Goal: Task Accomplishment & Management: Manage account settings

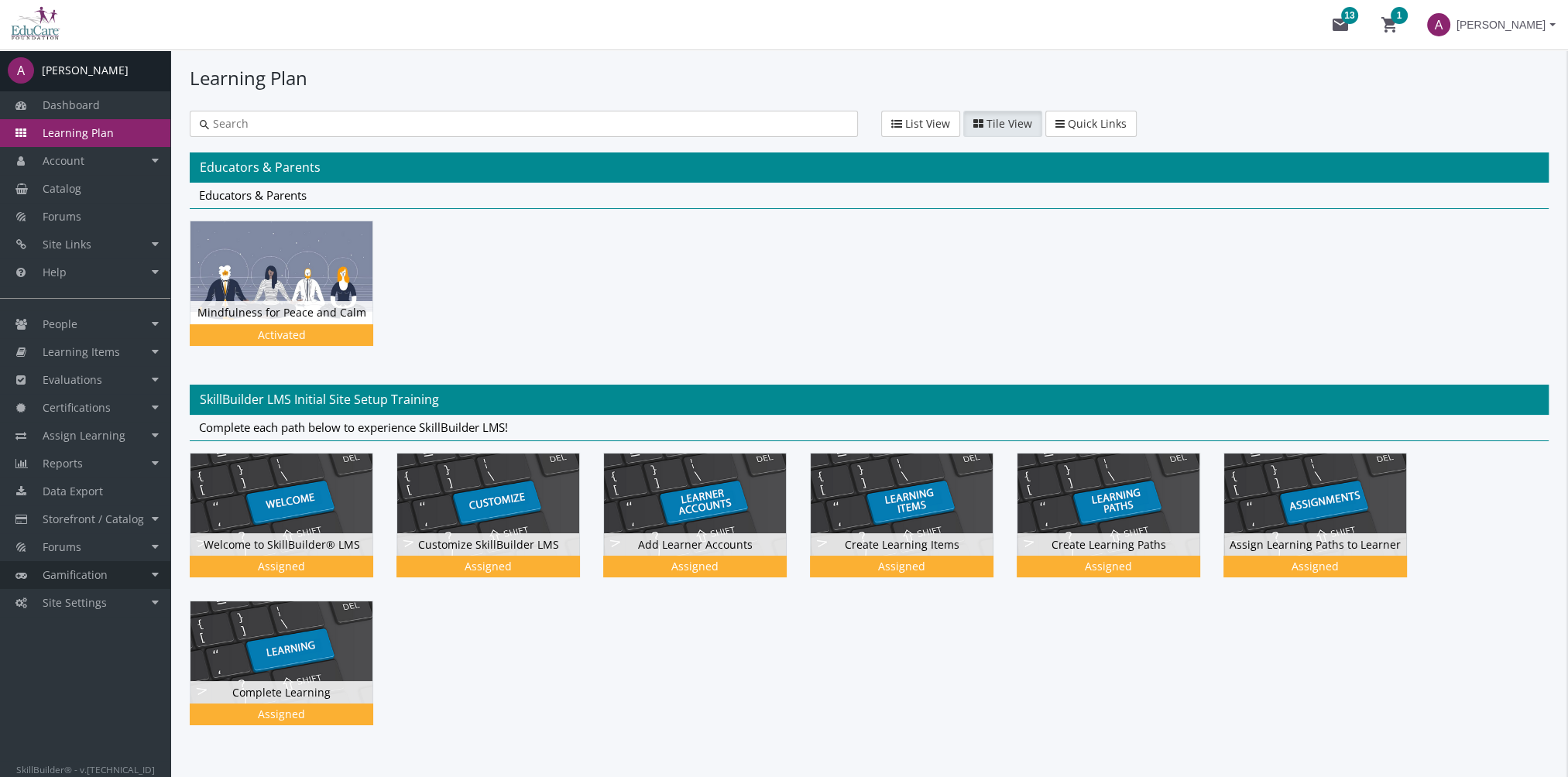
drag, startPoint x: 77, startPoint y: 588, endPoint x: 88, endPoint y: 586, distance: 11.2
click at [77, 588] on link "Gamification" at bounding box center [85, 574] width 171 height 28
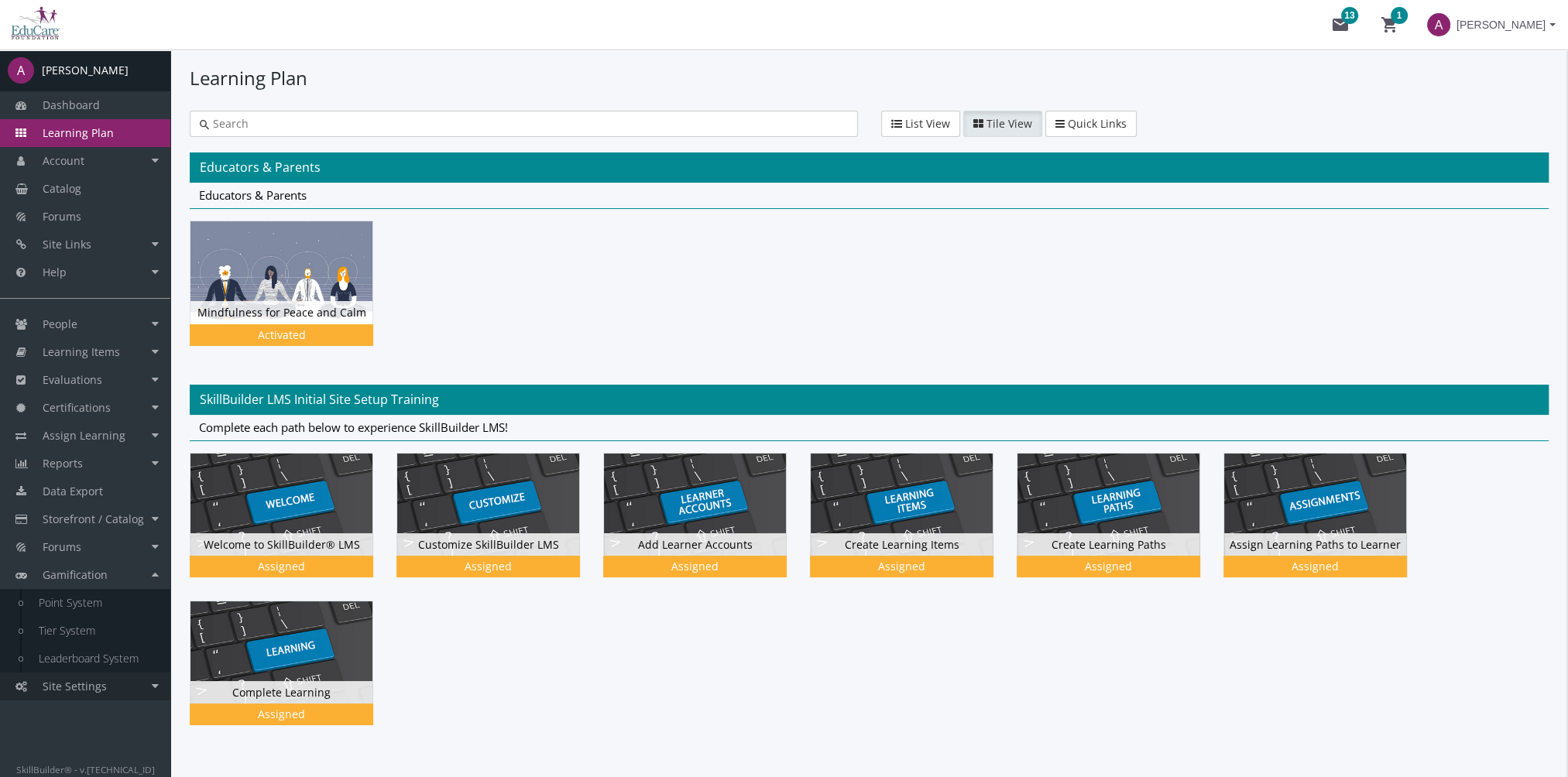
click at [106, 688] on link "Site Settings" at bounding box center [85, 686] width 171 height 28
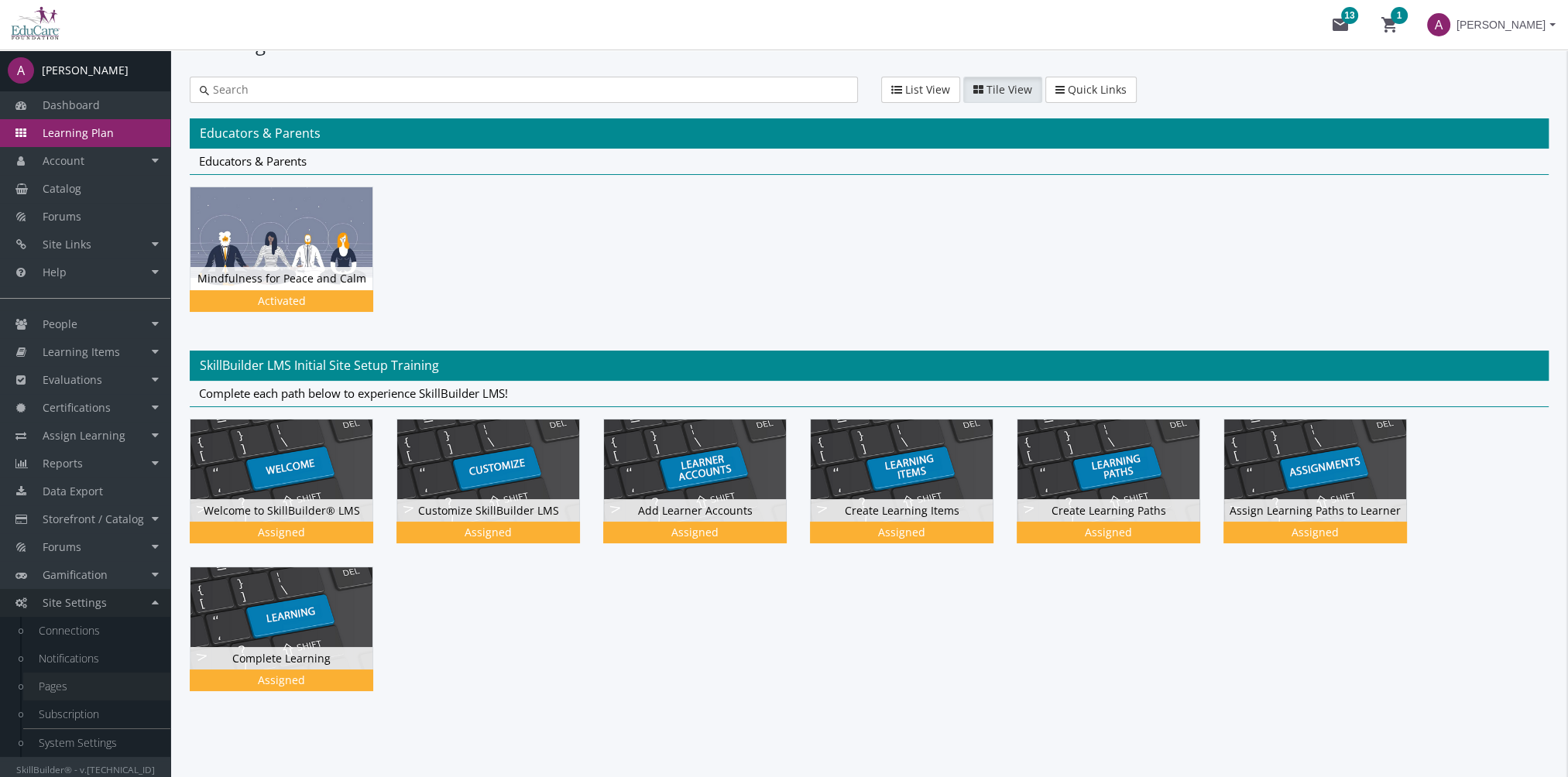
scroll to position [48, 0]
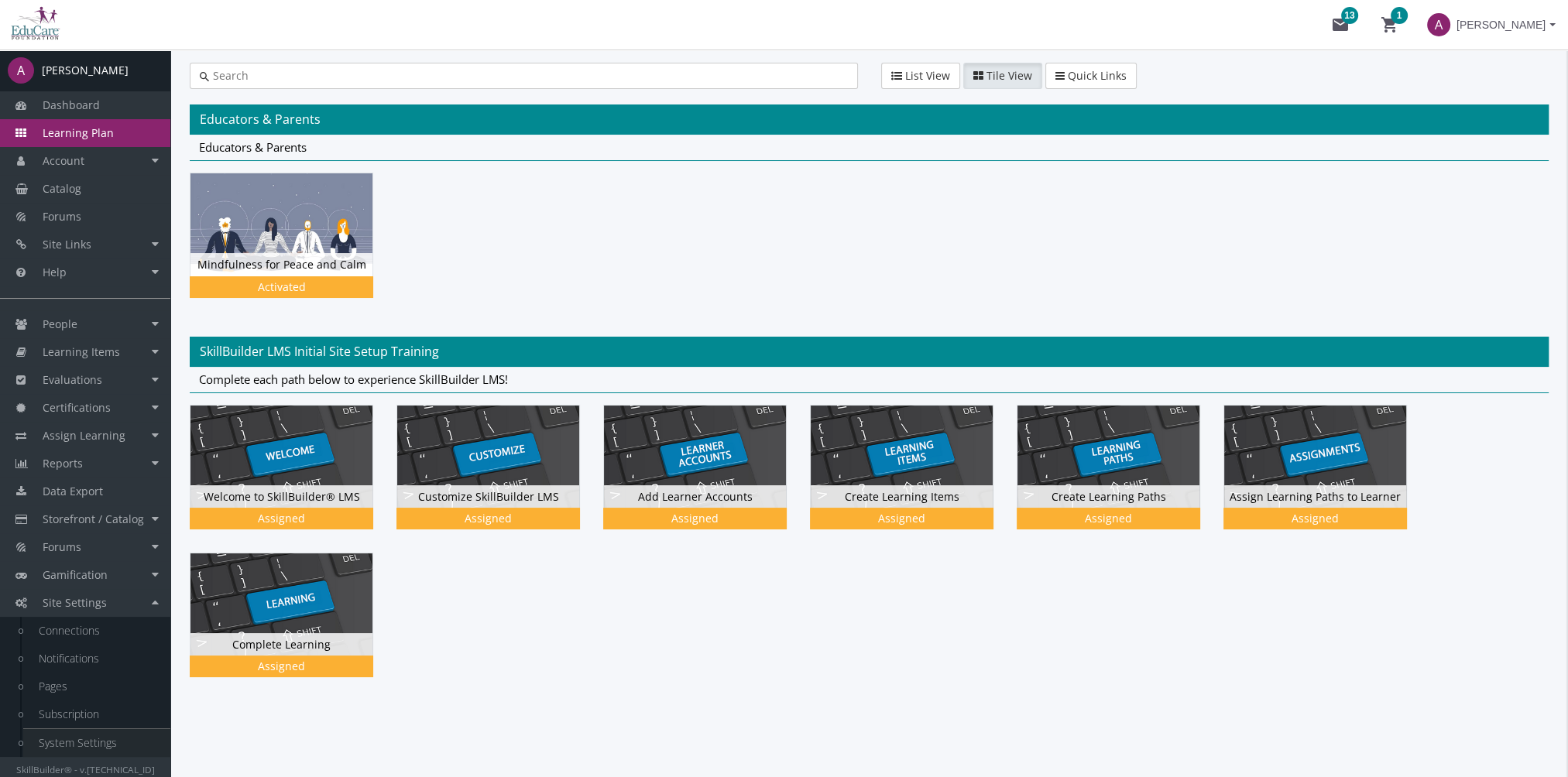
click at [126, 739] on link "System Settings" at bounding box center [96, 743] width 147 height 28
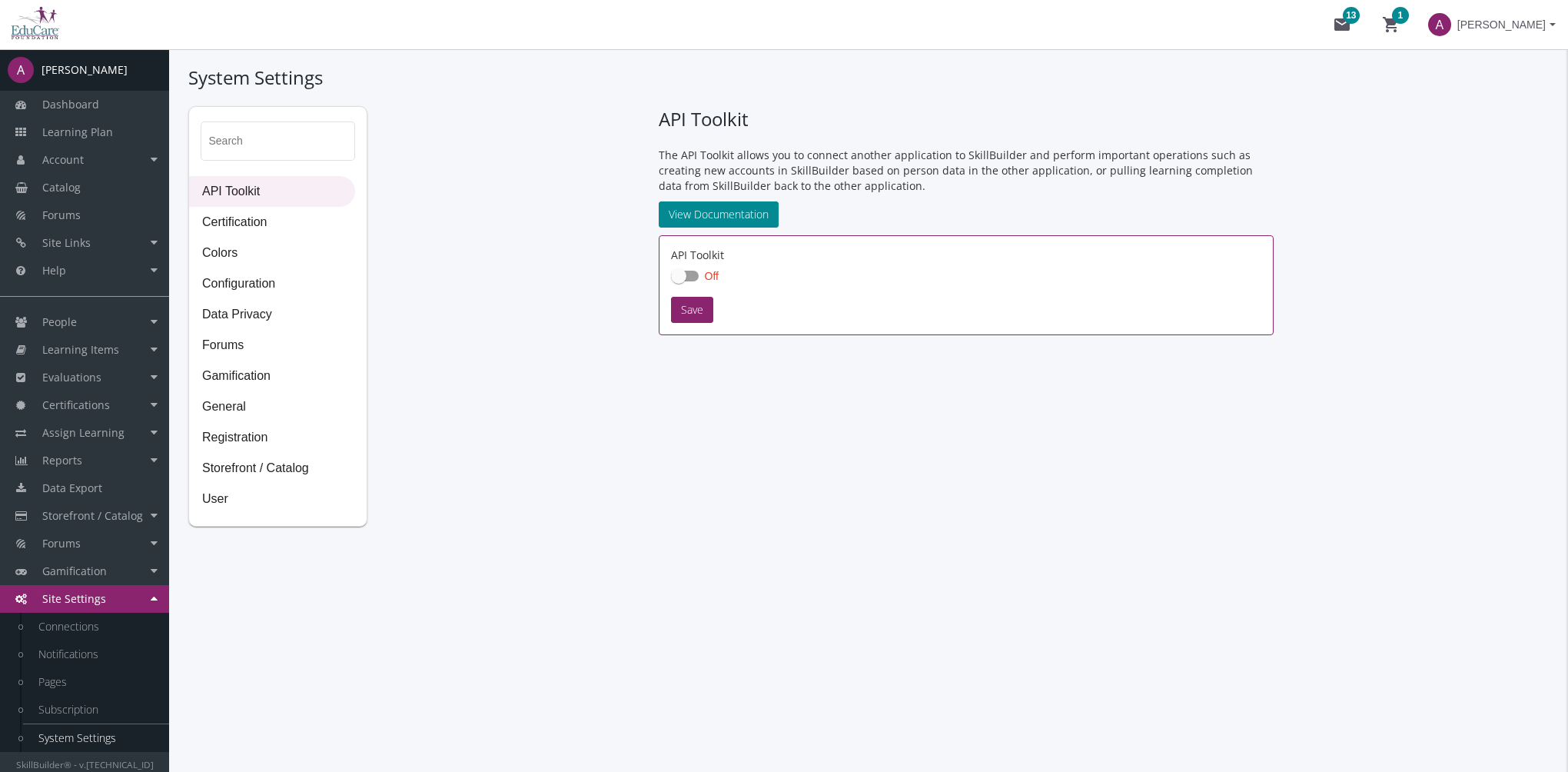
checkbox input "true"
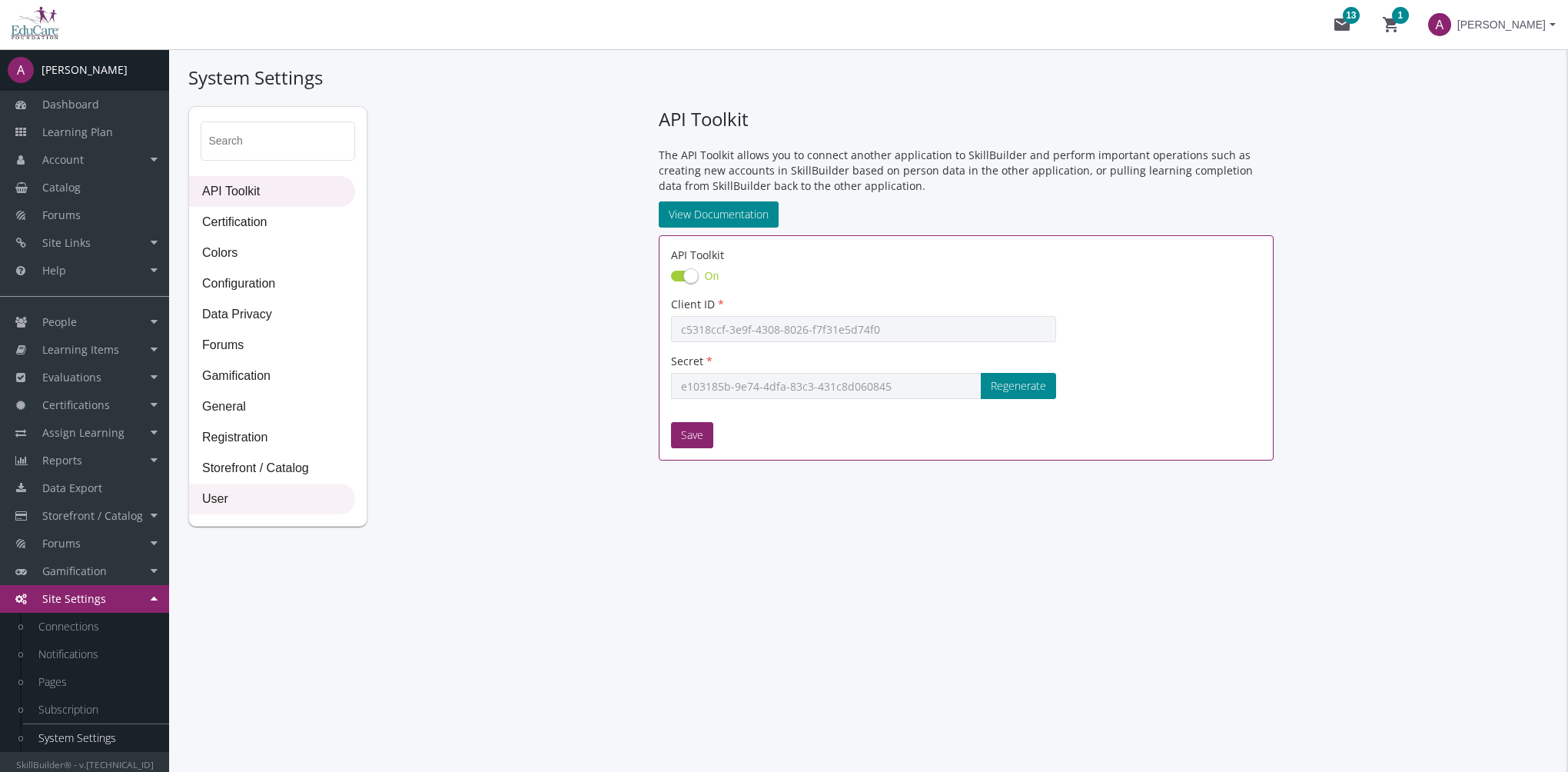
click at [287, 509] on span "User" at bounding box center [272, 500] width 165 height 31
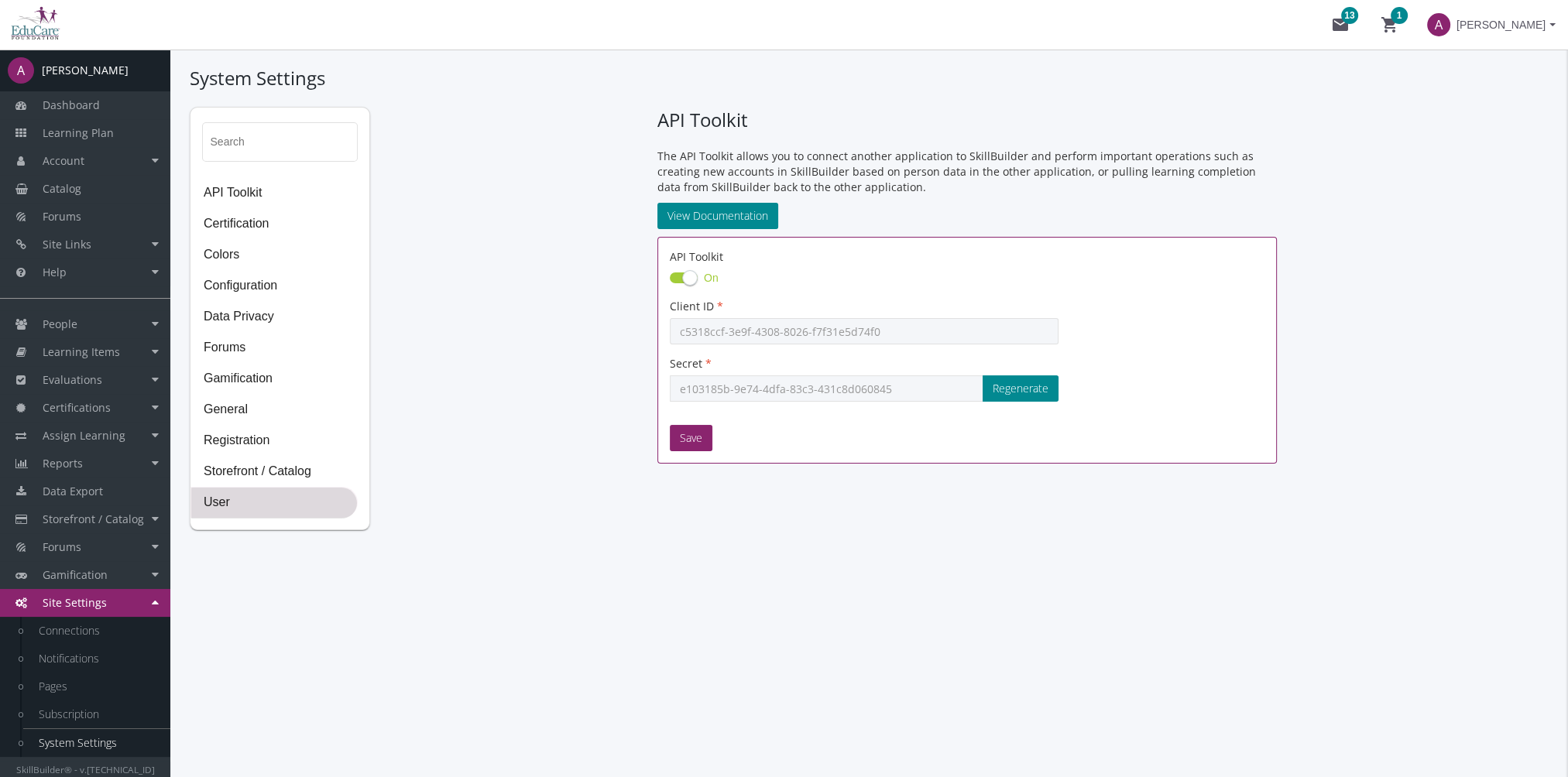
select select "2: 3"
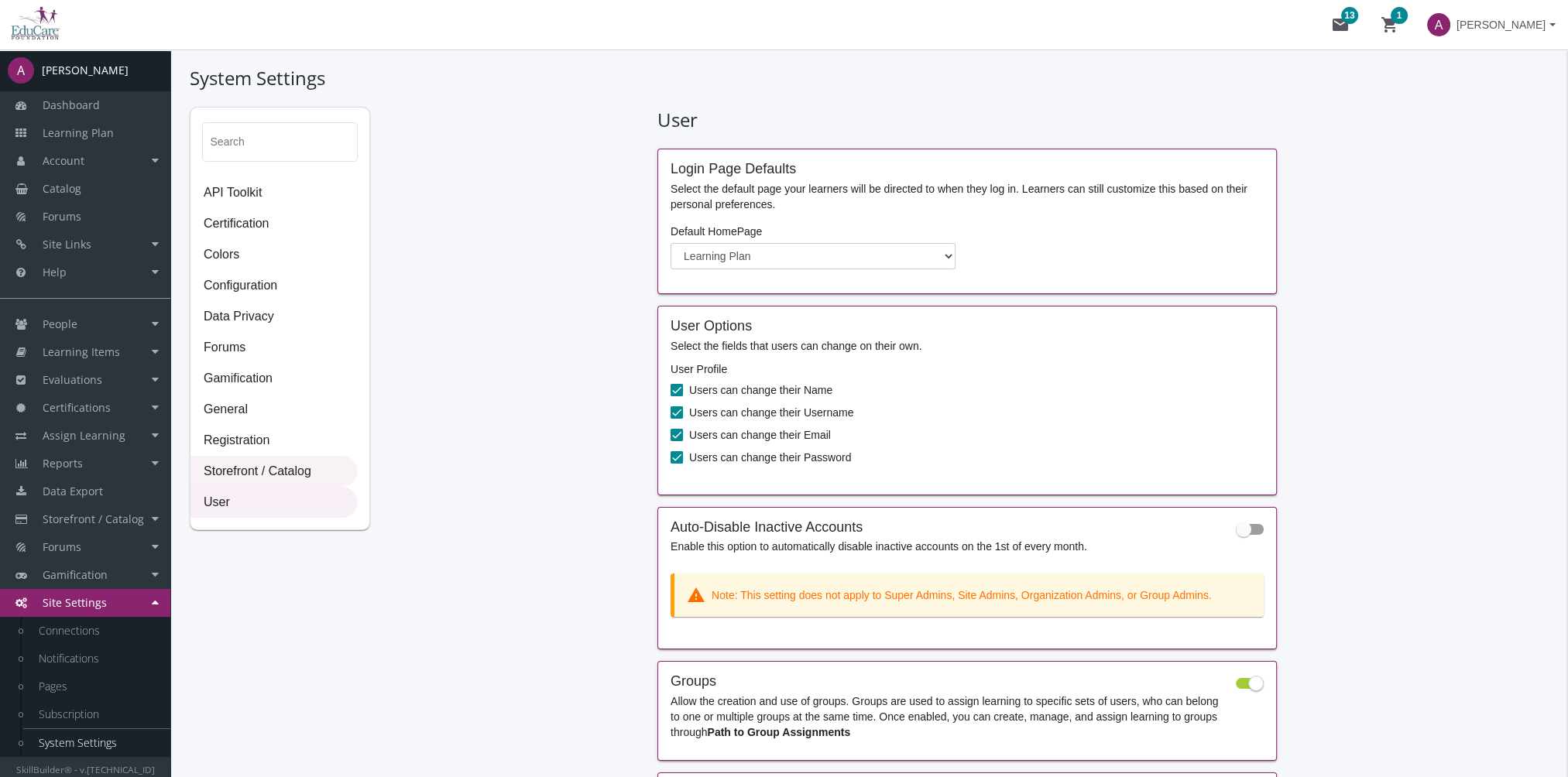
click at [254, 460] on span "Storefront / Catalog" at bounding box center [274, 472] width 166 height 31
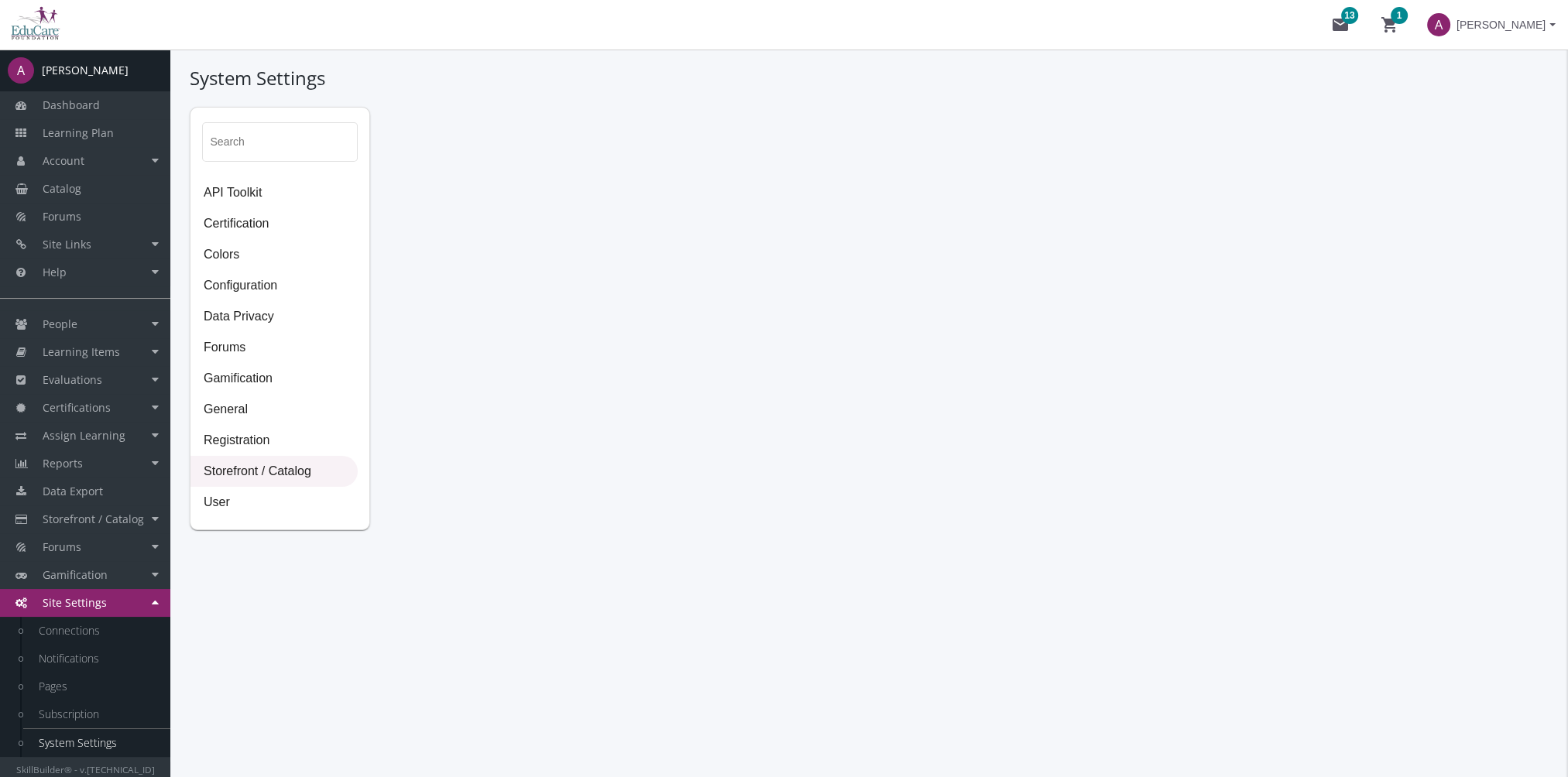
select select "2: CAD"
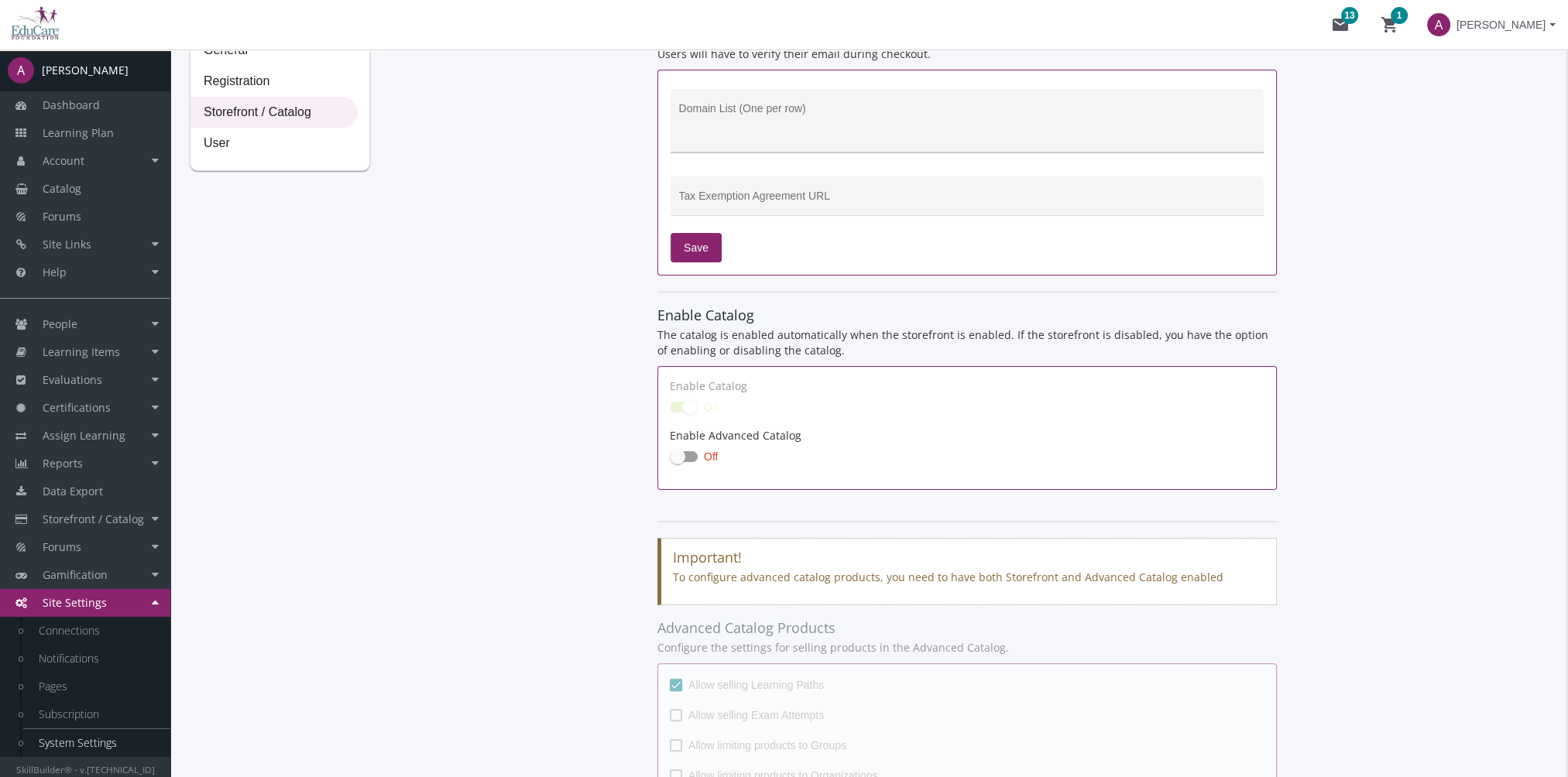
scroll to position [387, 0]
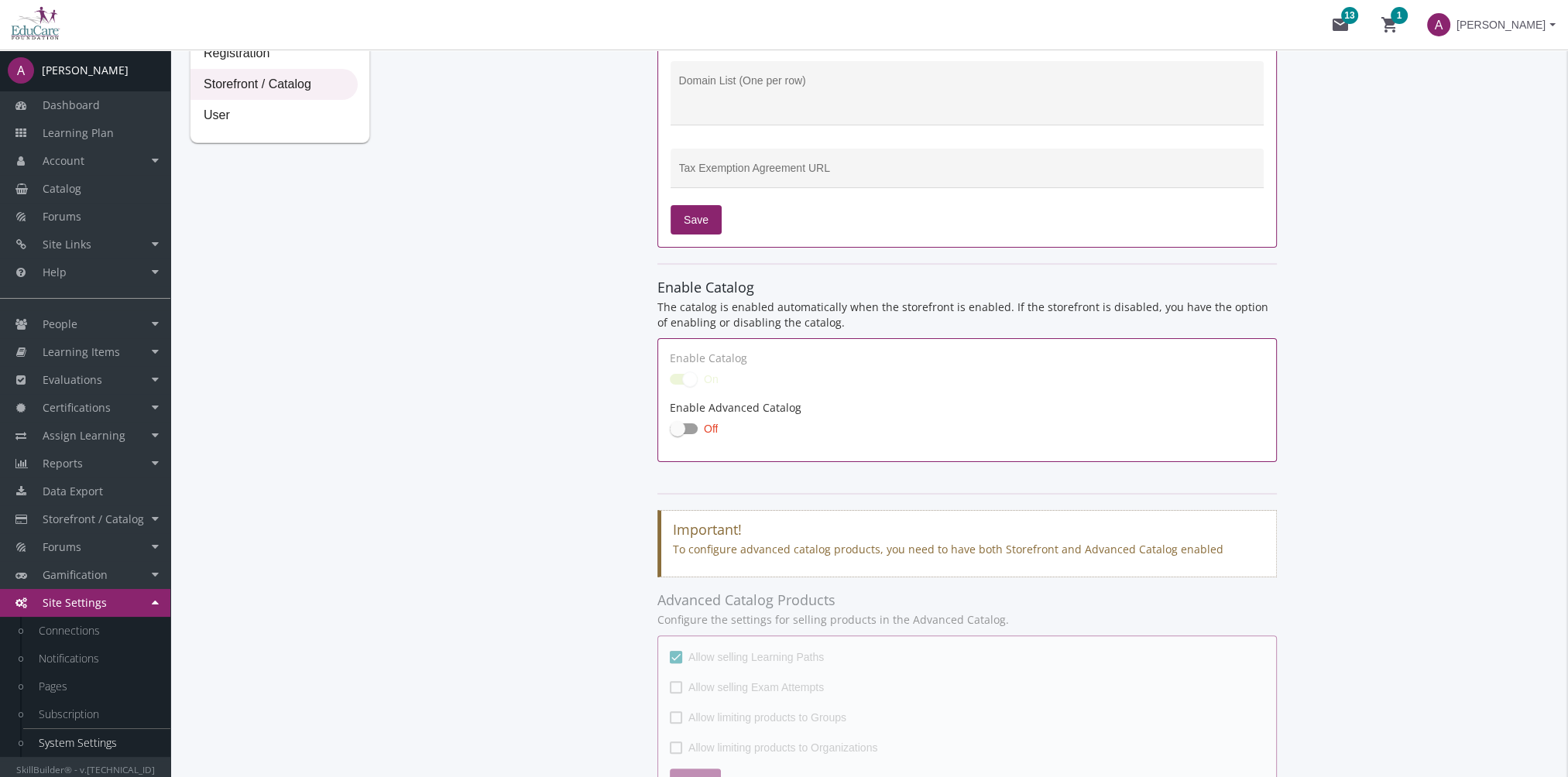
click at [676, 415] on div "Enable Advanced Catalog Off" at bounding box center [967, 419] width 594 height 38
click at [682, 422] on span at bounding box center [677, 428] width 15 height 15
click at [671, 433] on input "Off" at bounding box center [670, 433] width 1 height 1
checkbox input "true"
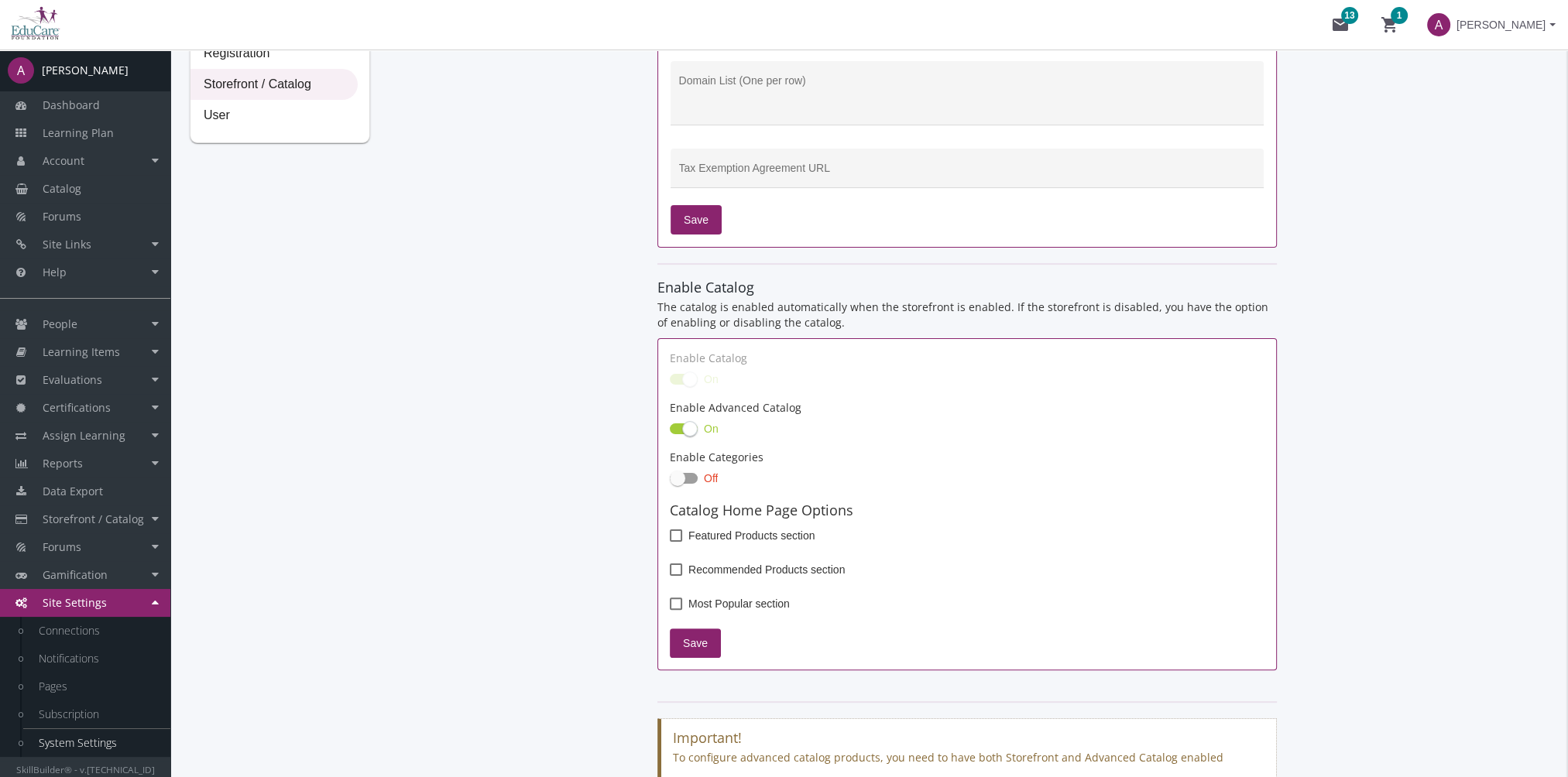
click at [692, 477] on span at bounding box center [683, 478] width 28 height 10
click at [671, 483] on input "Off" at bounding box center [670, 483] width 1 height 1
checkbox input "true"
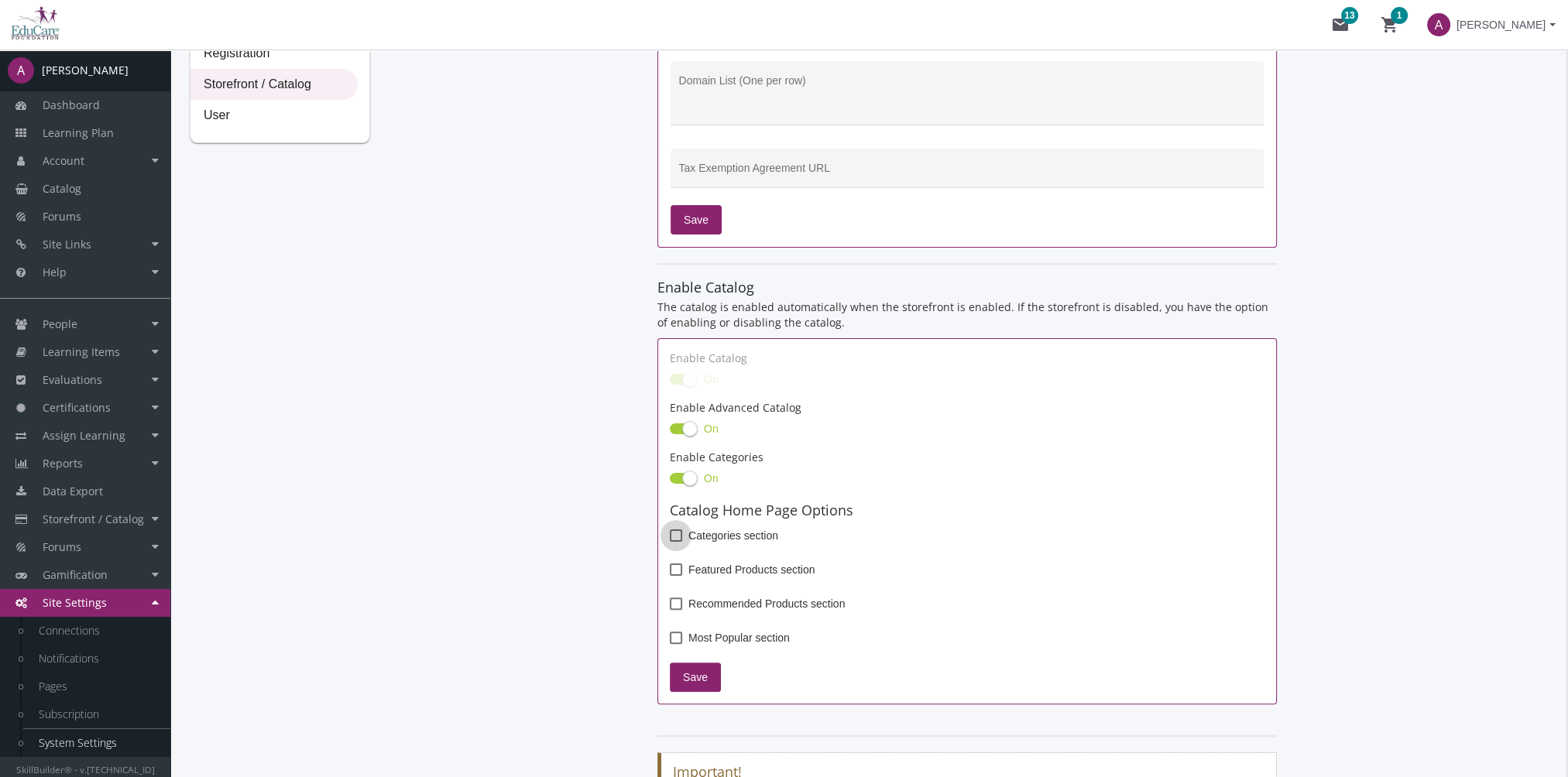
click at [678, 535] on span at bounding box center [675, 535] width 12 height 12
click at [671, 541] on input "Categories section" at bounding box center [670, 541] width 1 height 1
checkbox input "true"
click at [672, 572] on span at bounding box center [675, 569] width 12 height 12
click at [671, 575] on input "Featured Products section" at bounding box center [670, 575] width 1 height 1
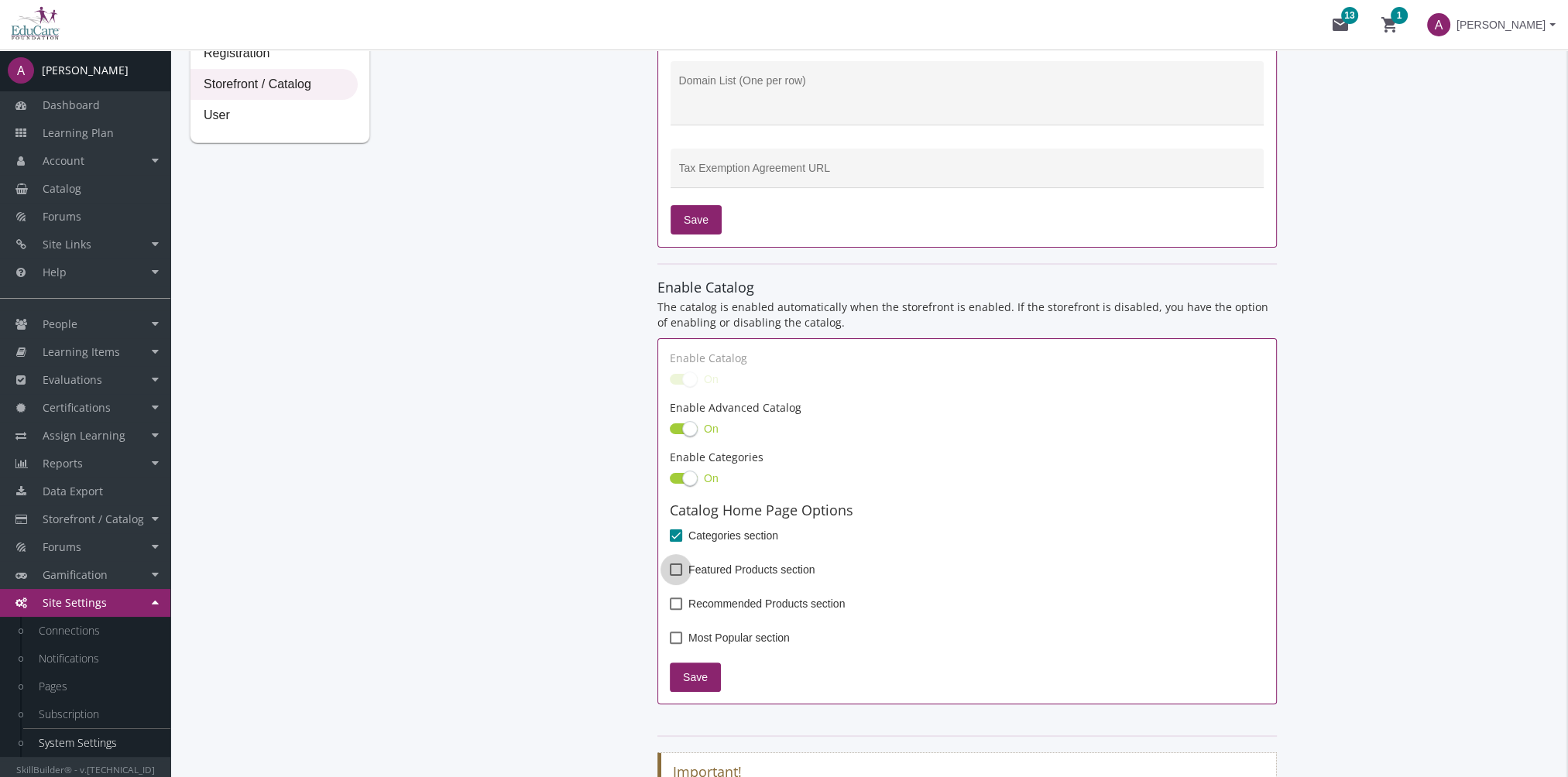
checkbox input "true"
click at [674, 606] on span at bounding box center [675, 603] width 12 height 12
click at [671, 609] on input "Recommended Products section" at bounding box center [670, 609] width 1 height 1
checkbox input "true"
click at [675, 631] on span at bounding box center [675, 637] width 12 height 12
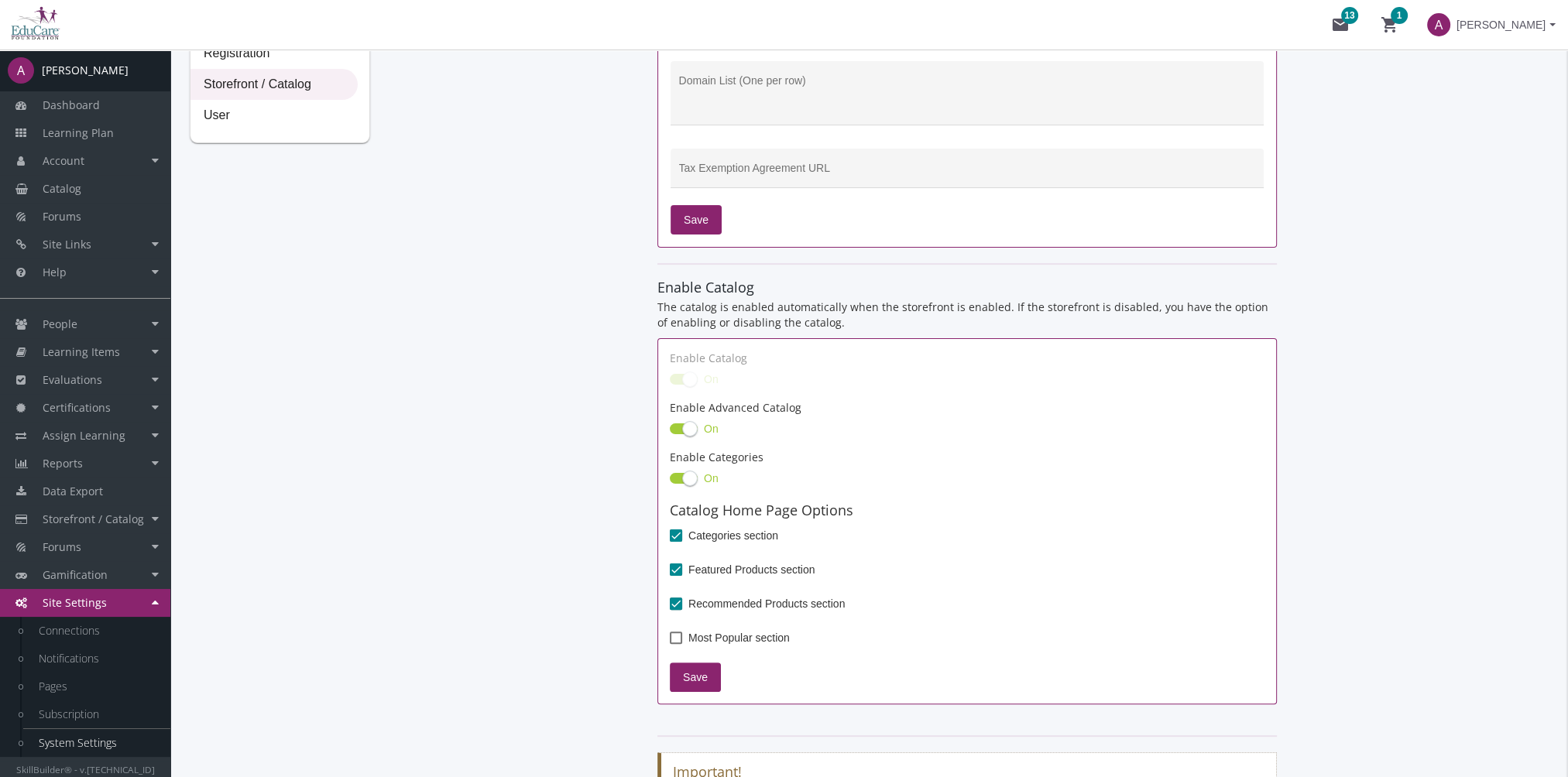
click at [671, 643] on input "Most Popular section" at bounding box center [670, 643] width 1 height 1
checkbox input "true"
click at [696, 681] on span "Save" at bounding box center [695, 677] width 25 height 28
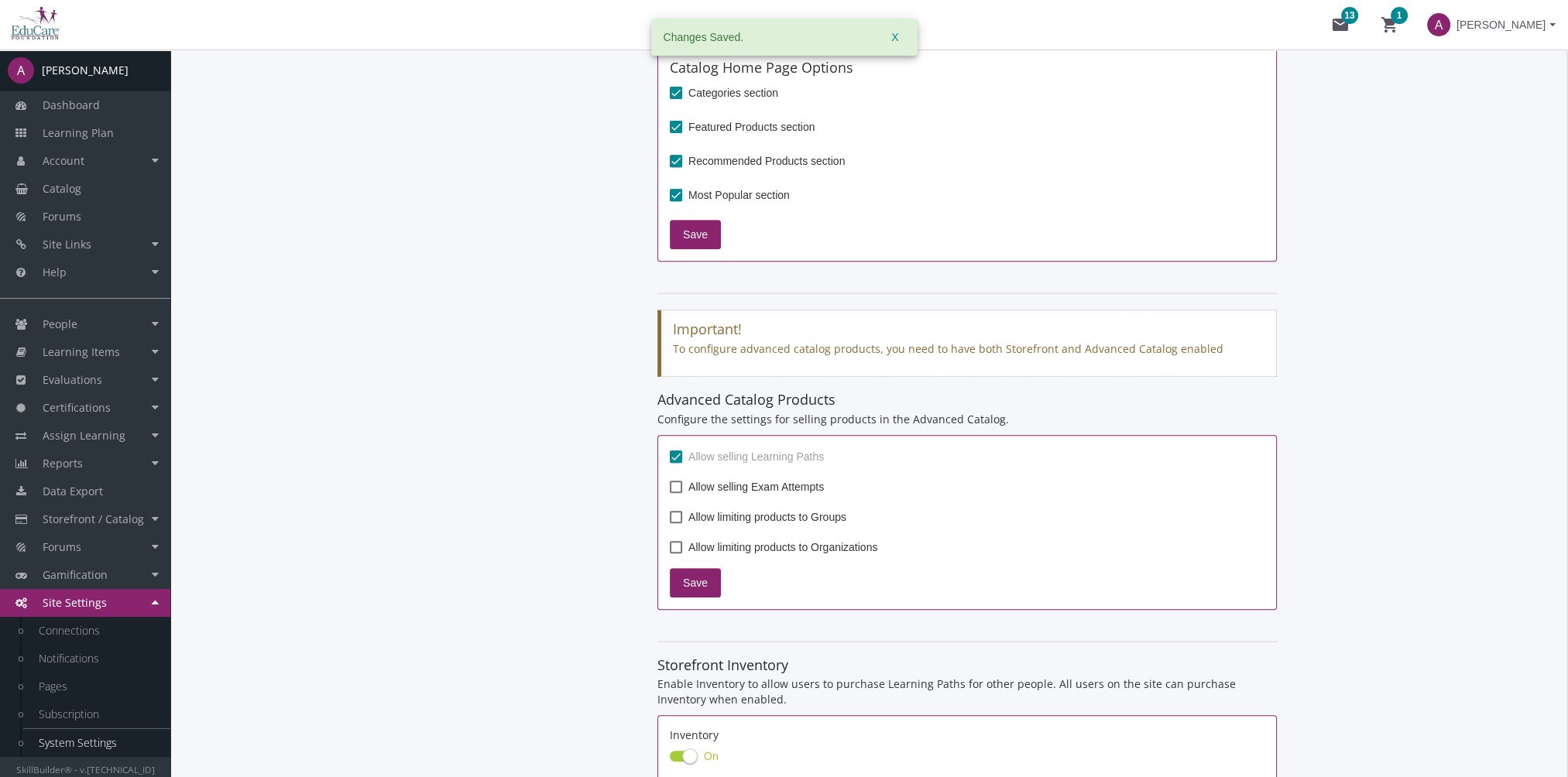
scroll to position [851, 0]
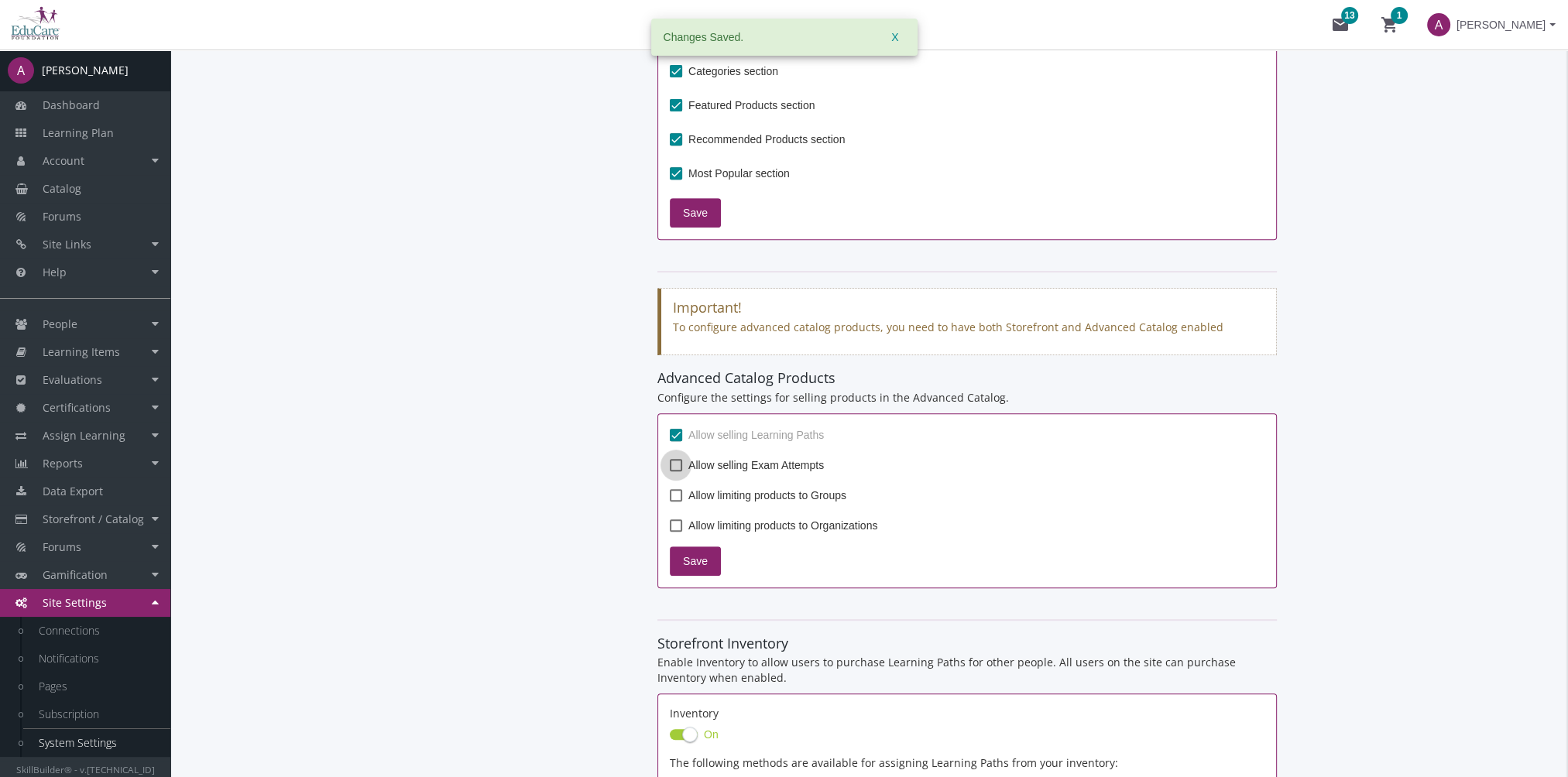
click at [677, 461] on span at bounding box center [675, 465] width 12 height 12
click at [671, 470] on input "Allow selling Exam Attempts" at bounding box center [670, 470] width 1 height 1
checkbox input "true"
click at [673, 491] on span at bounding box center [675, 495] width 12 height 12
click at [671, 501] on input "Allow limiting products to Groups" at bounding box center [670, 501] width 1 height 1
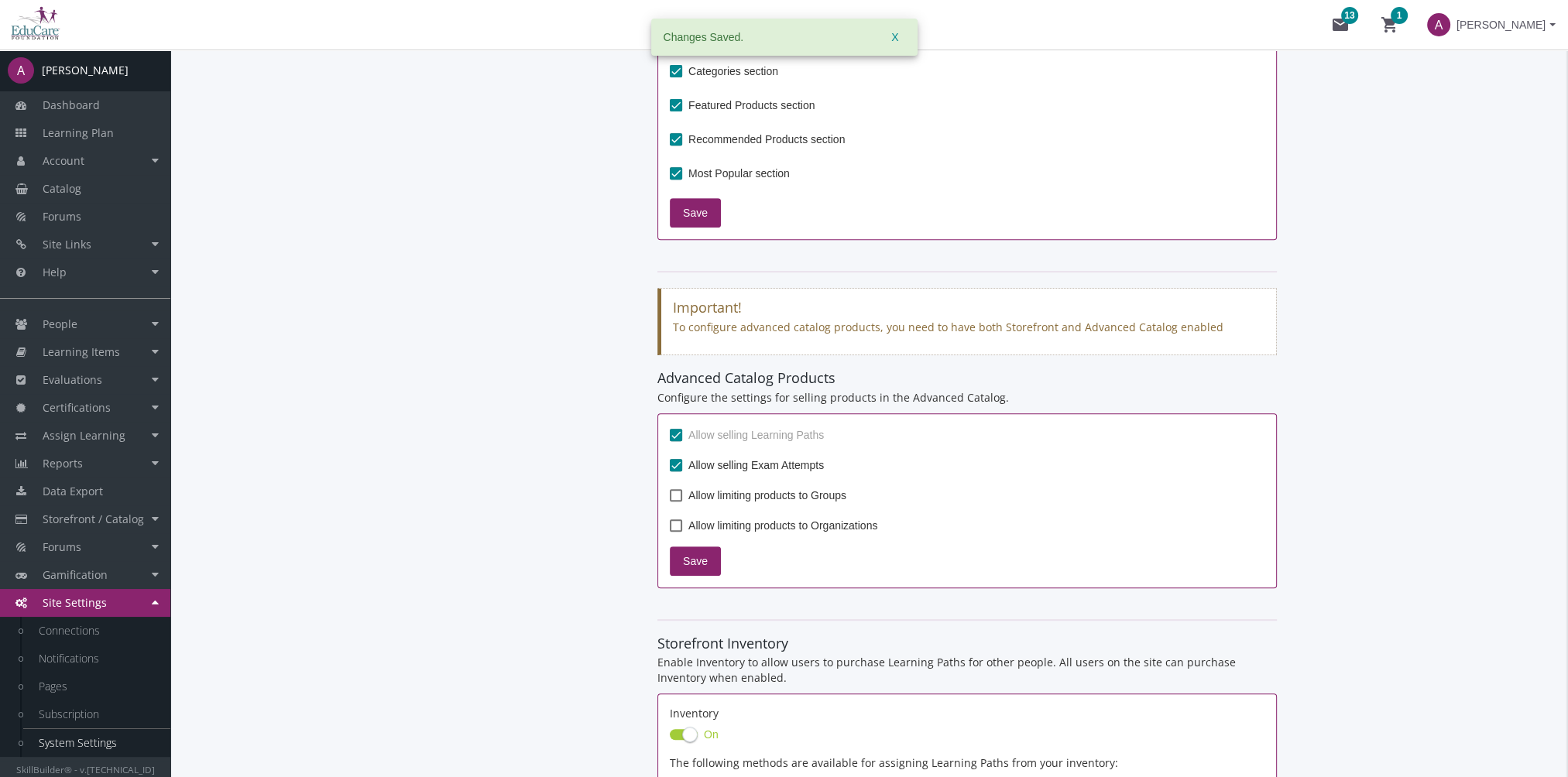
checkbox input "true"
click at [677, 526] on span at bounding box center [675, 525] width 12 height 12
click at [671, 531] on input "Allow limiting products to Organizations" at bounding box center [670, 531] width 1 height 1
checkbox input "true"
click at [695, 560] on span "Save" at bounding box center [695, 561] width 25 height 28
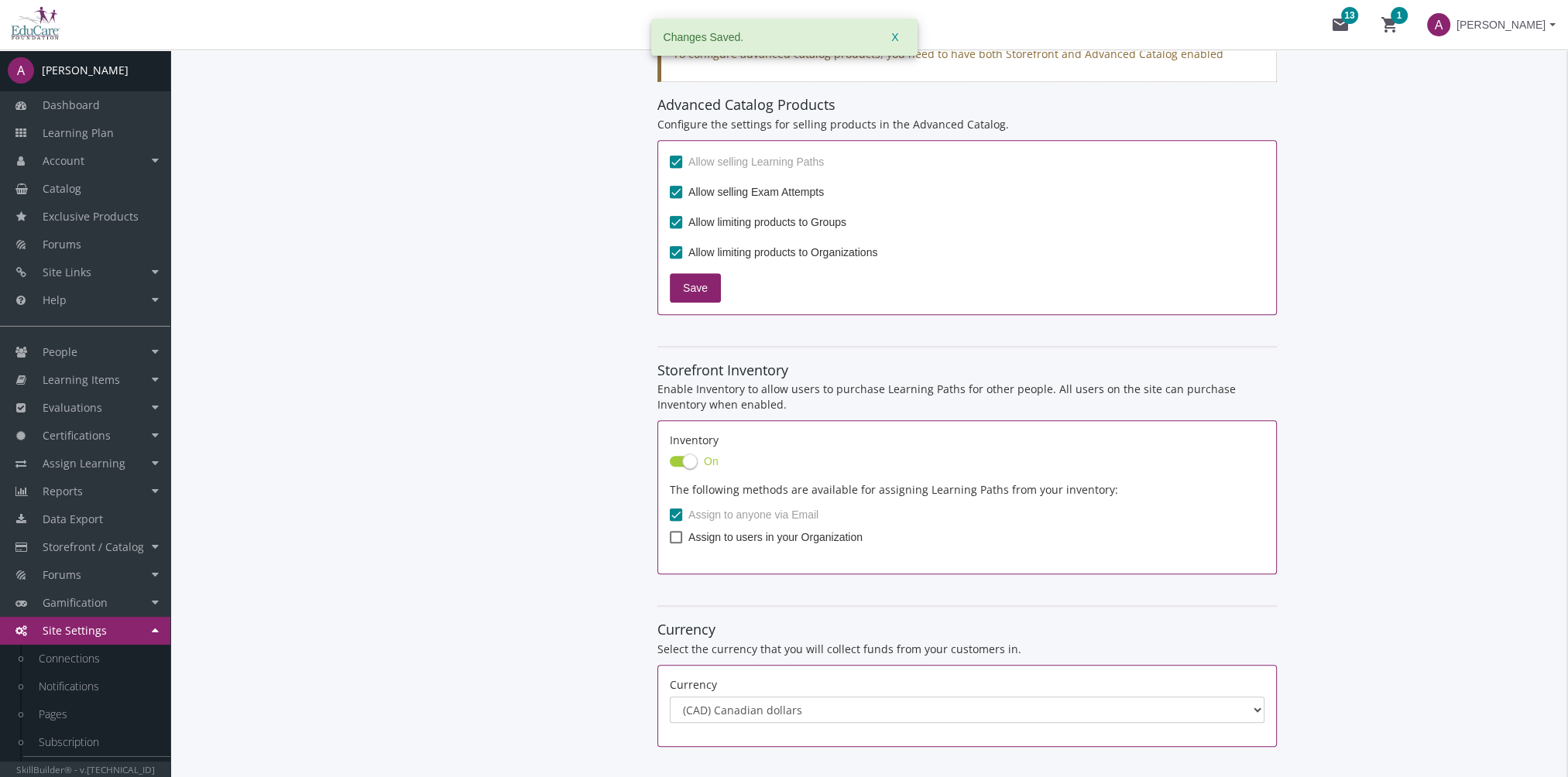
scroll to position [1161, 0]
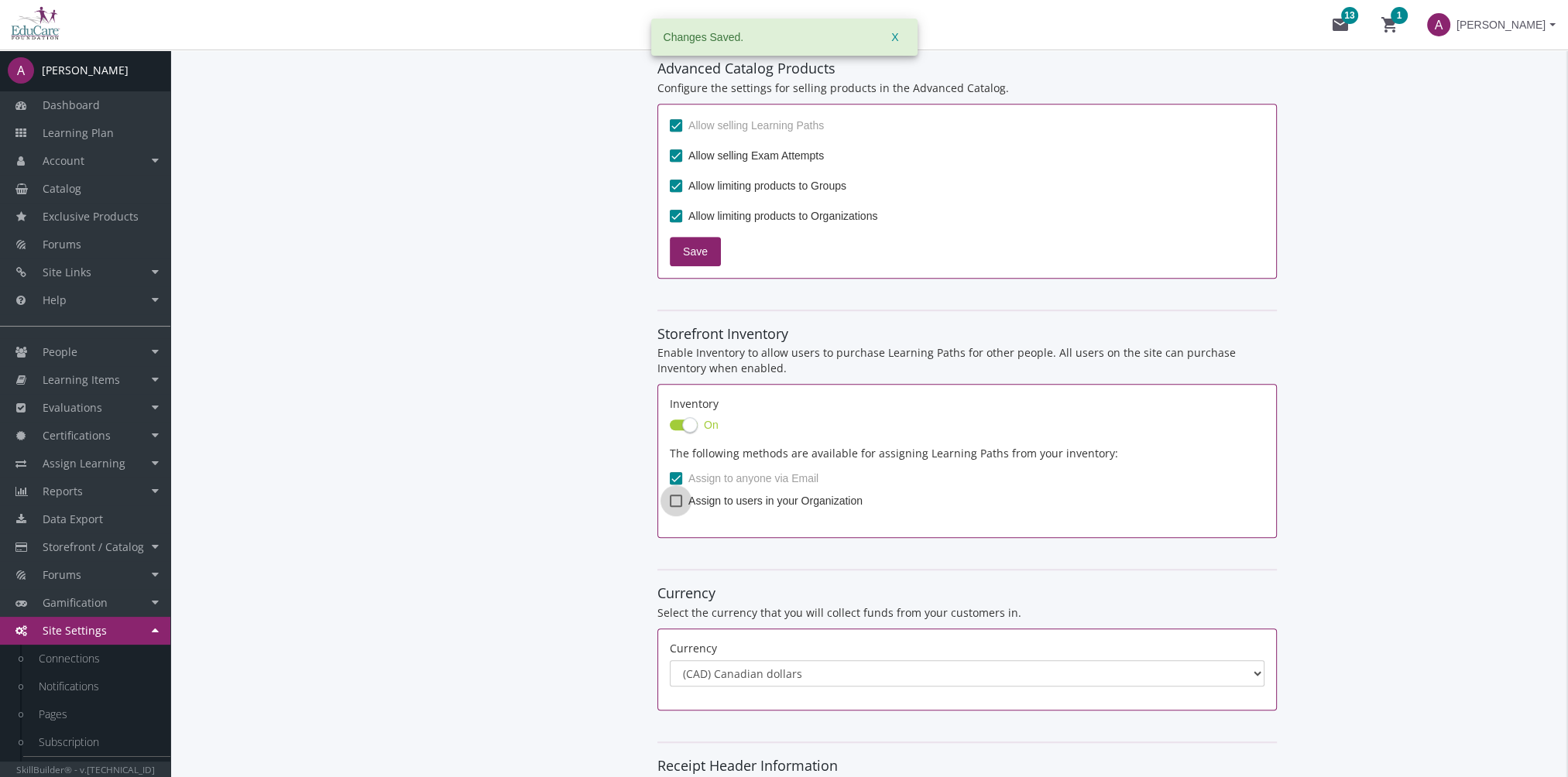
click at [670, 501] on span at bounding box center [675, 500] width 12 height 12
click at [670, 507] on input "Assign to users in your Organization" at bounding box center [670, 507] width 1 height 1
checkbox input "true"
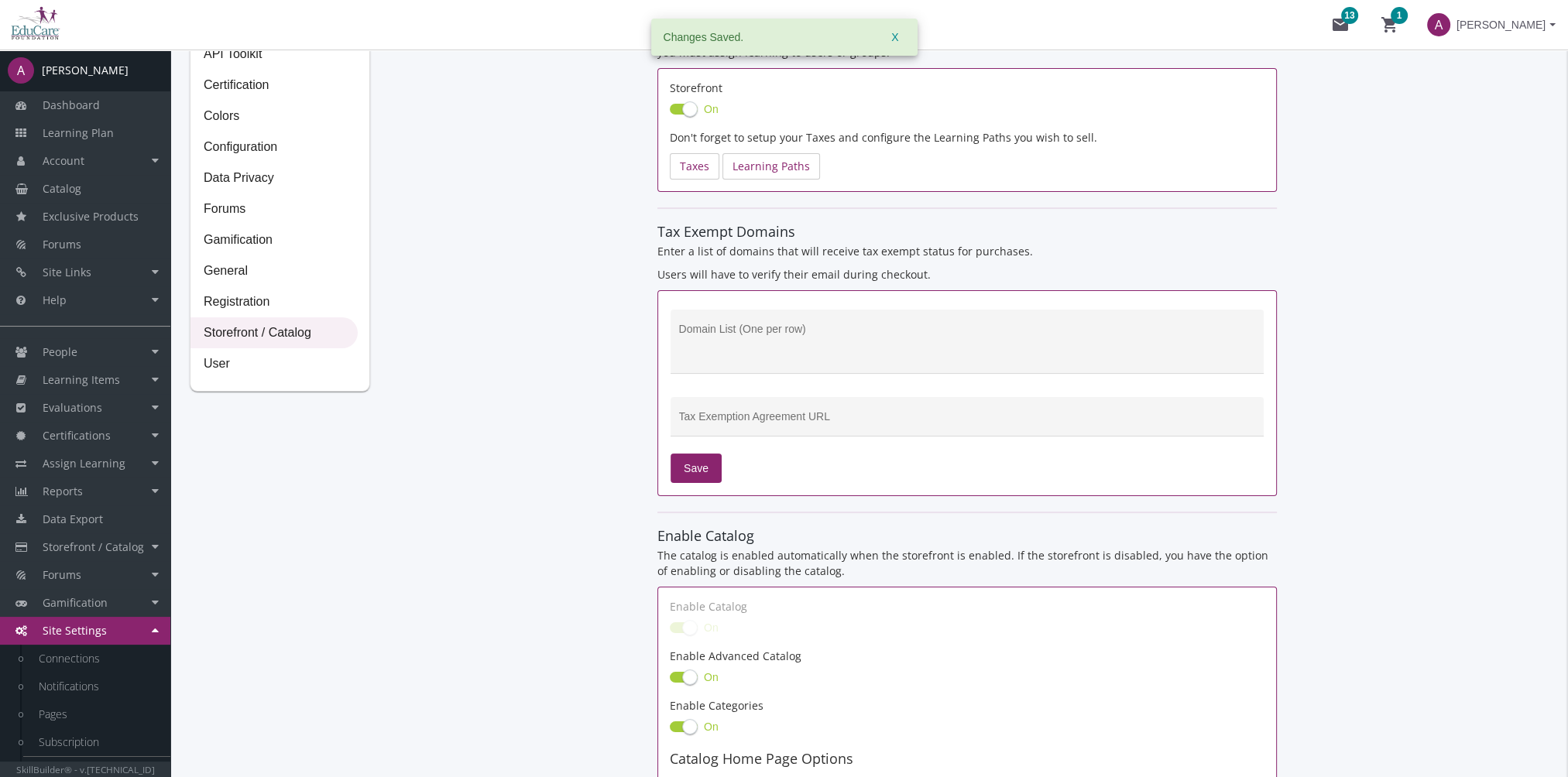
scroll to position [0, 0]
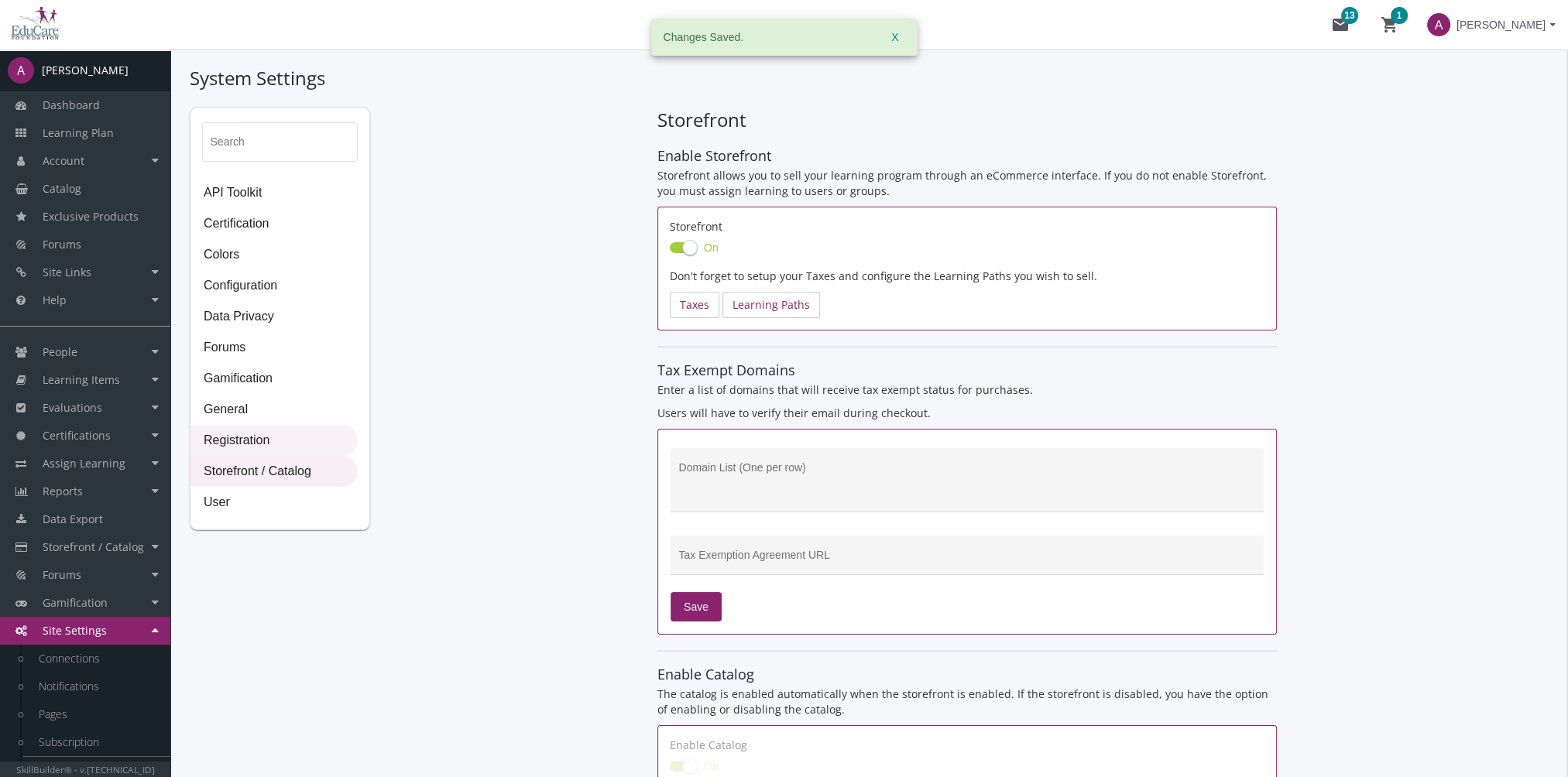
click at [275, 444] on span "Registration" at bounding box center [274, 441] width 166 height 31
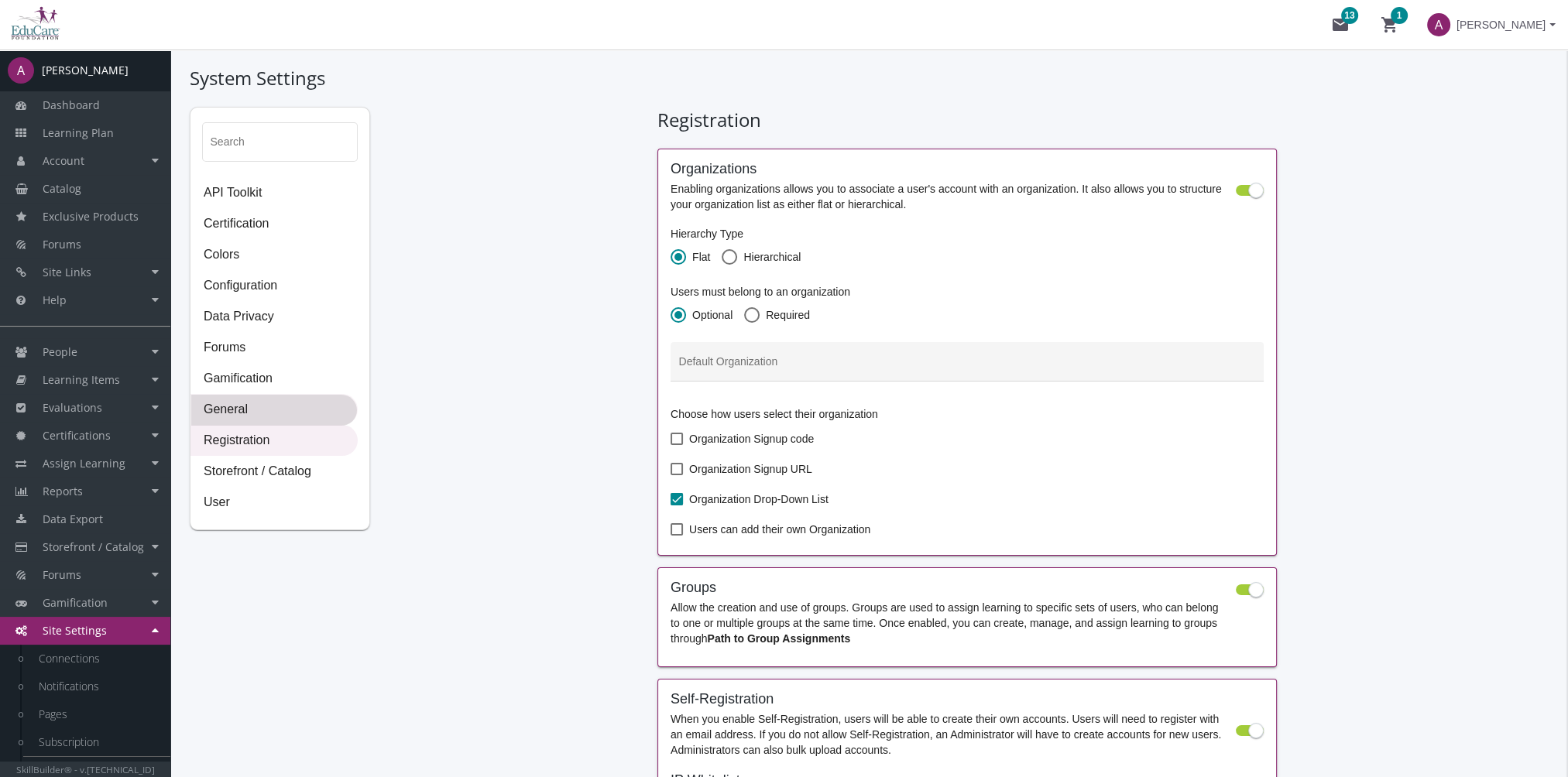
click at [242, 415] on span "General" at bounding box center [274, 409] width 166 height 31
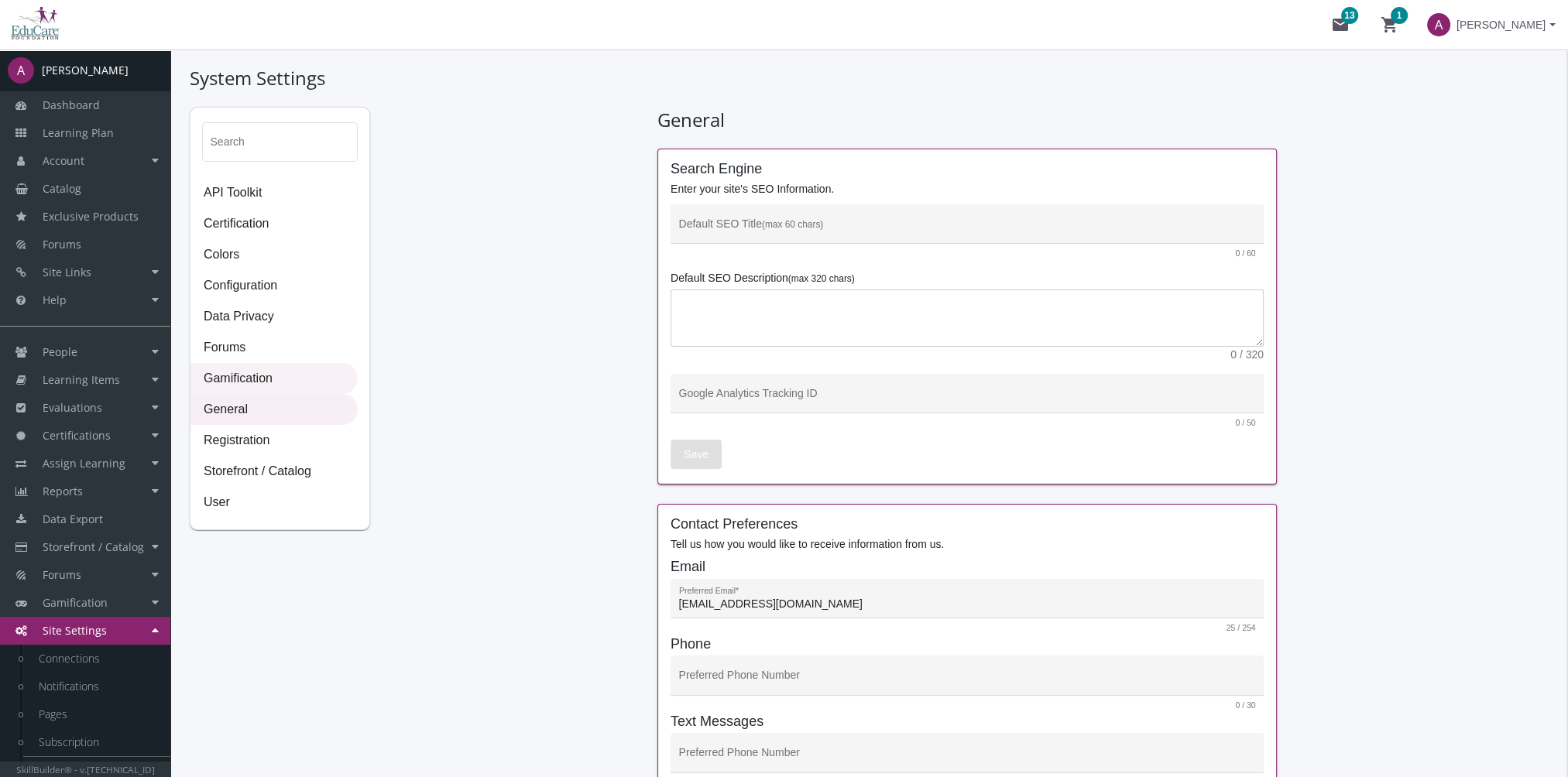
click at [252, 377] on span "Gamification" at bounding box center [274, 379] width 166 height 31
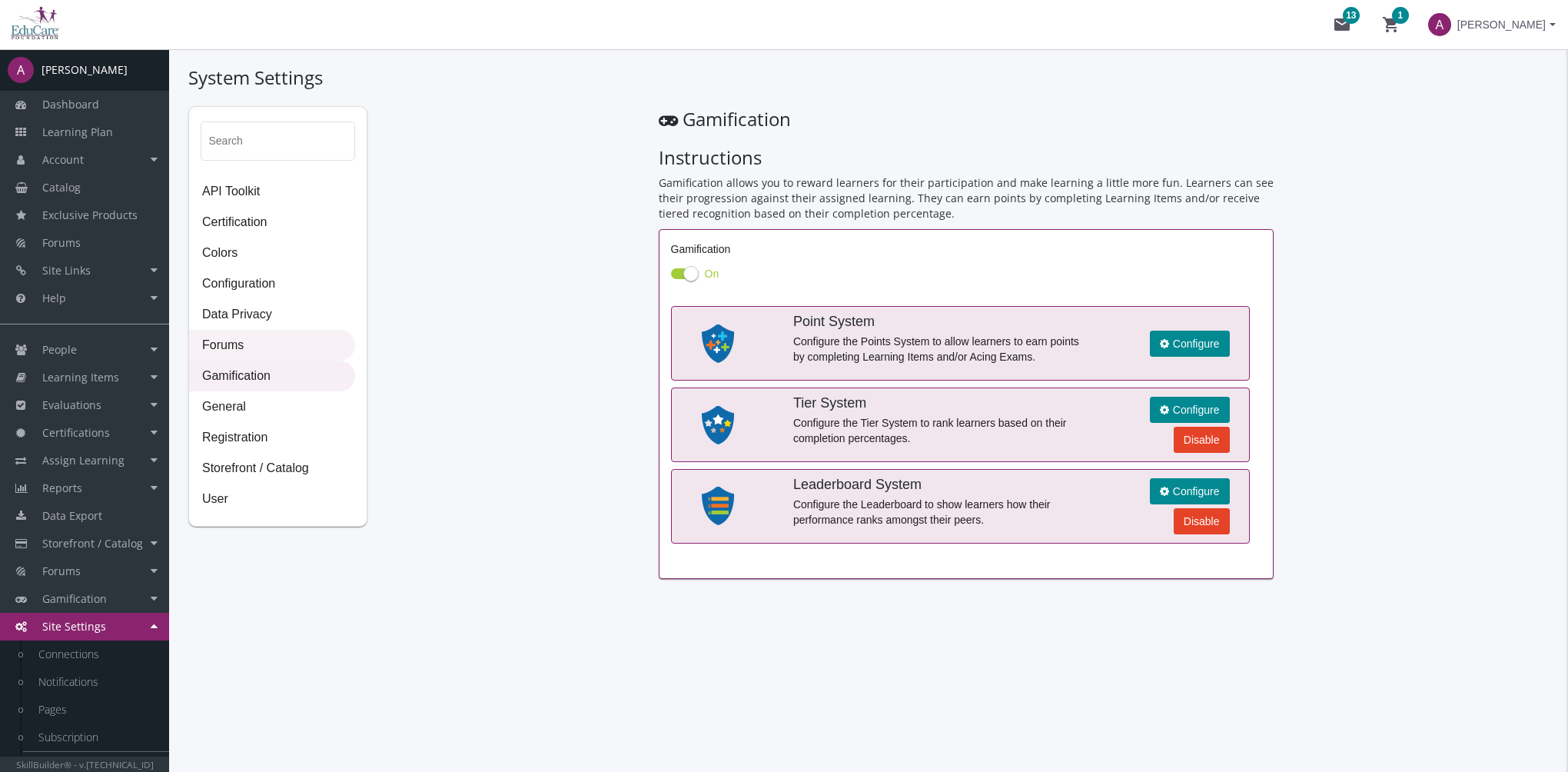
click at [231, 339] on span "Forums" at bounding box center [272, 345] width 165 height 31
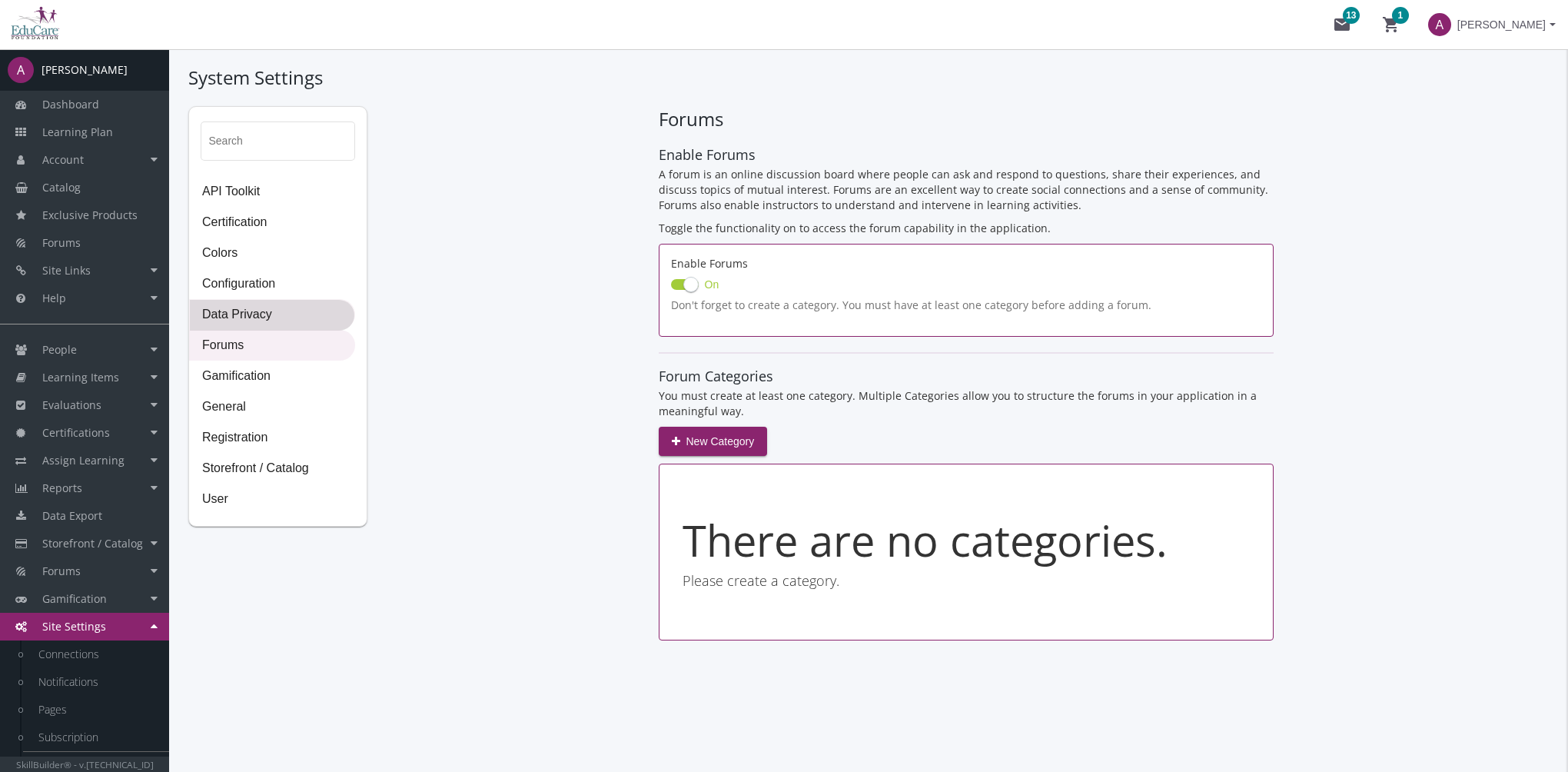
click at [249, 318] on span "Data Privacy" at bounding box center [272, 315] width 165 height 31
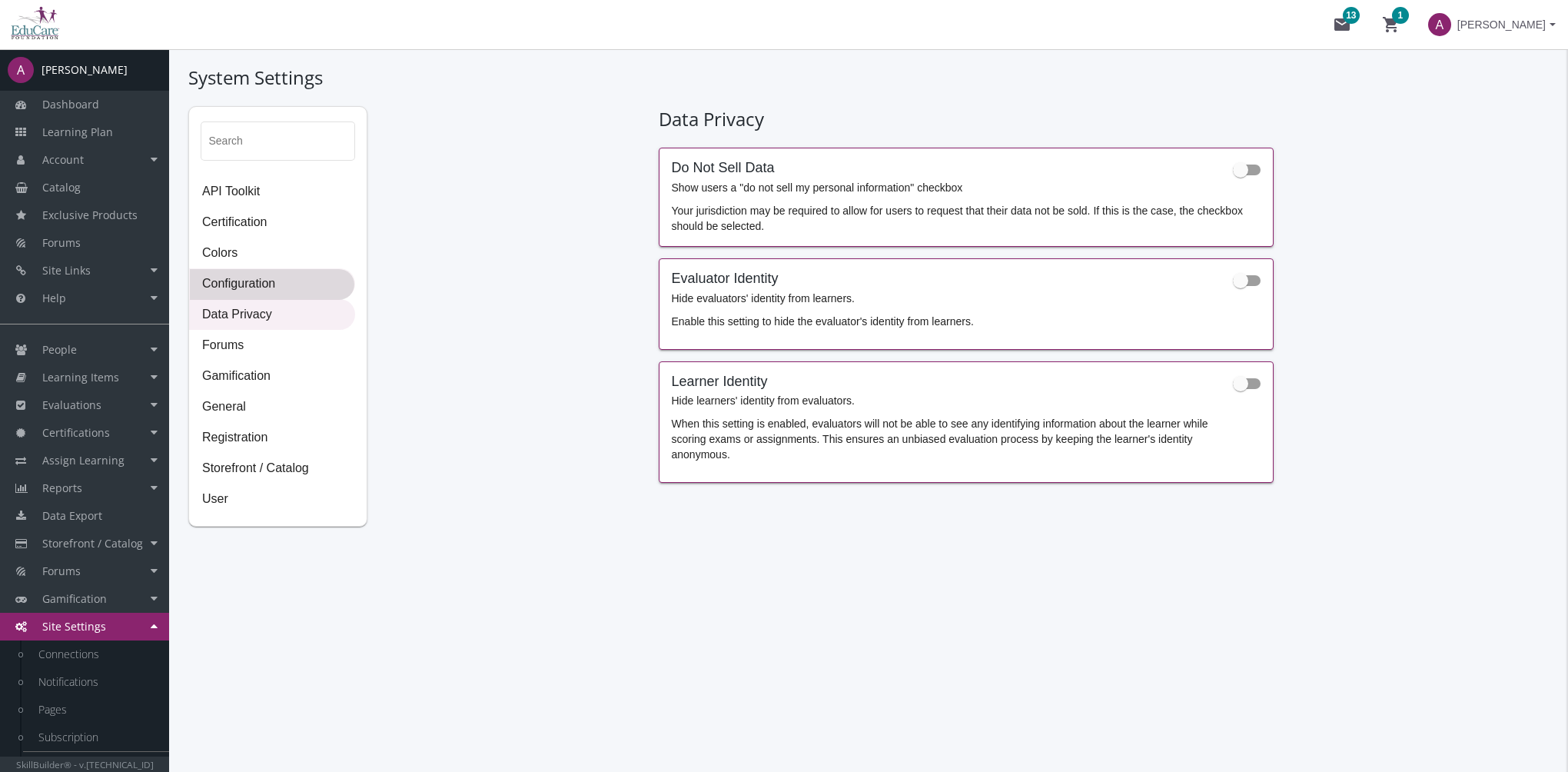
click at [253, 285] on span "Configuration" at bounding box center [272, 284] width 165 height 31
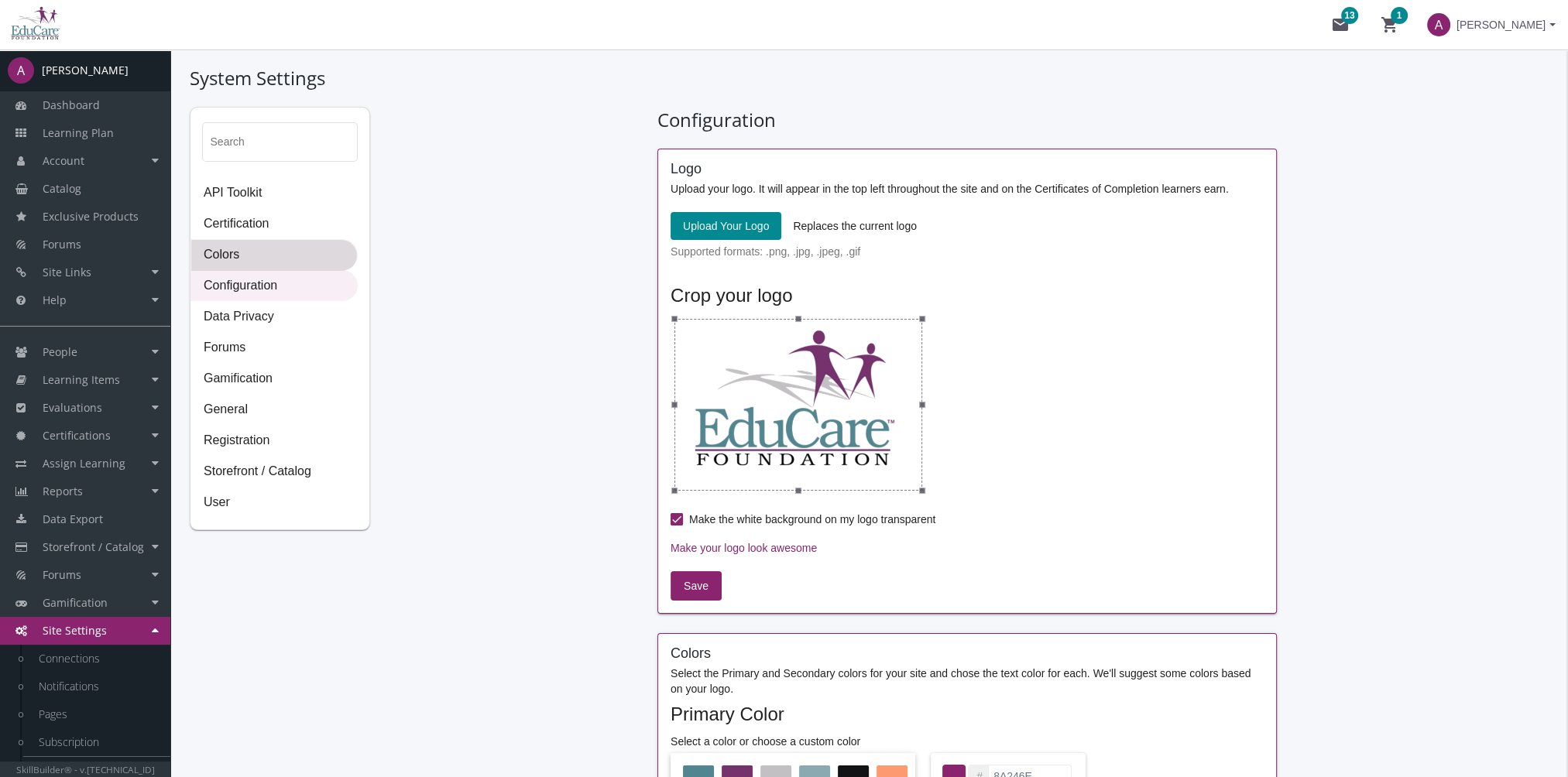
click at [257, 263] on span "Colors" at bounding box center [274, 255] width 166 height 31
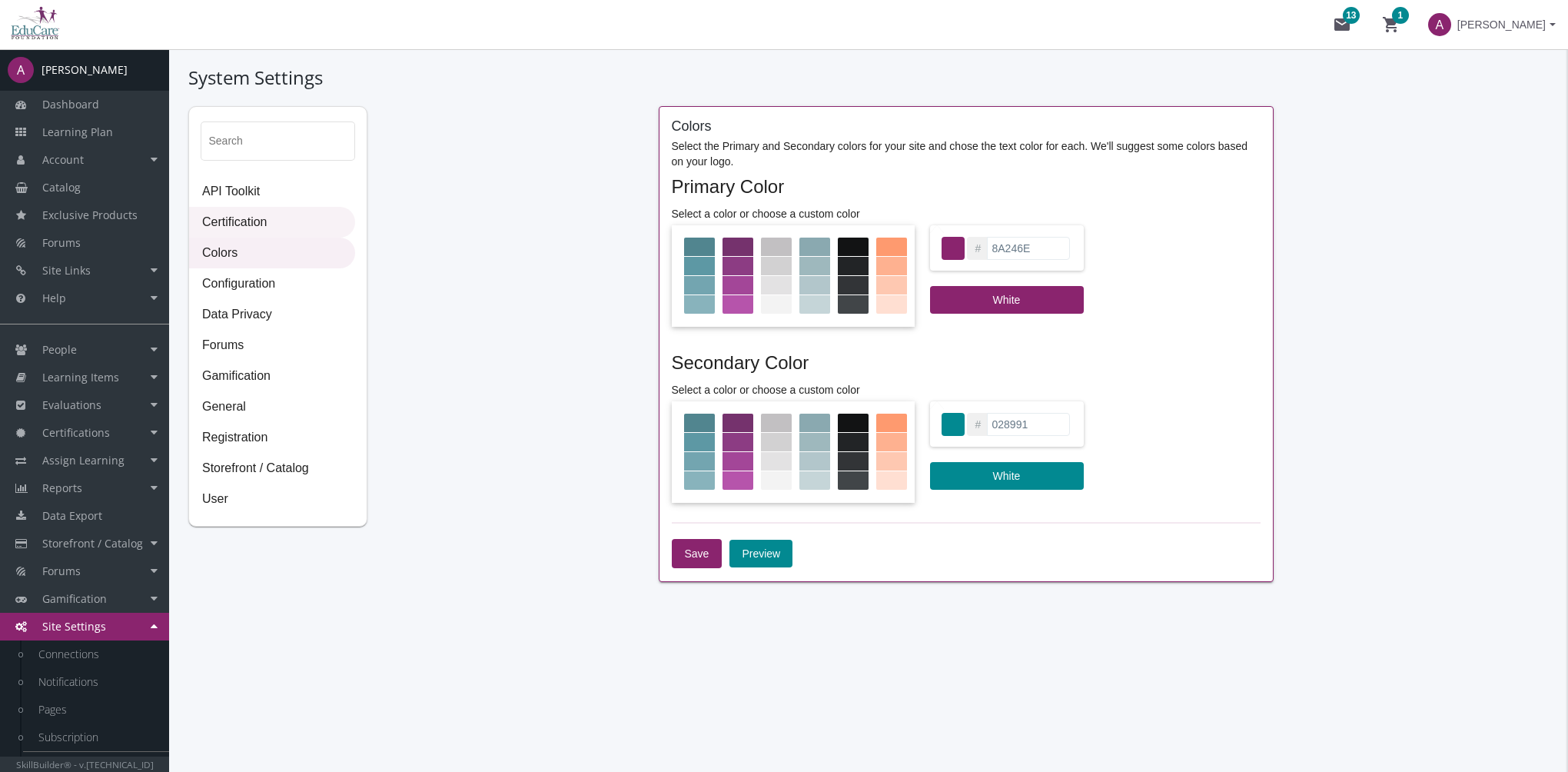
click at [261, 221] on span "Certification" at bounding box center [272, 222] width 165 height 31
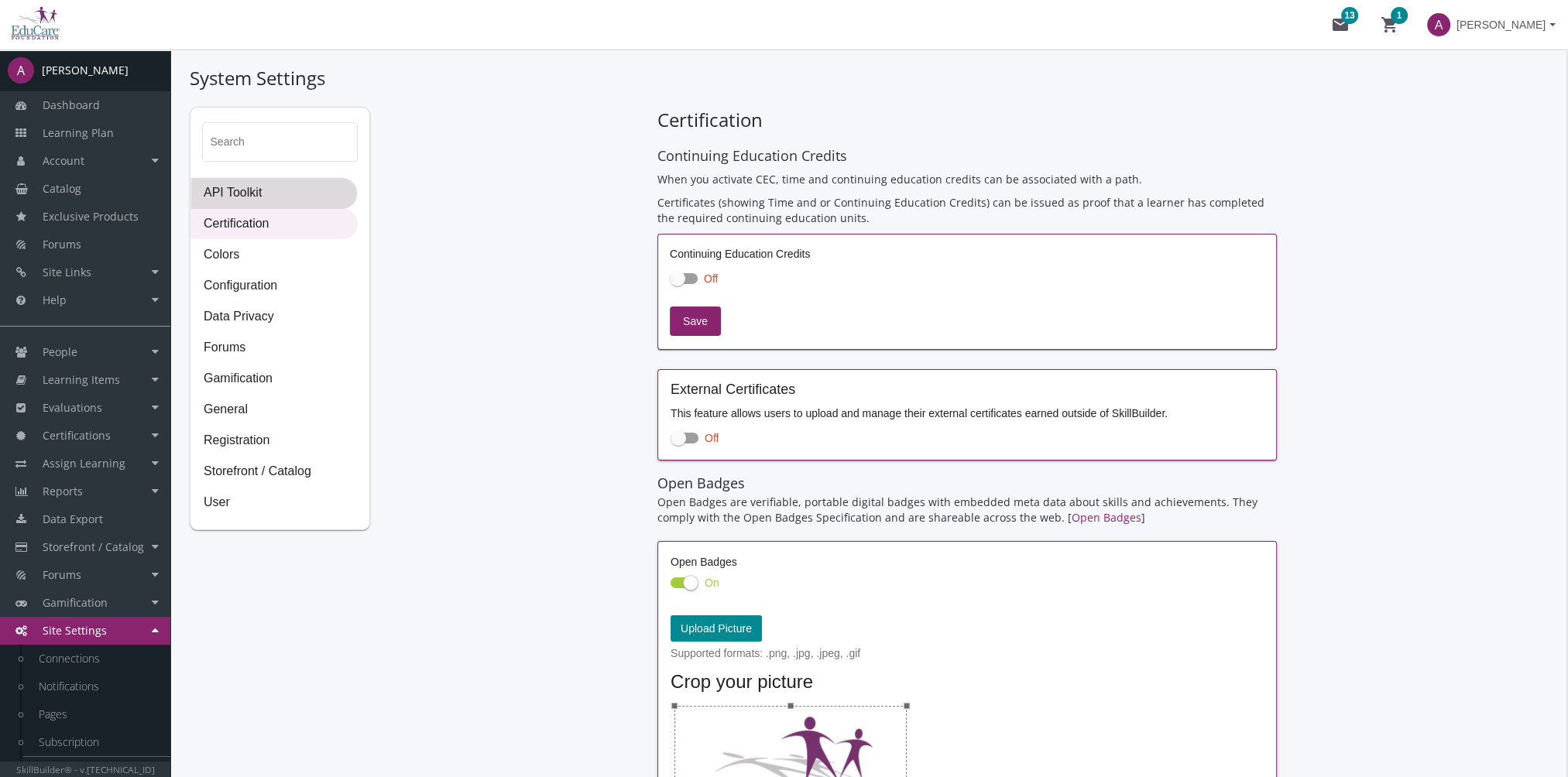
click at [270, 195] on span "API Toolkit" at bounding box center [274, 193] width 166 height 31
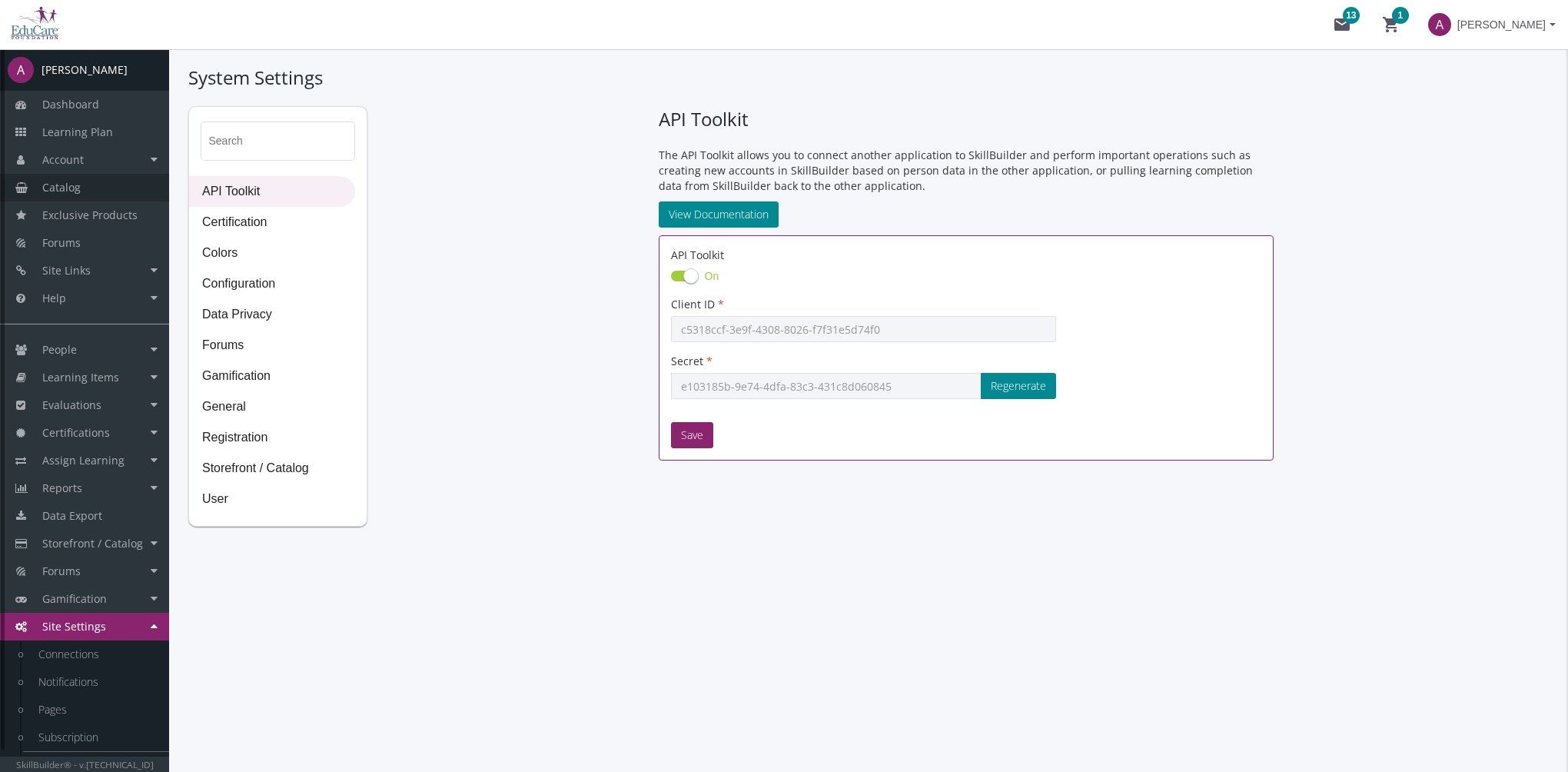
click at [84, 179] on link "Catalog" at bounding box center [84, 187] width 169 height 27
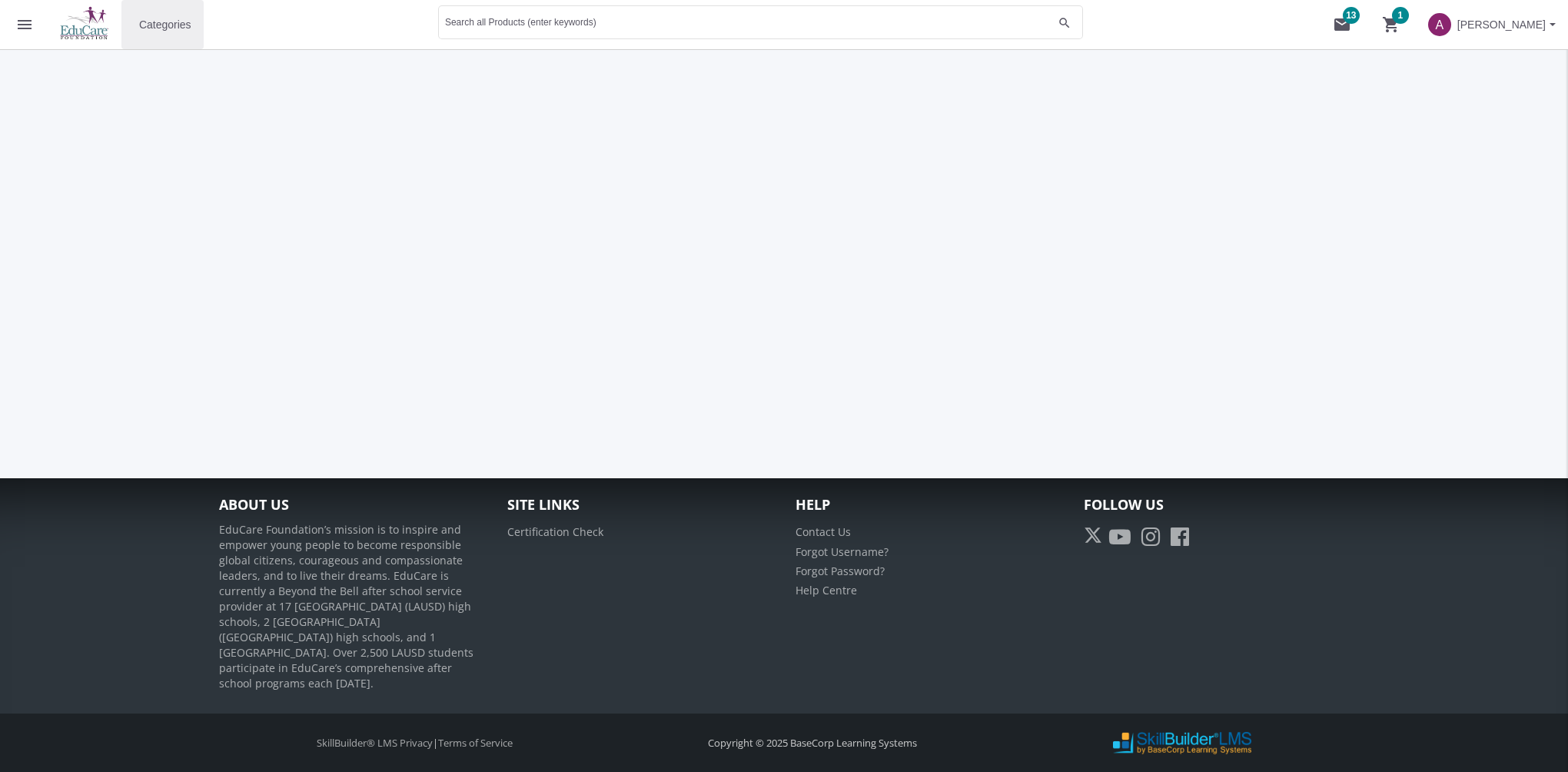
click at [161, 40] on button "Categories" at bounding box center [162, 25] width 82 height 49
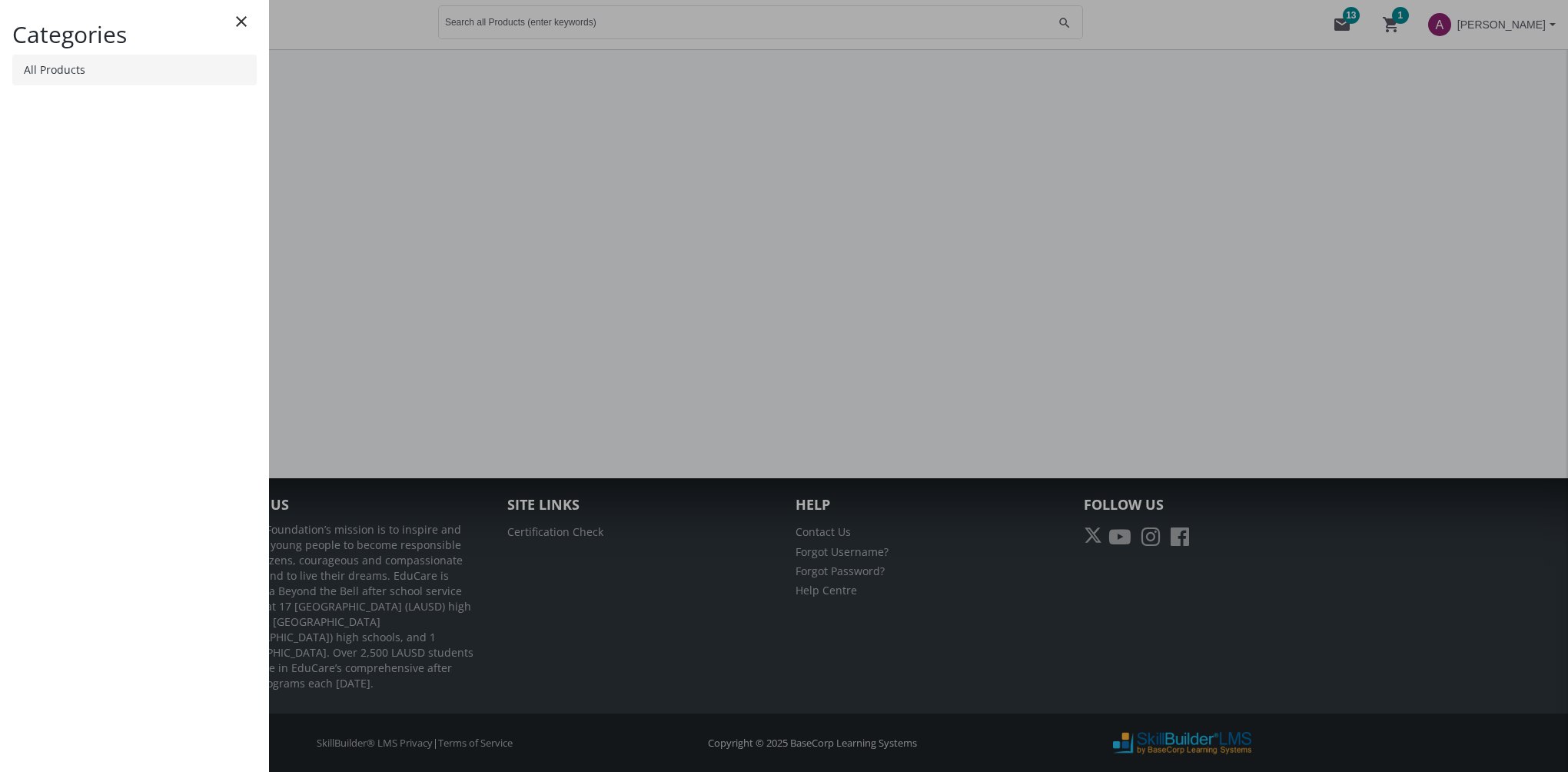
click at [180, 68] on link "All Products" at bounding box center [134, 70] width 244 height 31
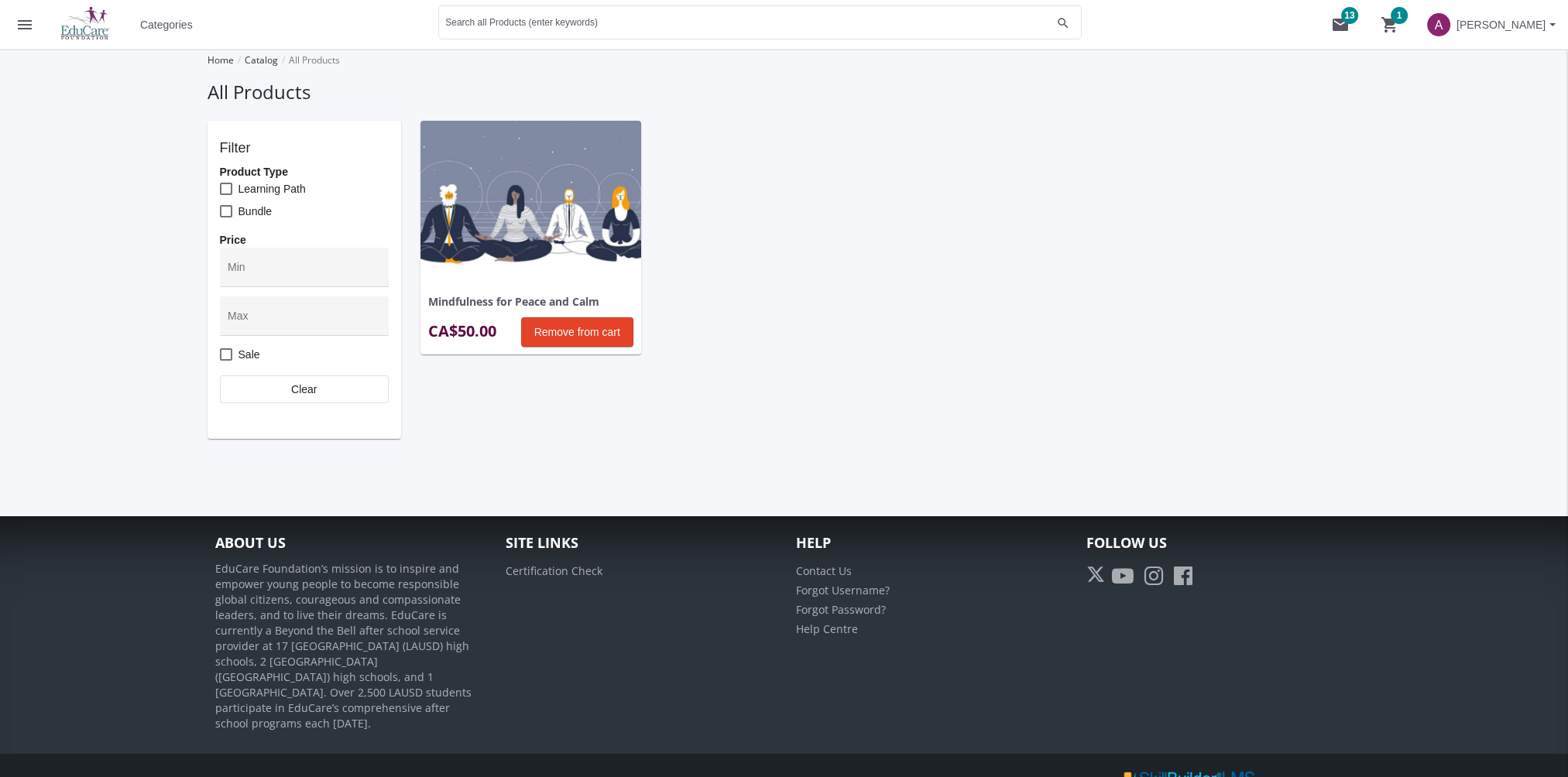
click at [528, 233] on img at bounding box center [531, 204] width 221 height 166
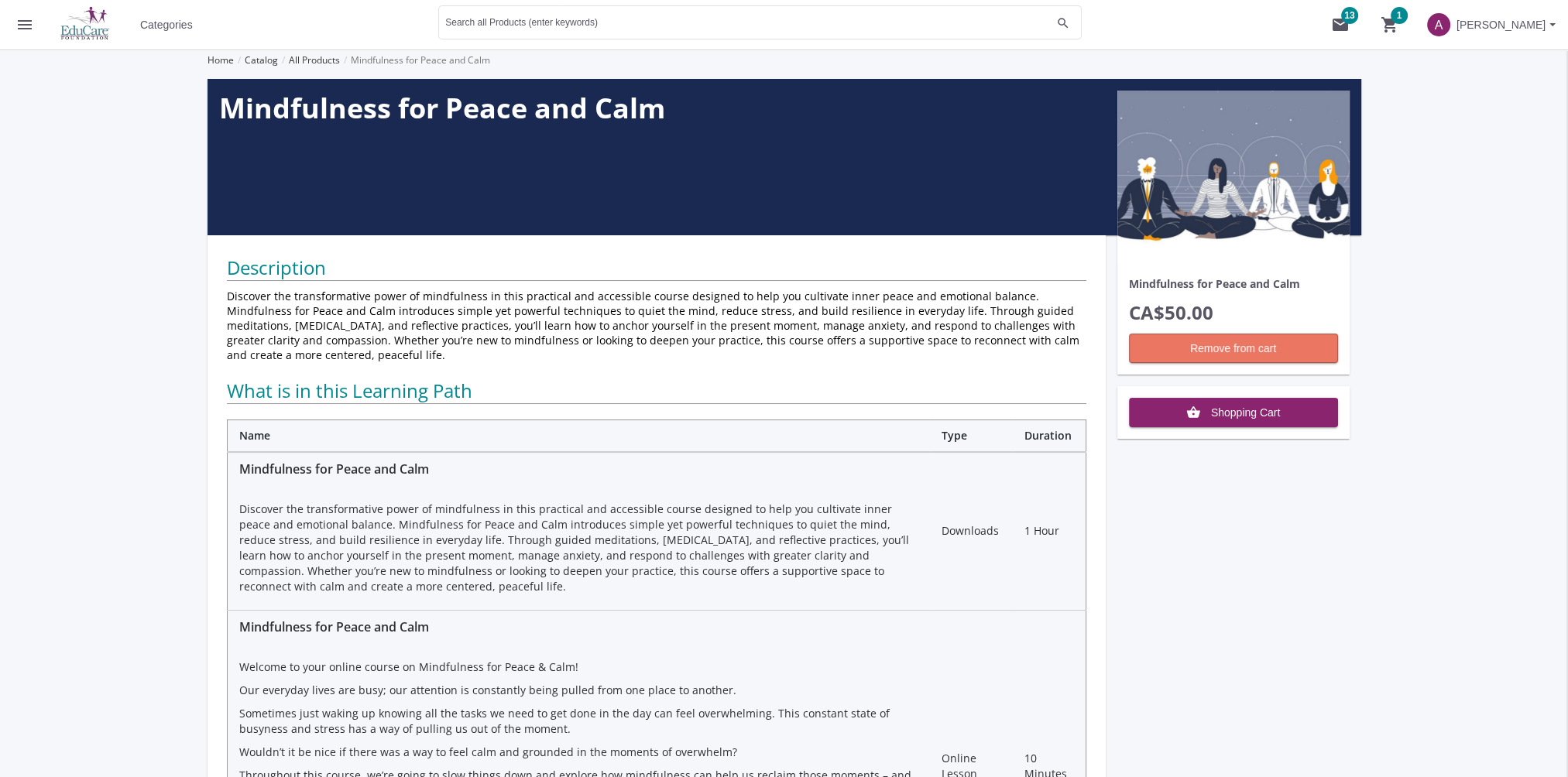
click at [1276, 347] on span "Remove from cart" at bounding box center [1234, 348] width 183 height 28
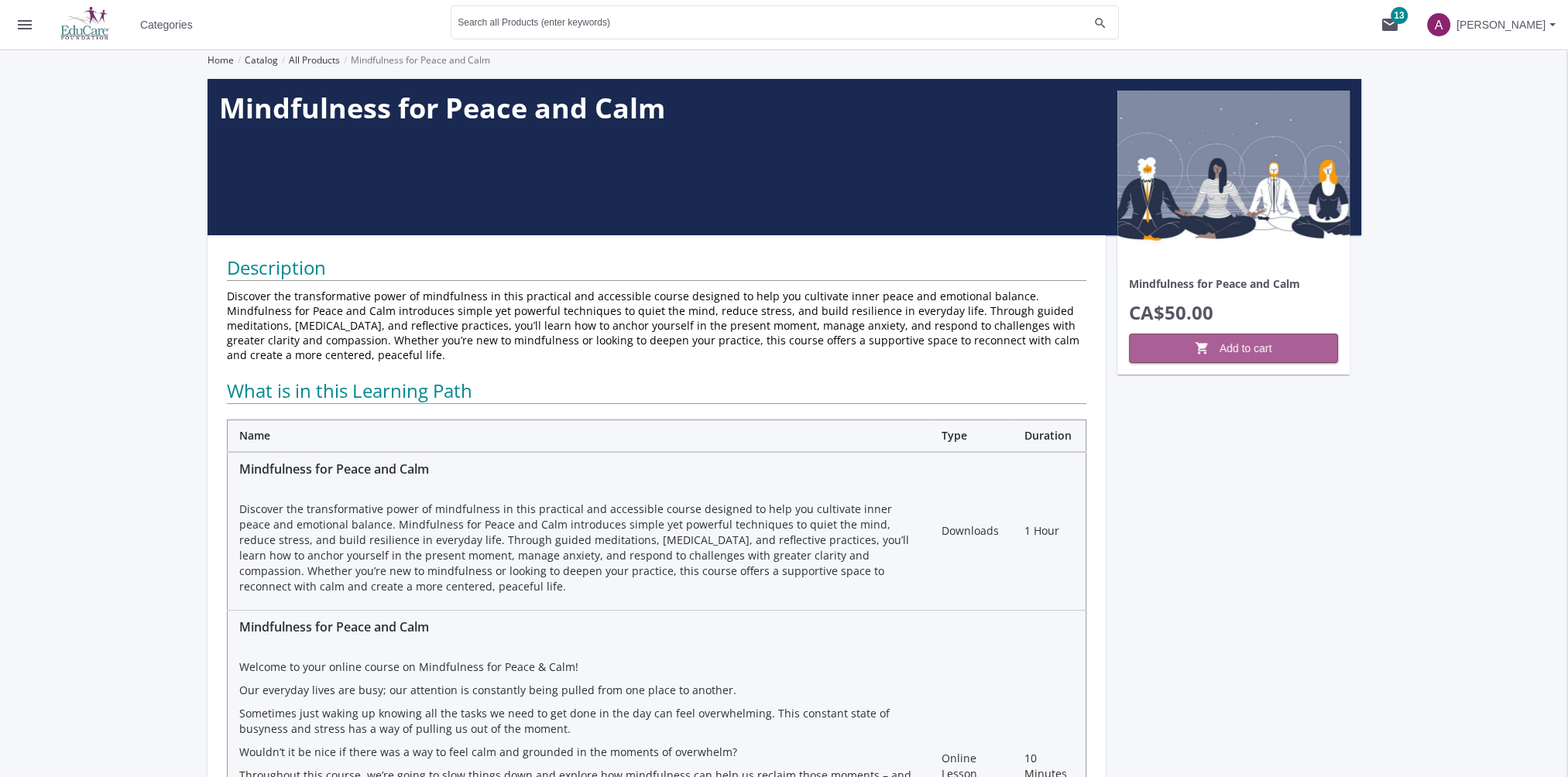
click at [1276, 350] on span "shopping_cart Add to cart" at bounding box center [1234, 348] width 183 height 28
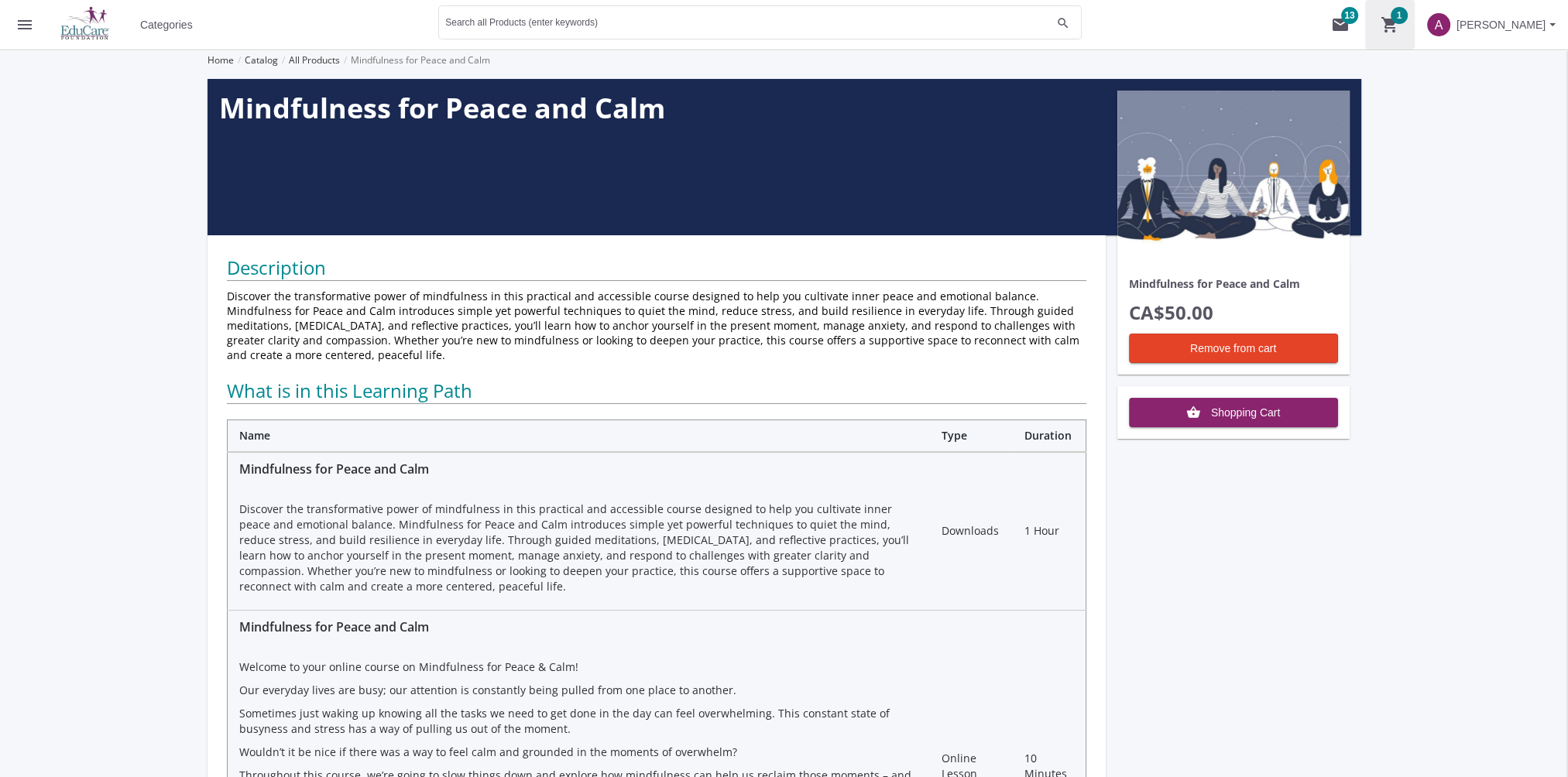
click at [1399, 25] on button "shopping_cart 1" at bounding box center [1390, 25] width 50 height 50
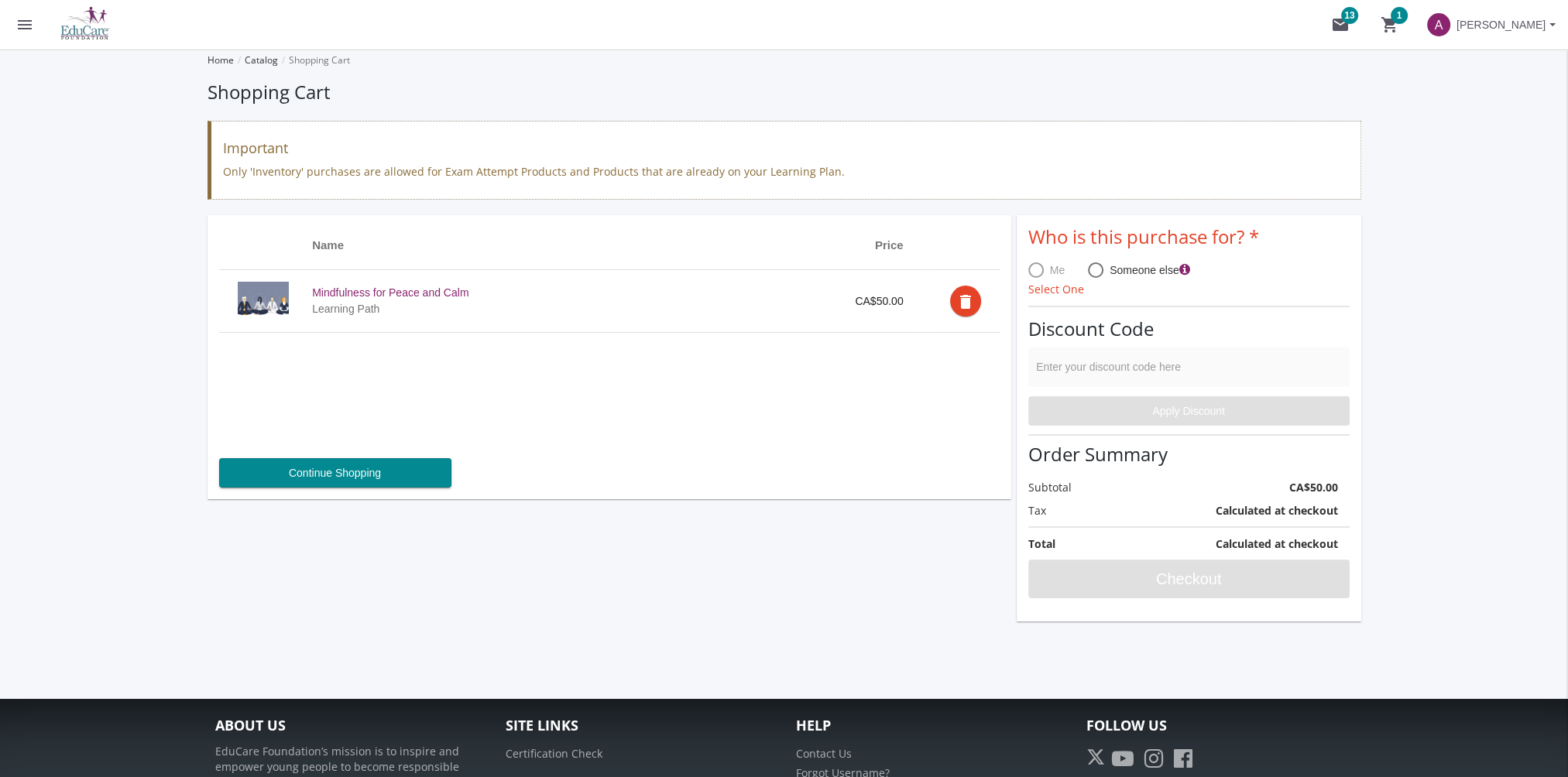
click at [1035, 273] on span at bounding box center [1035, 270] width 15 height 15
click at [15, 22] on button "menu" at bounding box center [25, 25] width 50 height 50
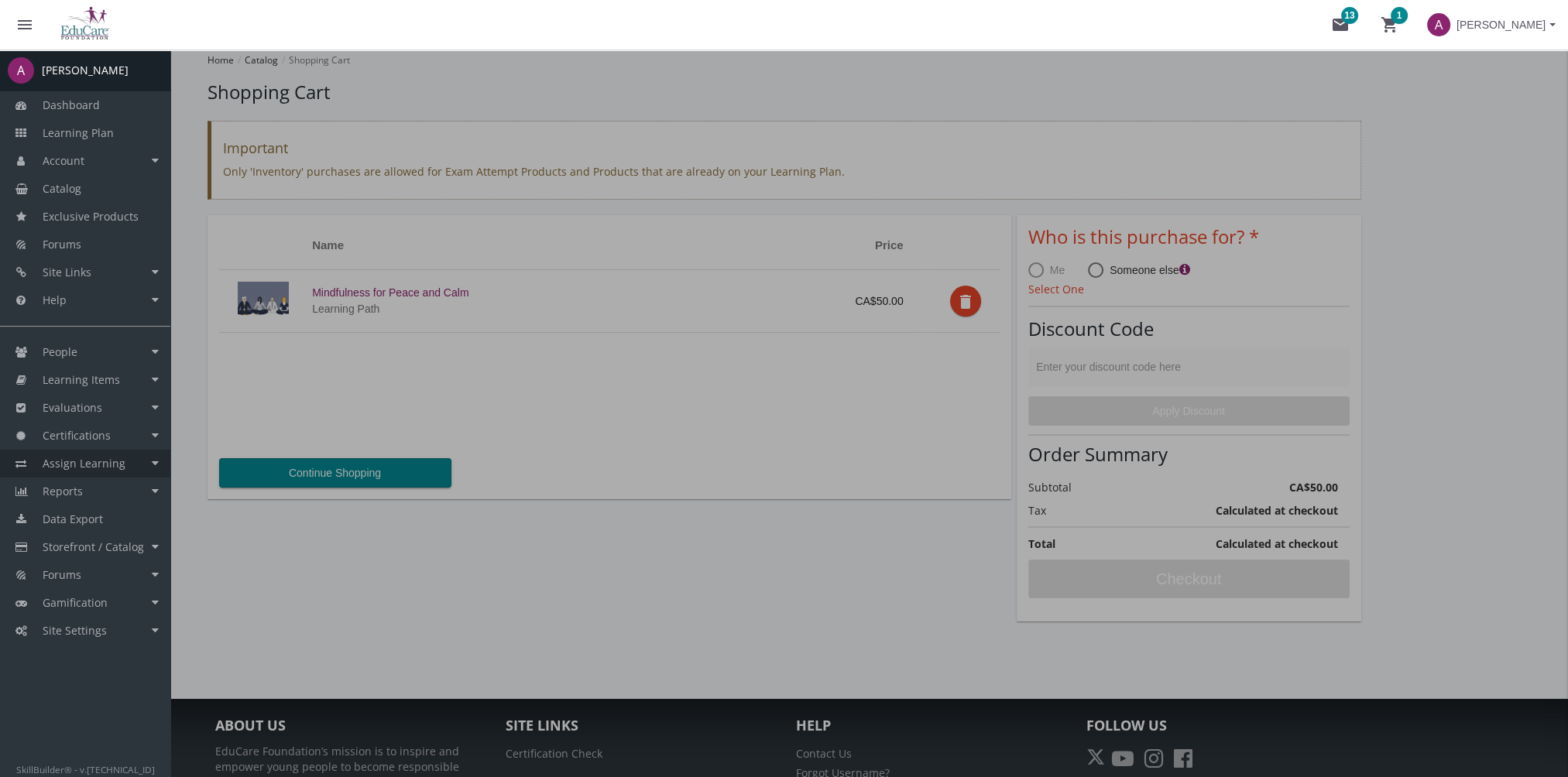
click at [97, 461] on span "Assign Learning" at bounding box center [84, 463] width 83 height 14
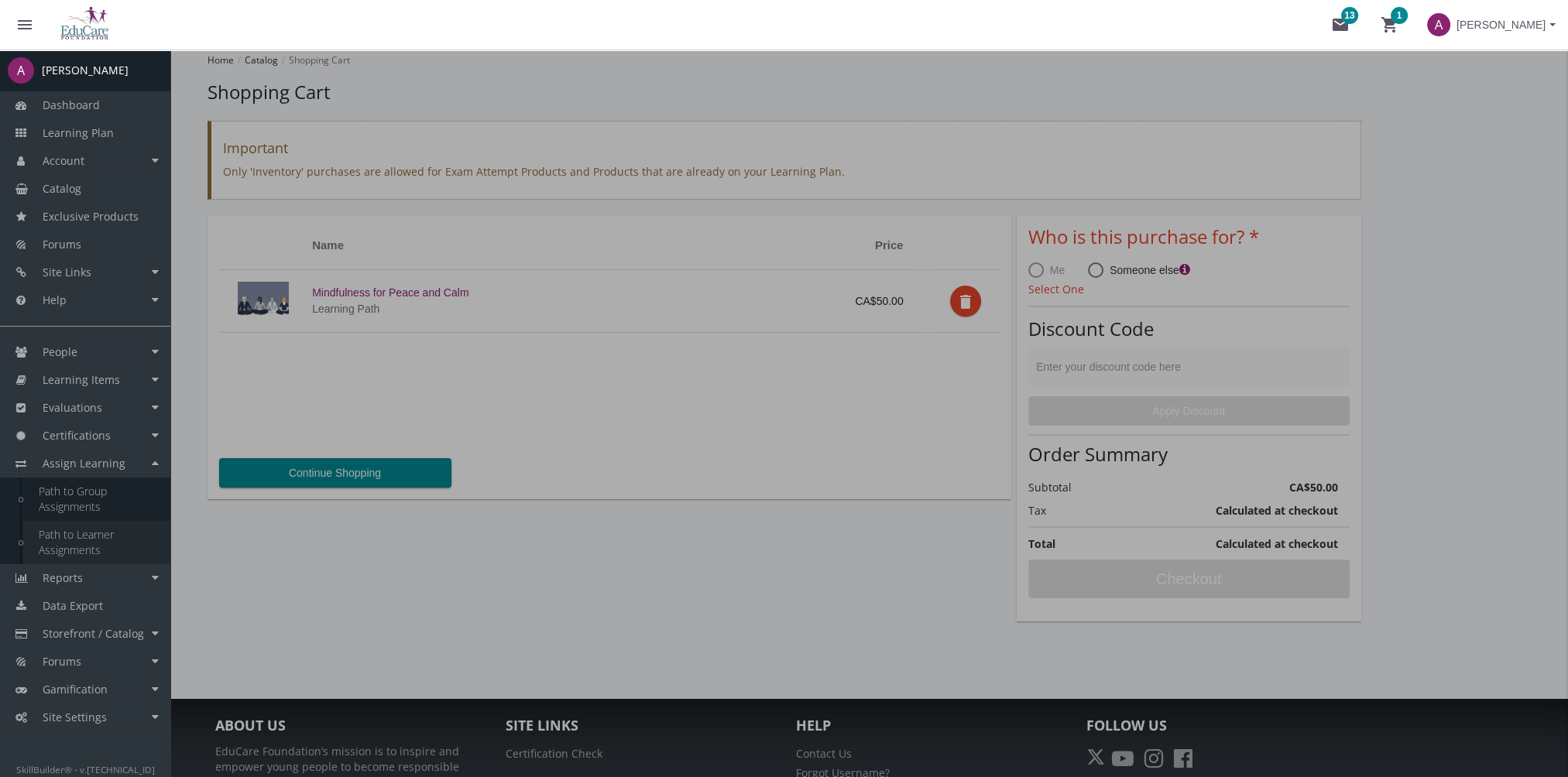
click at [106, 536] on link "Path to Learner Assignments" at bounding box center [96, 543] width 147 height 44
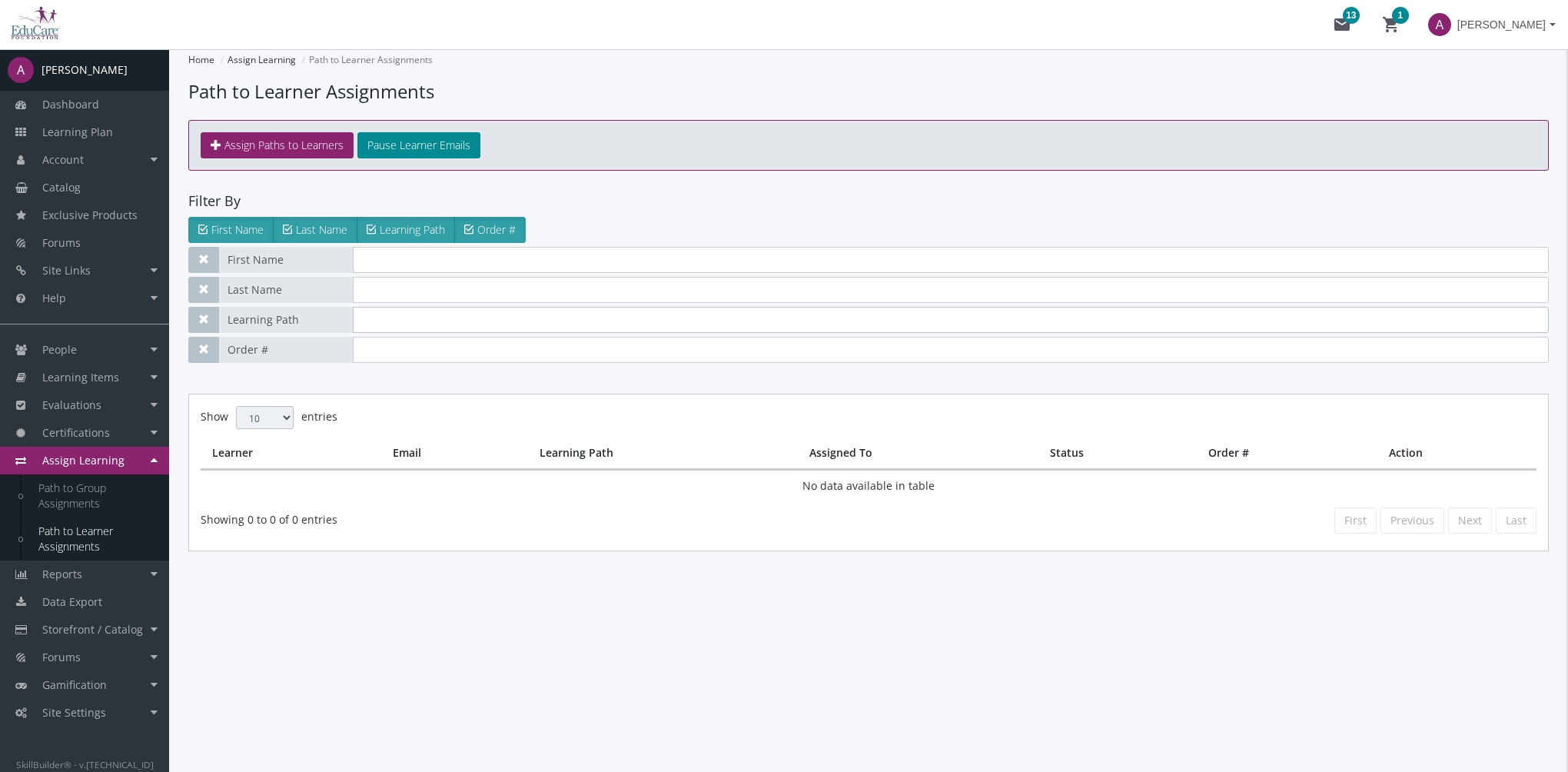
click at [388, 320] on input "text" at bounding box center [950, 320] width 1196 height 26
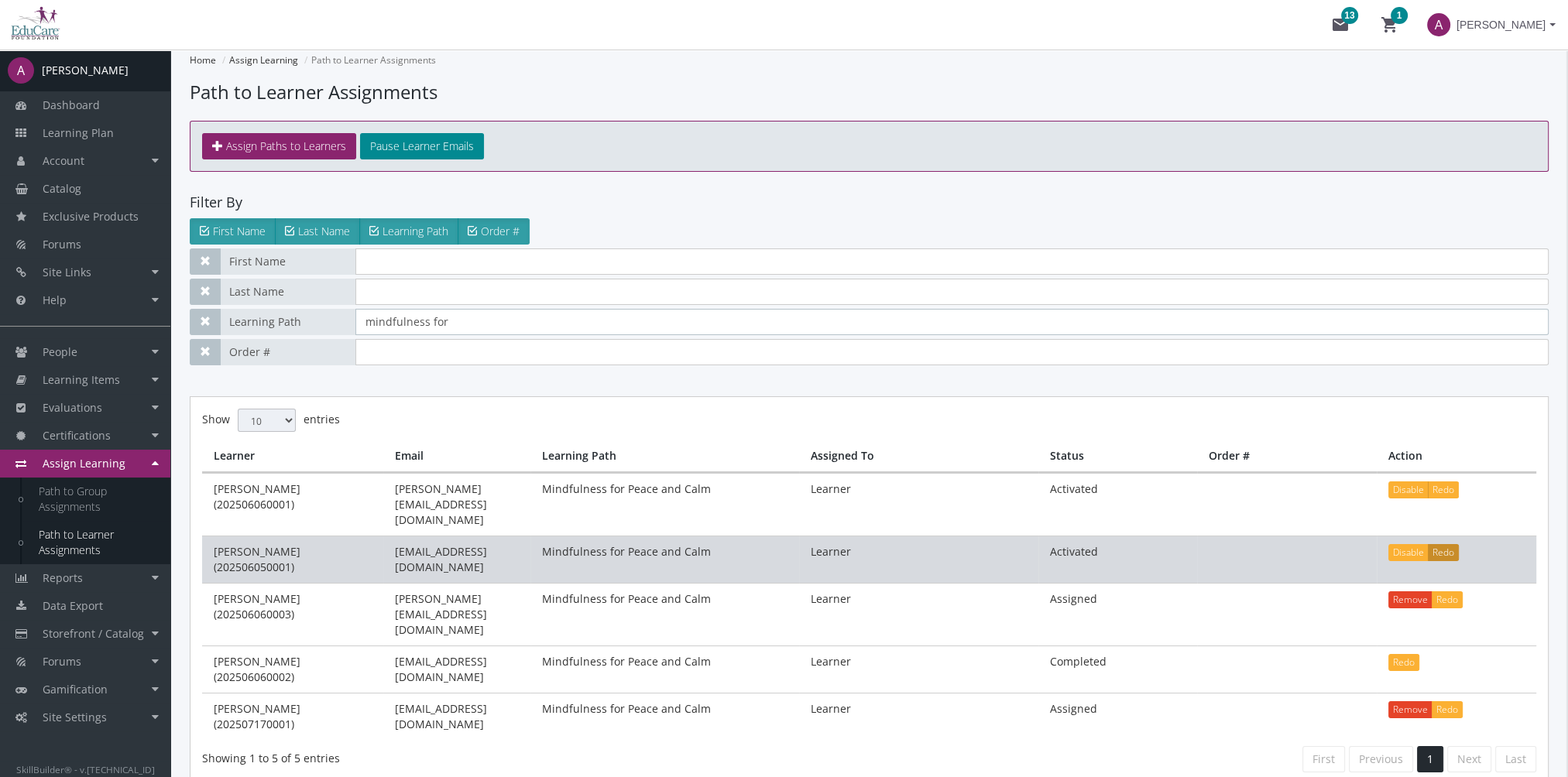
type input "mindfulness for"
click at [1458, 544] on button "Redo" at bounding box center [1443, 552] width 31 height 17
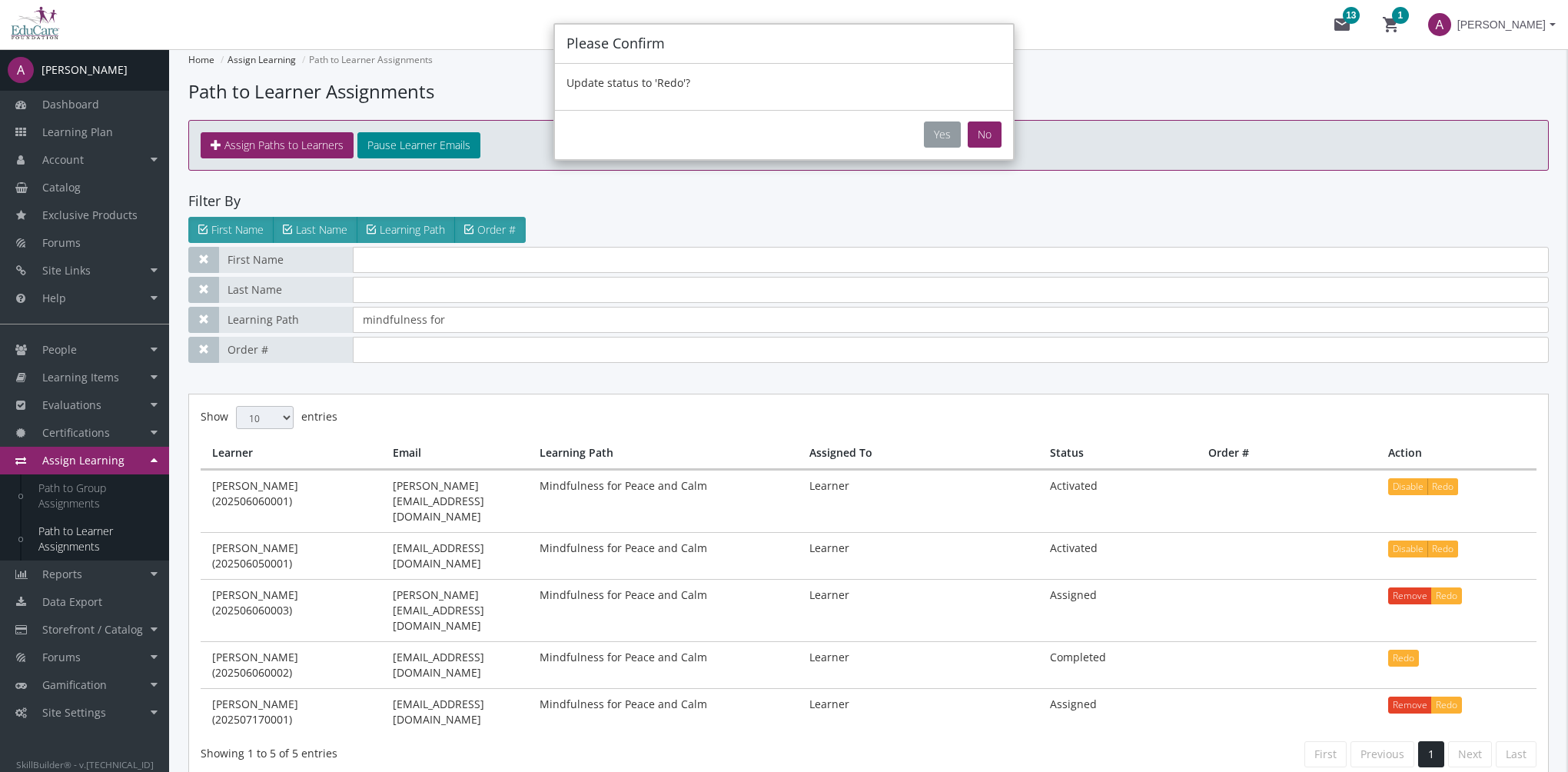
click at [953, 128] on button "Yes" at bounding box center [942, 134] width 37 height 26
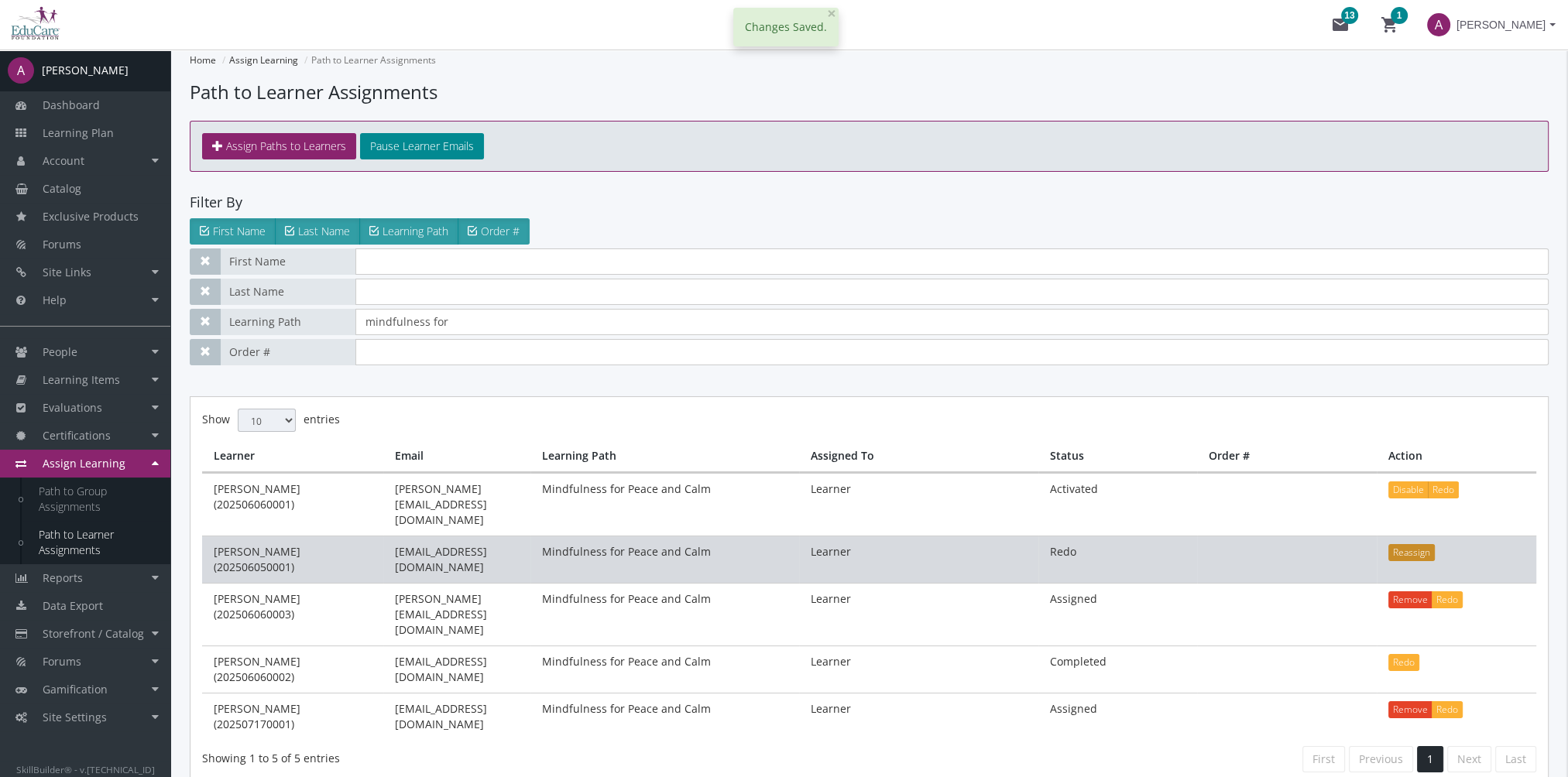
click at [1406, 544] on button "Reassign" at bounding box center [1411, 552] width 47 height 17
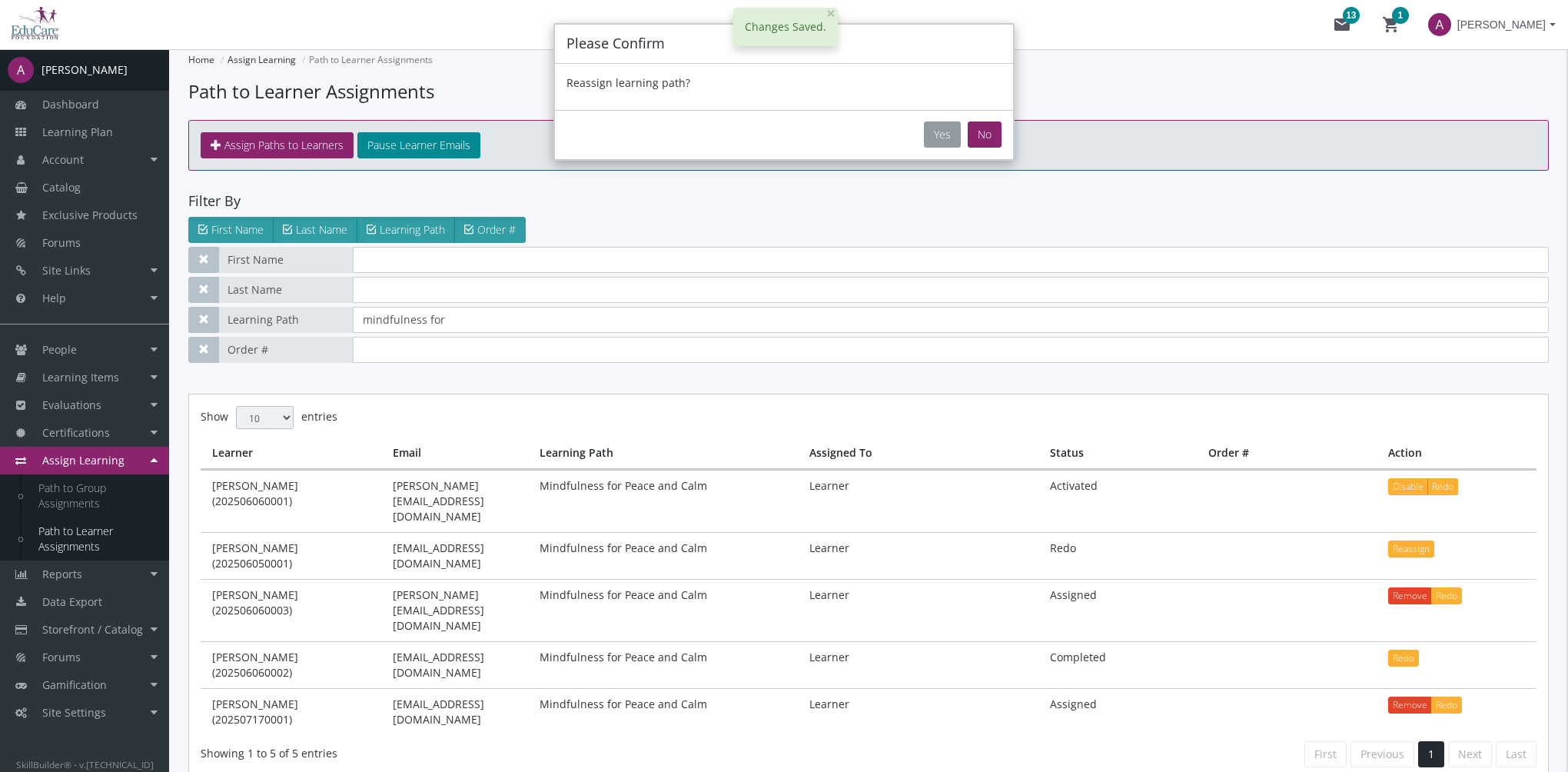
click at [943, 135] on button "Yes" at bounding box center [942, 134] width 37 height 26
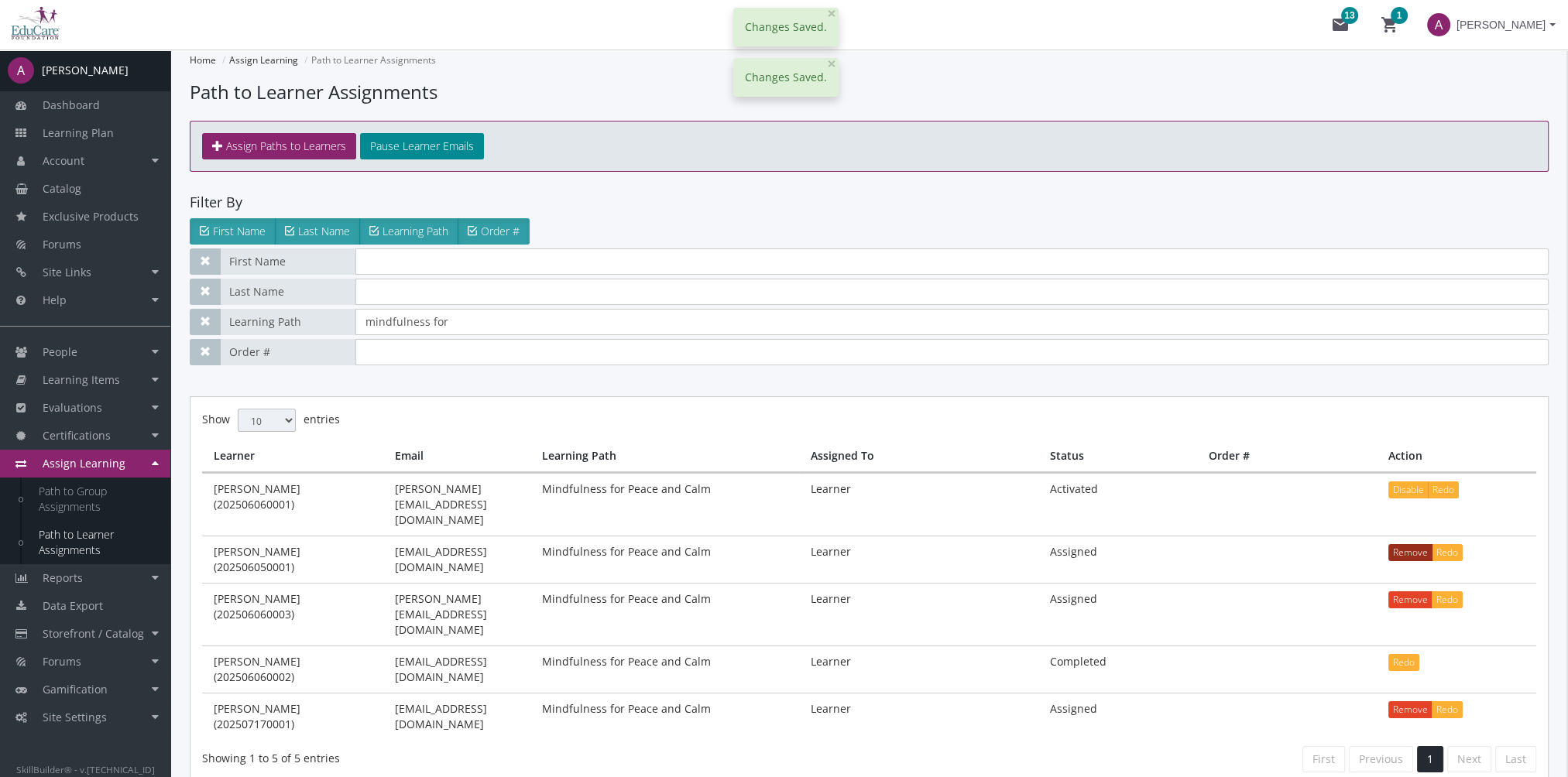
click at [1408, 544] on button "Remove" at bounding box center [1410, 552] width 44 height 17
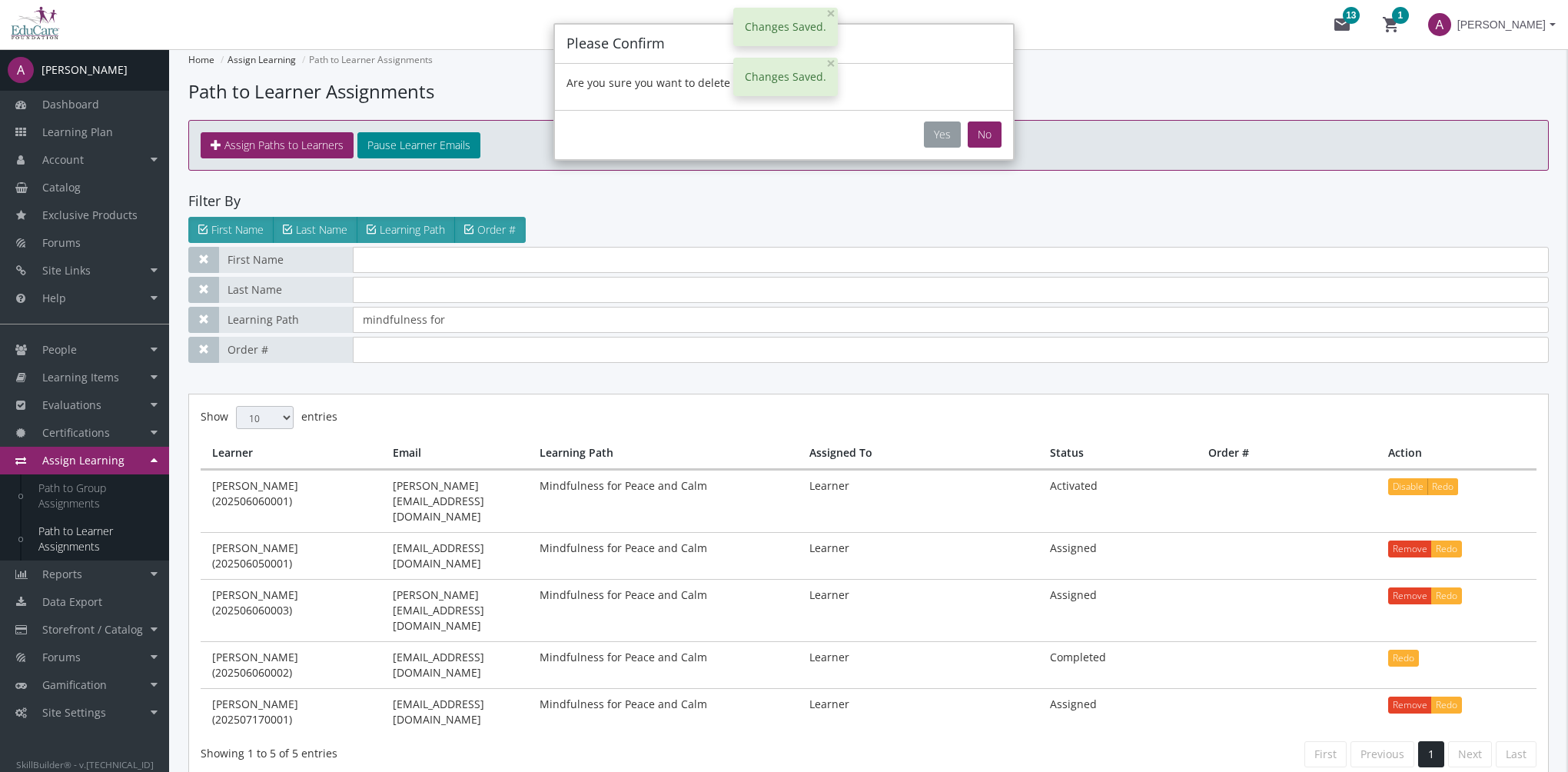
click at [942, 125] on button "Yes" at bounding box center [942, 134] width 37 height 26
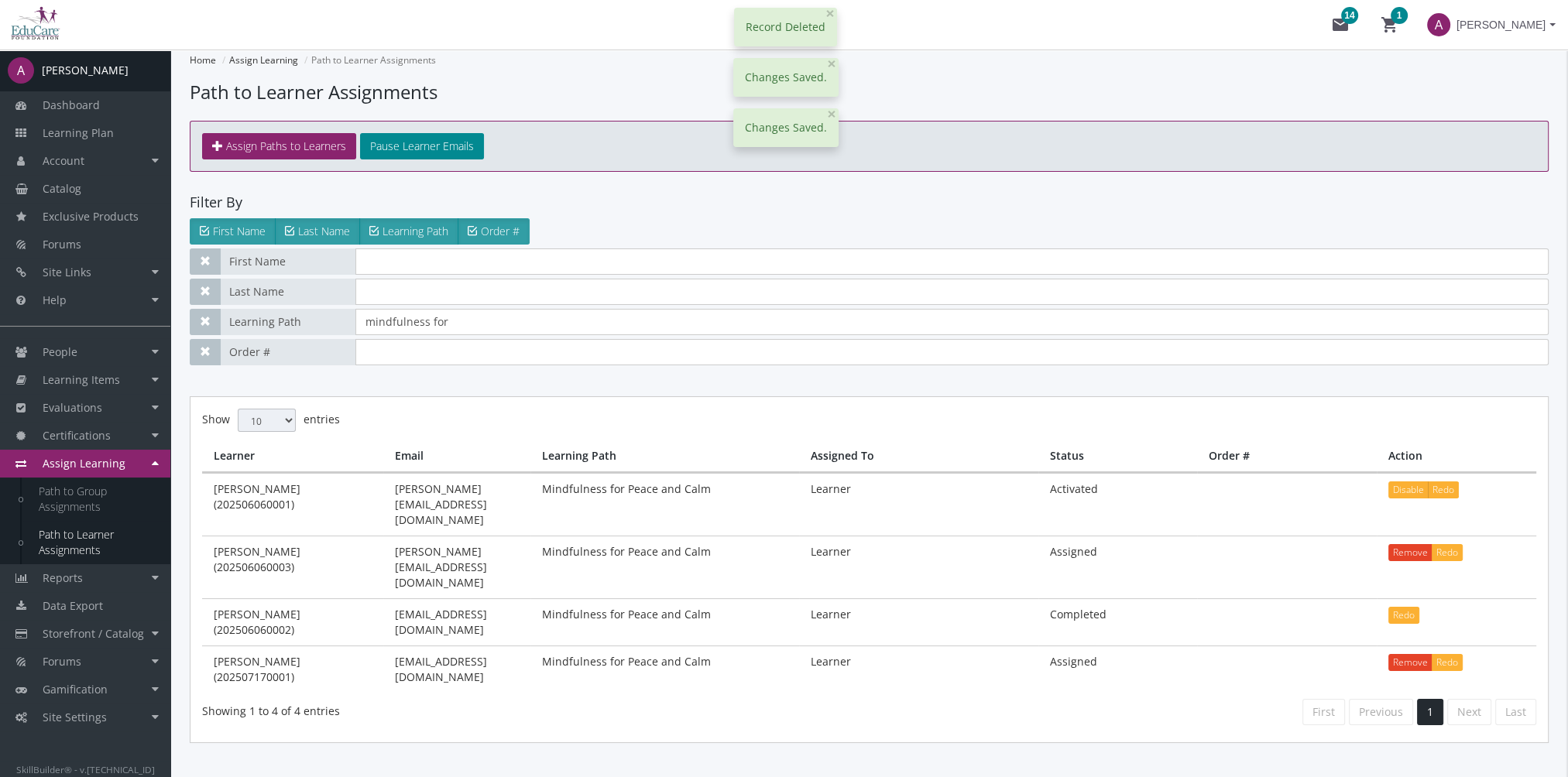
click at [1380, 25] on mat-icon "shopping_cart 1" at bounding box center [1390, 25] width 19 height 19
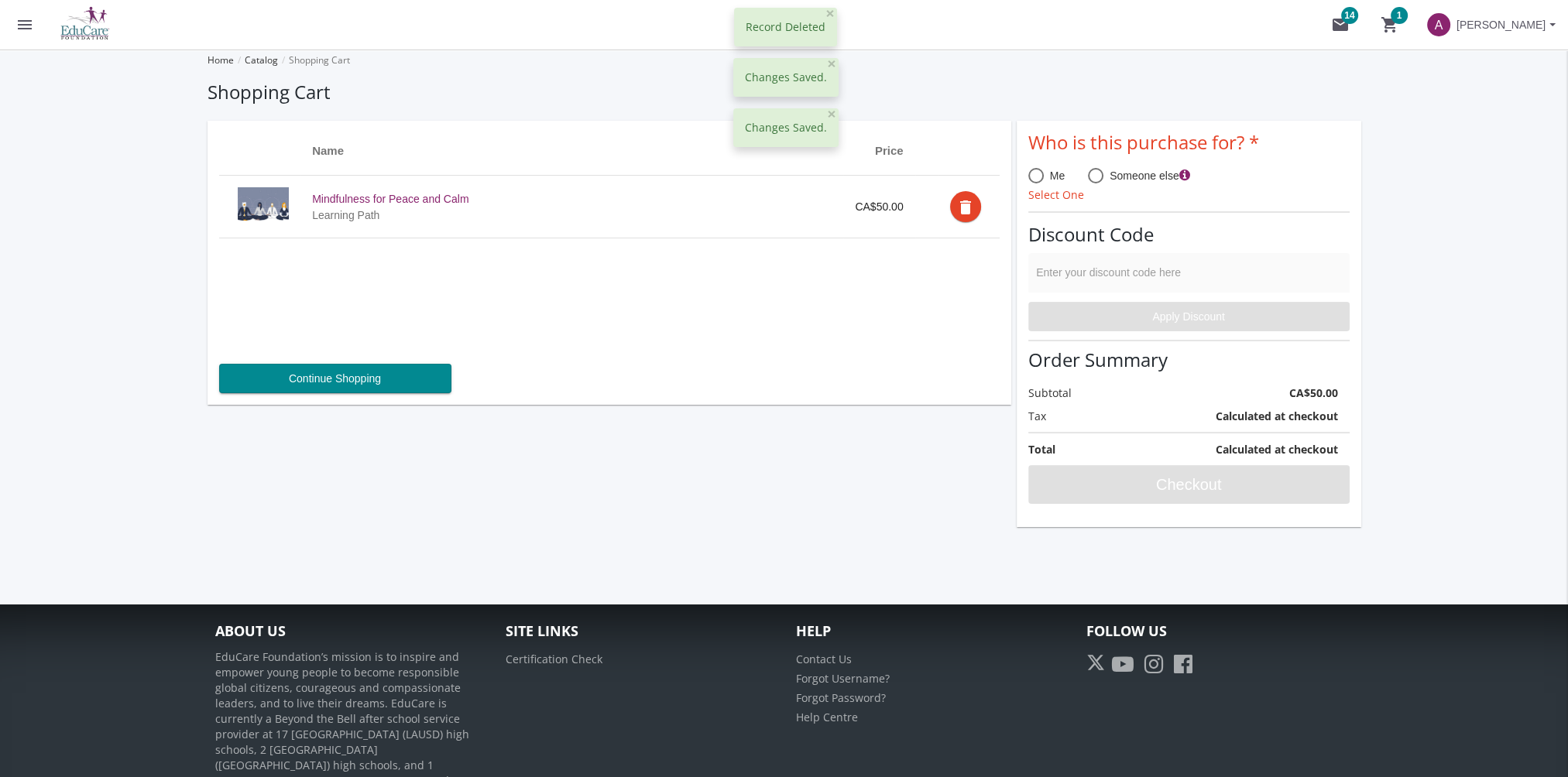
click at [1039, 173] on span at bounding box center [1035, 175] width 15 height 15
click at [1039, 173] on input "Me" at bounding box center [1035, 179] width 15 height 15
radio input "true"
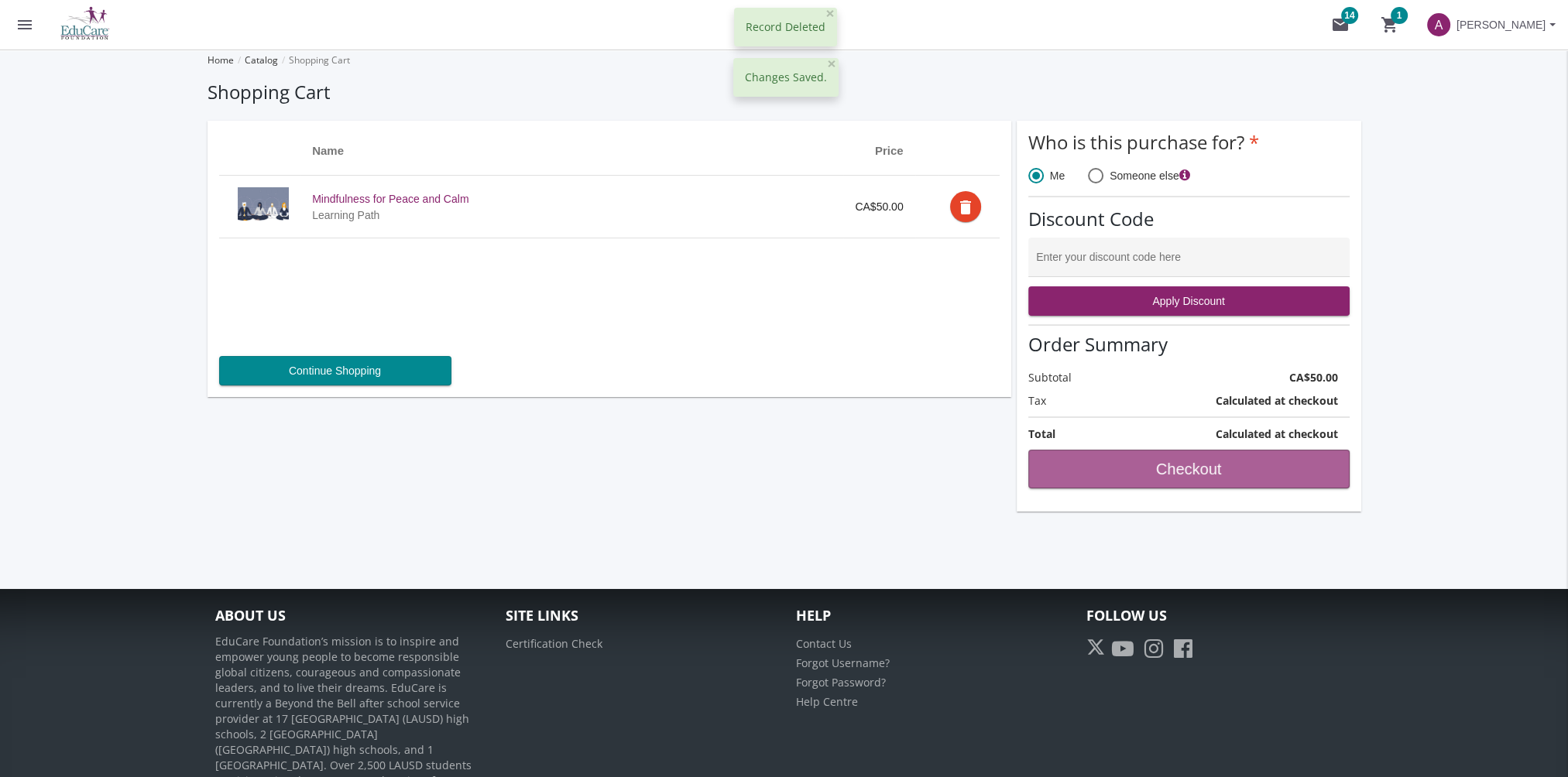
click at [1190, 480] on span "Checkout" at bounding box center [1189, 468] width 295 height 28
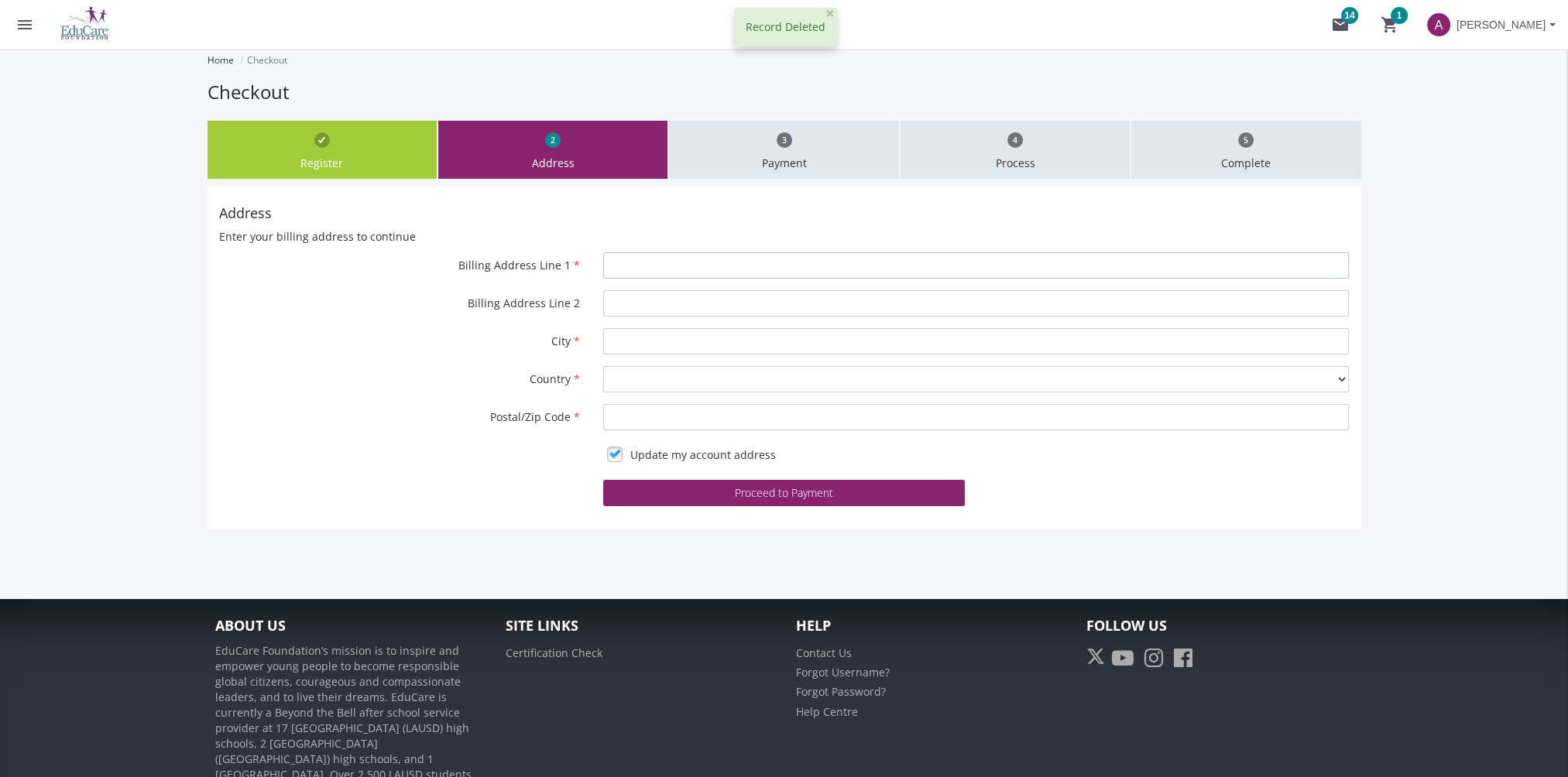
click at [656, 257] on input "Billing Address Line 1" at bounding box center [975, 266] width 746 height 27
type input "625 Leger Way"
type input "Edmonton"
click at [666, 386] on select "-- Please select -- Canada United States of America Mexico Brazil Argentina Chi…" at bounding box center [975, 379] width 746 height 27
select select "1"
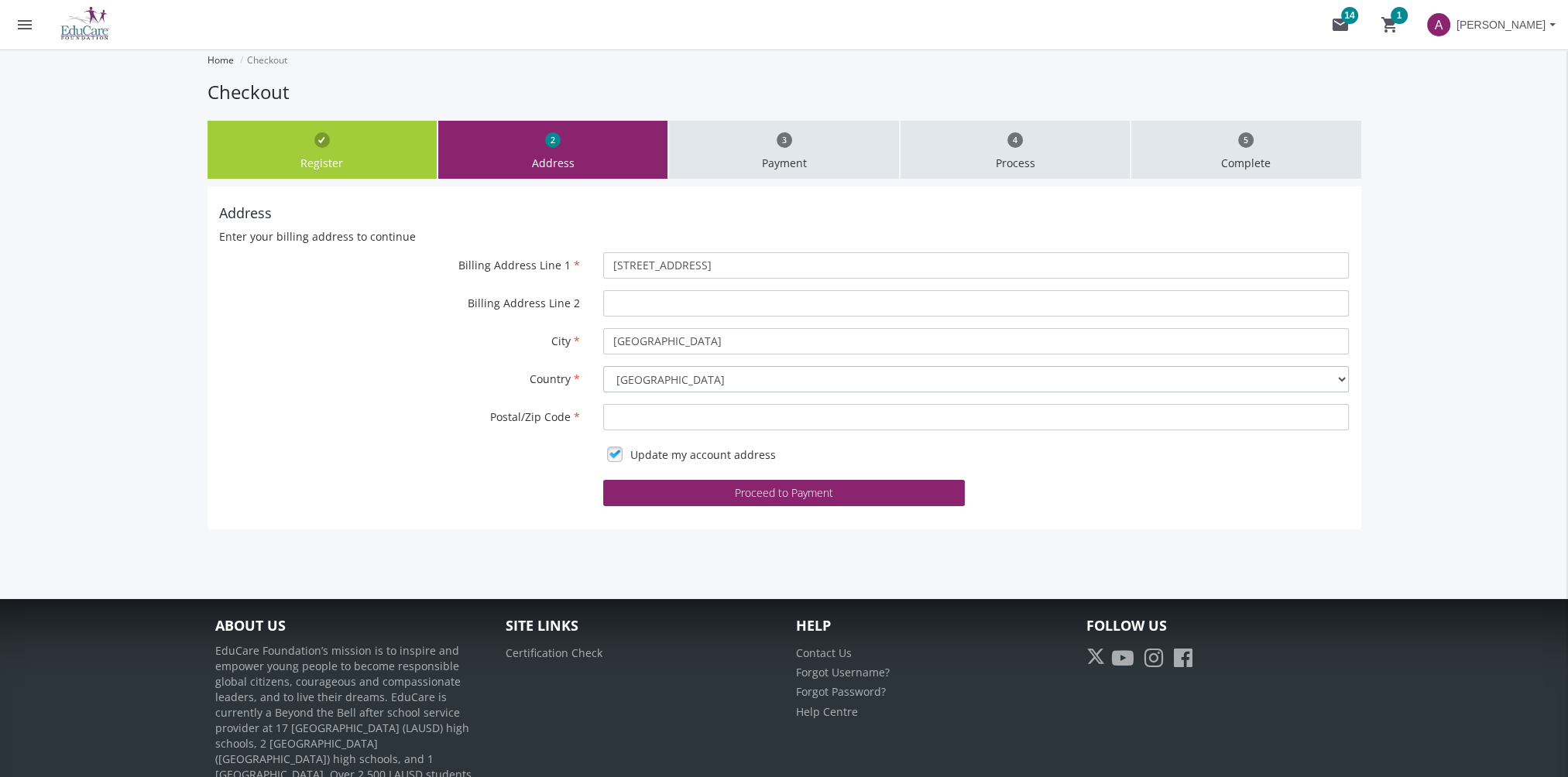
click at [603, 366] on select "-- Please select -- Canada United States of America Mexico Brazil Argentina Chi…" at bounding box center [975, 379] width 746 height 27
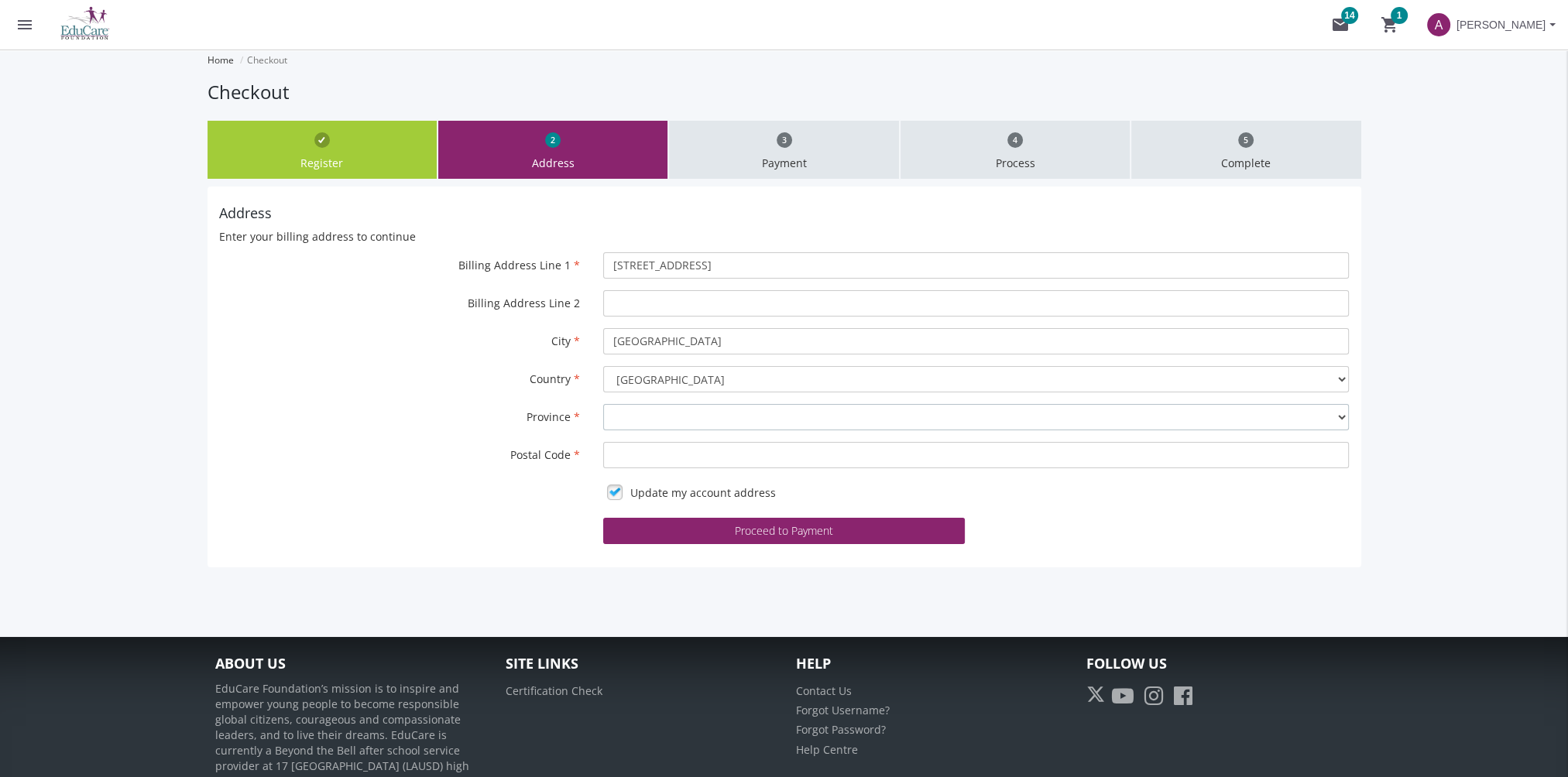
click at [629, 428] on select "-- Please select -- Alberta British Columbia Manitoba New Brunswick Newfoundlan…" at bounding box center [975, 417] width 746 height 27
select select "1"
click at [603, 404] on select "-- Please select -- Alberta British Columbia Manitoba New Brunswick Newfoundlan…" at bounding box center [975, 417] width 746 height 27
click at [631, 459] on input "Postal Code" at bounding box center [975, 455] width 746 height 27
type input "T6W4W2"
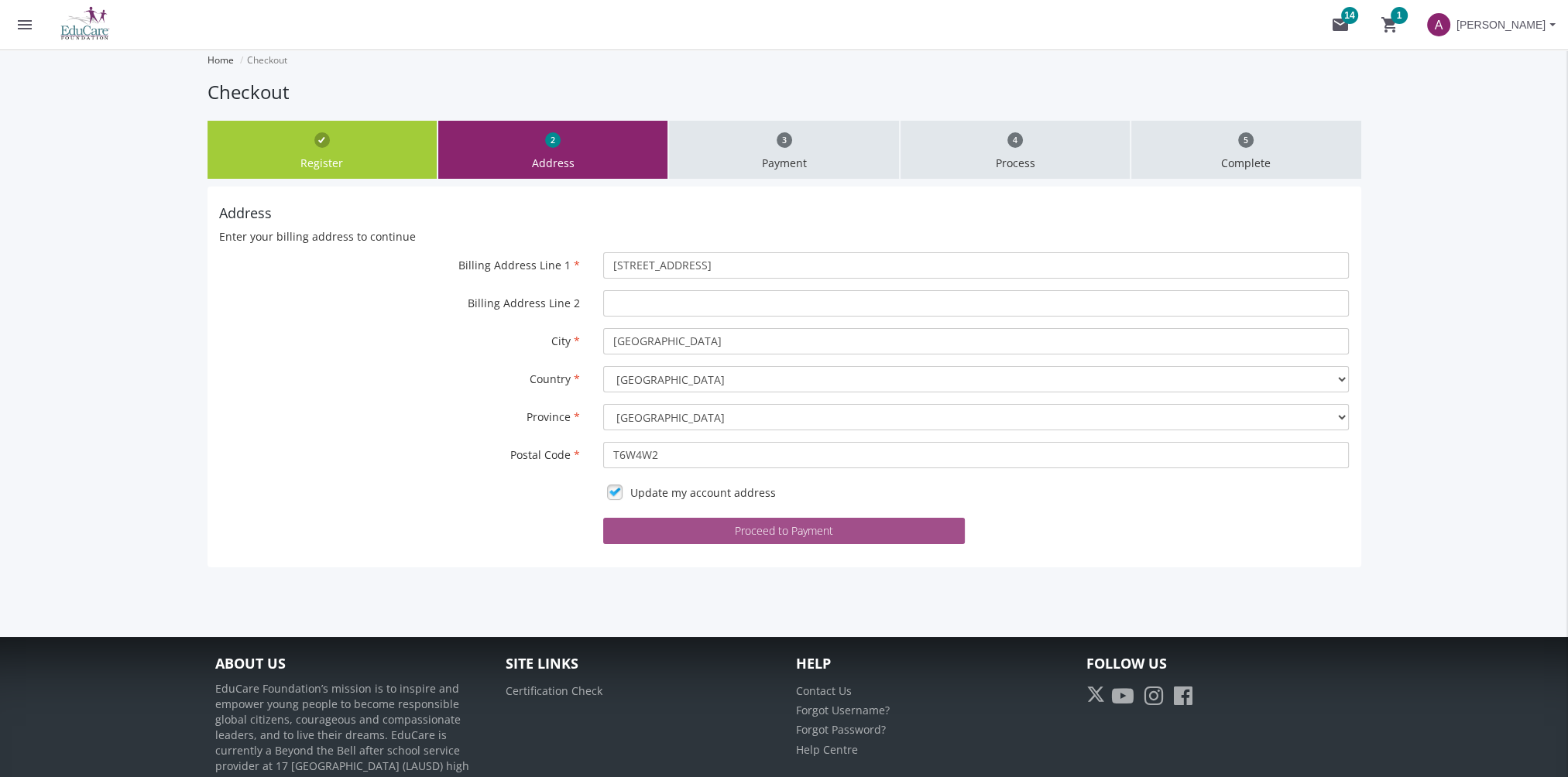
click at [711, 523] on button "Proceed to Payment" at bounding box center [784, 531] width 362 height 27
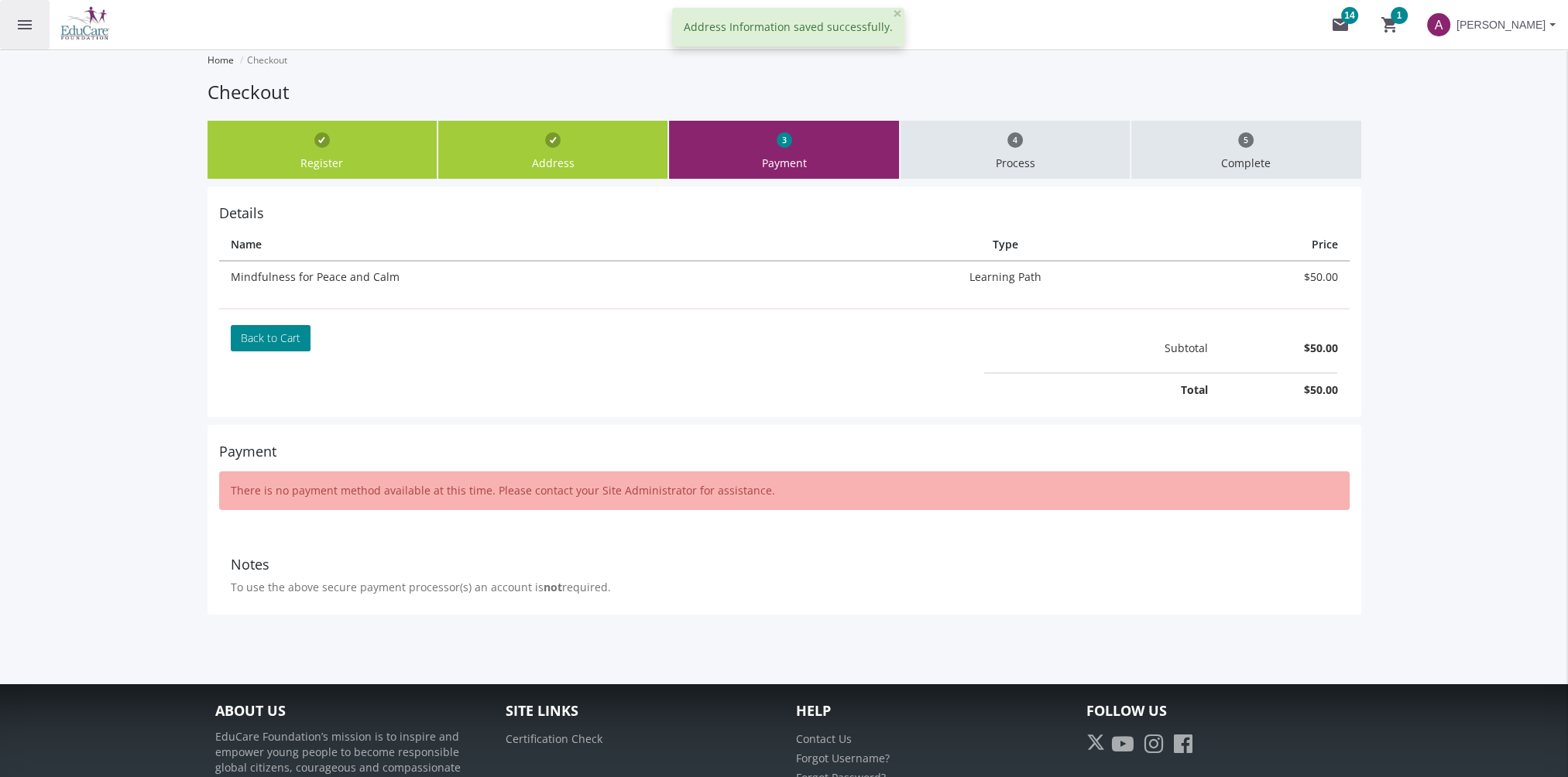
click at [8, 19] on button "menu" at bounding box center [25, 25] width 50 height 50
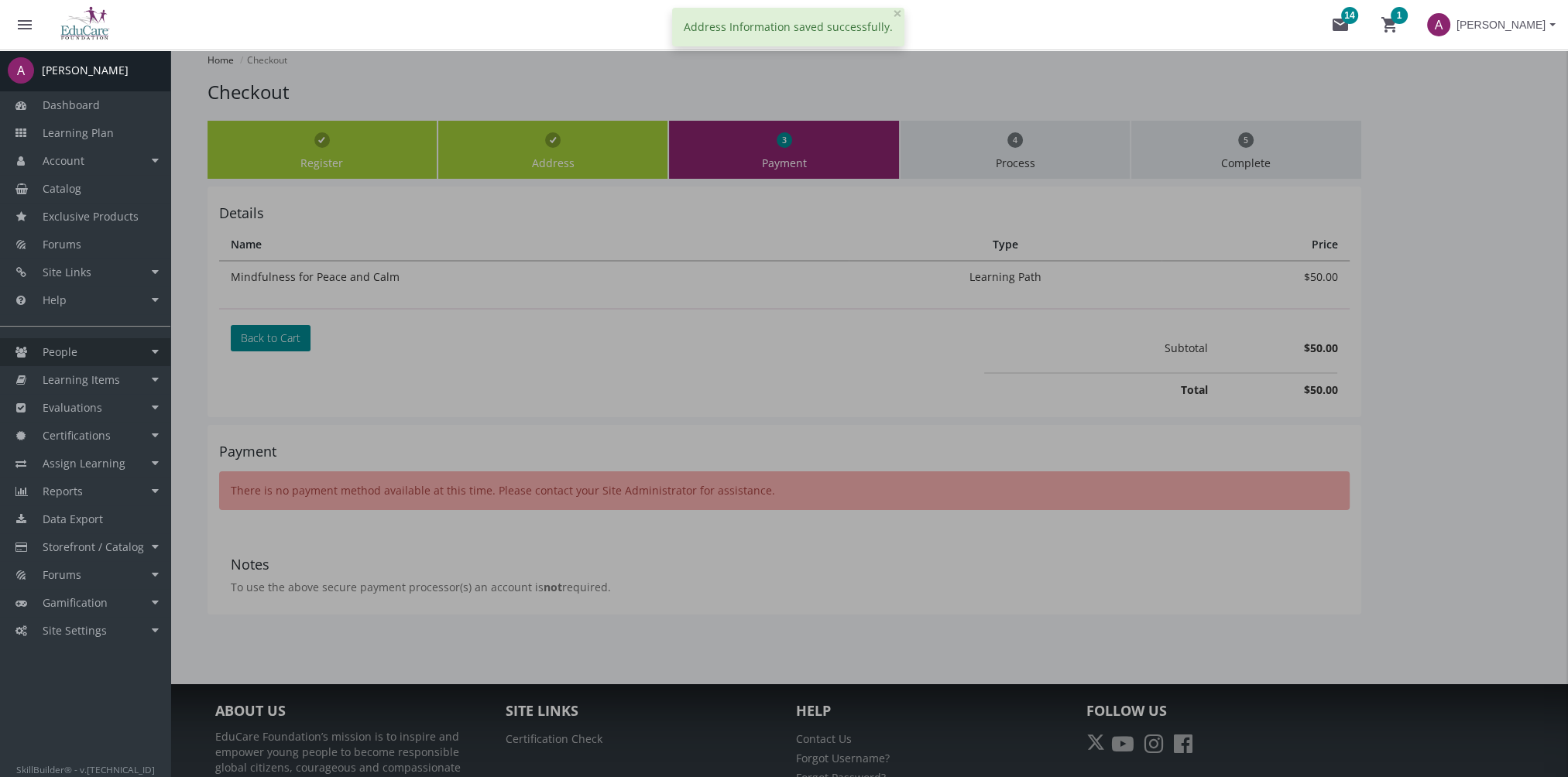
click at [103, 347] on link "People" at bounding box center [85, 351] width 171 height 28
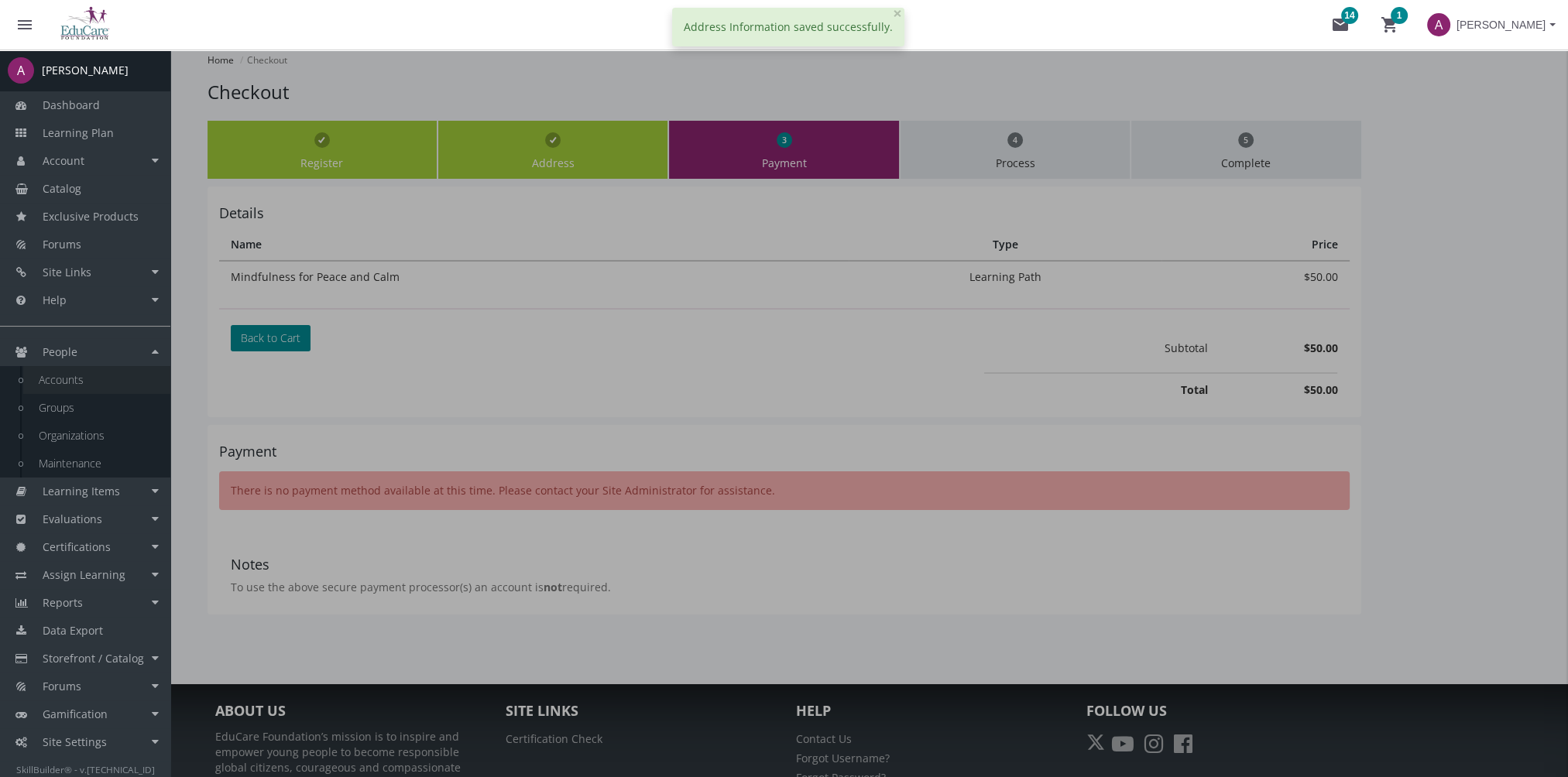
click at [106, 386] on link "Accounts" at bounding box center [96, 379] width 147 height 28
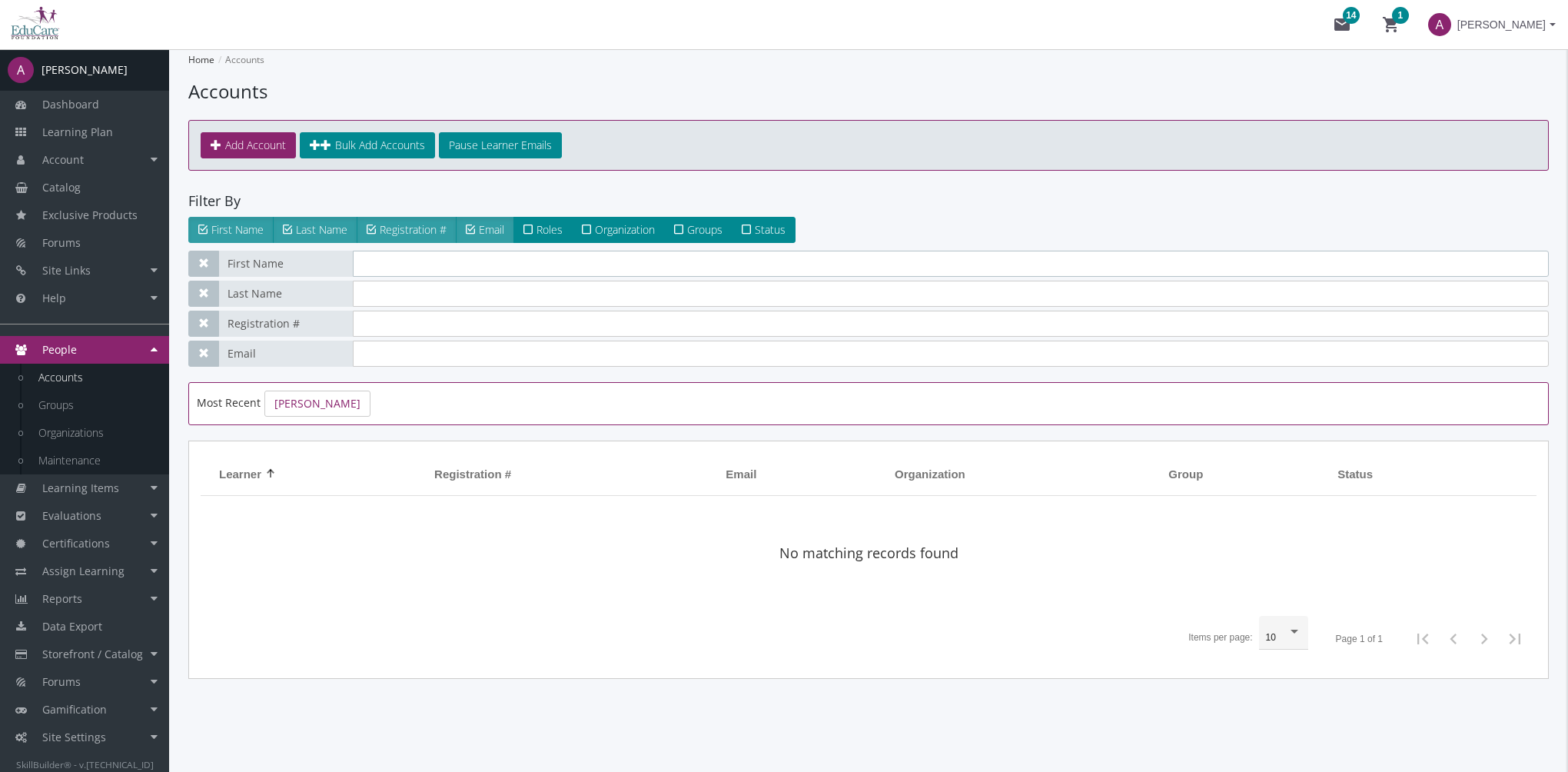
click at [382, 260] on input "text" at bounding box center [950, 264] width 1196 height 26
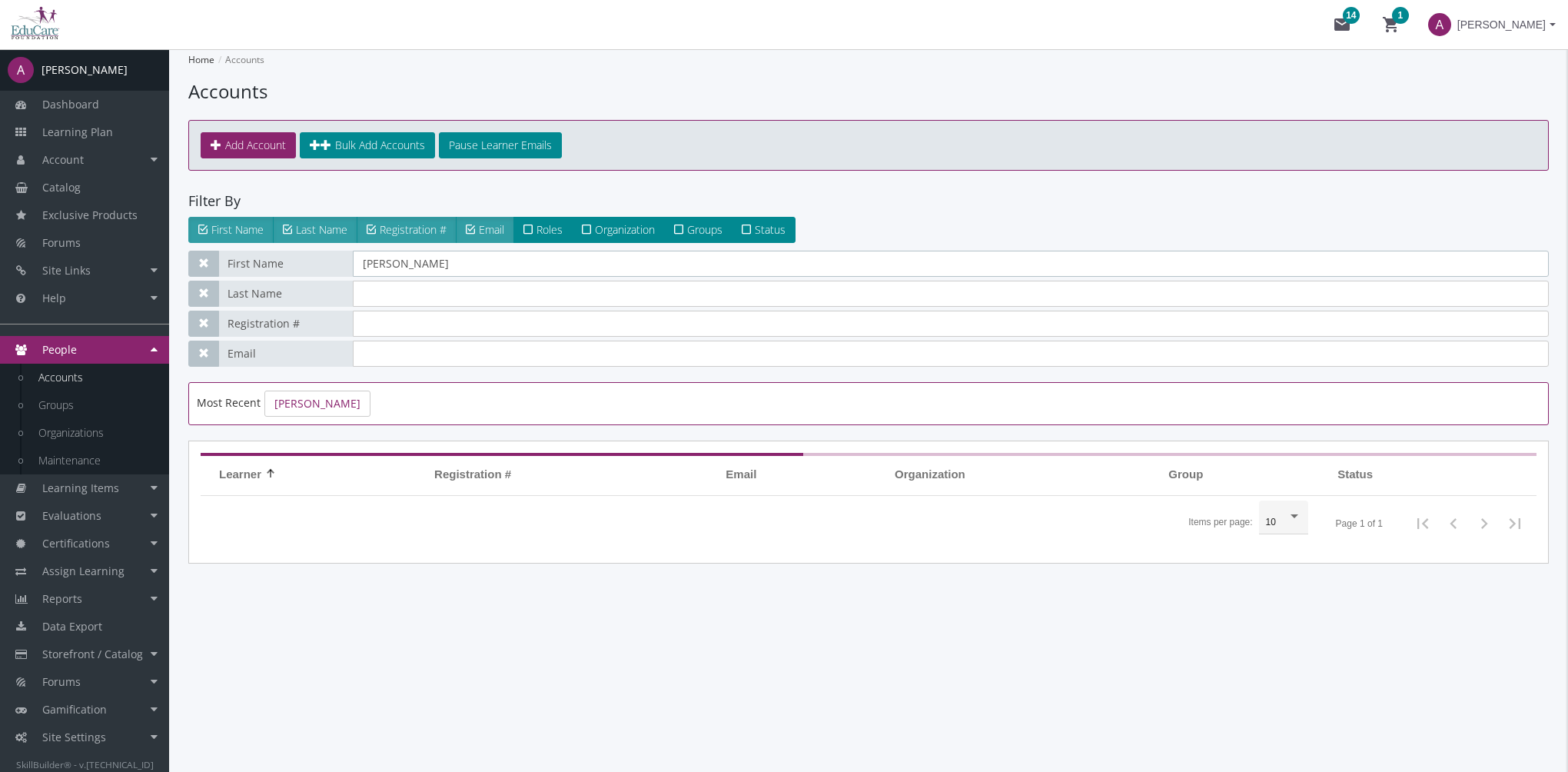
type input "amit"
type input "a"
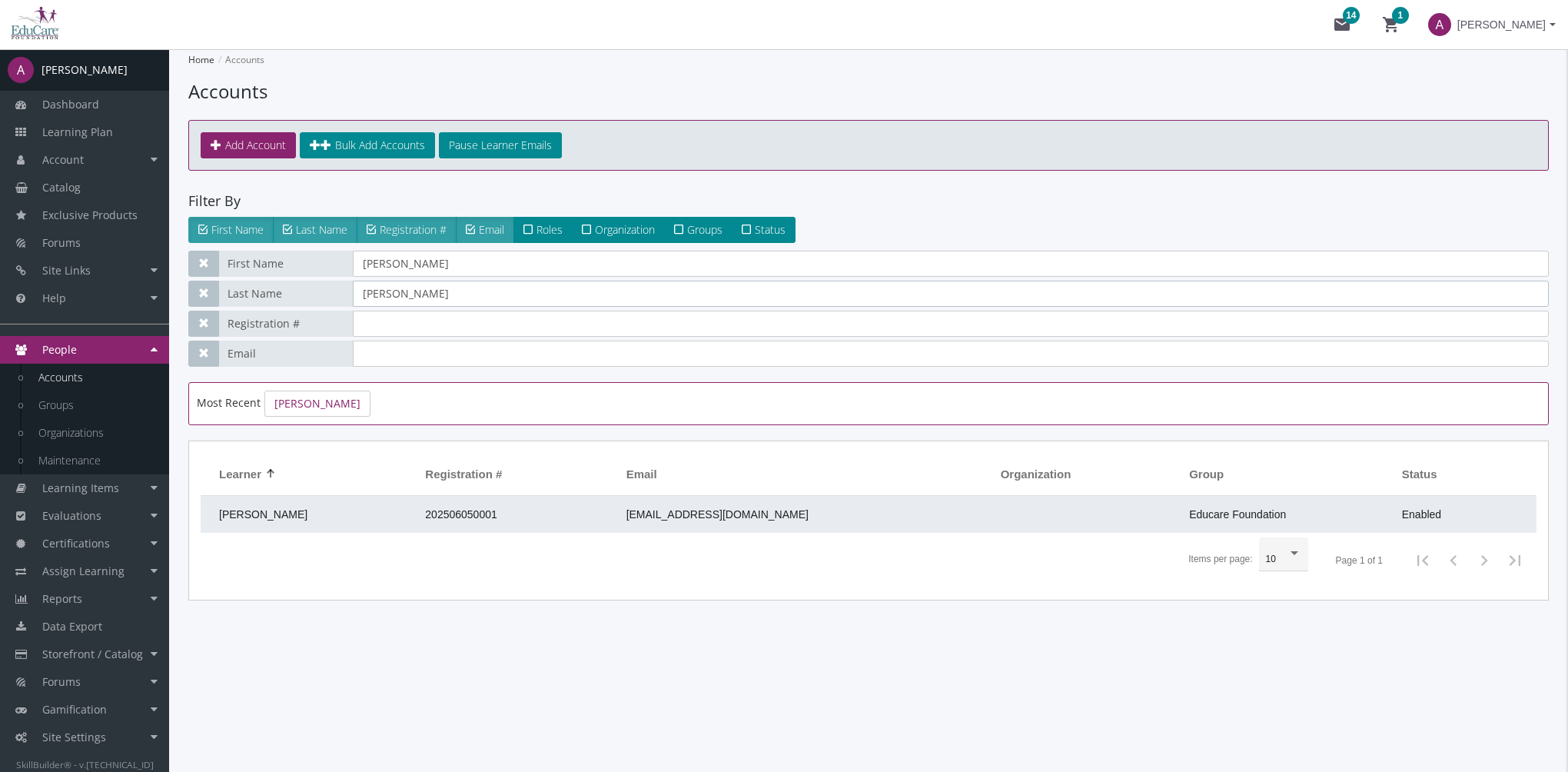
type input "ramchandani"
click at [492, 508] on span "202506050001" at bounding box center [461, 514] width 72 height 12
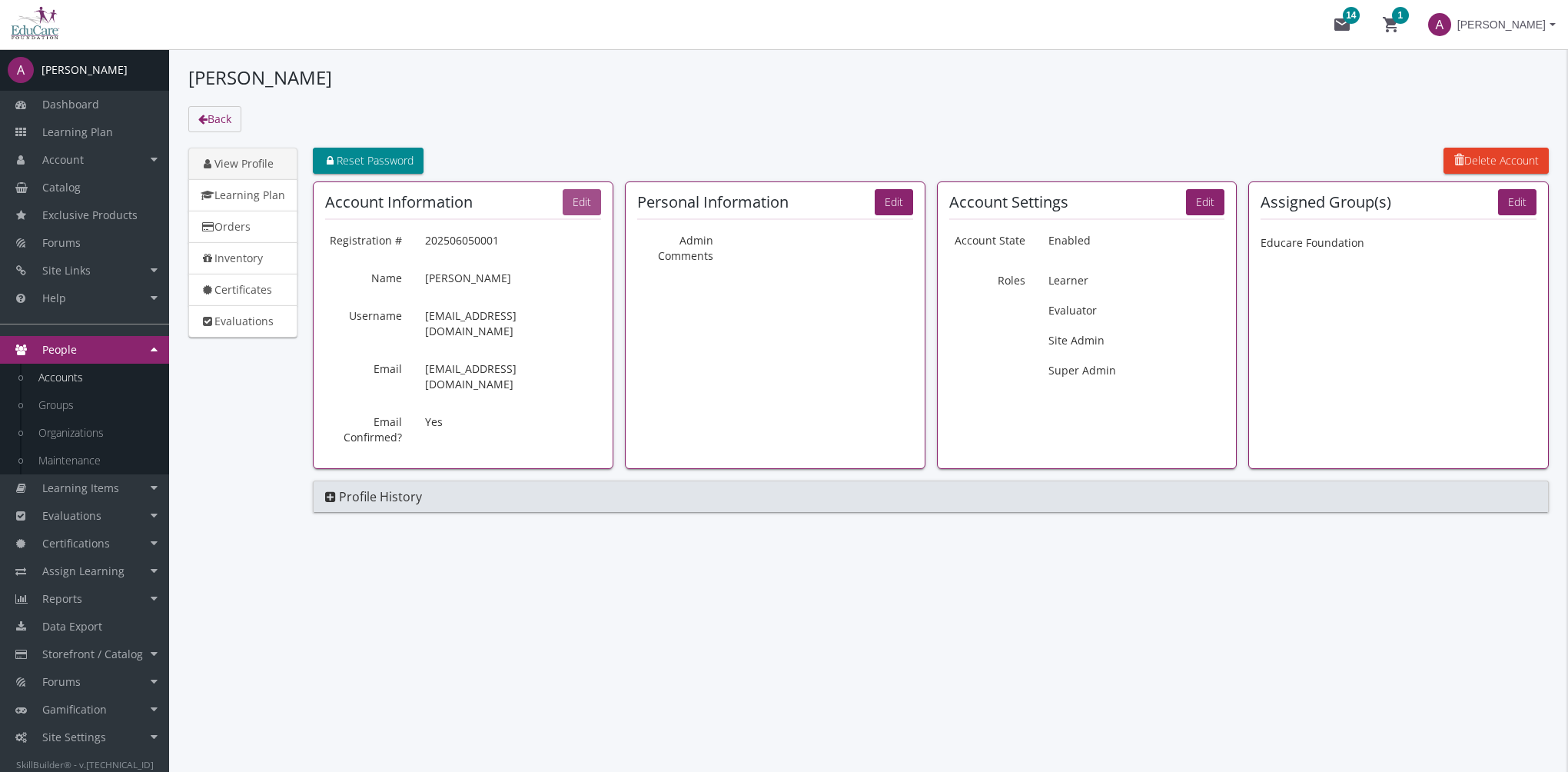
click at [580, 198] on button "Edit" at bounding box center [582, 202] width 39 height 26
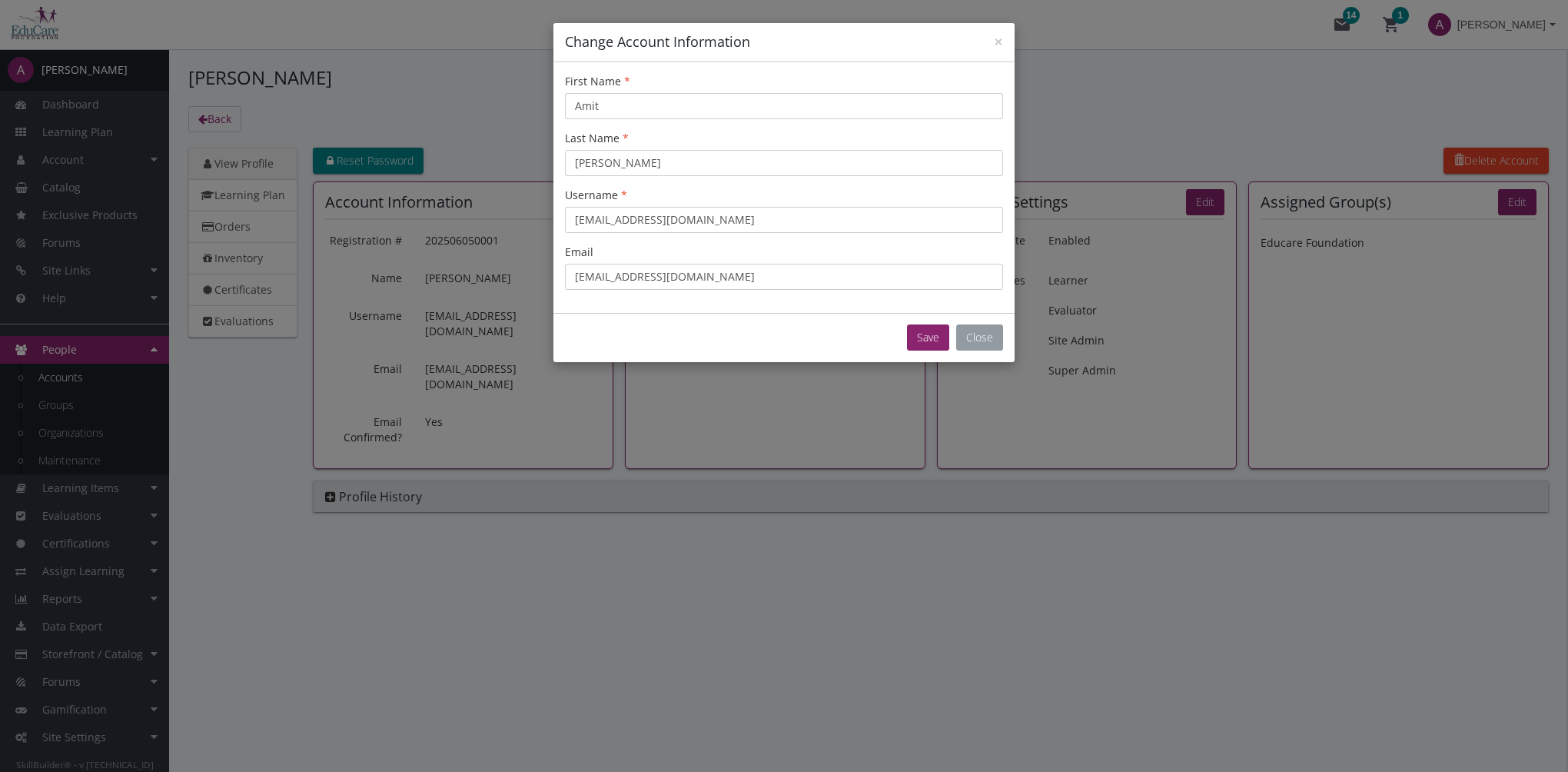
click at [978, 332] on button "Close" at bounding box center [980, 338] width 47 height 26
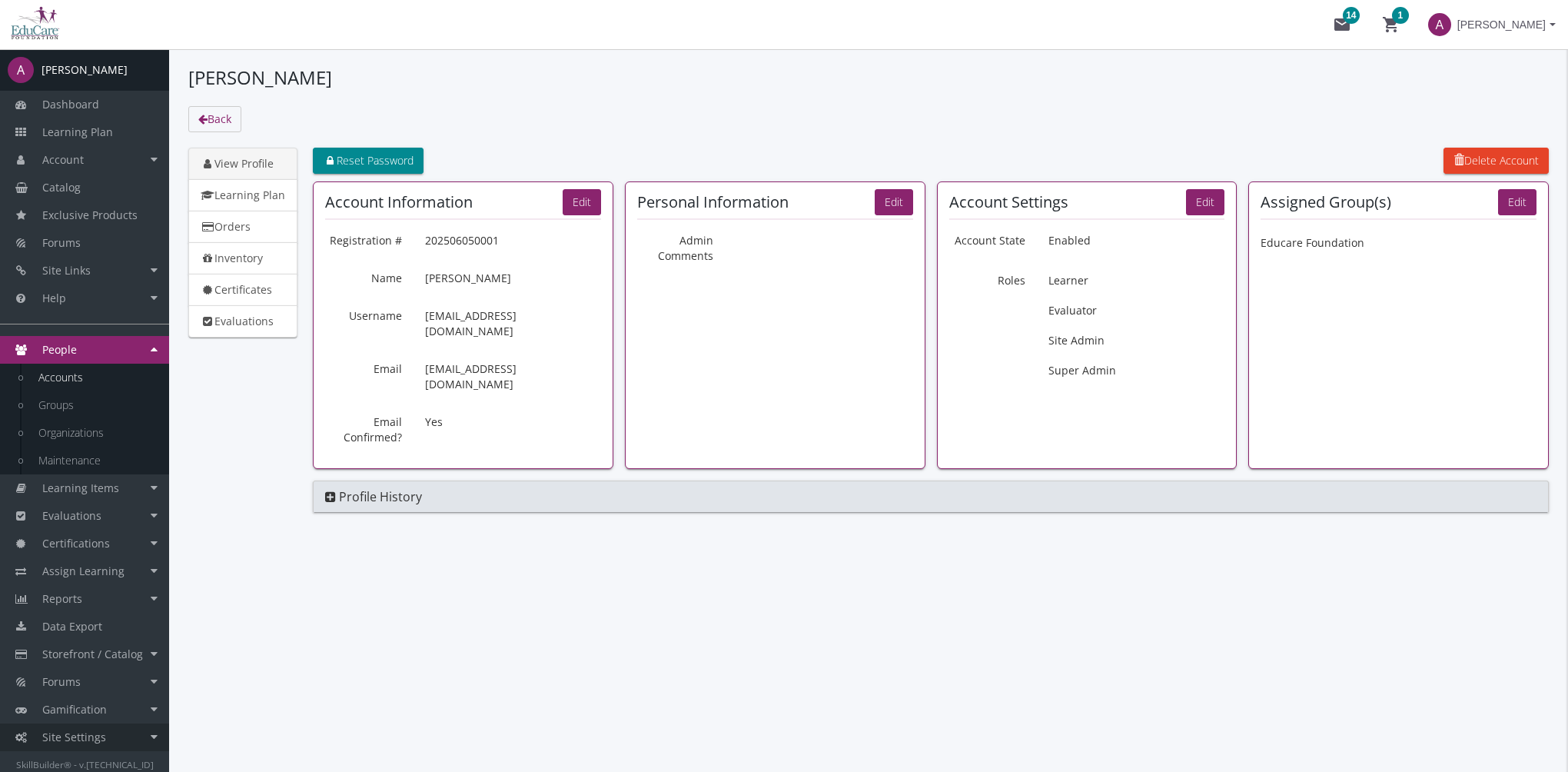
click at [100, 732] on span "Site Settings" at bounding box center [74, 736] width 63 height 14
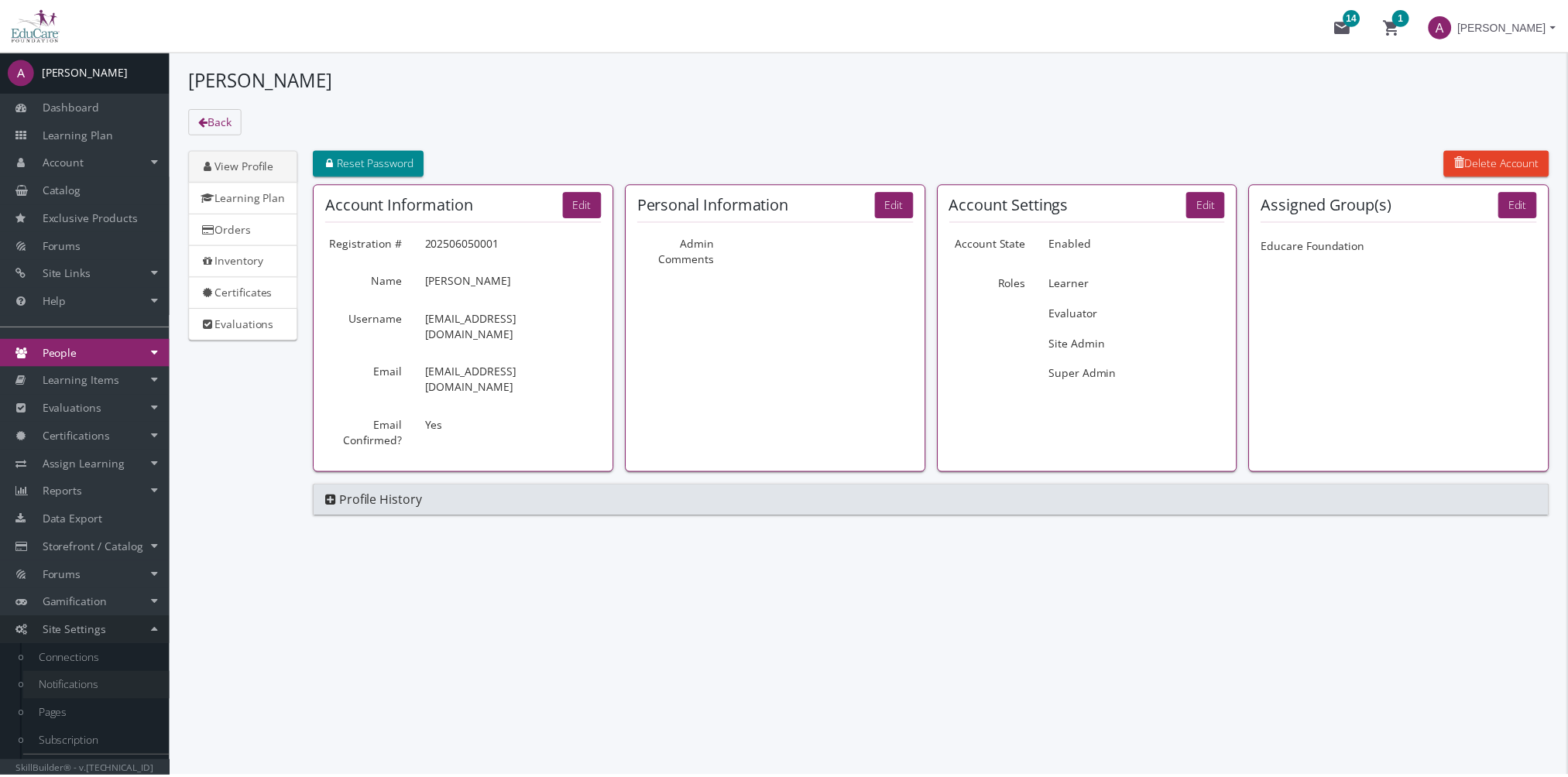
scroll to position [23, 0]
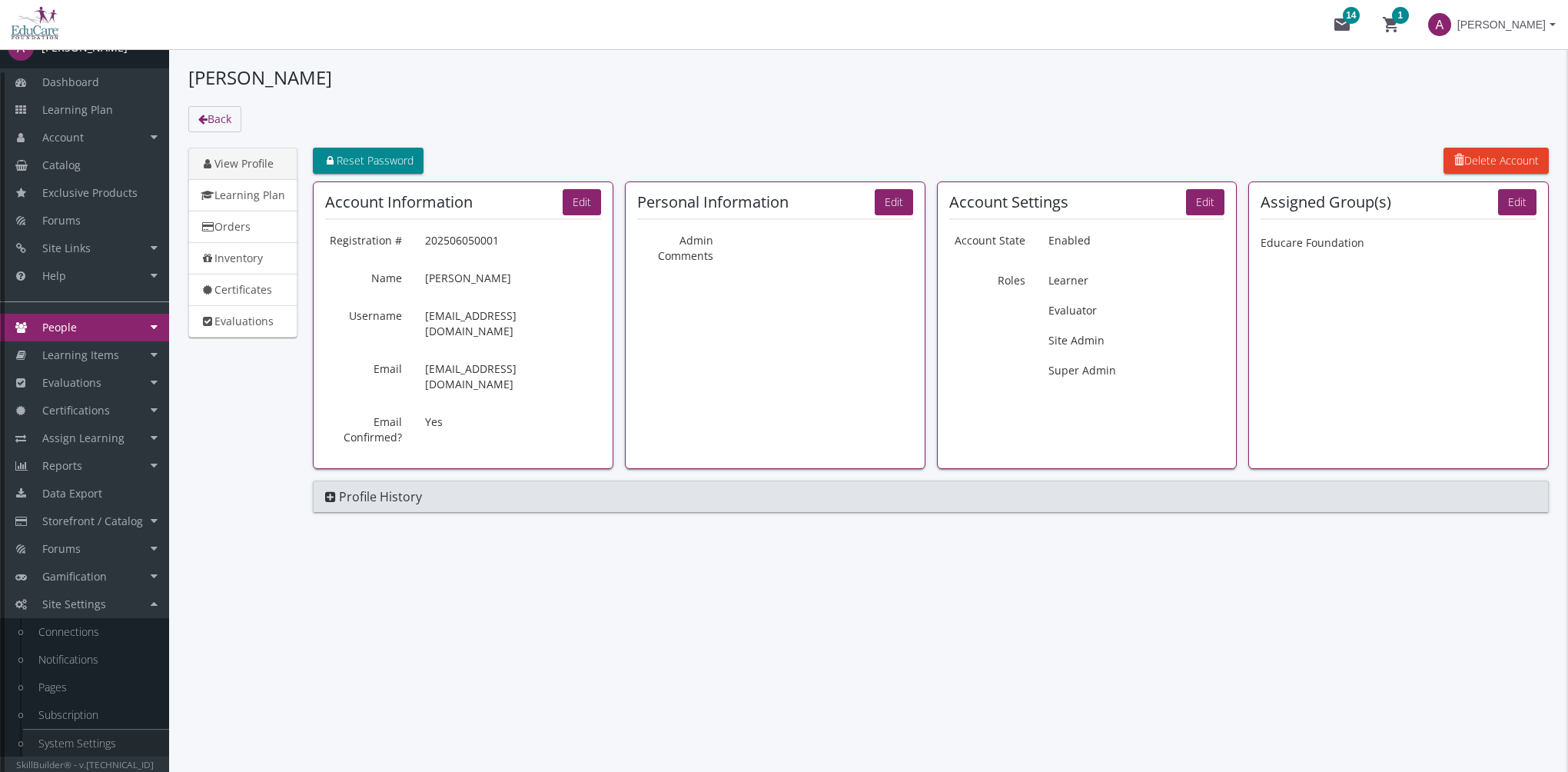
click at [113, 739] on link "System Settings" at bounding box center [96, 743] width 146 height 27
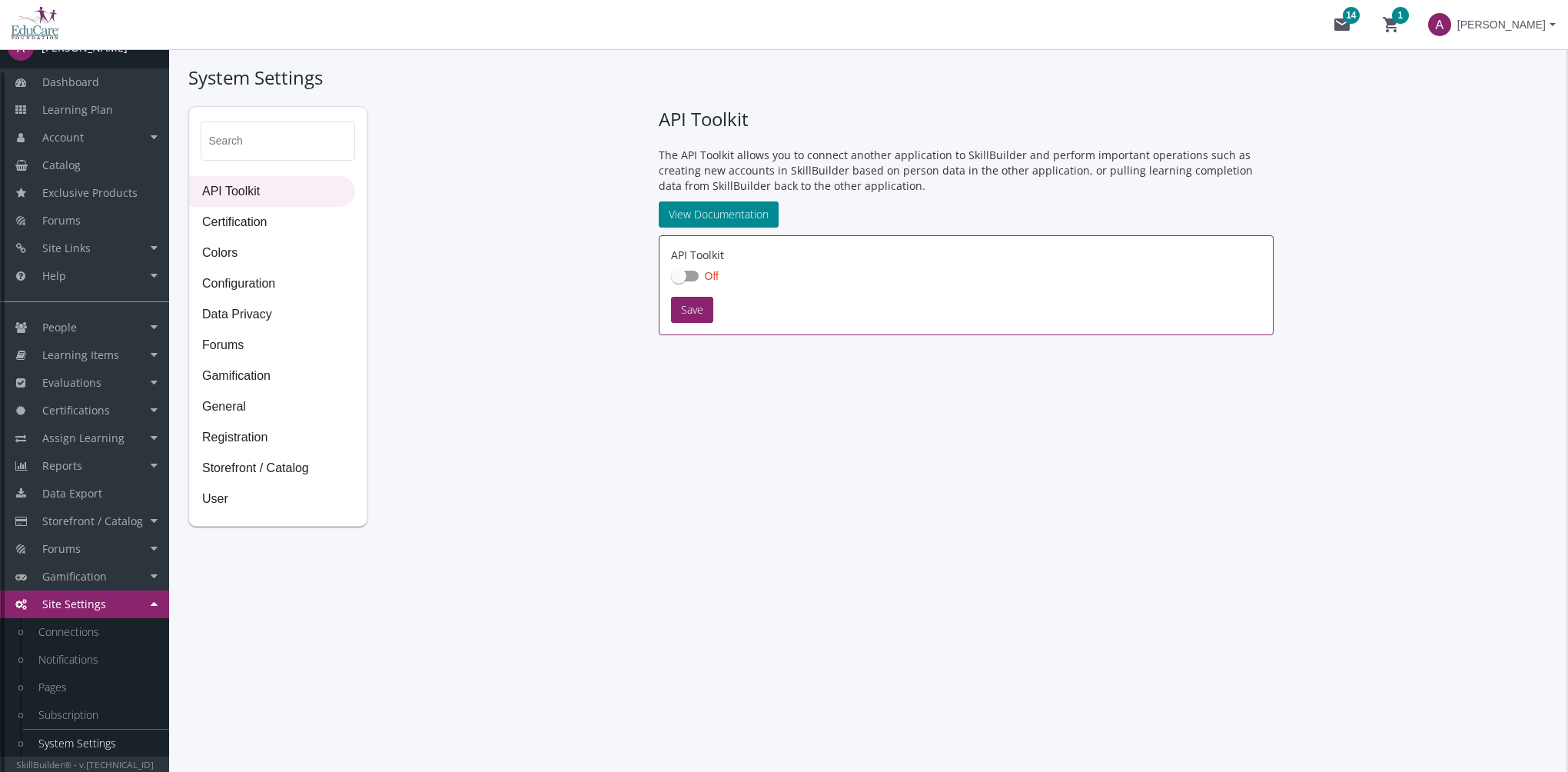
checkbox input "true"
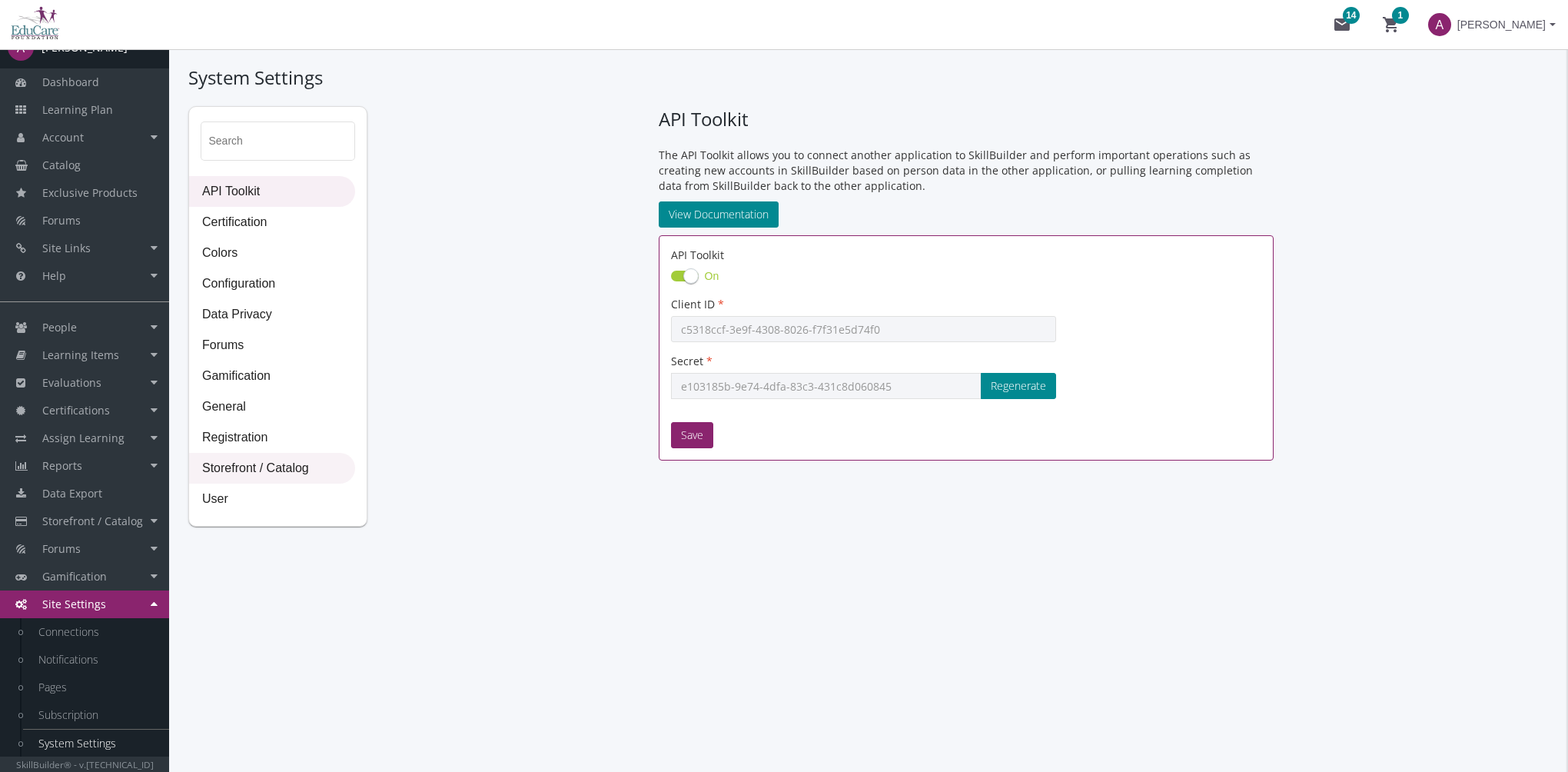
click at [298, 470] on span "Storefront / Catalog" at bounding box center [272, 469] width 165 height 31
select select "2: CAD"
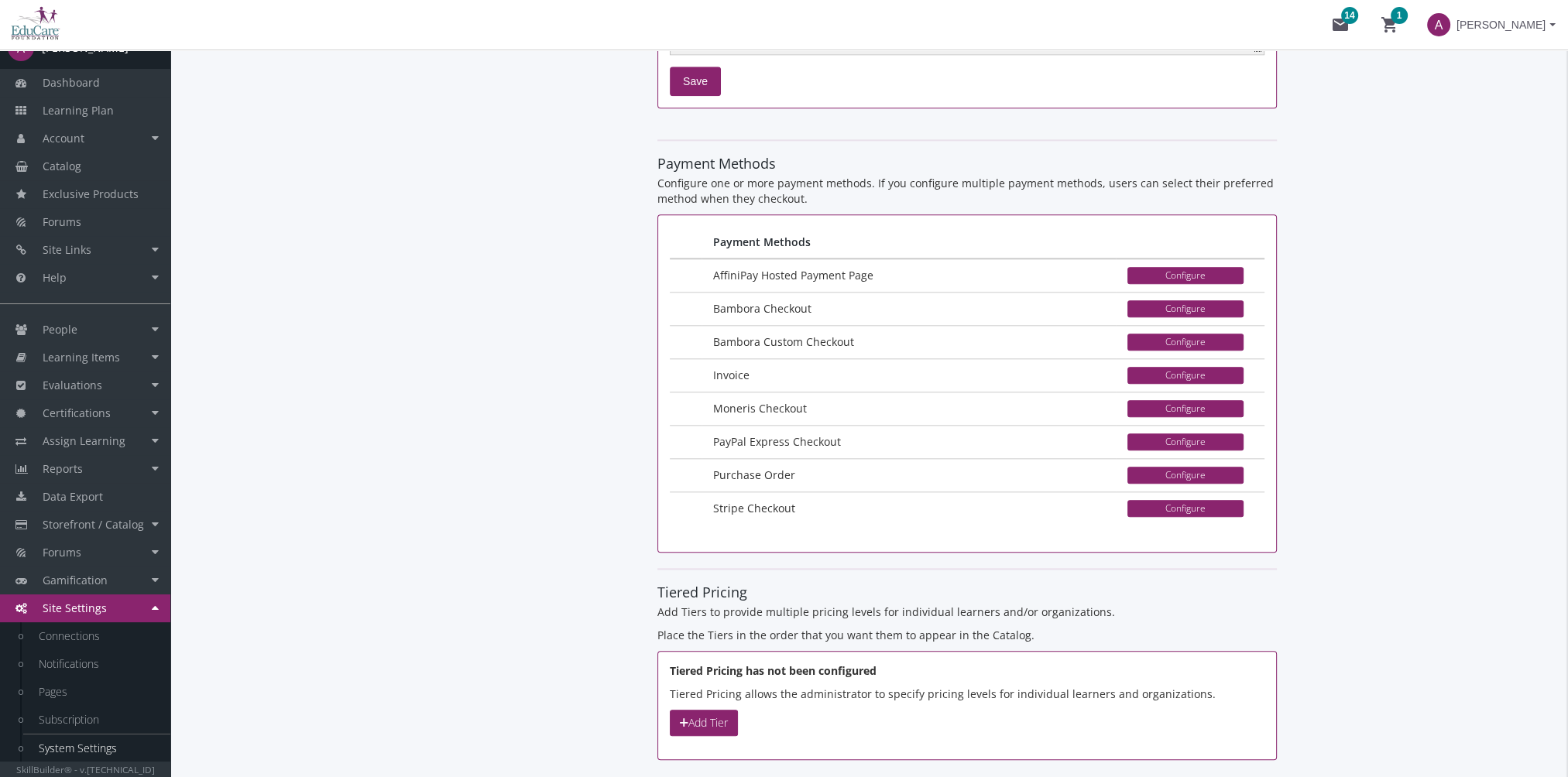
scroll to position [2228, 0]
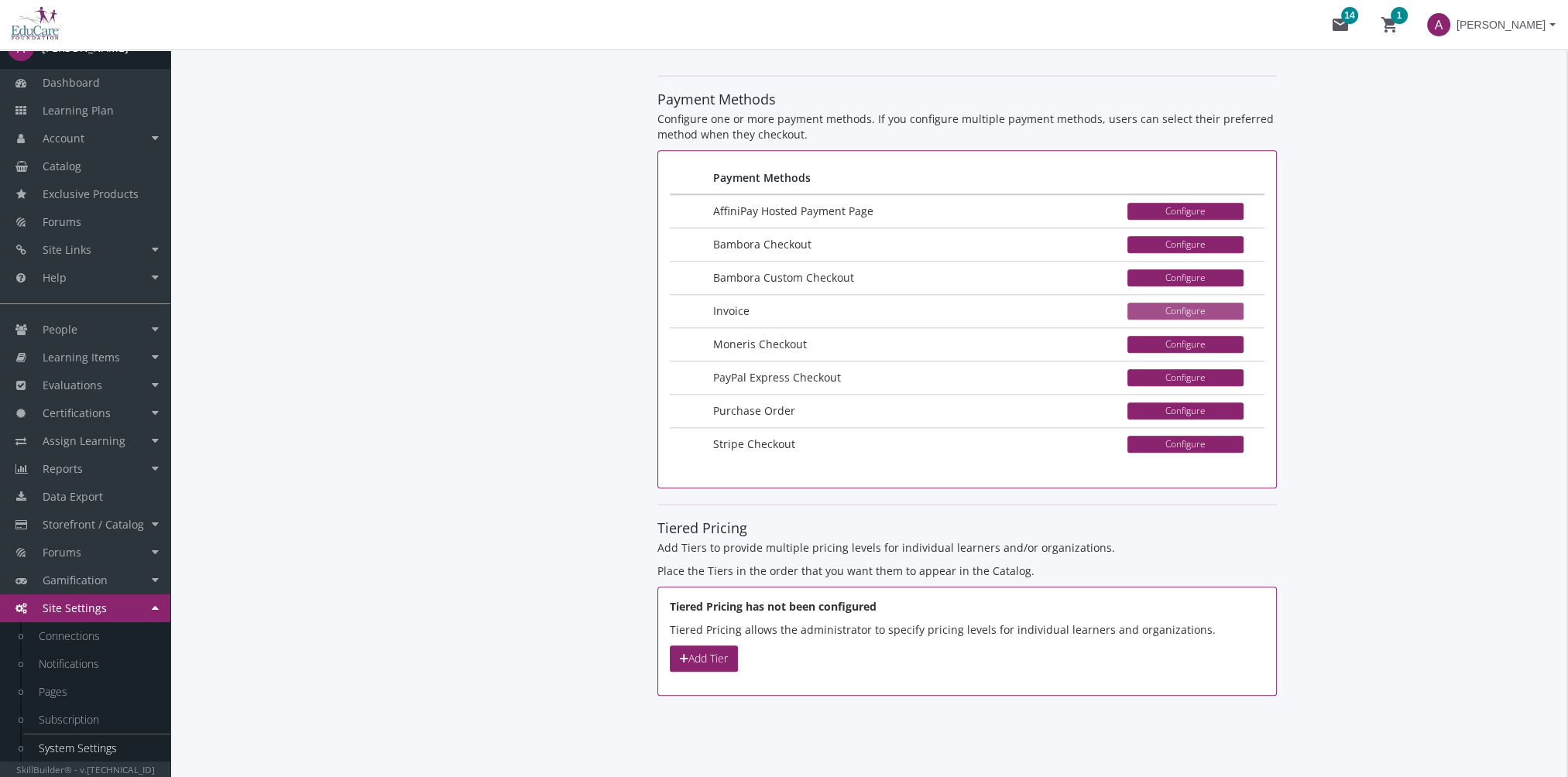
click at [1166, 308] on button "Configure" at bounding box center [1185, 311] width 116 height 17
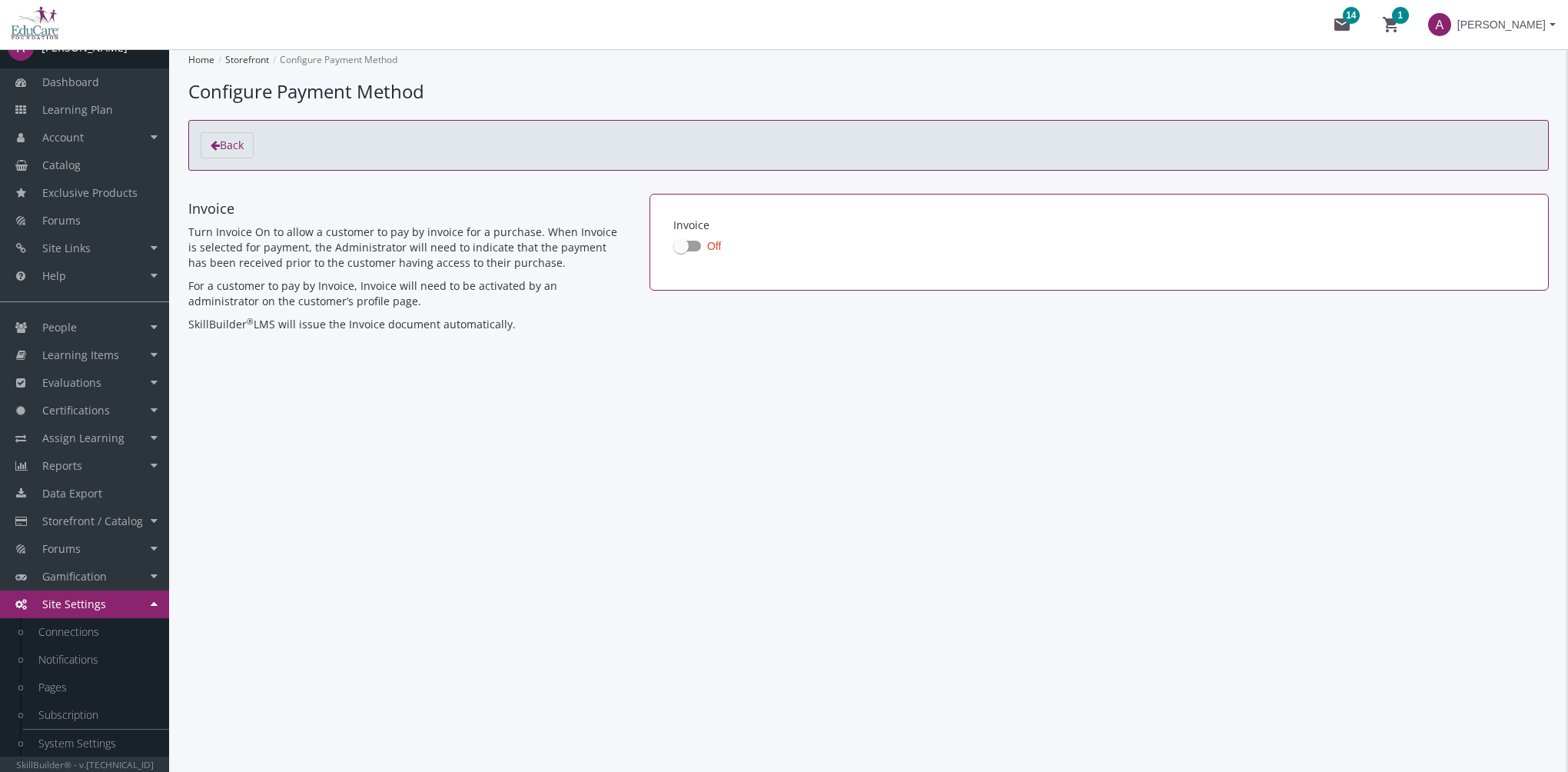
click at [691, 246] on span at bounding box center [687, 245] width 27 height 10
click at [674, 251] on input "Off" at bounding box center [673, 251] width 1 height 1
checkbox input "true"
click at [214, 153] on link "Back" at bounding box center [227, 146] width 53 height 26
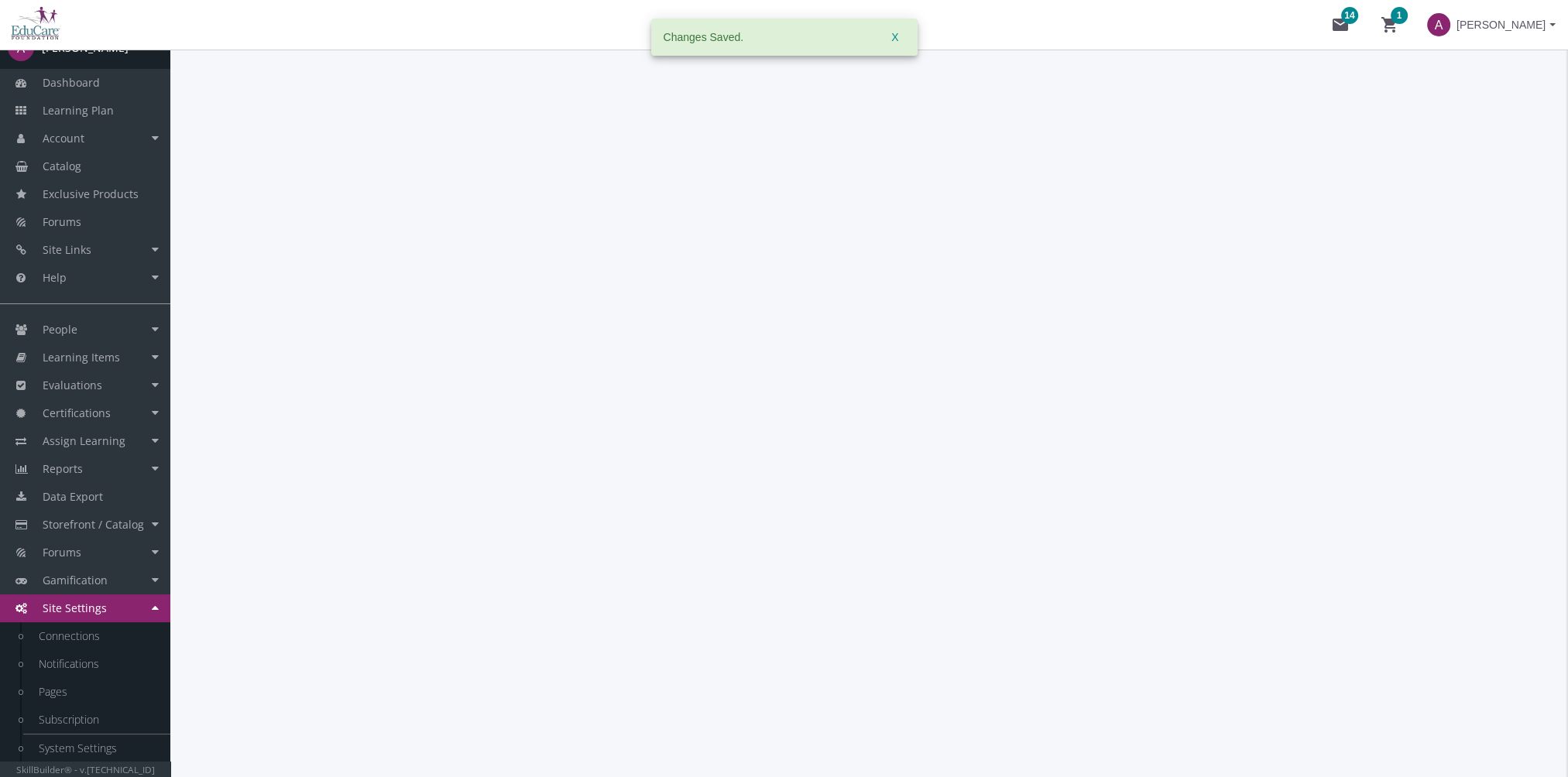
select select "2: CAD"
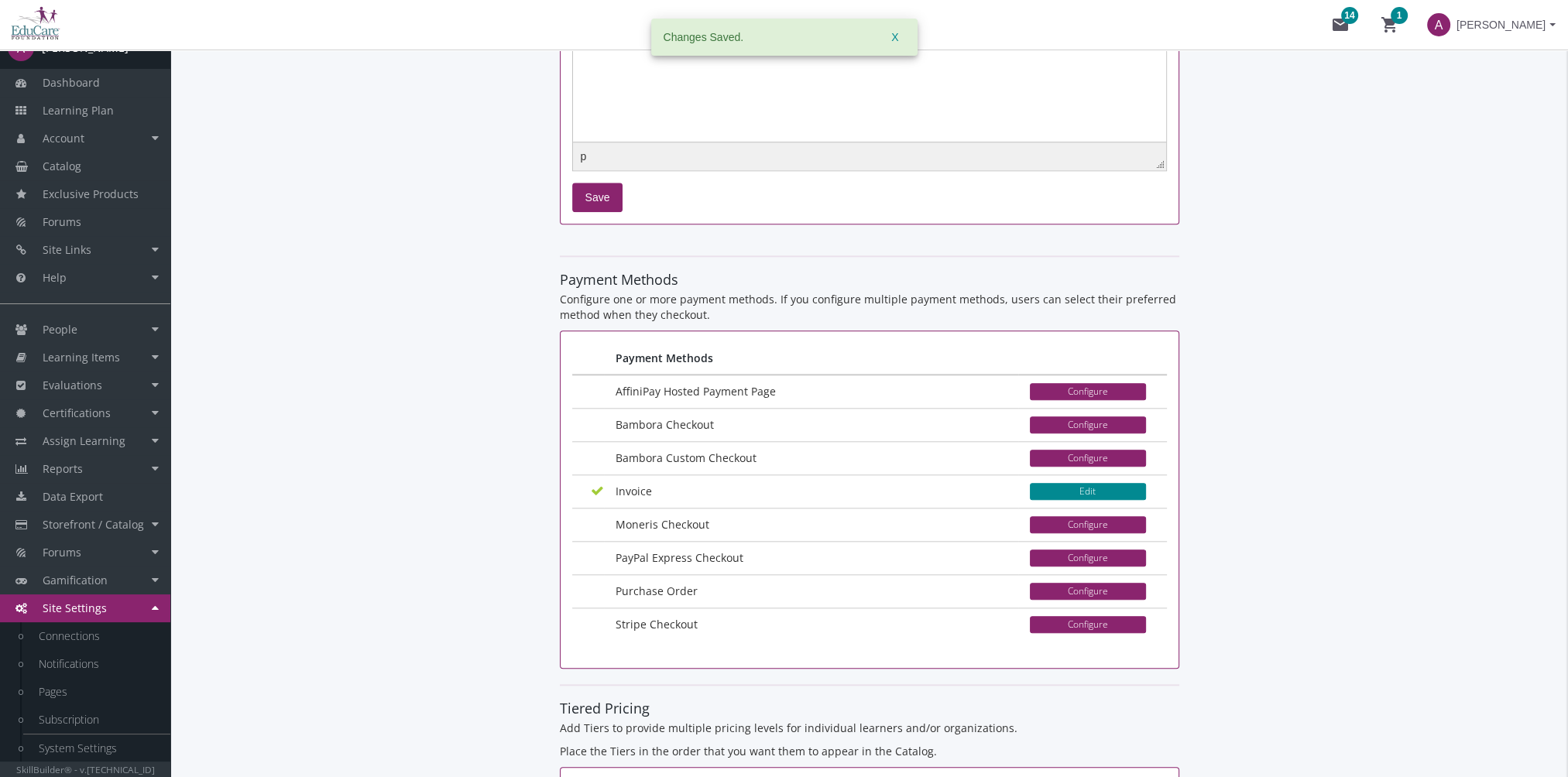
scroll to position [2167, 0]
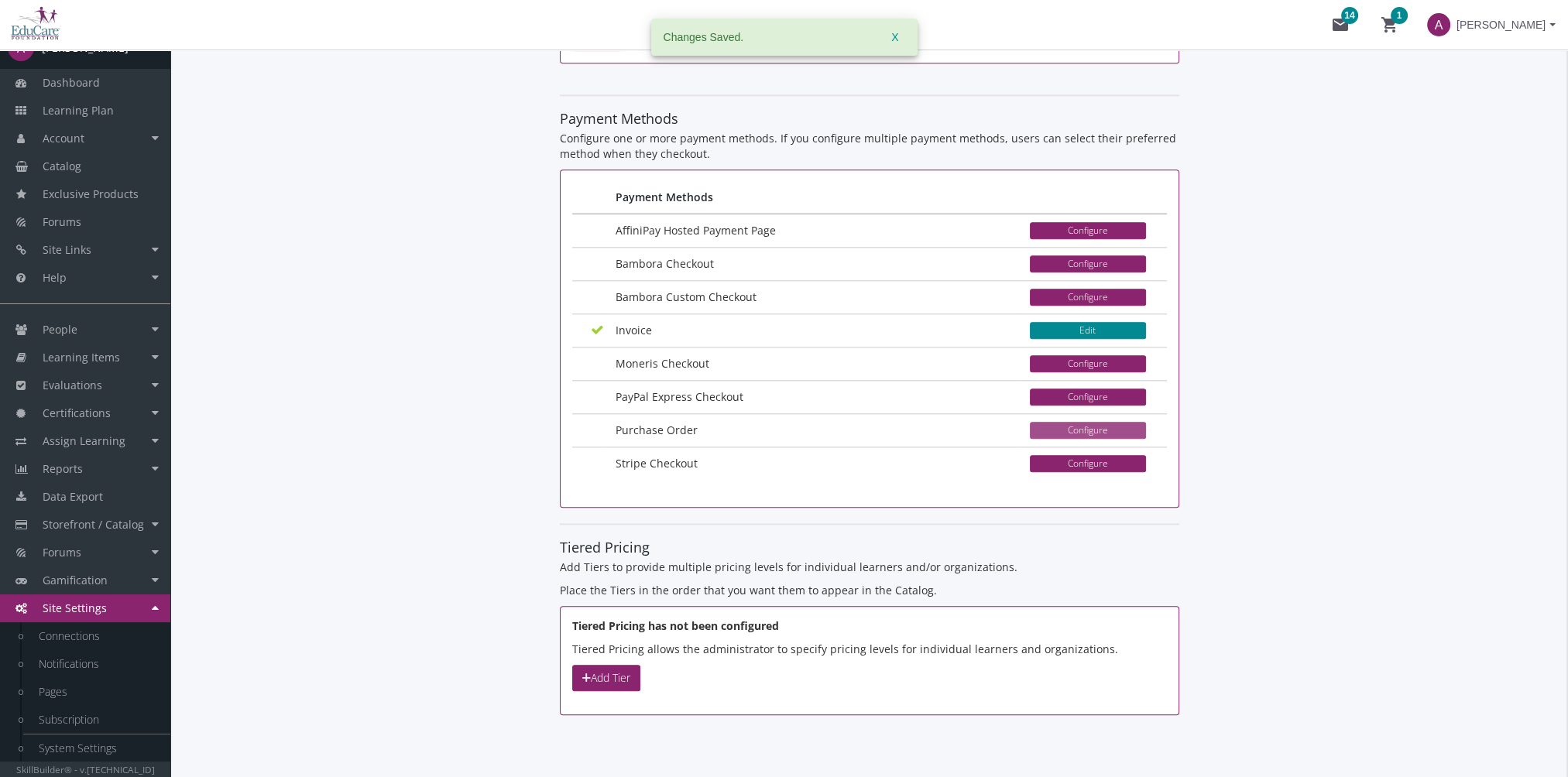
click at [1060, 422] on button "Configure" at bounding box center [1088, 430] width 116 height 17
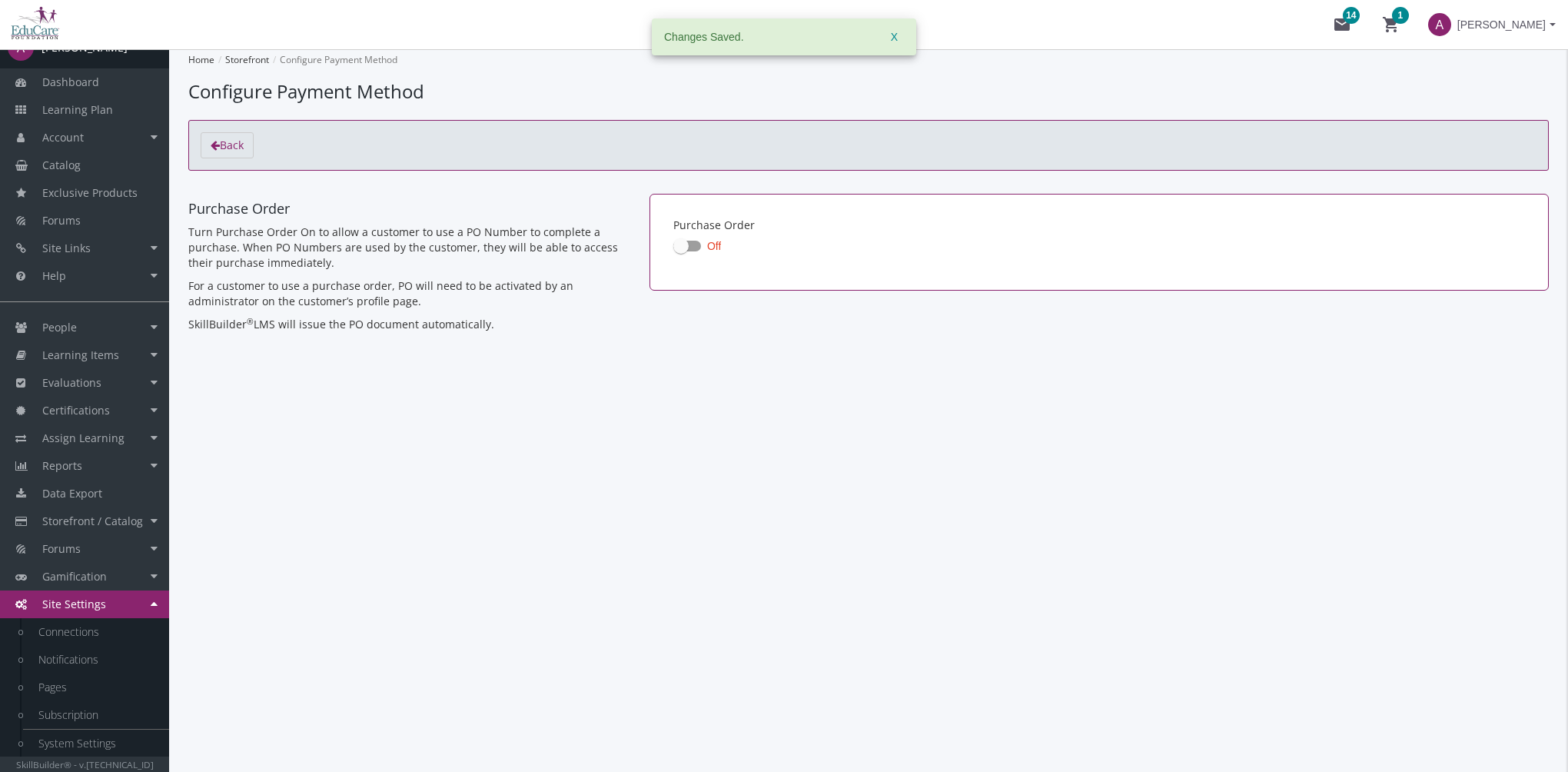
click at [680, 244] on span at bounding box center [681, 246] width 15 height 15
click at [674, 251] on input "Off" at bounding box center [673, 251] width 1 height 1
checkbox input "true"
click at [92, 333] on link "People" at bounding box center [84, 327] width 169 height 27
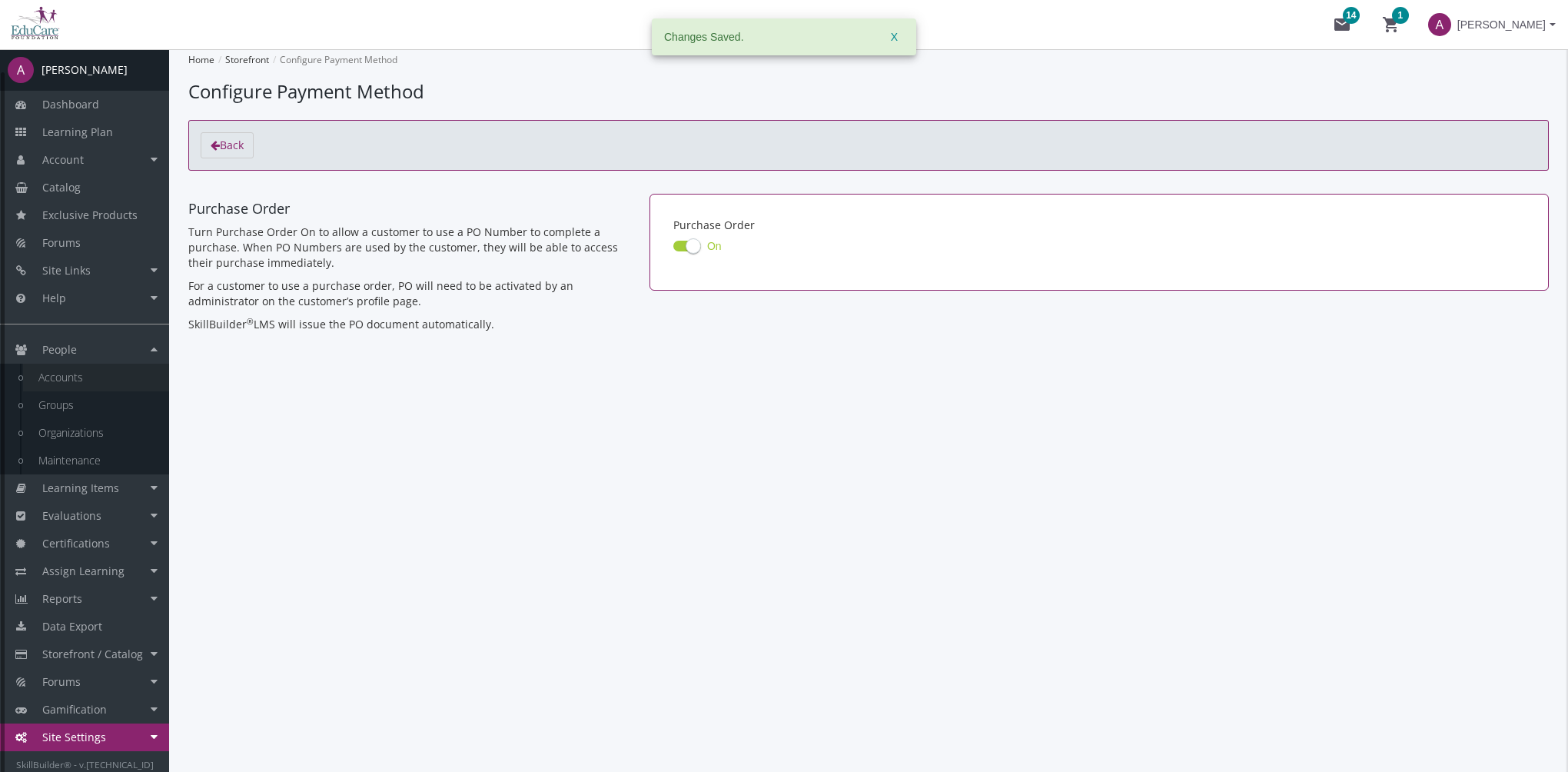
click at [104, 376] on link "Accounts" at bounding box center [96, 377] width 146 height 27
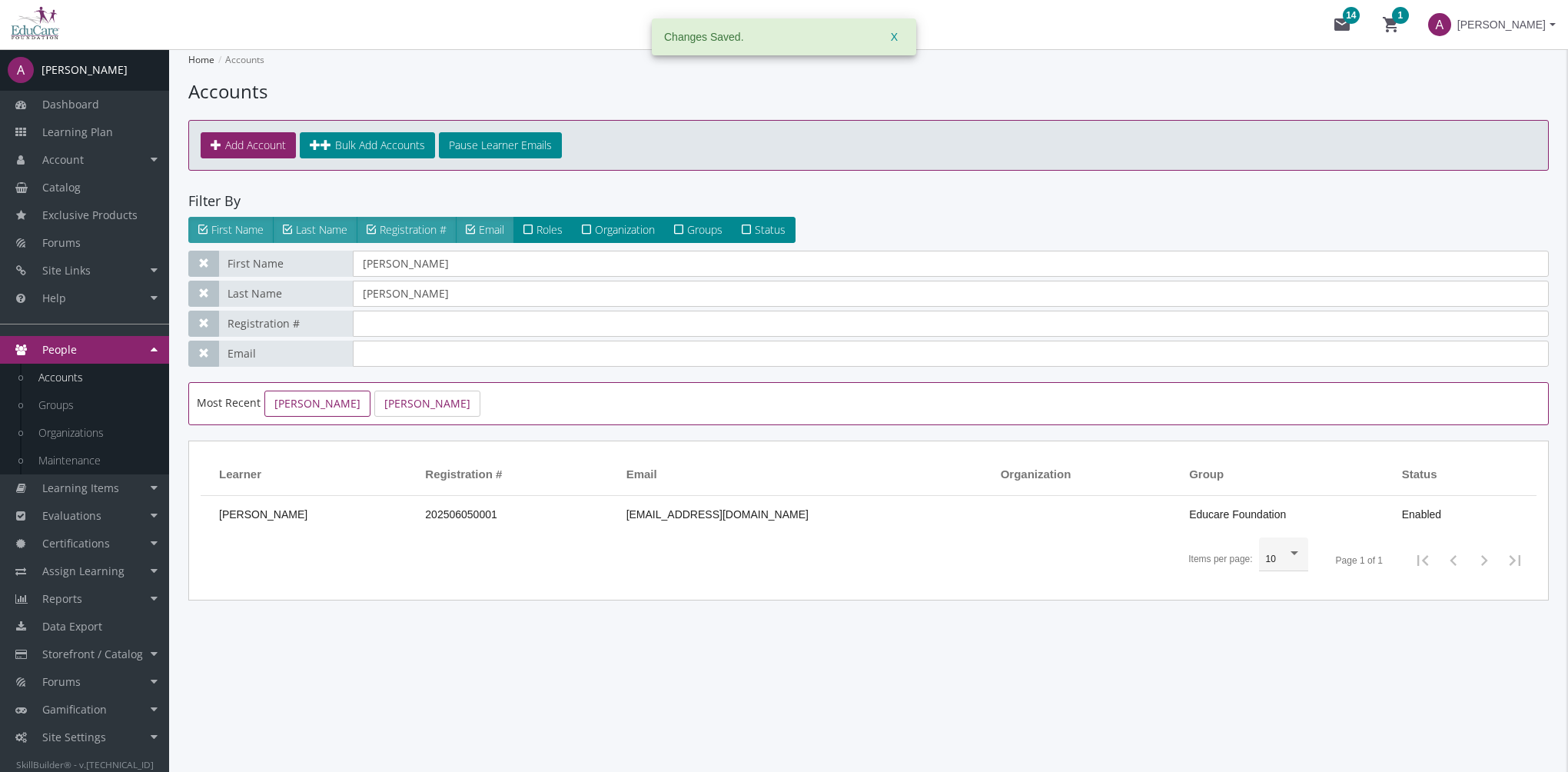
click at [359, 401] on link "Ramchandani, Amit" at bounding box center [318, 404] width 106 height 26
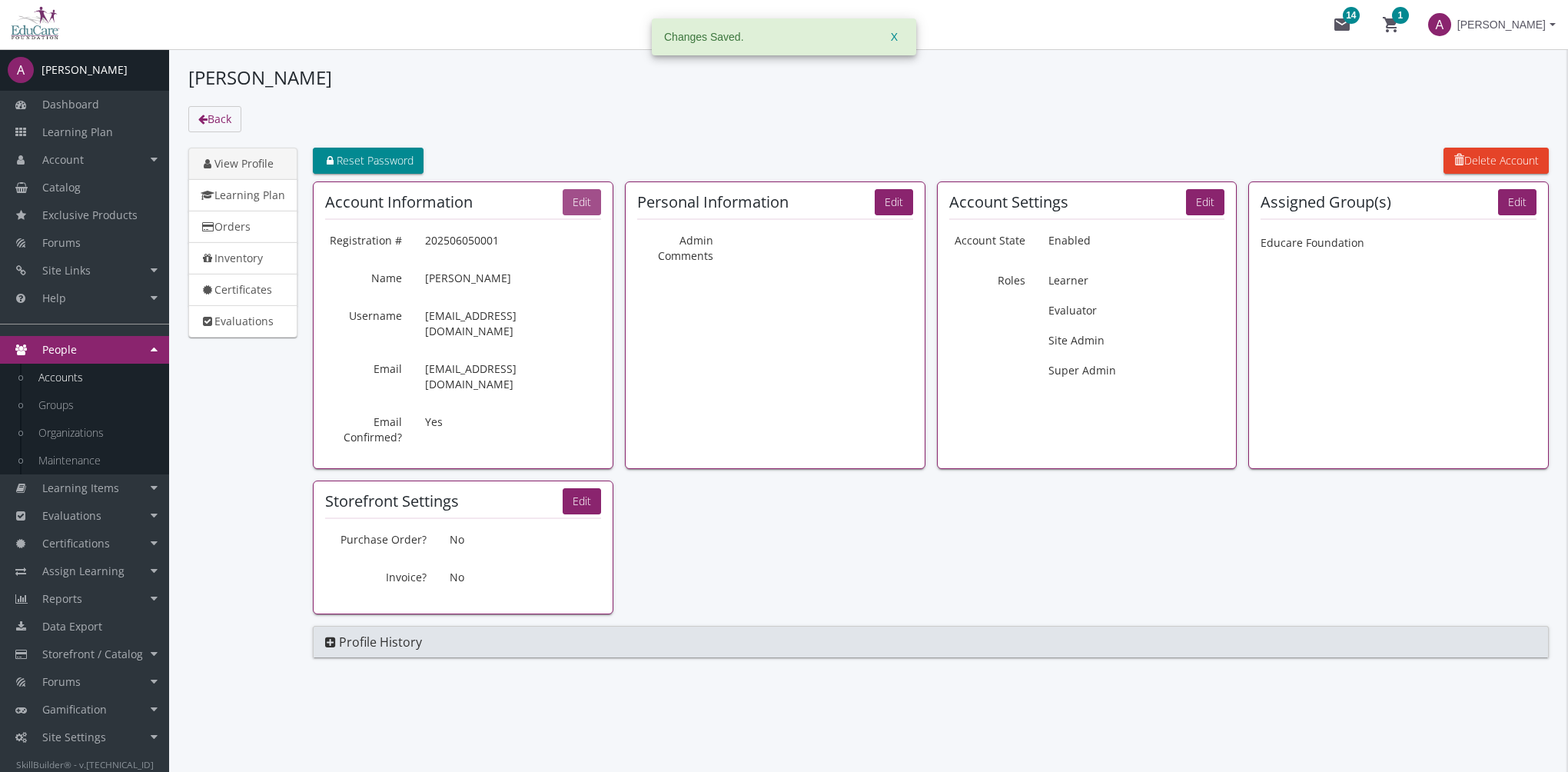
click at [586, 195] on button "Edit" at bounding box center [582, 202] width 39 height 26
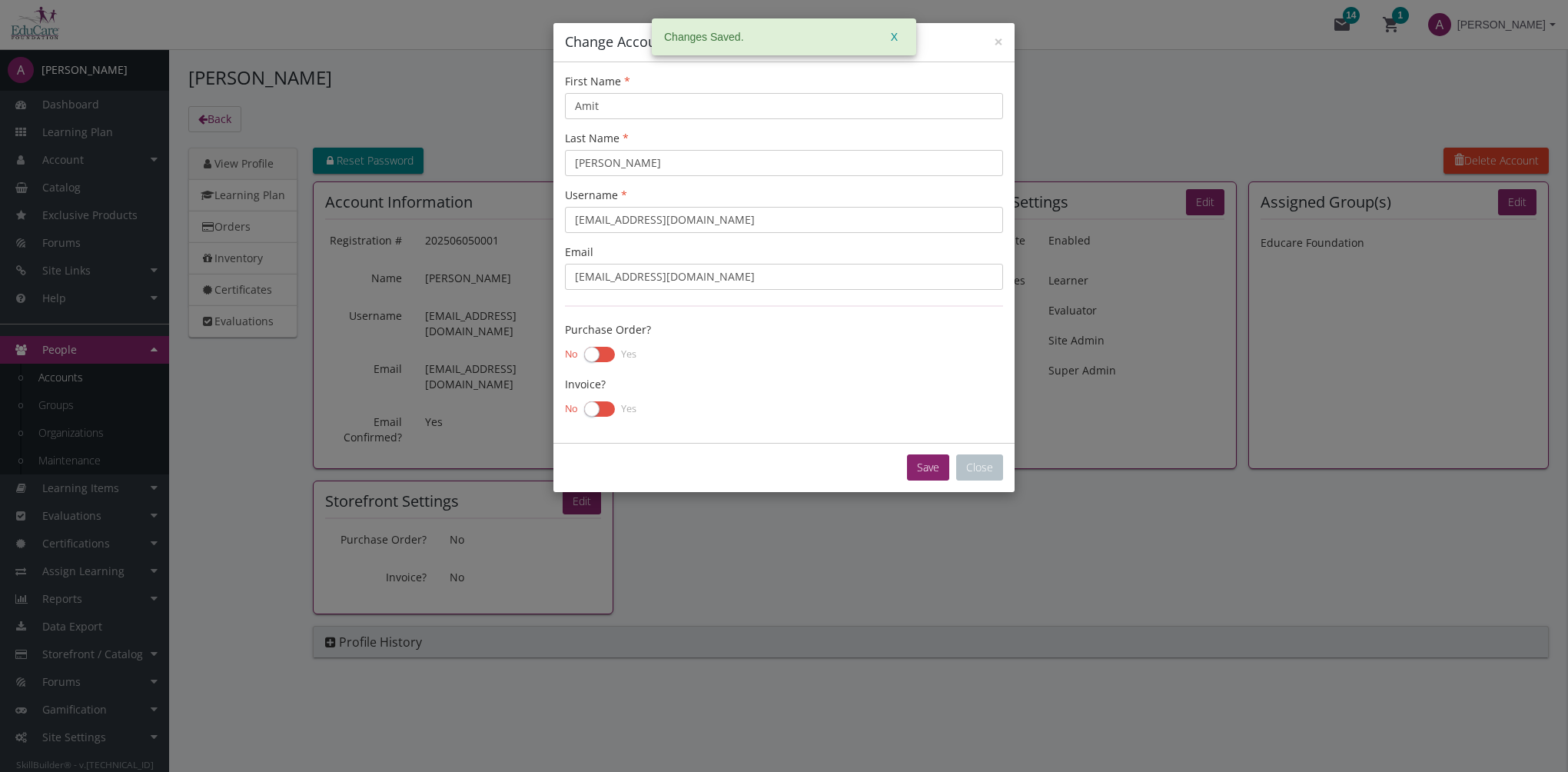
click at [591, 350] on label at bounding box center [600, 354] width 31 height 22
click at [0, 0] on input "checkbox" at bounding box center [0, 0] width 0 height 0
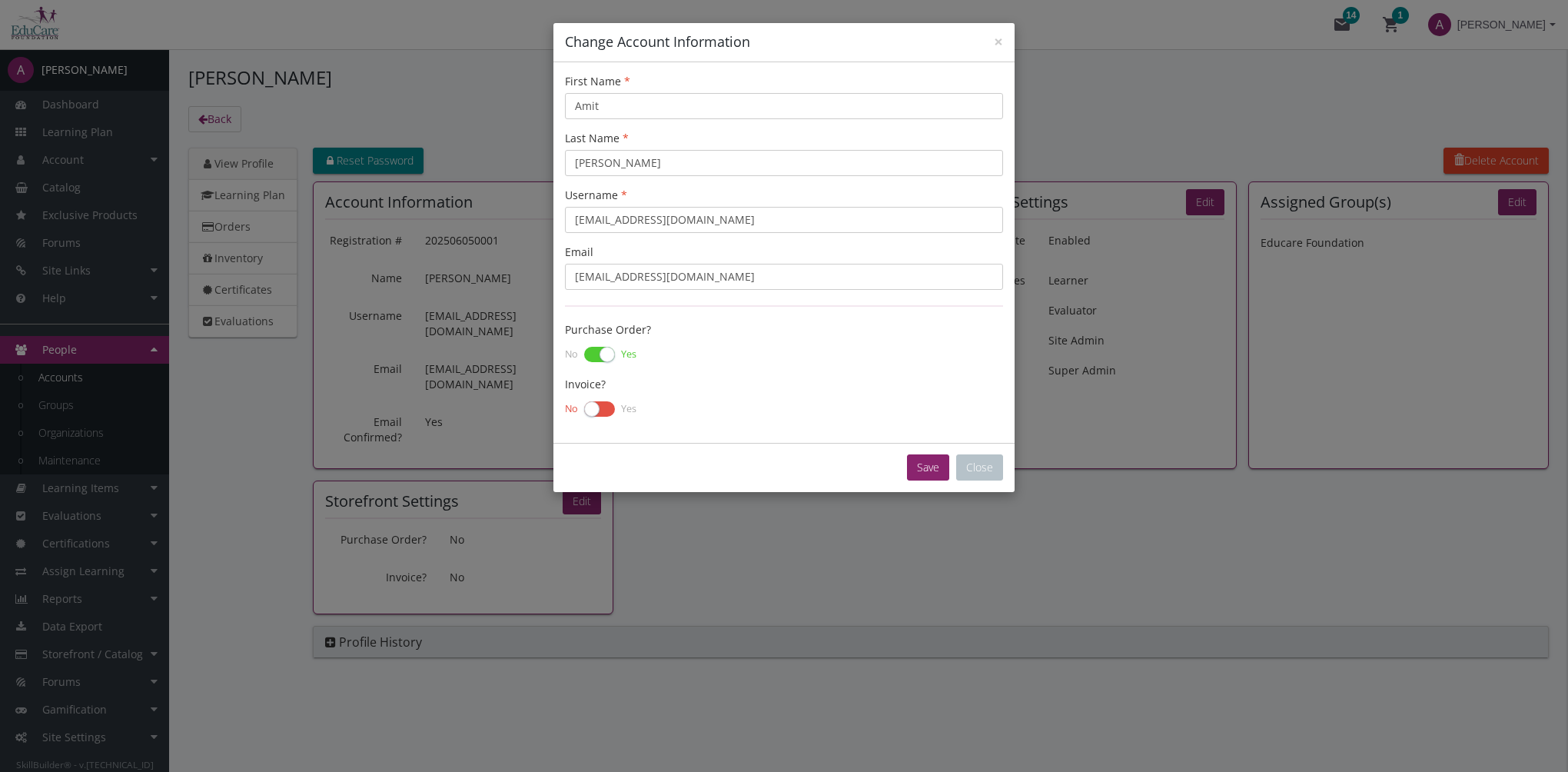
click at [593, 406] on label at bounding box center [600, 409] width 31 height 22
click at [0, 0] on input "checkbox" at bounding box center [0, 0] width 0 height 0
click at [917, 466] on button "Save" at bounding box center [928, 467] width 43 height 26
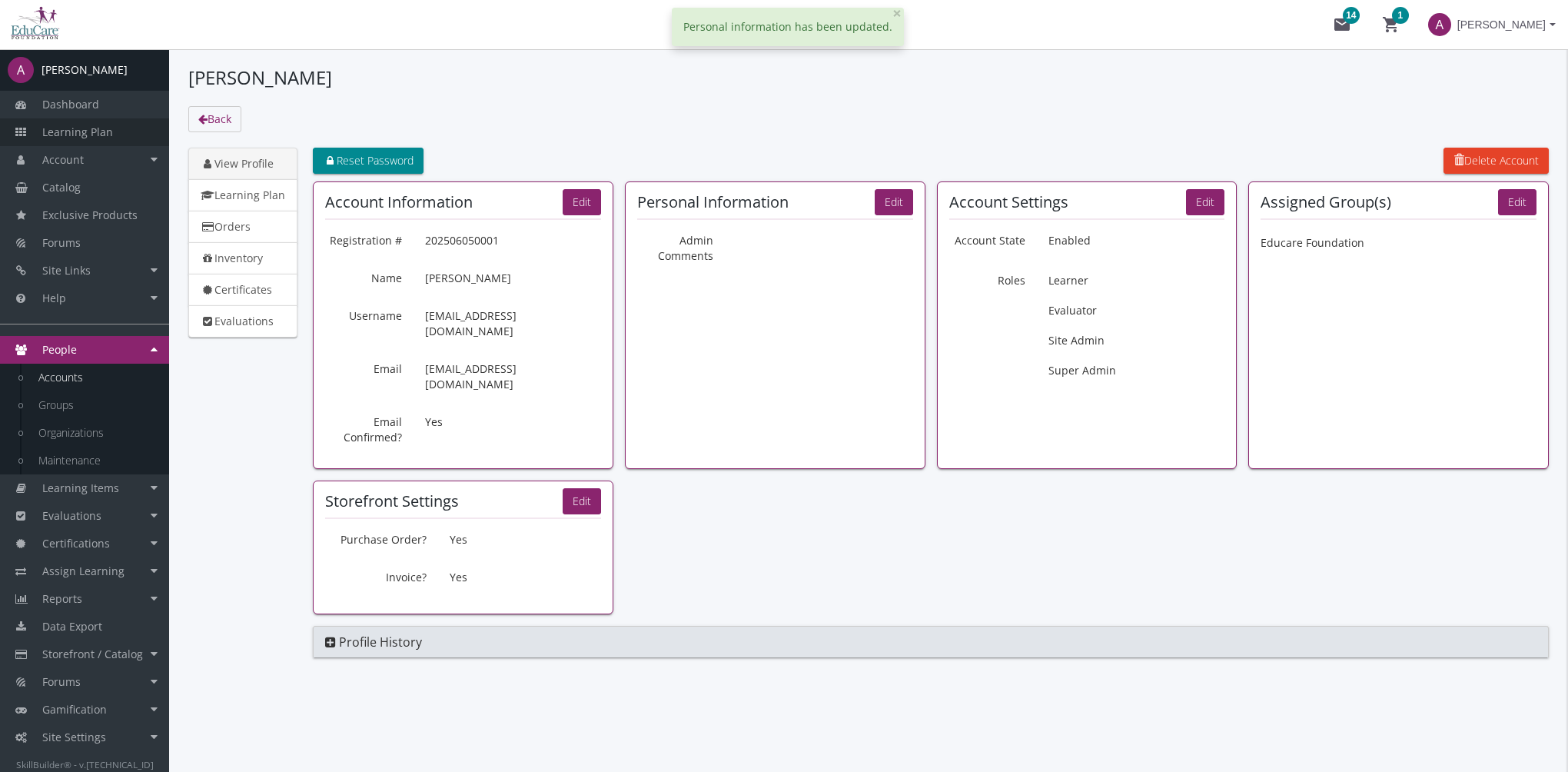
click at [118, 123] on link "Learning Plan" at bounding box center [84, 132] width 169 height 27
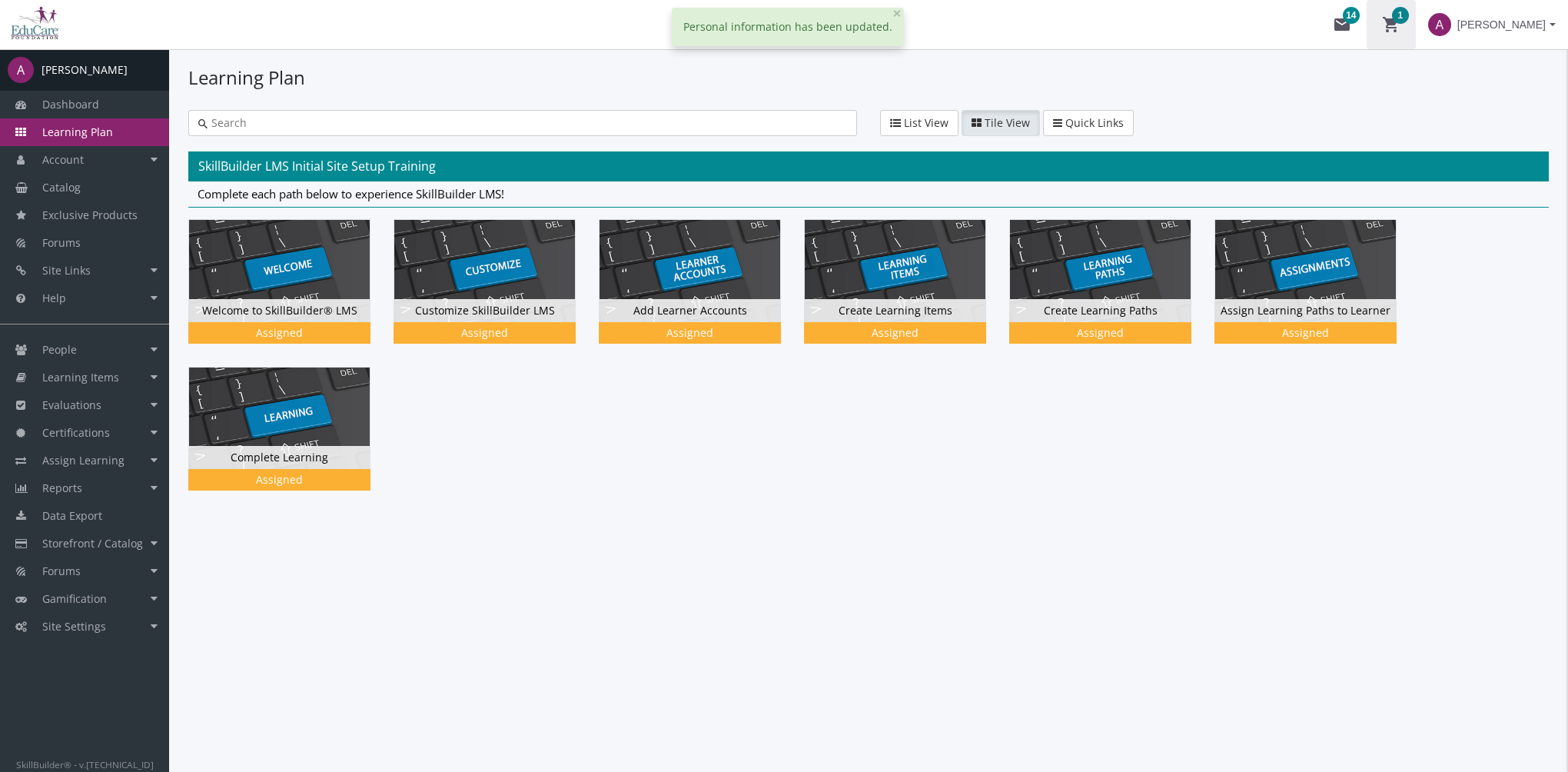
click at [1391, 29] on mat-icon "shopping_cart 1" at bounding box center [1391, 25] width 19 height 19
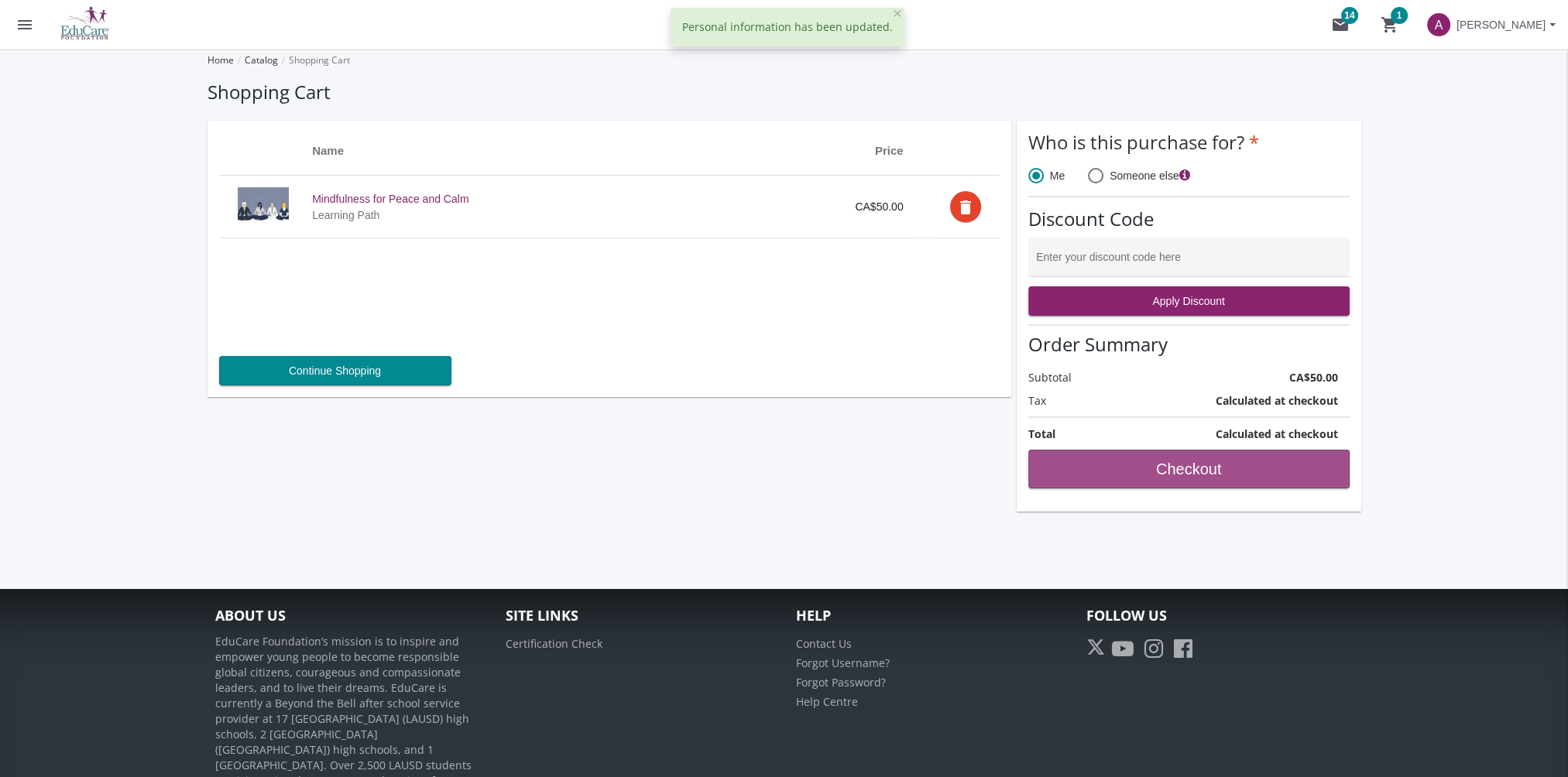
click at [1189, 476] on span "Checkout" at bounding box center [1189, 468] width 295 height 28
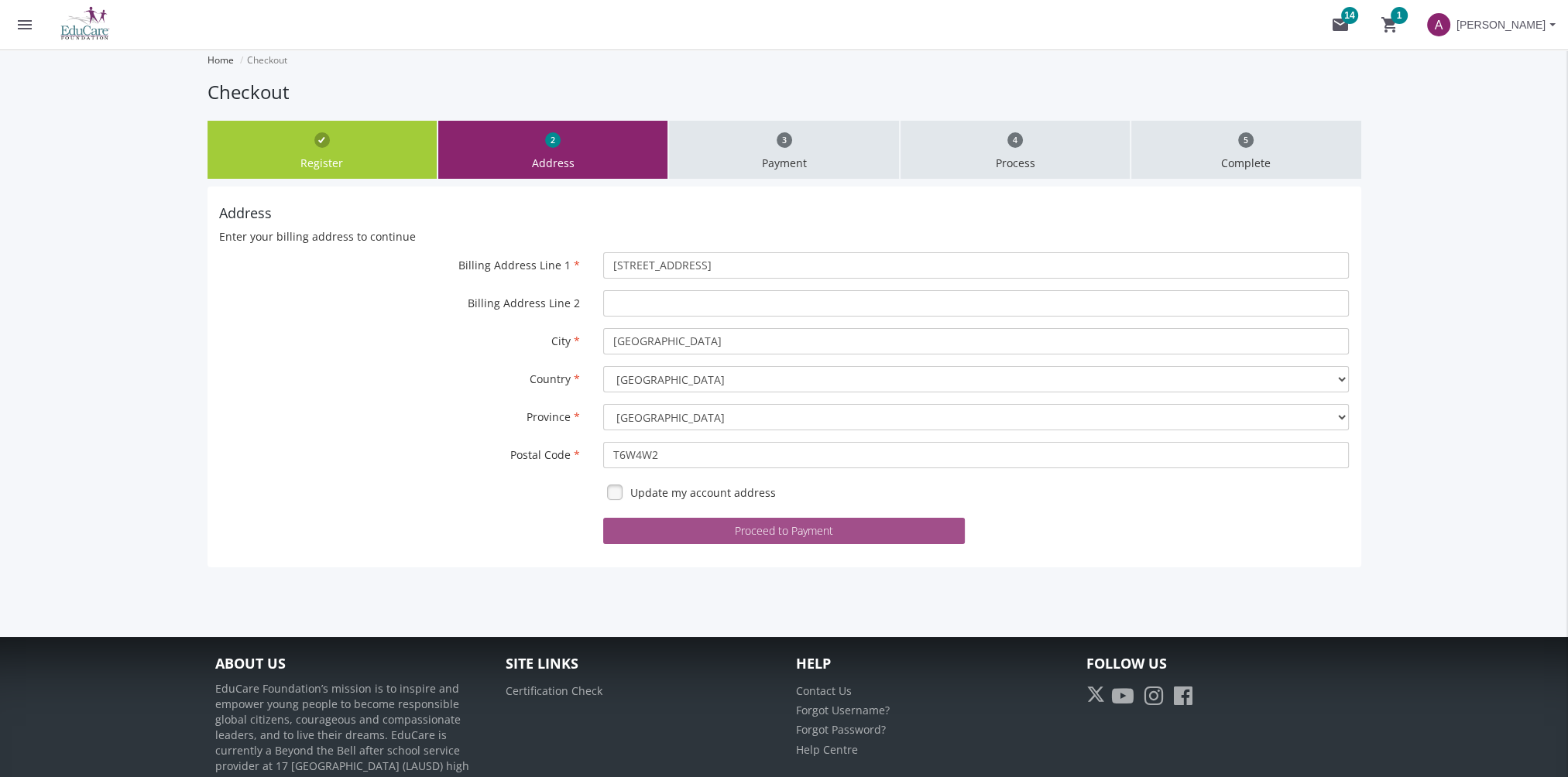
click at [817, 519] on button "Proceed to Payment" at bounding box center [784, 531] width 362 height 27
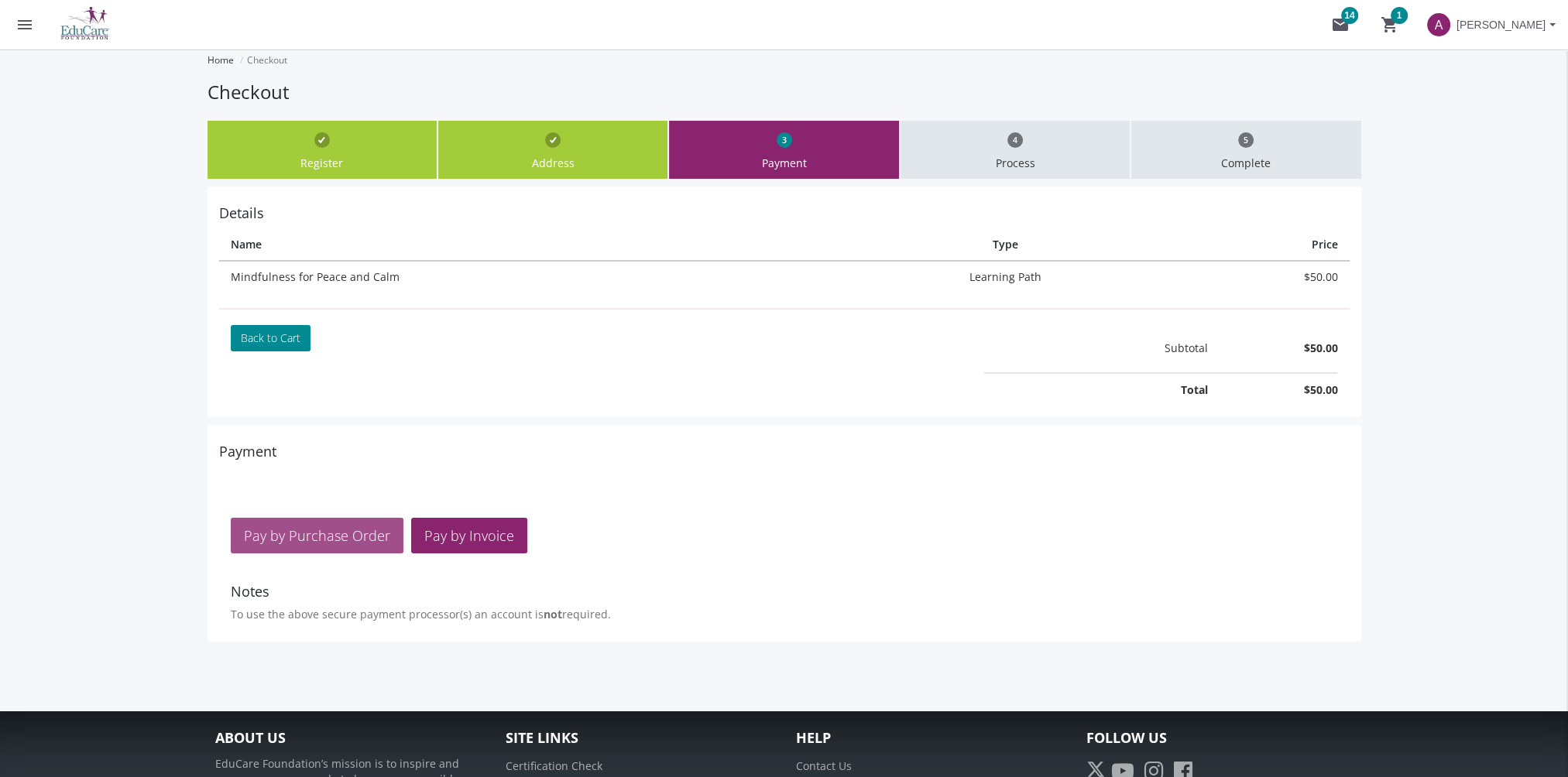
click at [322, 537] on span "Pay by Purchase Order" at bounding box center [317, 536] width 147 height 19
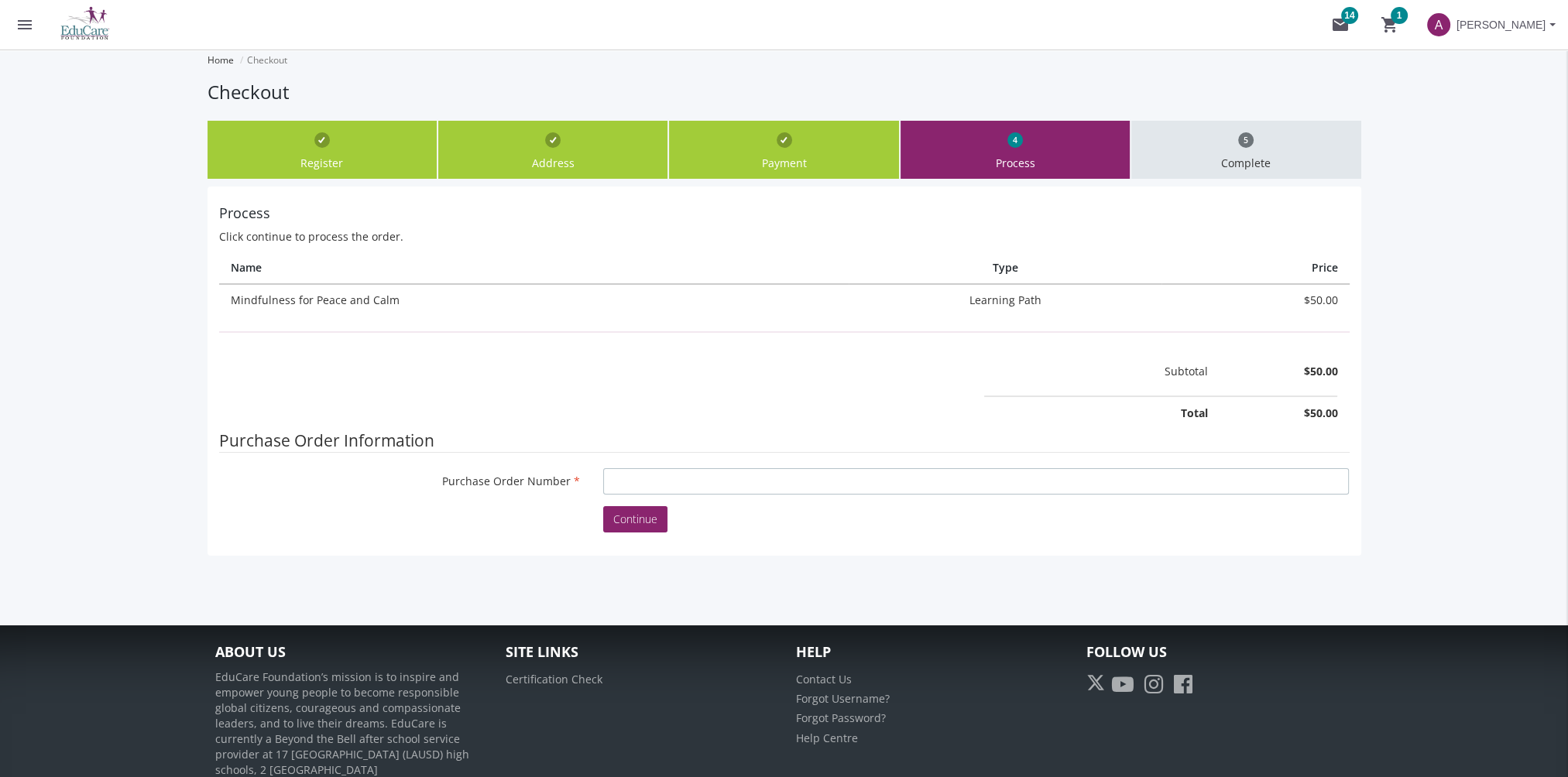
click at [656, 473] on input "Purchase Order Number" at bounding box center [975, 482] width 746 height 27
type input "sfsds"
click at [647, 521] on span "Continue" at bounding box center [635, 518] width 44 height 14
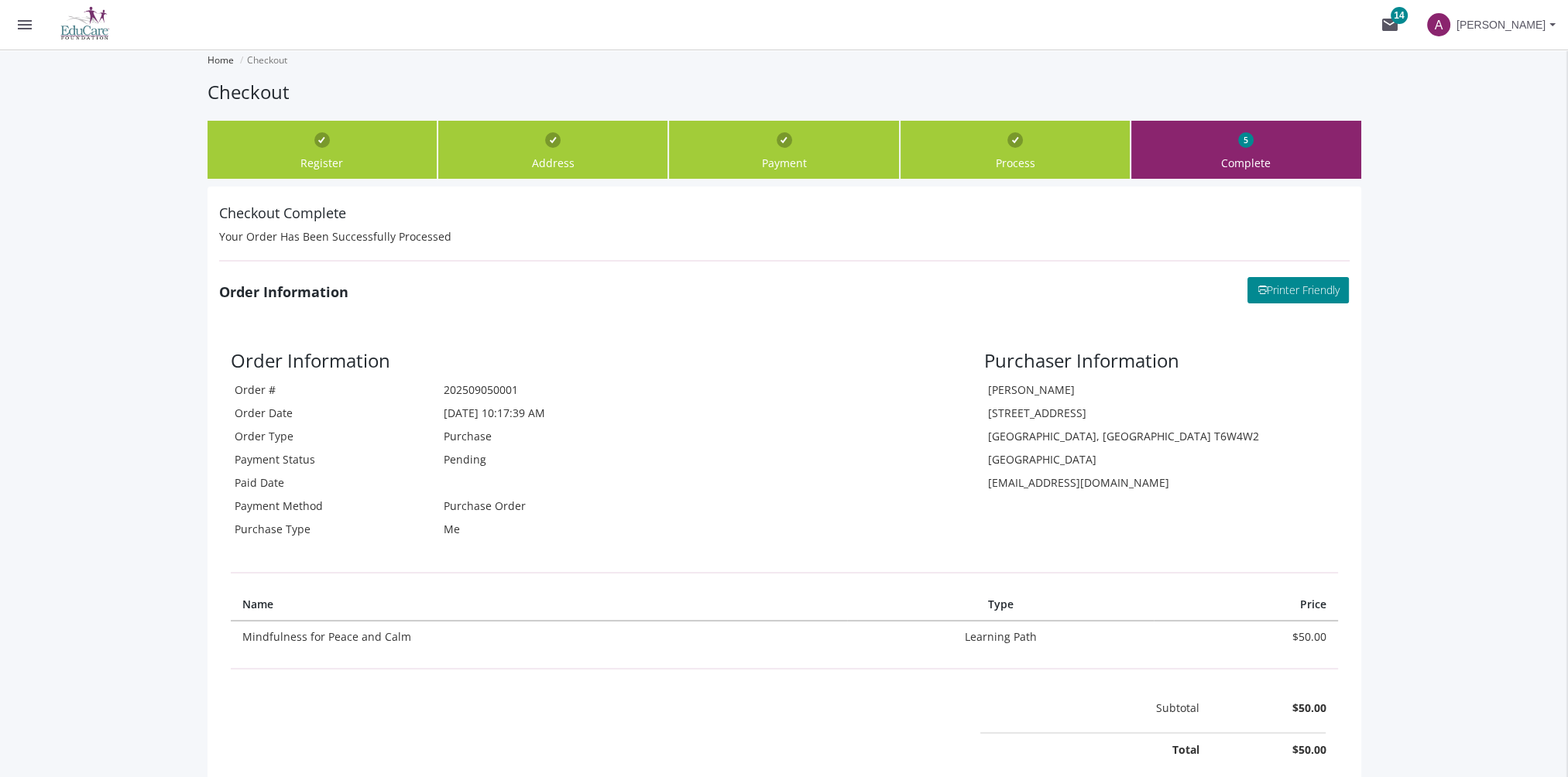
scroll to position [416, 0]
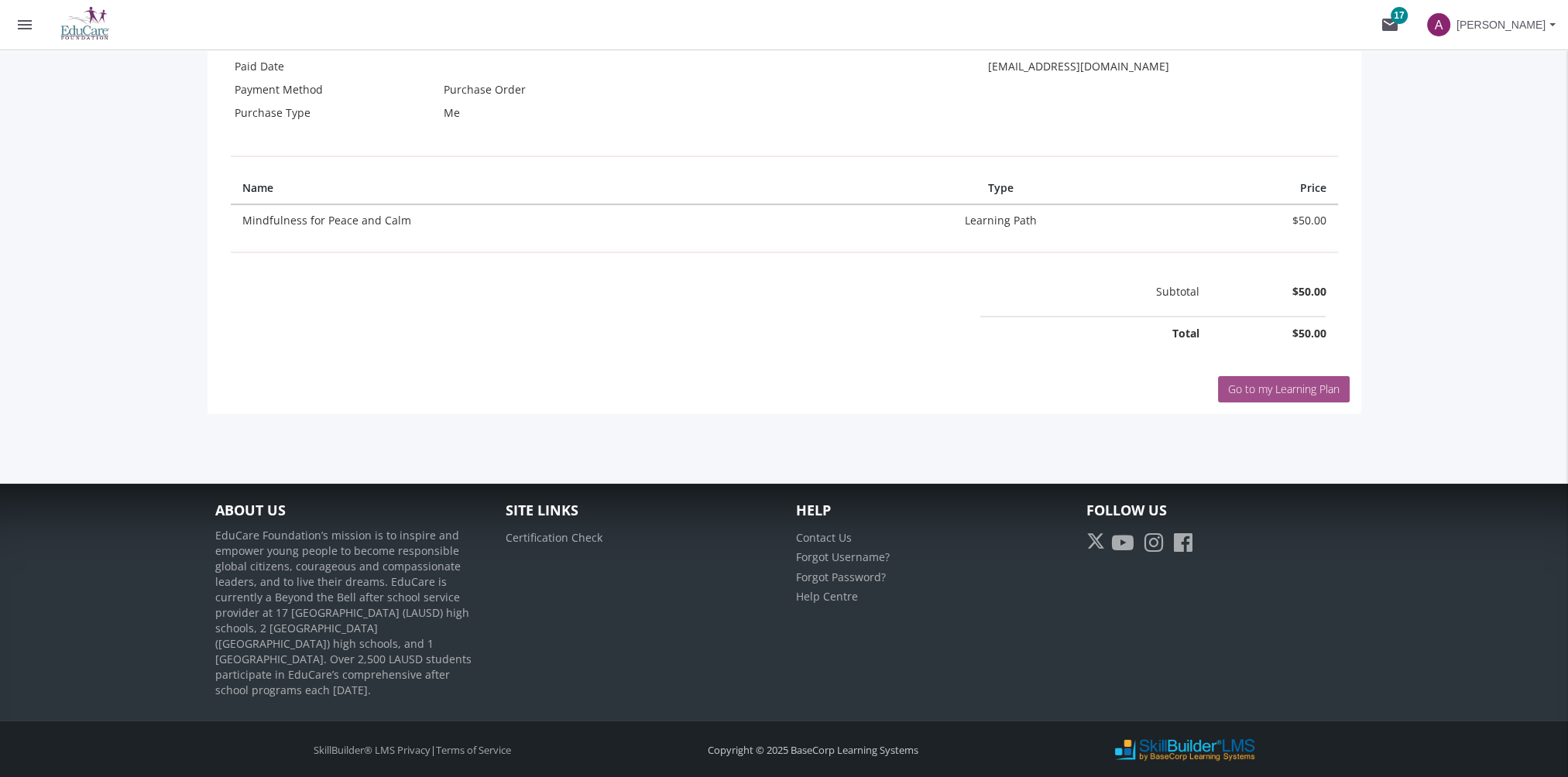
click at [1248, 388] on span "Go to my Learning Plan" at bounding box center [1283, 388] width 111 height 14
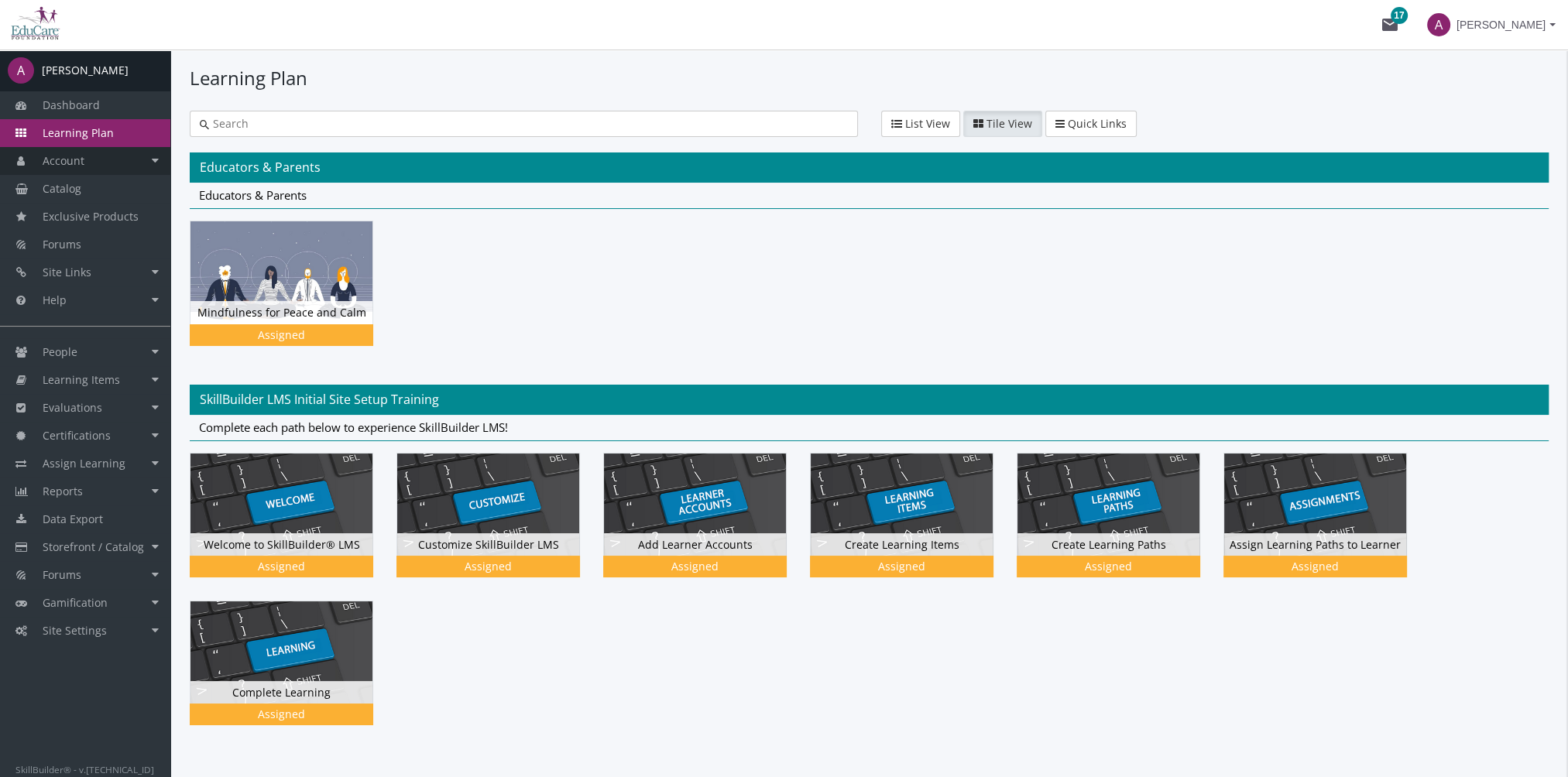
click at [89, 162] on link "Account" at bounding box center [85, 160] width 171 height 28
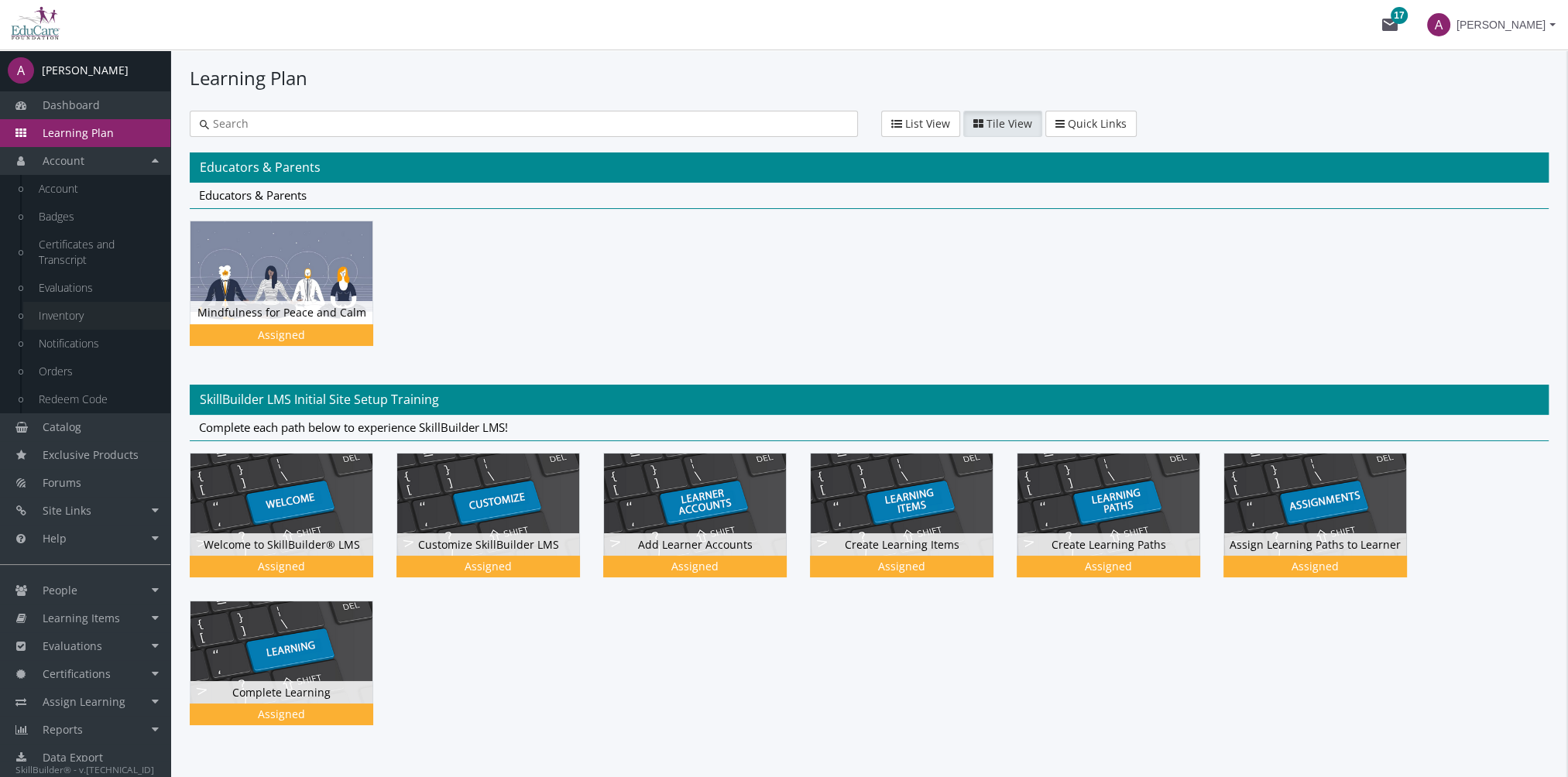
click at [77, 322] on link "Inventory" at bounding box center [96, 315] width 147 height 28
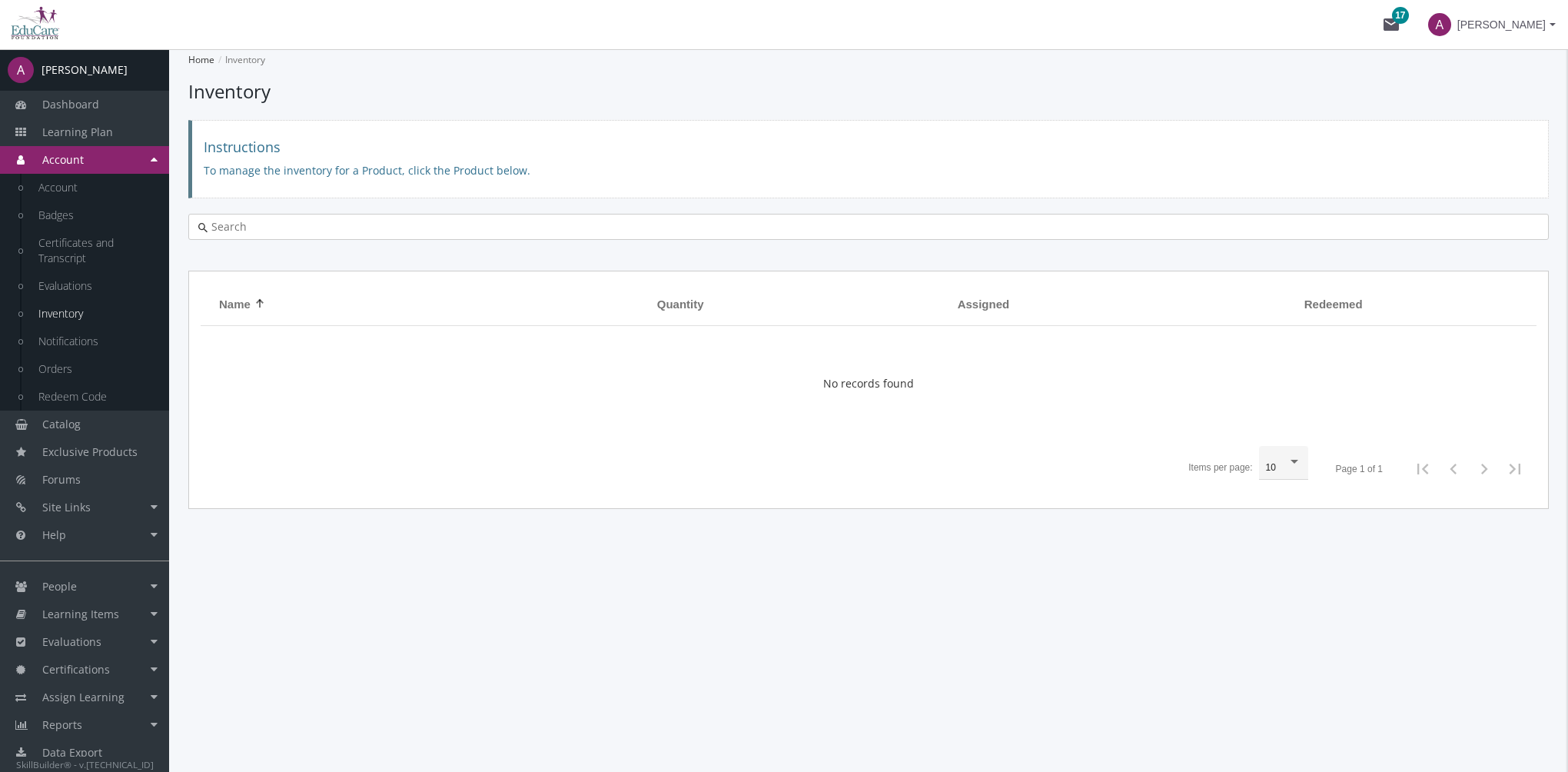
click at [100, 156] on link "Account" at bounding box center [84, 159] width 169 height 27
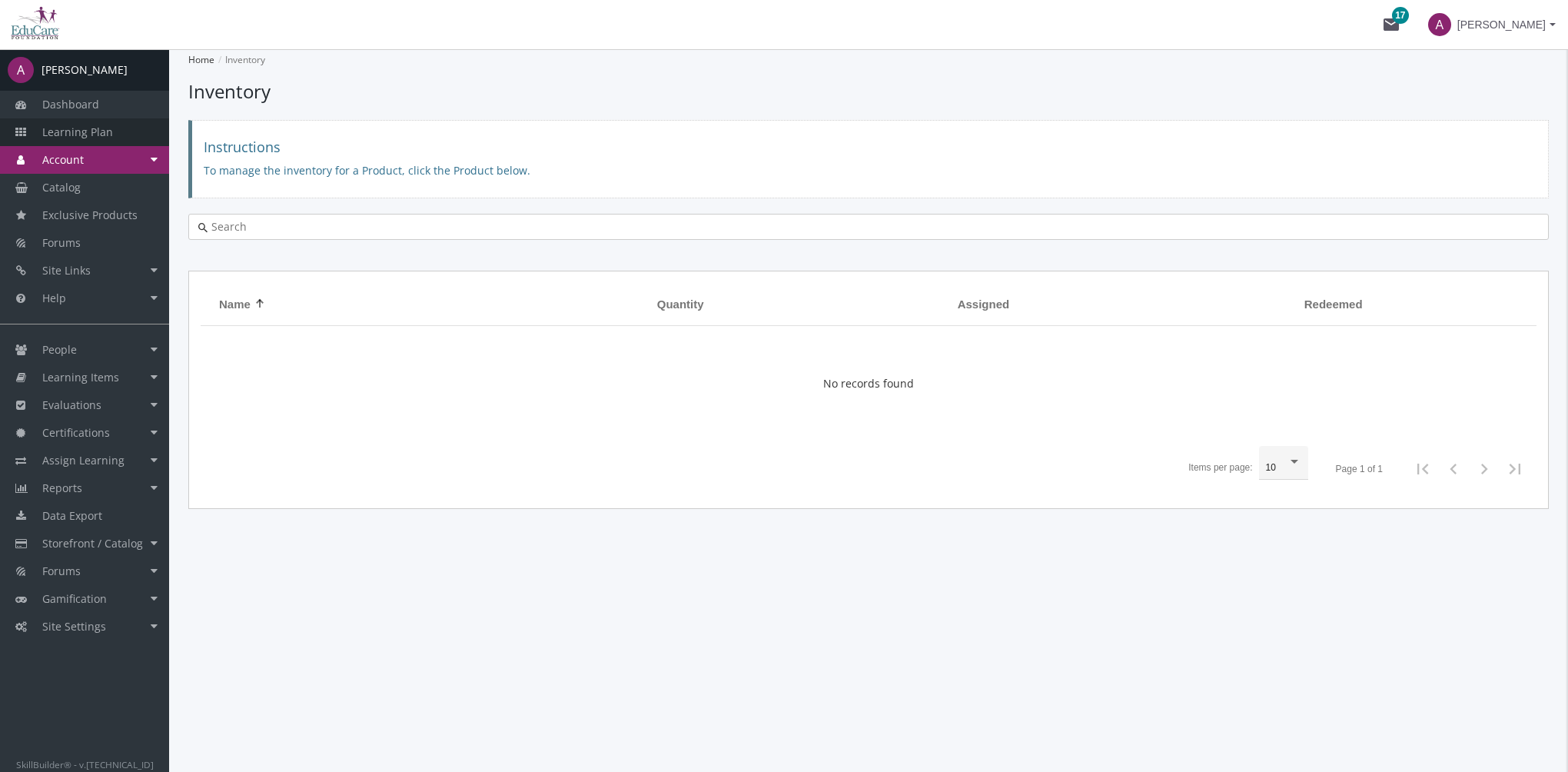
click at [80, 123] on link "Learning Plan" at bounding box center [84, 132] width 169 height 27
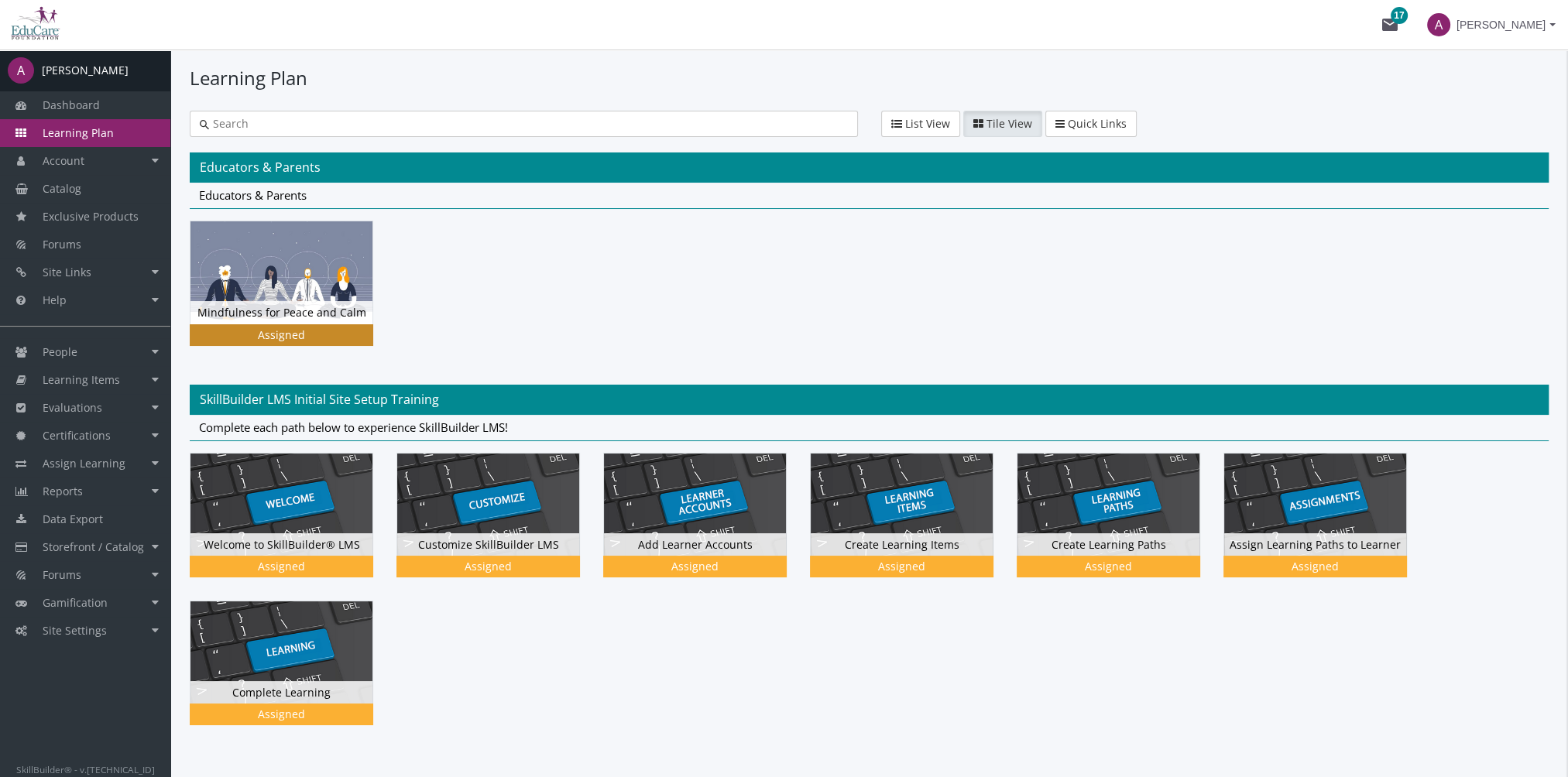
click at [254, 273] on img at bounding box center [281, 271] width 182 height 102
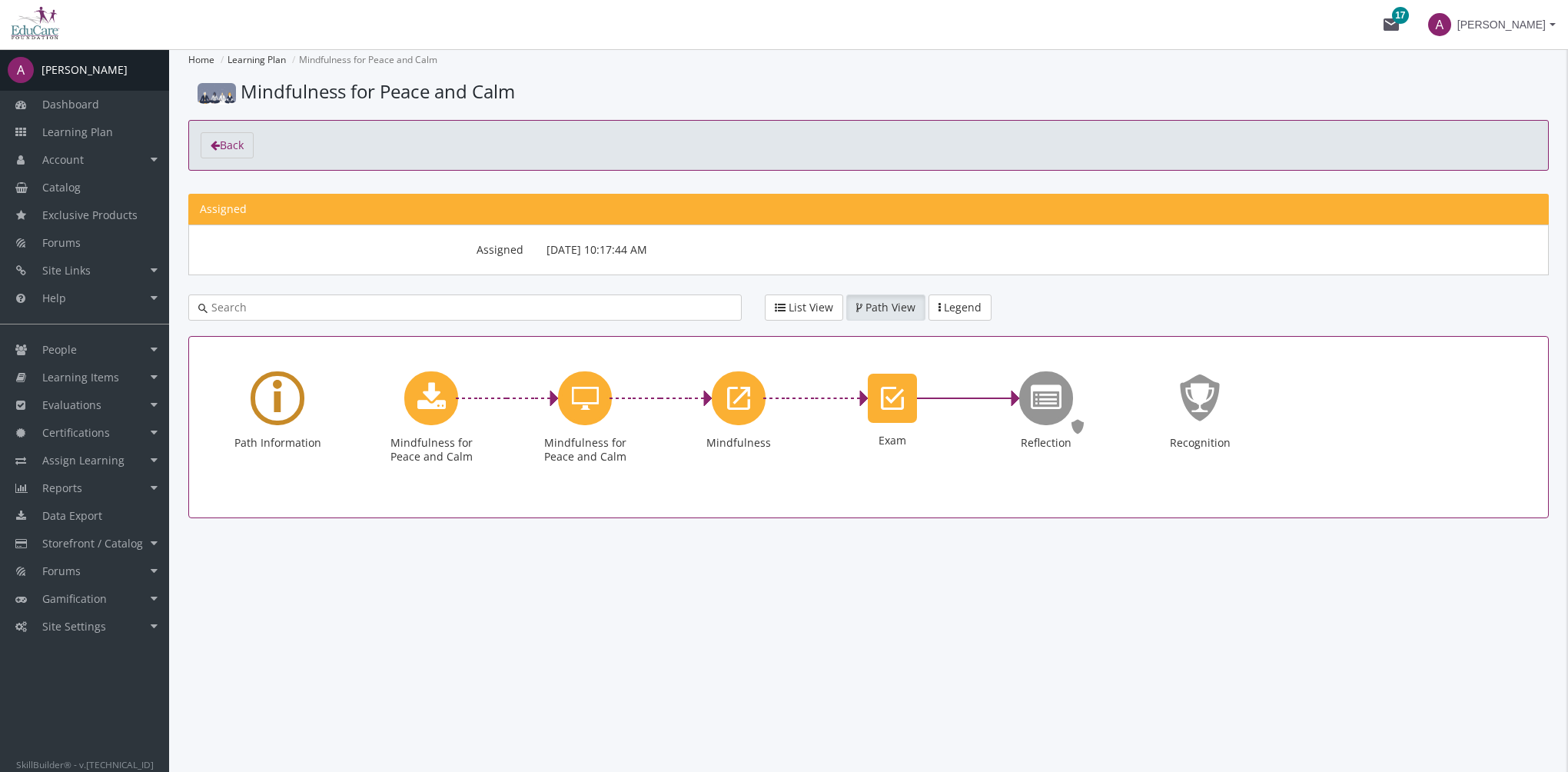
click at [279, 394] on icon "Learning Path" at bounding box center [278, 398] width 9 height 70
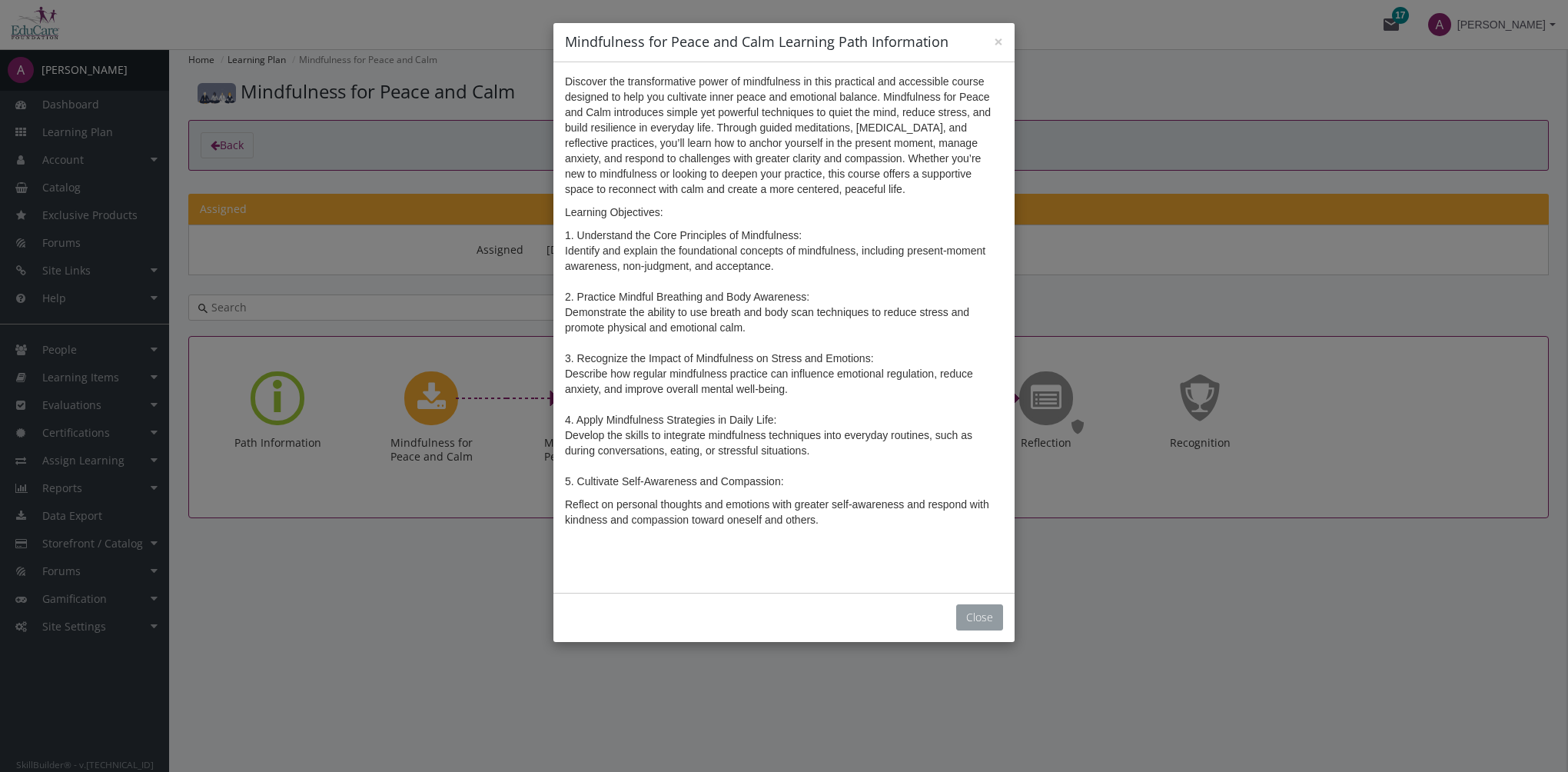
click at [983, 630] on button "Close" at bounding box center [980, 618] width 47 height 26
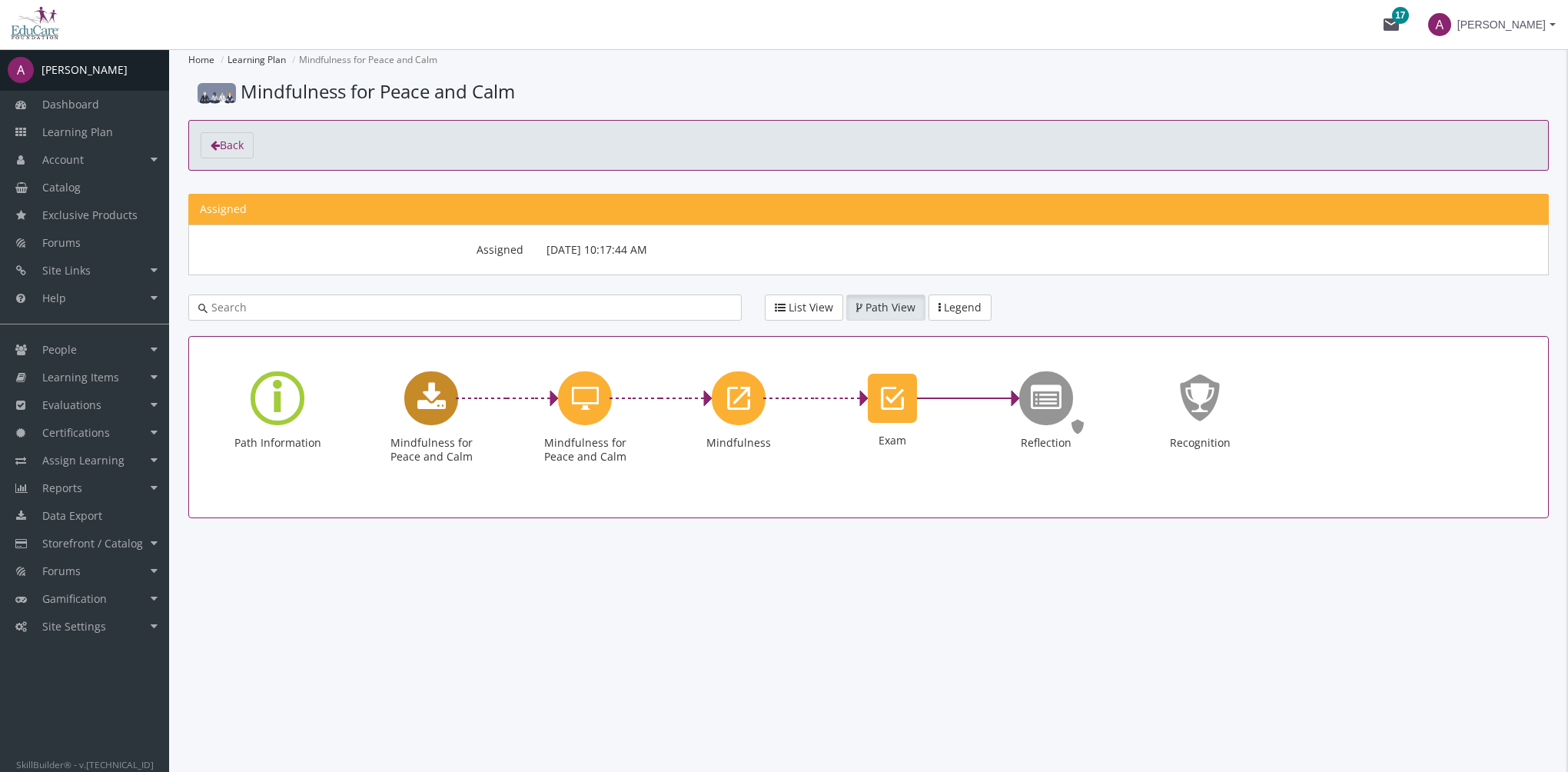
click at [437, 406] on icon "Mindfulness for Peace and Calm" at bounding box center [431, 398] width 28 height 31
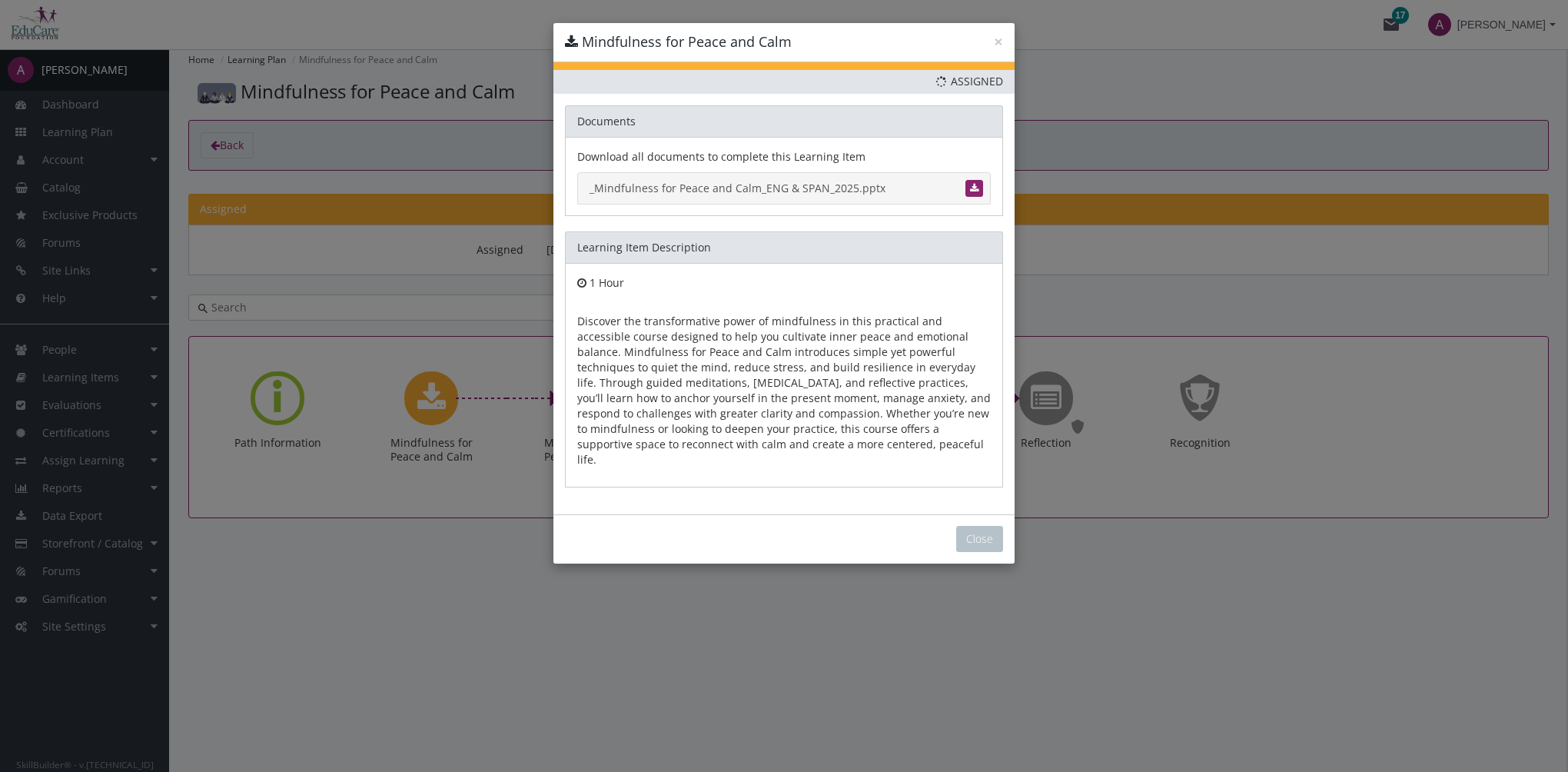
click at [675, 189] on link "_Mindfulness for Peace and Calm_ENG & SPAN_2025.pptx" at bounding box center [783, 188] width 413 height 32
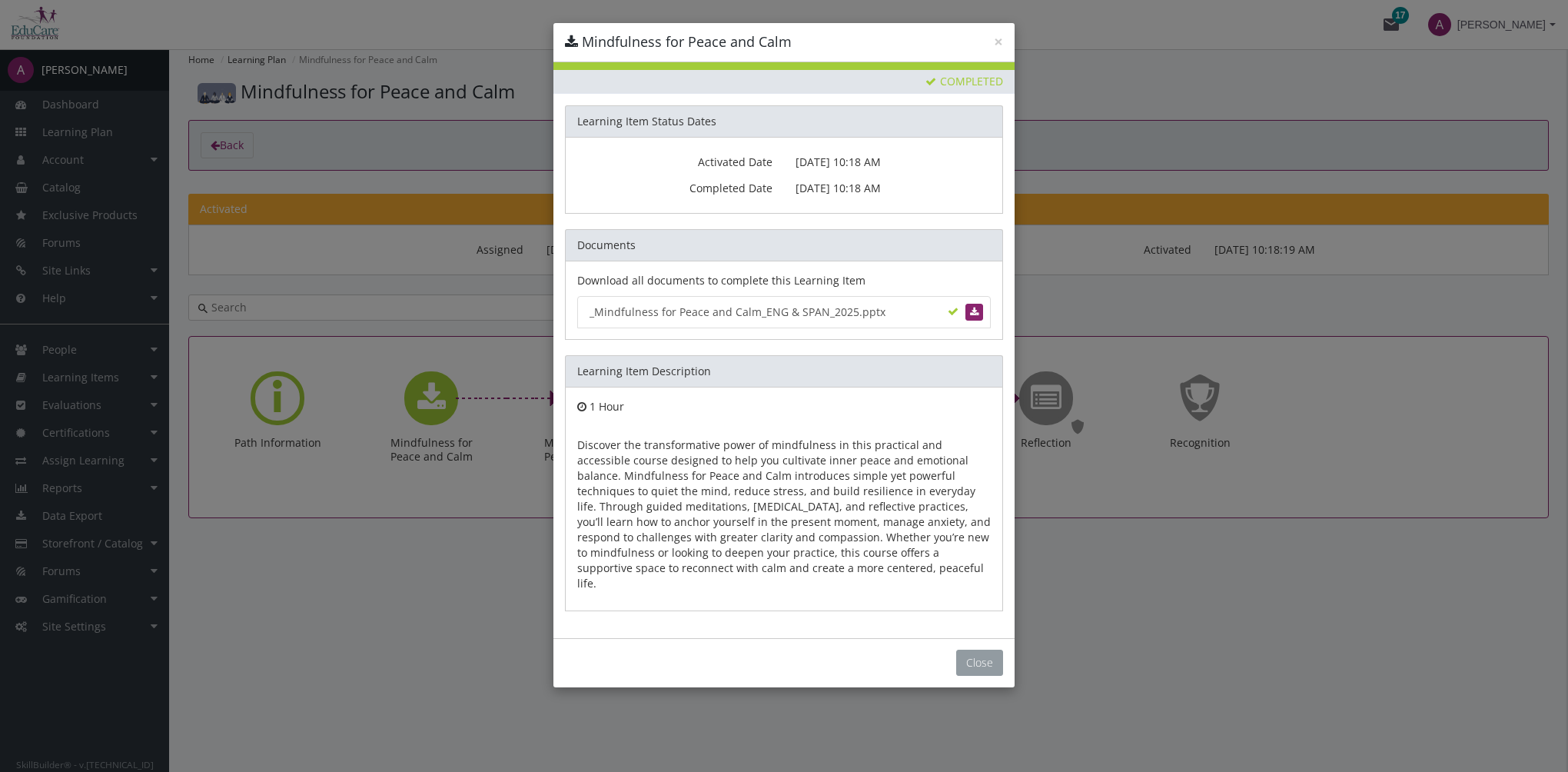
click at [986, 655] on button "Close" at bounding box center [980, 663] width 47 height 26
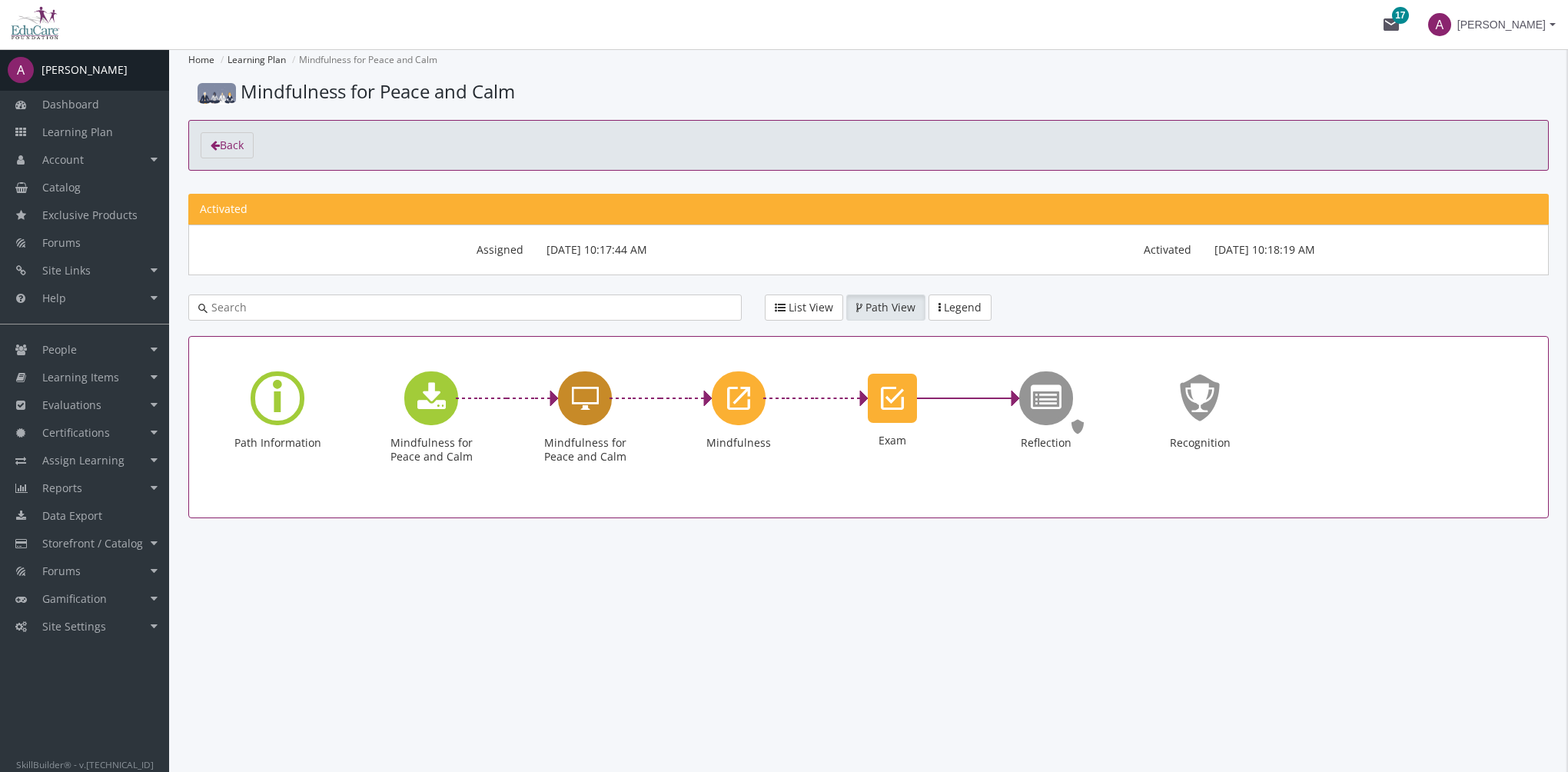
click at [590, 400] on icon "Mindfulness for Peace and Calm" at bounding box center [585, 398] width 26 height 31
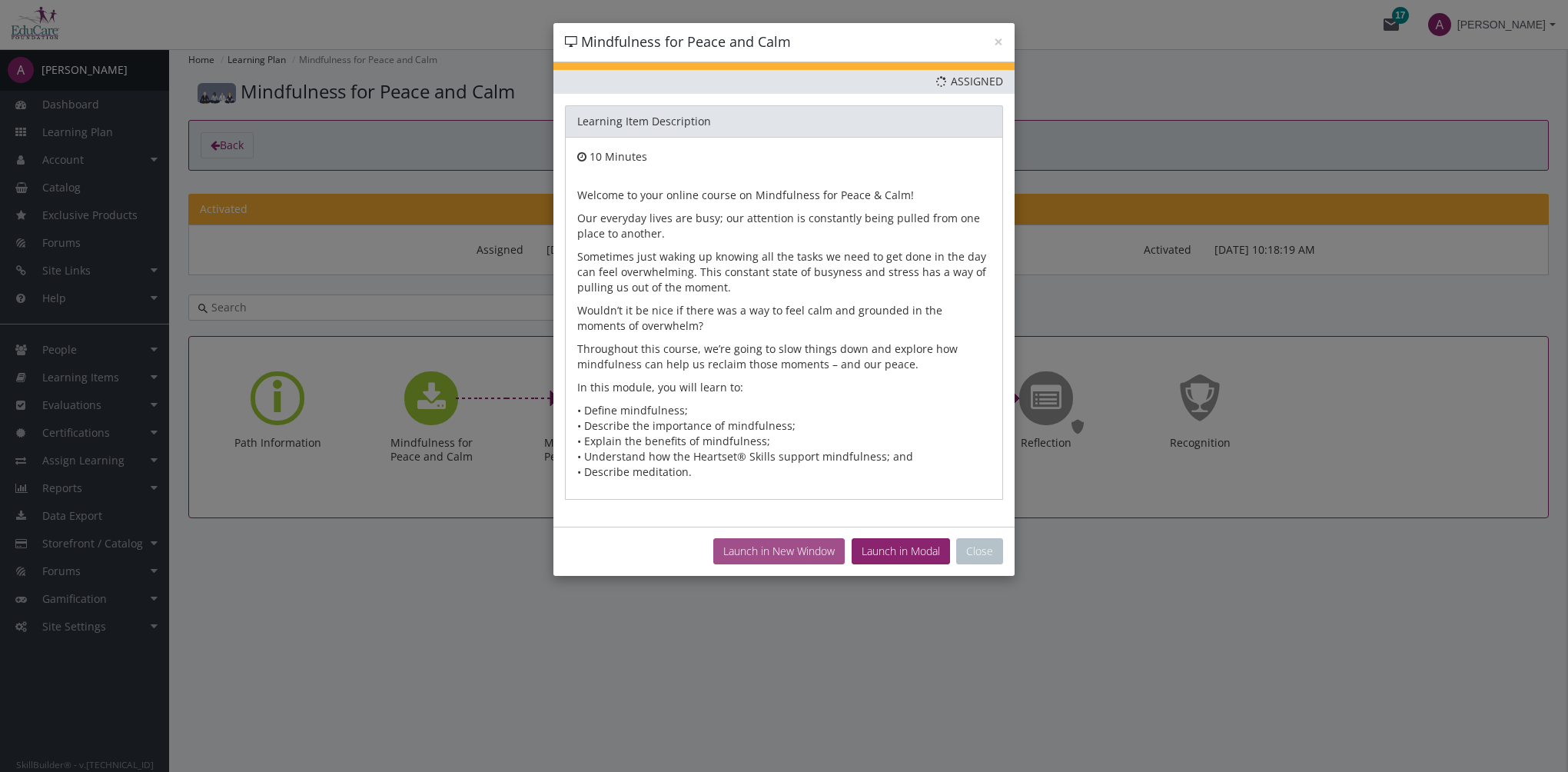
click at [793, 545] on button "Launch in New Window" at bounding box center [778, 552] width 131 height 26
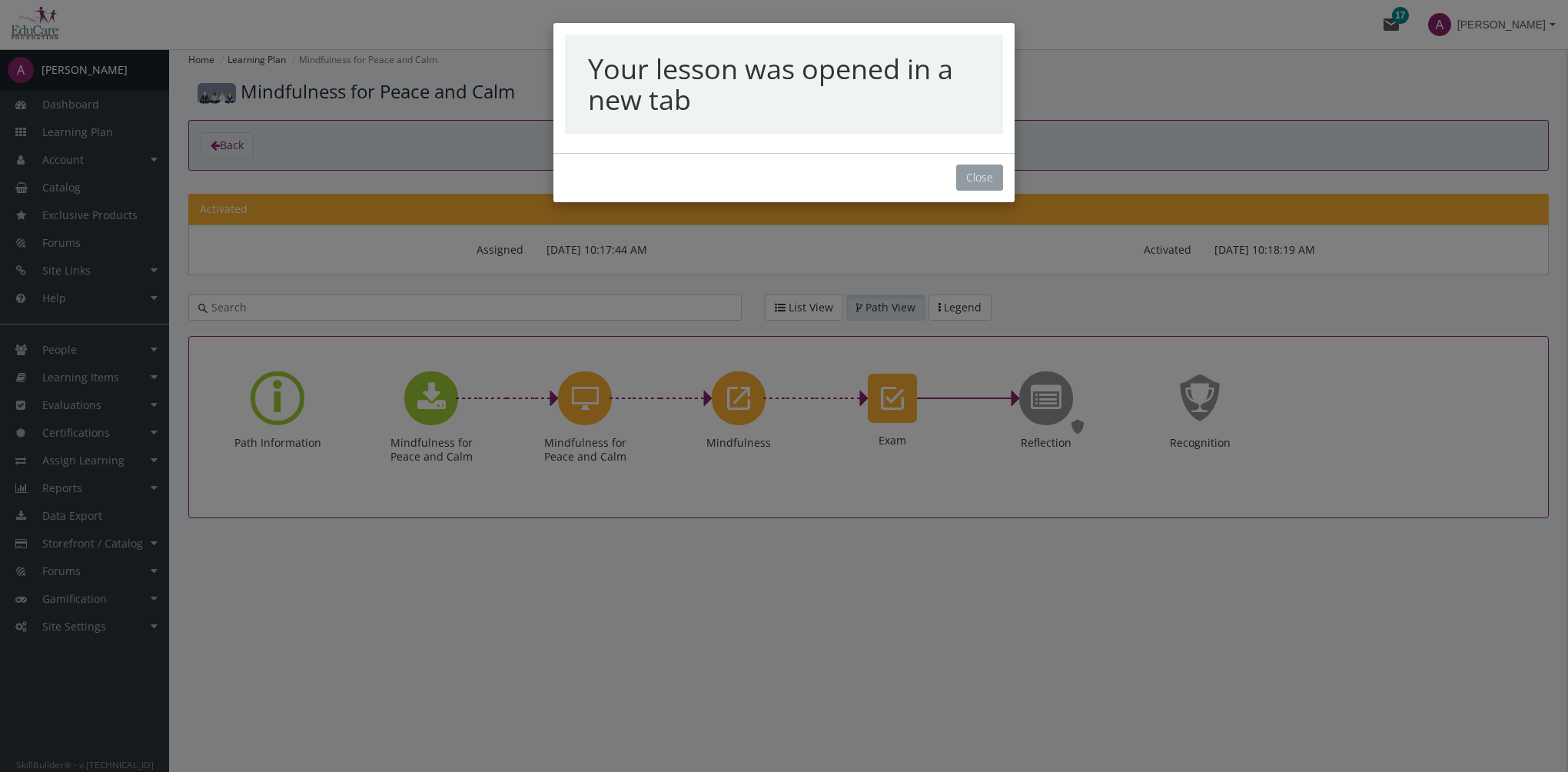
click at [976, 175] on button "Close" at bounding box center [980, 178] width 47 height 26
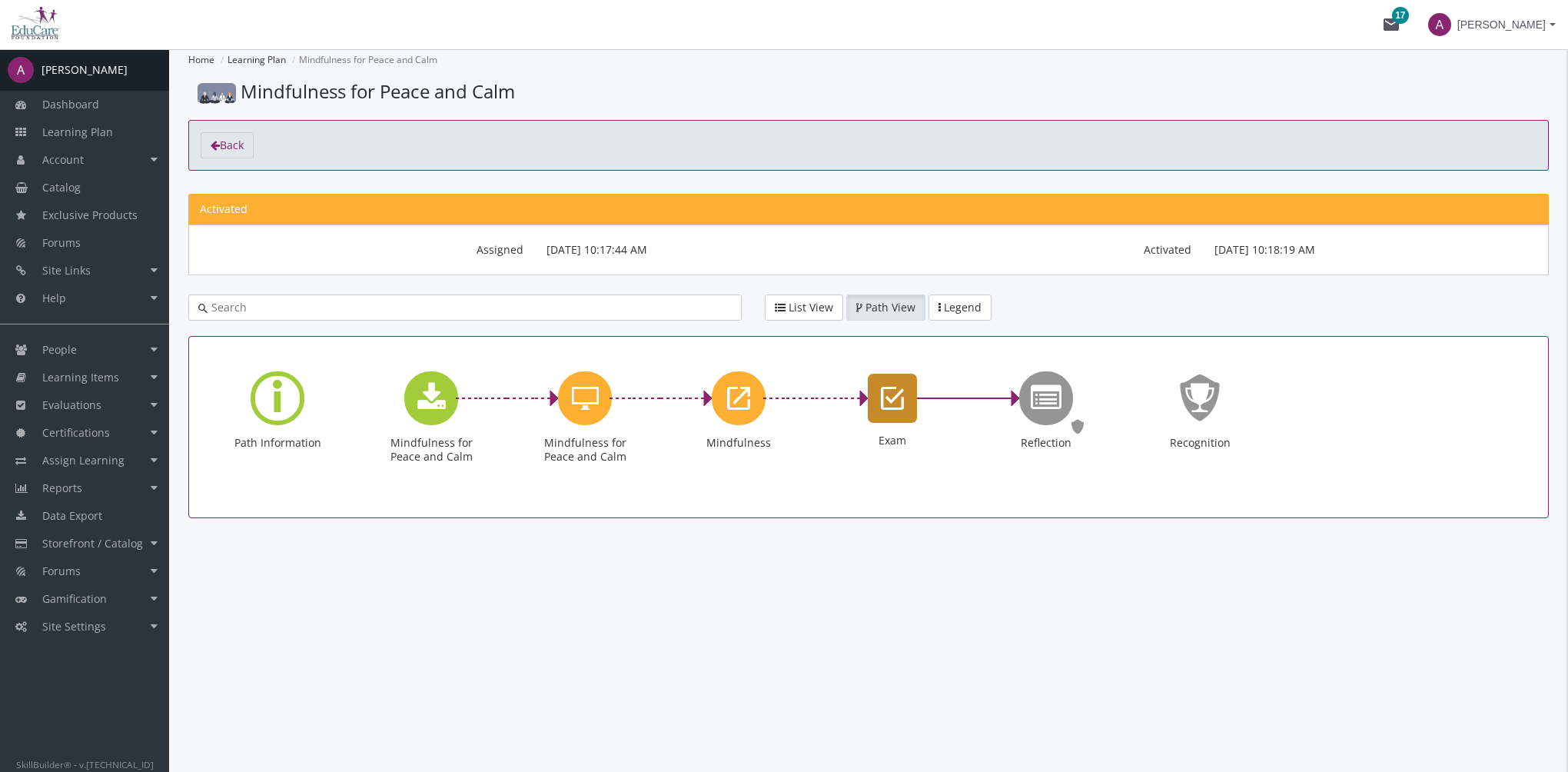
click at [884, 402] on icon "Exam" at bounding box center [892, 398] width 23 height 31
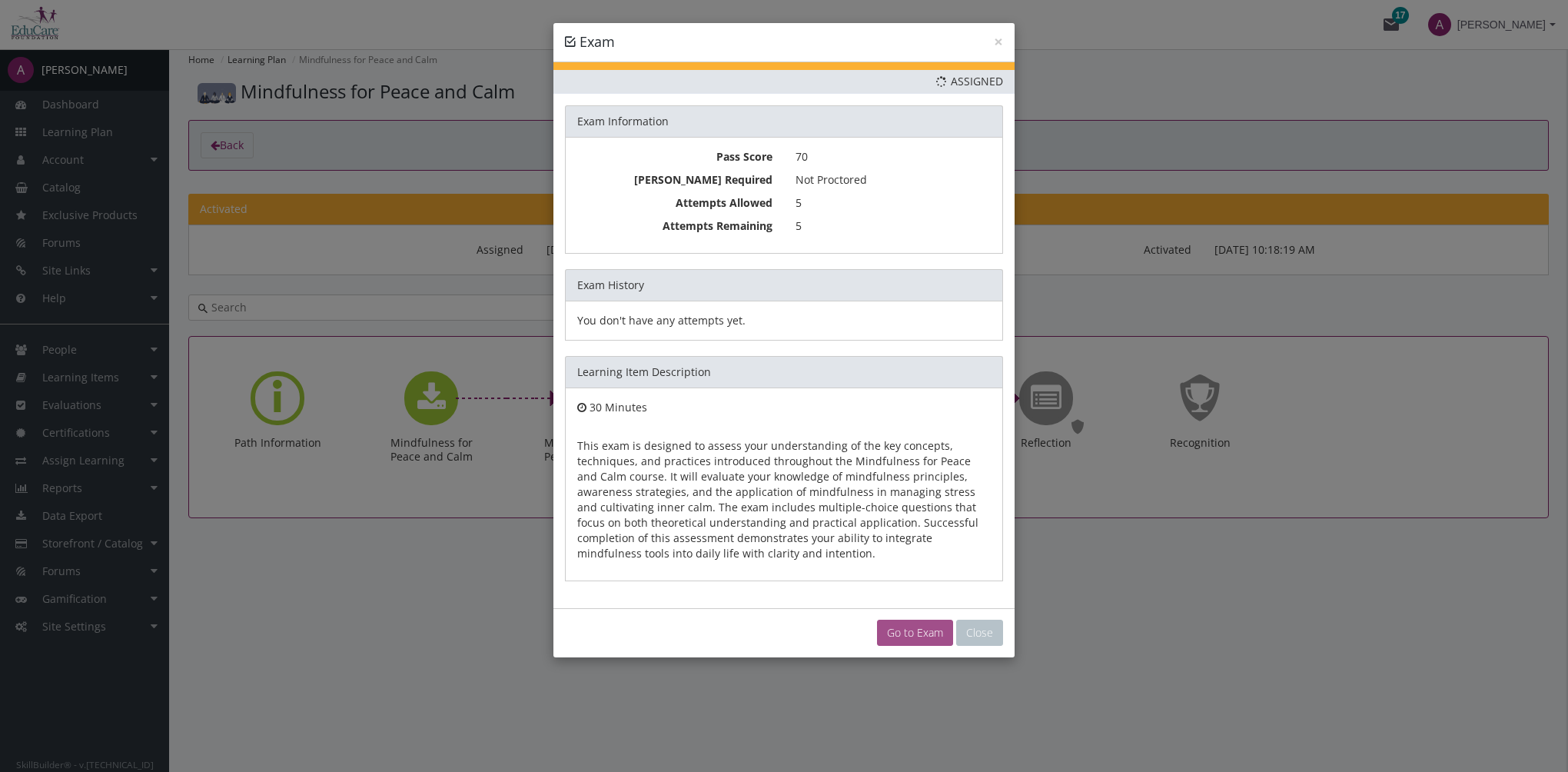
click at [921, 634] on link "Go to Exam" at bounding box center [915, 633] width 76 height 26
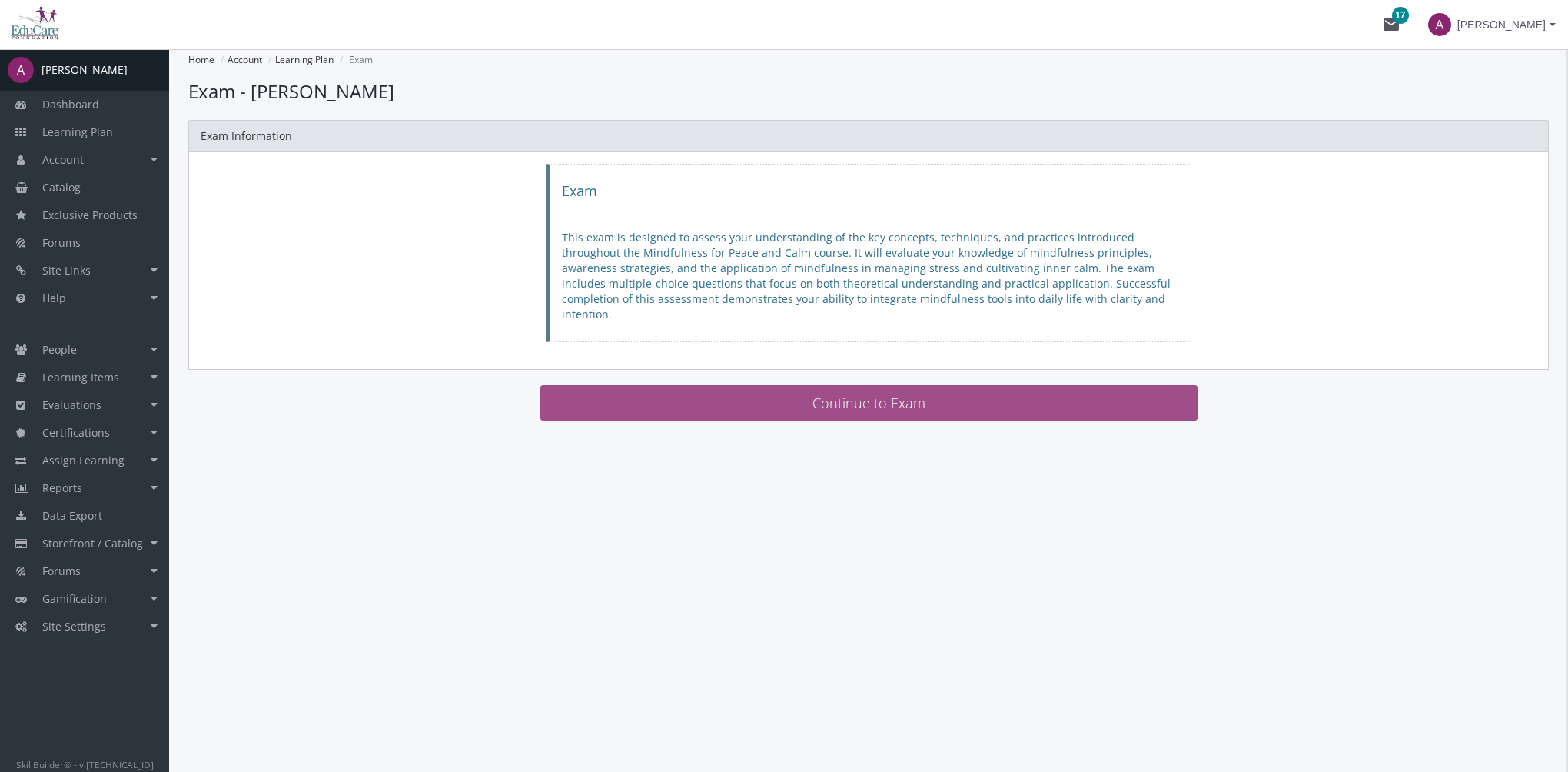
click at [630, 395] on button "Continue to Exam" at bounding box center [868, 402] width 657 height 35
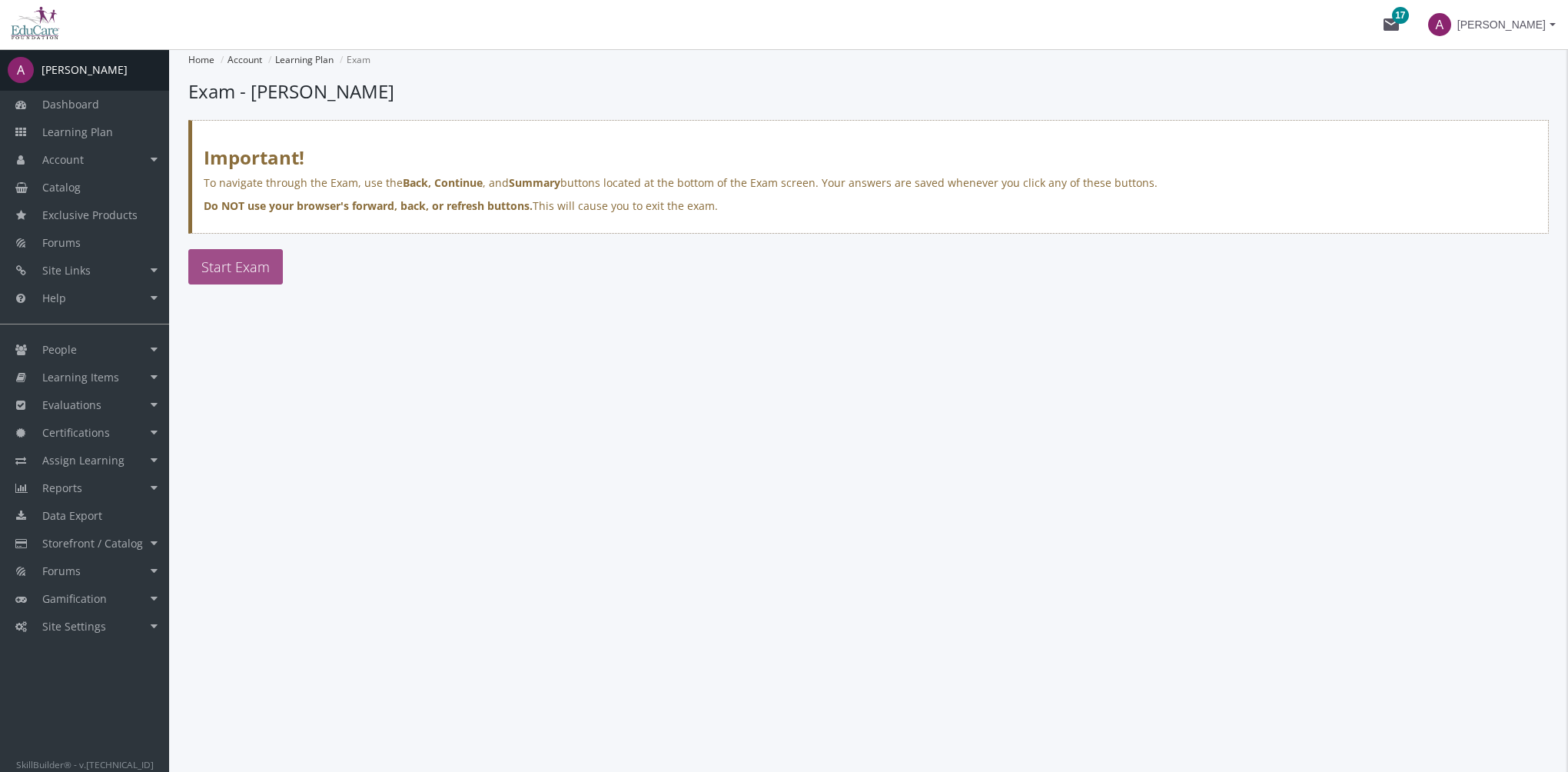
click at [270, 268] on button "Start Exam" at bounding box center [235, 266] width 95 height 35
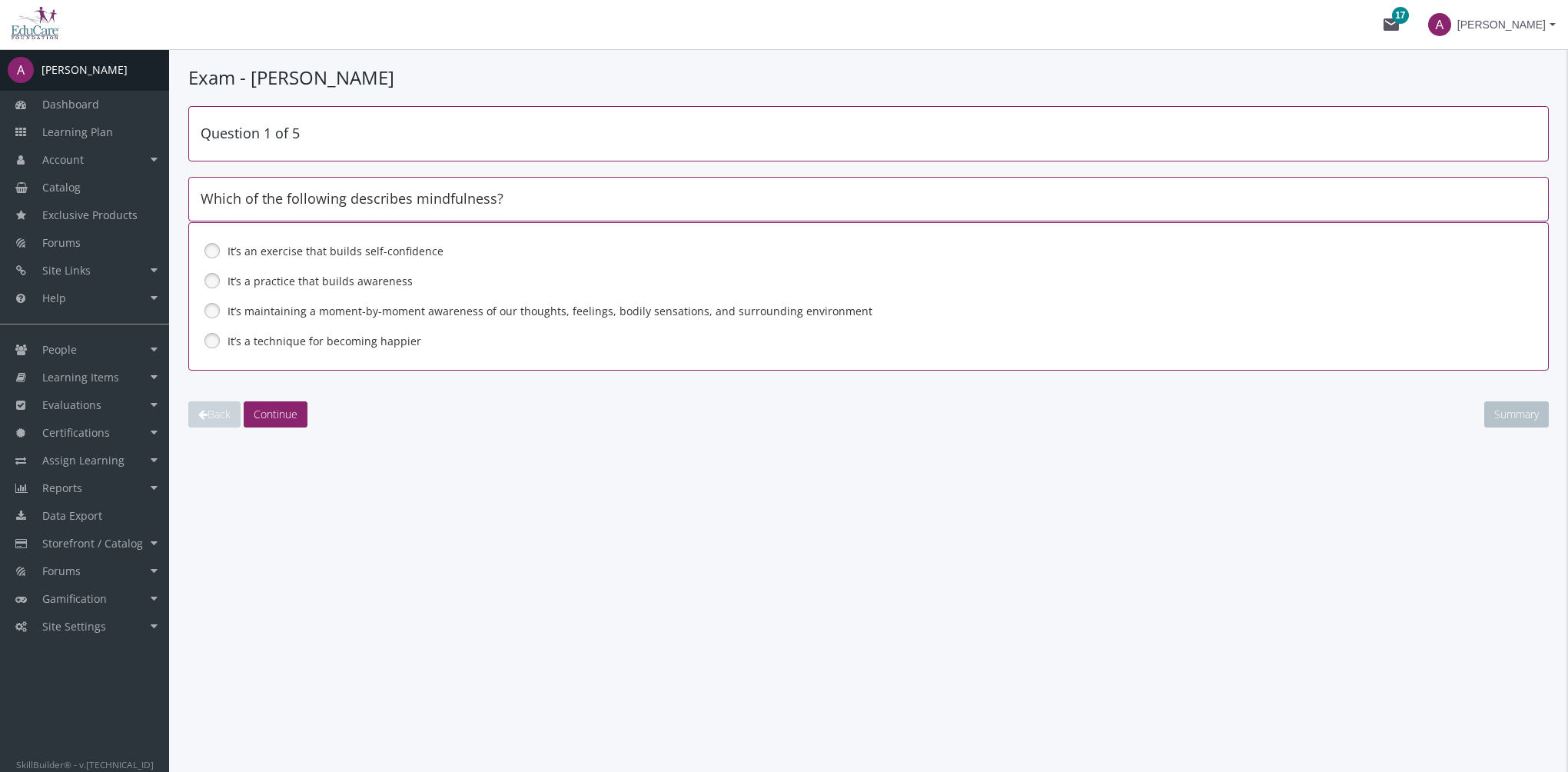
click at [320, 339] on label "It’s a technique for becoming happier" at bounding box center [828, 342] width 1202 height 15
click at [289, 412] on span "Continue" at bounding box center [275, 413] width 44 height 14
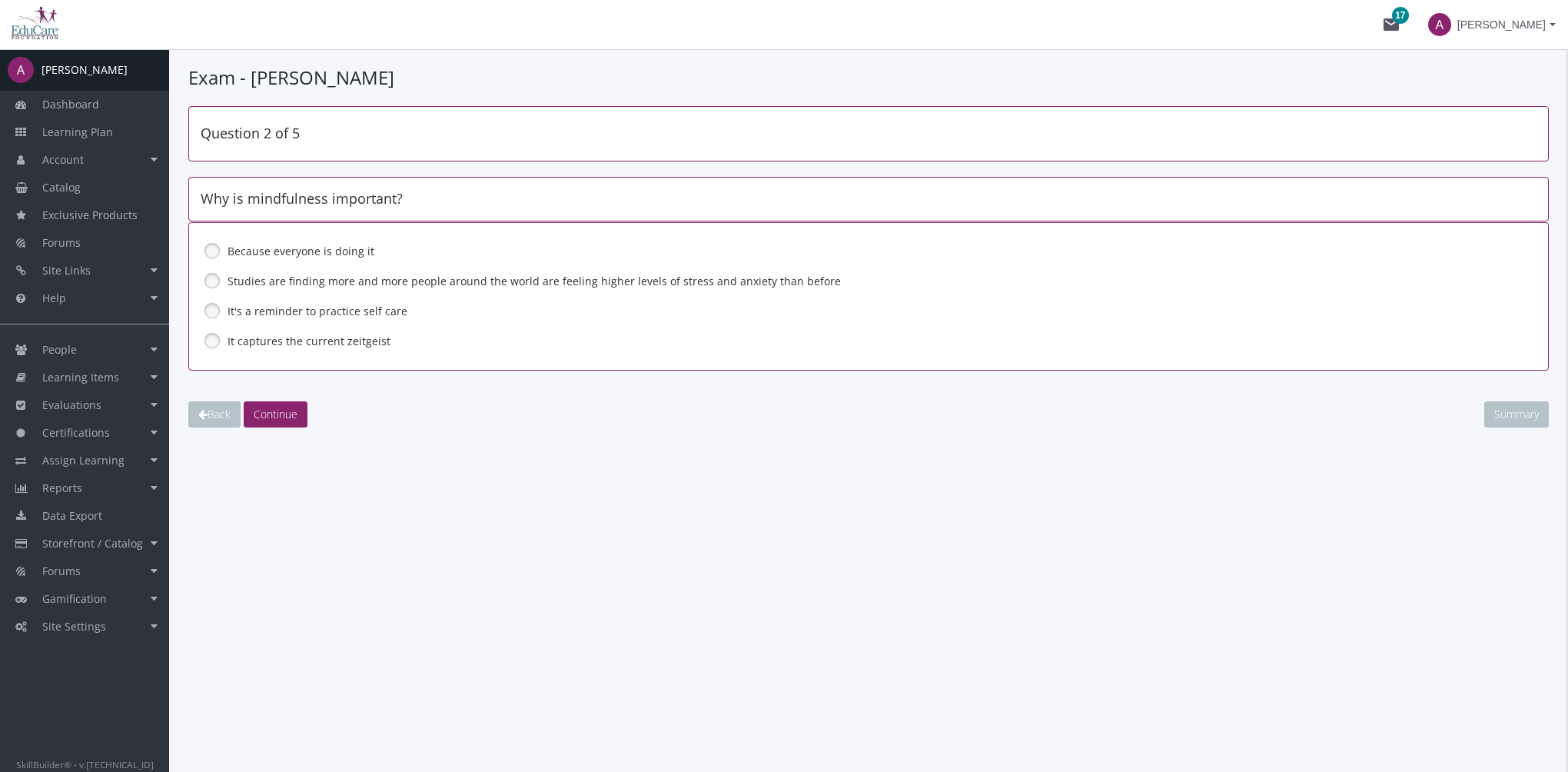
click at [289, 342] on label "It captures the current zeitgeist" at bounding box center [828, 342] width 1202 height 15
click at [277, 425] on button "Continue" at bounding box center [275, 414] width 63 height 26
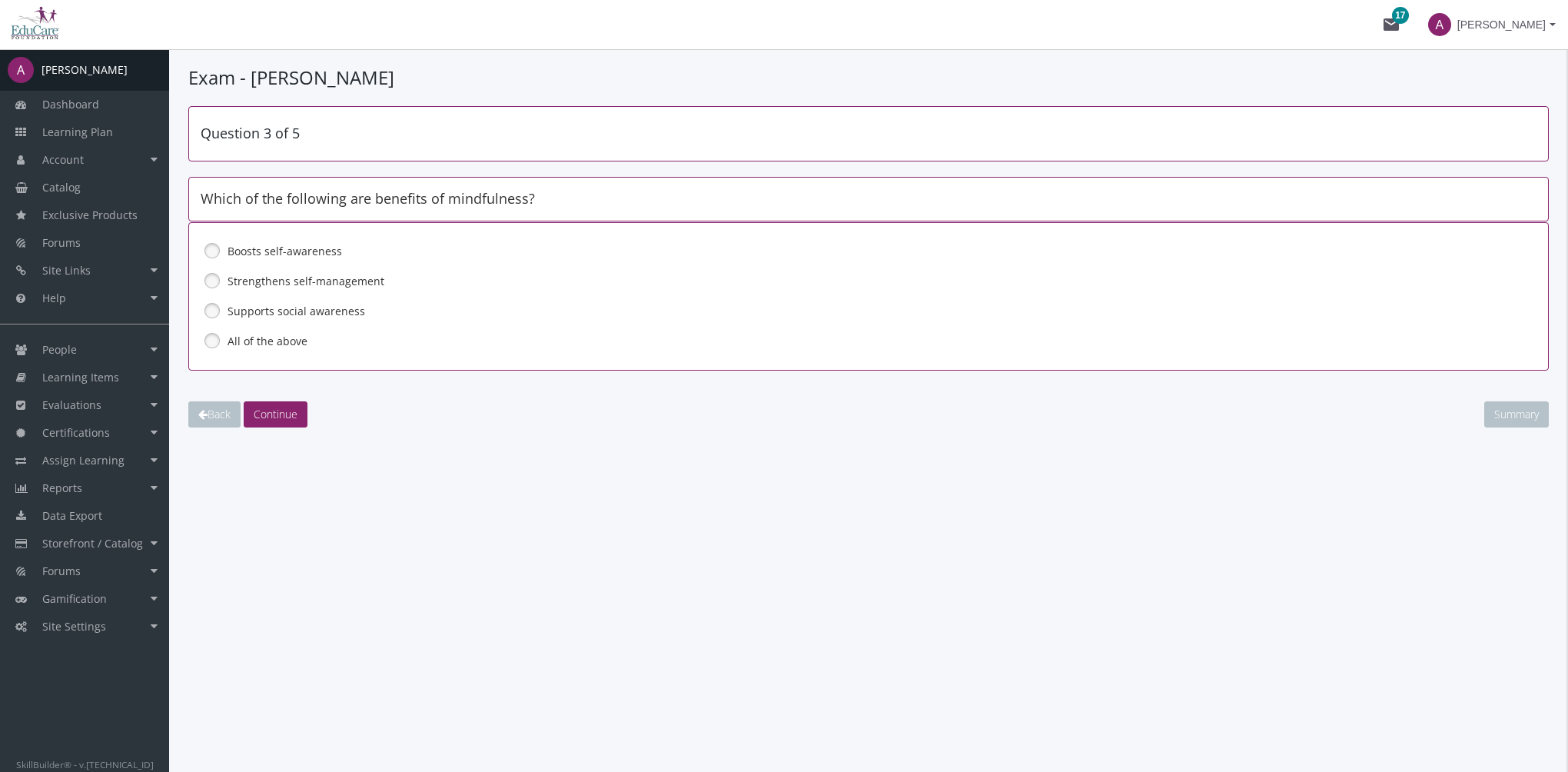
click at [273, 341] on label "All of the above" at bounding box center [828, 342] width 1202 height 15
click at [277, 412] on span "Continue" at bounding box center [275, 413] width 44 height 14
click at [269, 339] on label "None of the above" at bounding box center [828, 342] width 1202 height 15
click at [280, 418] on span "Continue" at bounding box center [275, 413] width 44 height 14
click at [284, 345] on label "Mindfulness is a mindset and meditation is the practice that supports it" at bounding box center [828, 342] width 1202 height 15
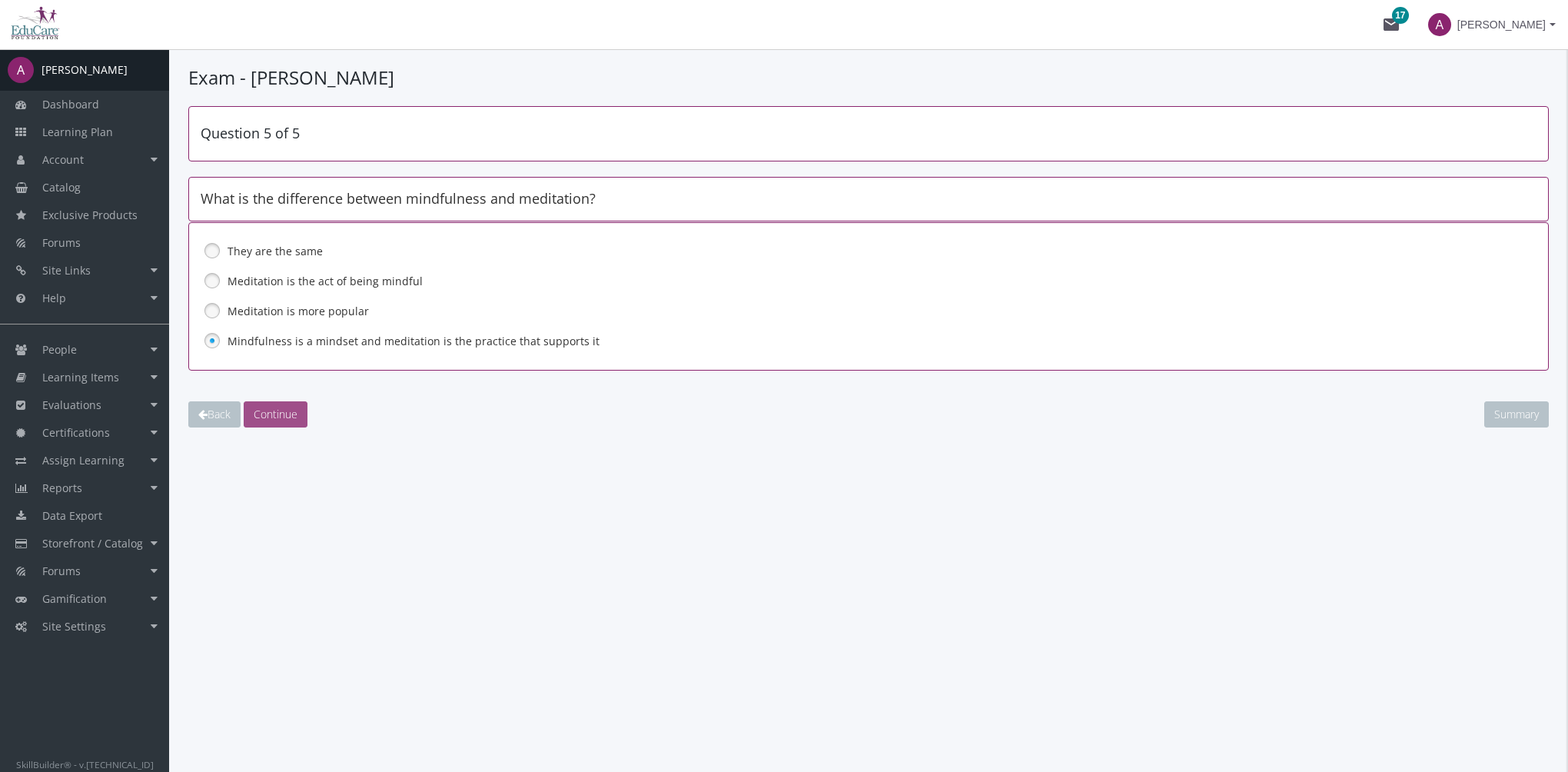
click at [289, 418] on span "Continue" at bounding box center [275, 413] width 44 height 14
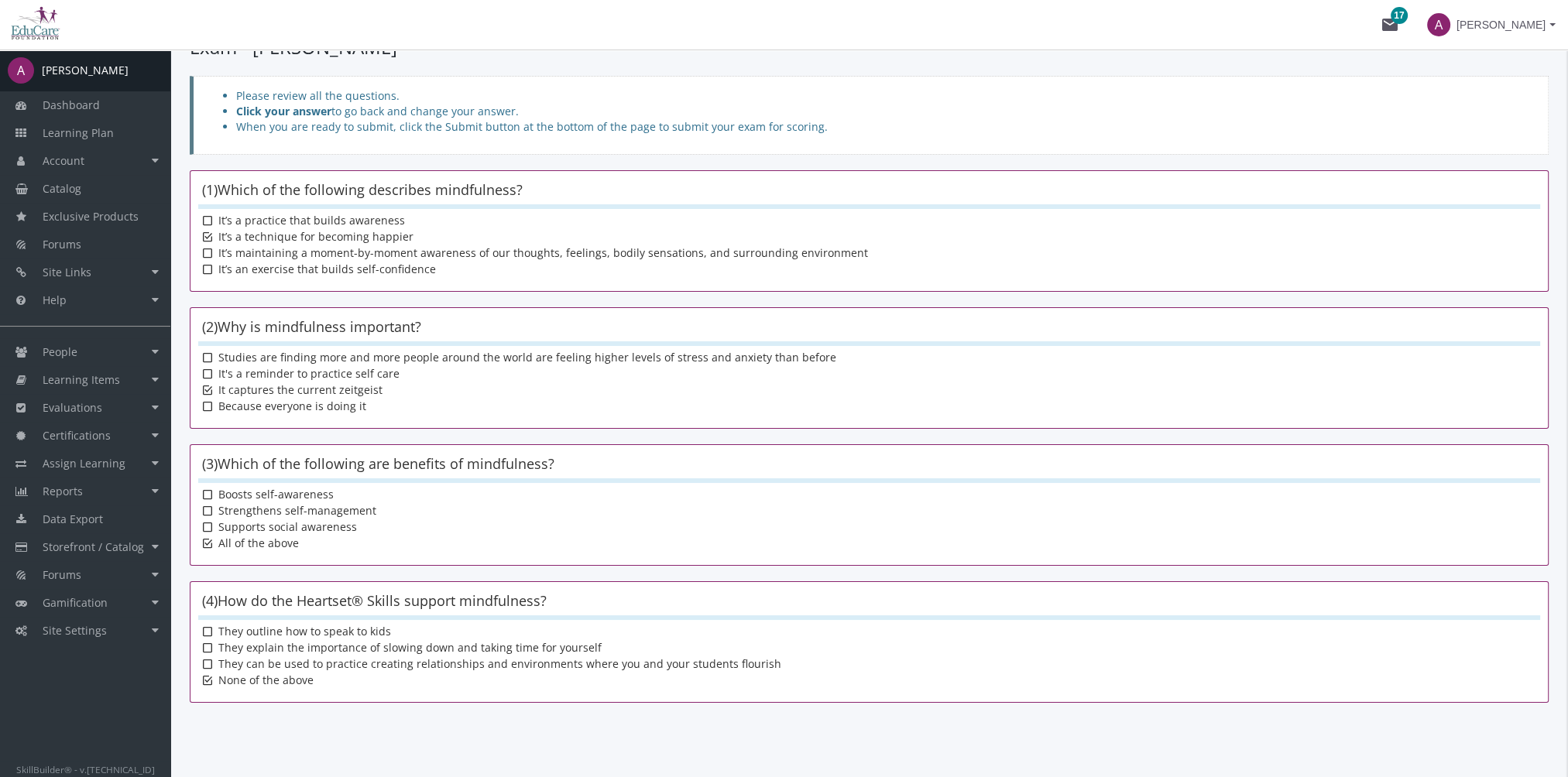
scroll to position [218, 0]
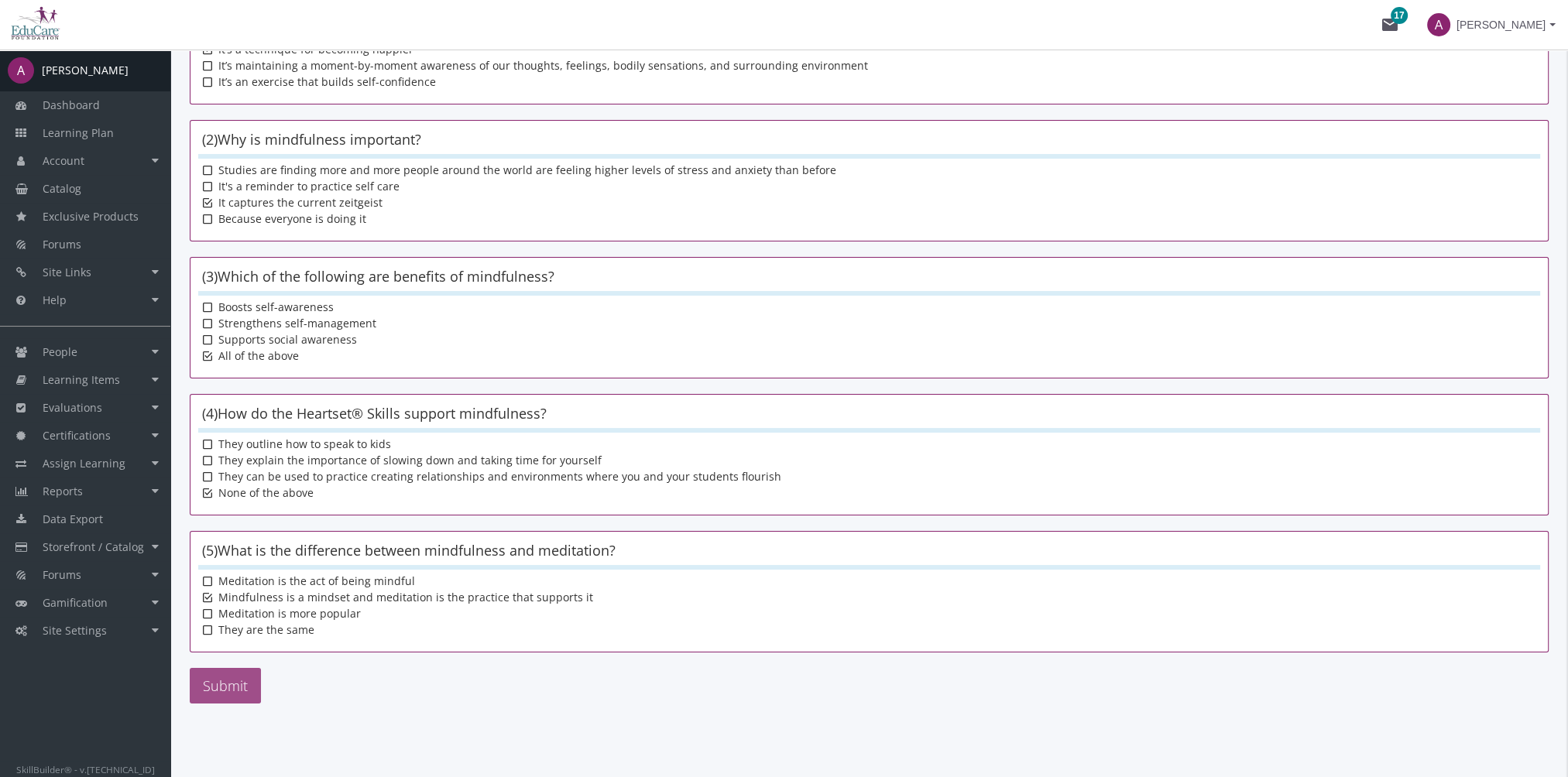
click at [254, 681] on button "Submit" at bounding box center [225, 685] width 71 height 35
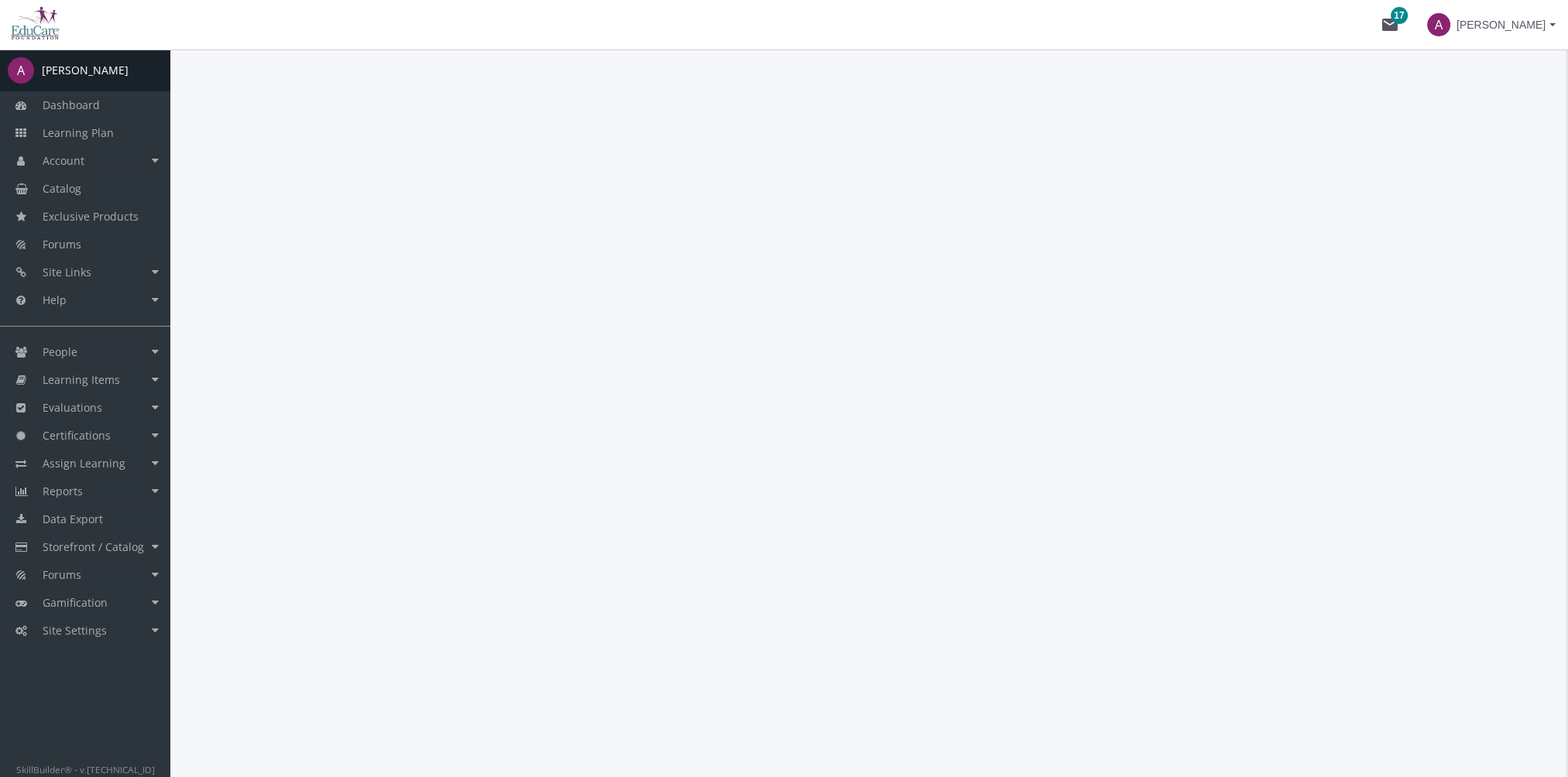
scroll to position [0, 0]
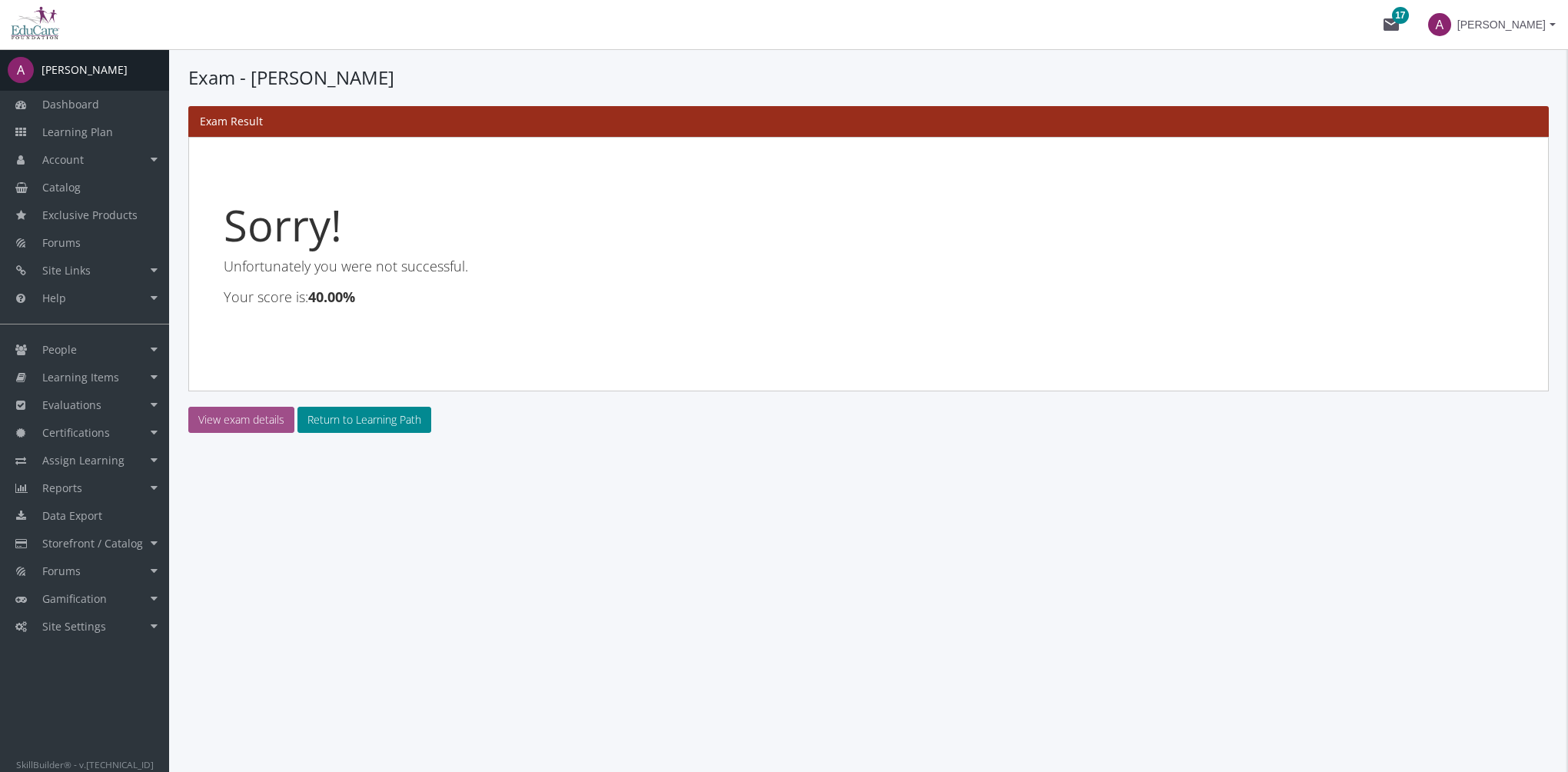
click at [249, 425] on link "View exam details" at bounding box center [241, 420] width 106 height 26
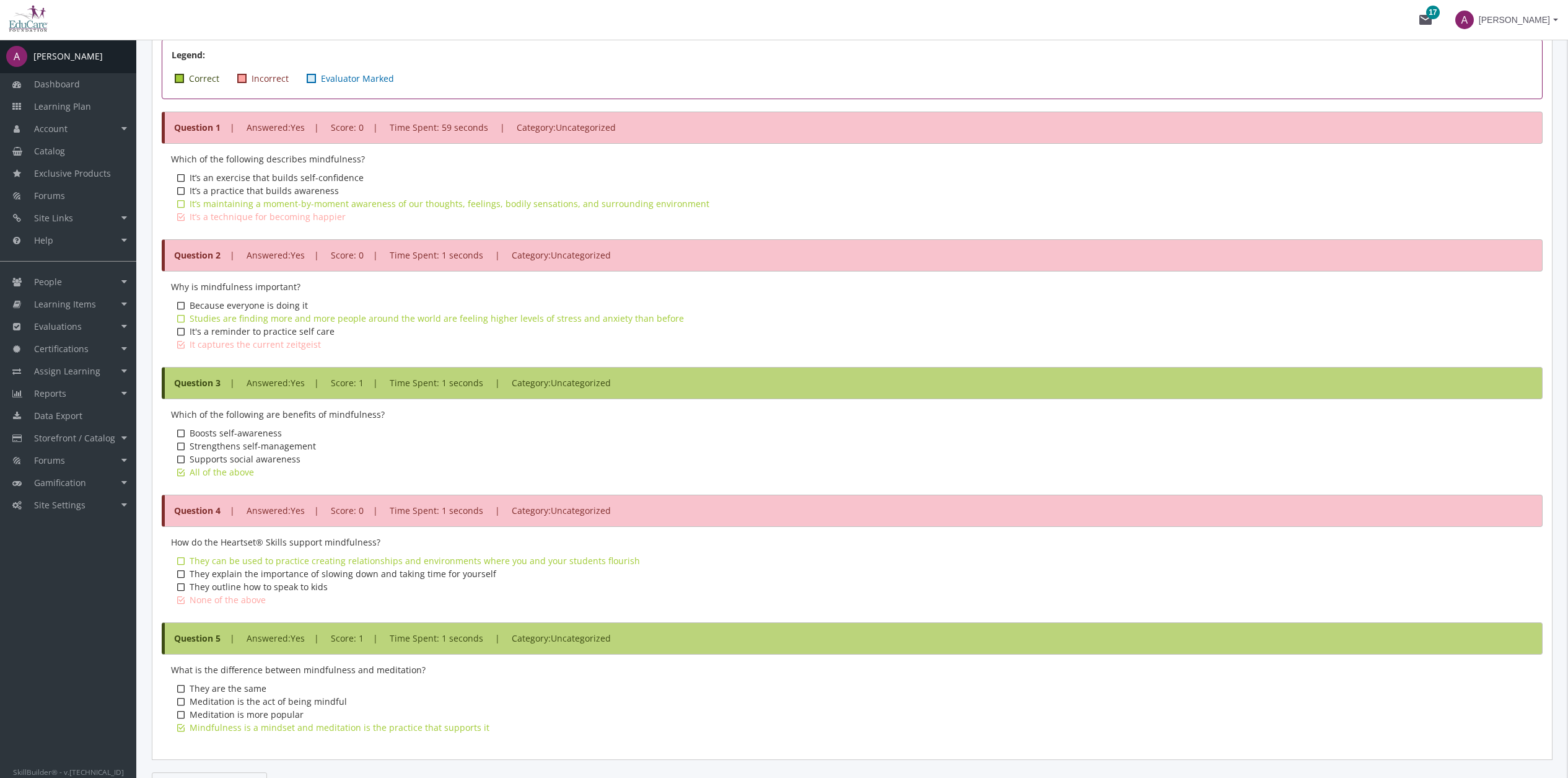
scroll to position [519, 0]
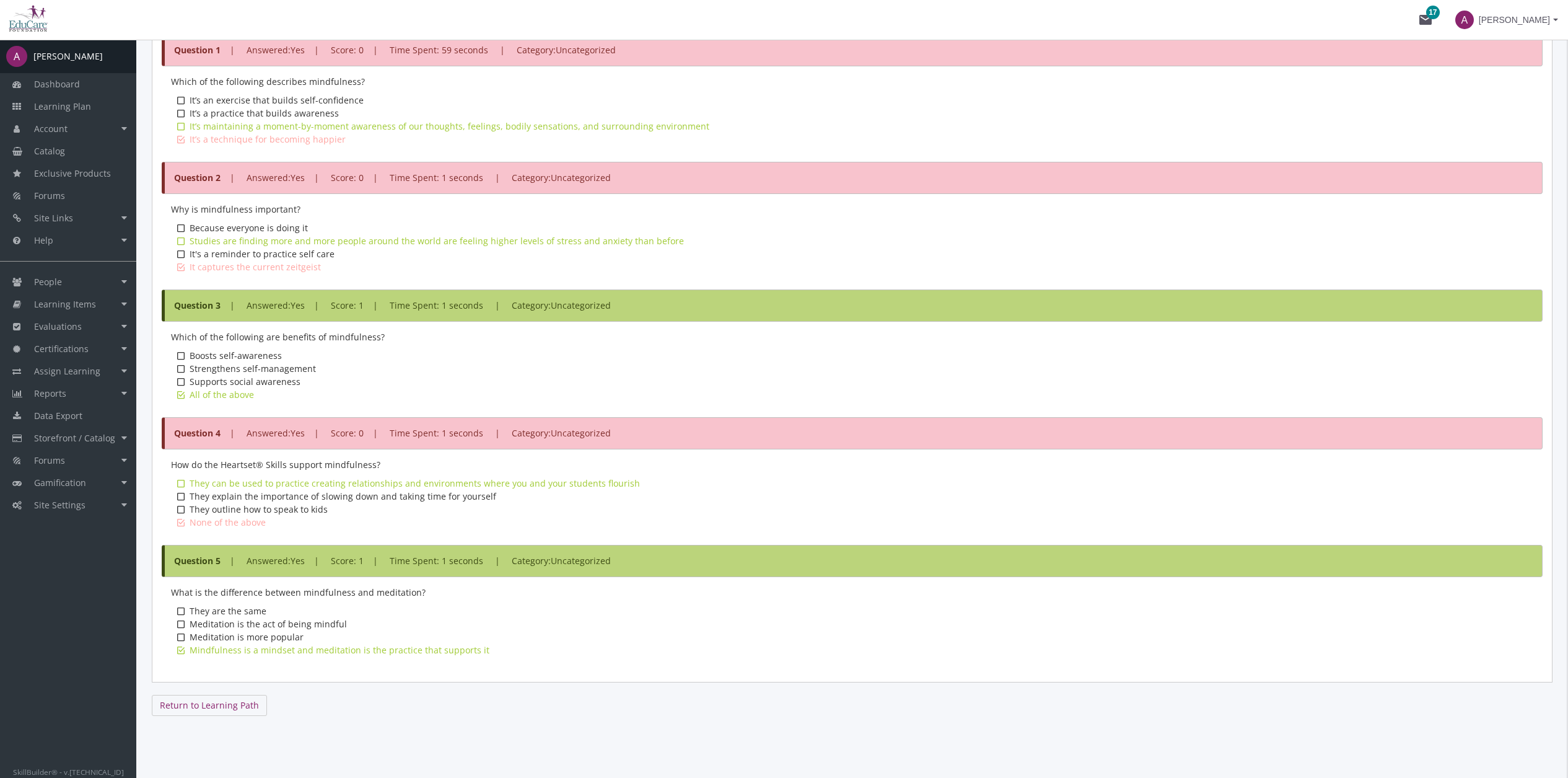
click at [505, 163] on div "Question 2 | Answered : Yes | Score : 0 | Time Spent: 1 seconds | Category : Un…" at bounding box center [852, 178] width 1381 height 32
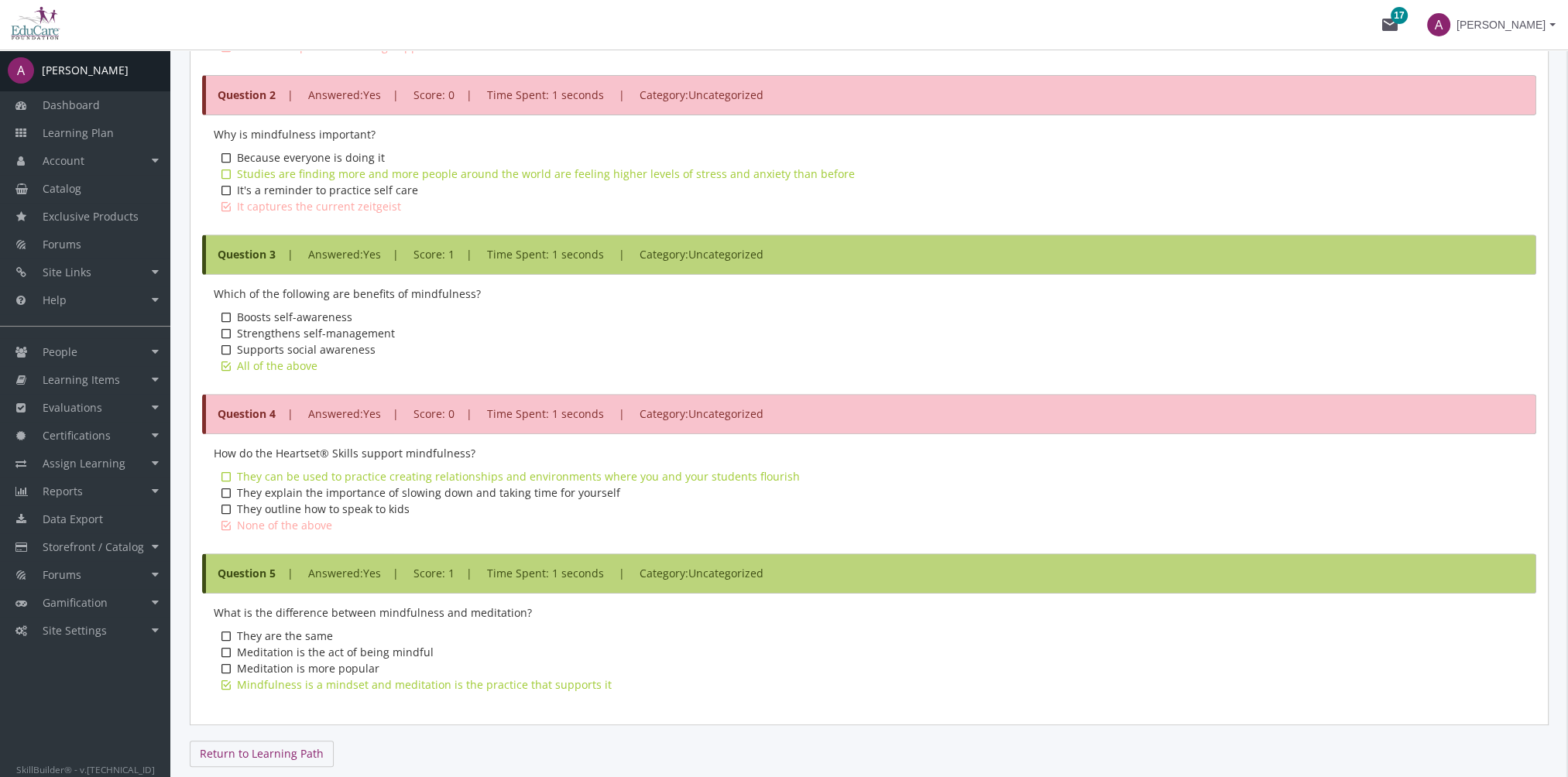
scroll to position [838, 0]
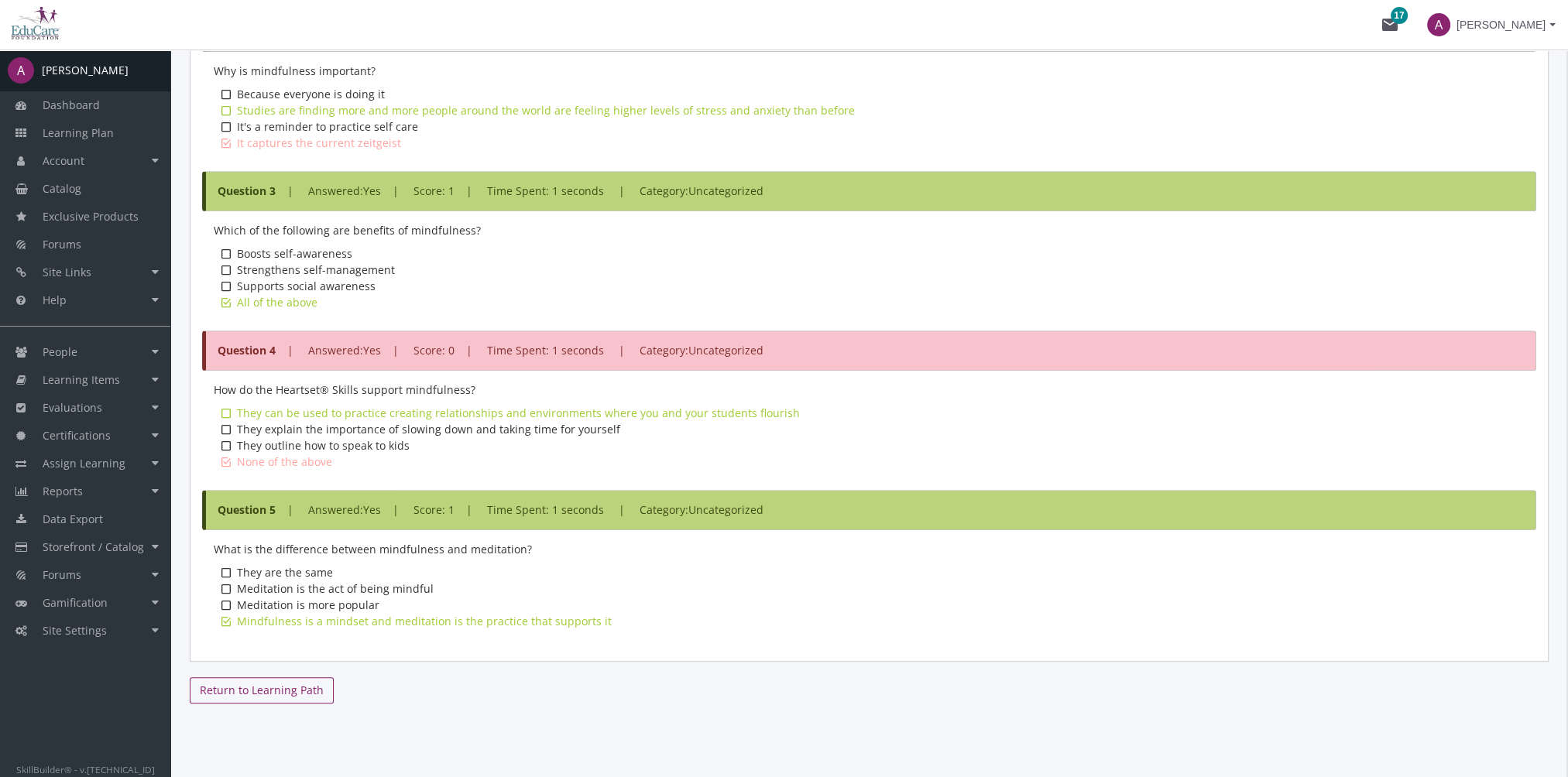
click at [286, 688] on link "Return to Learning Path" at bounding box center [261, 690] width 144 height 27
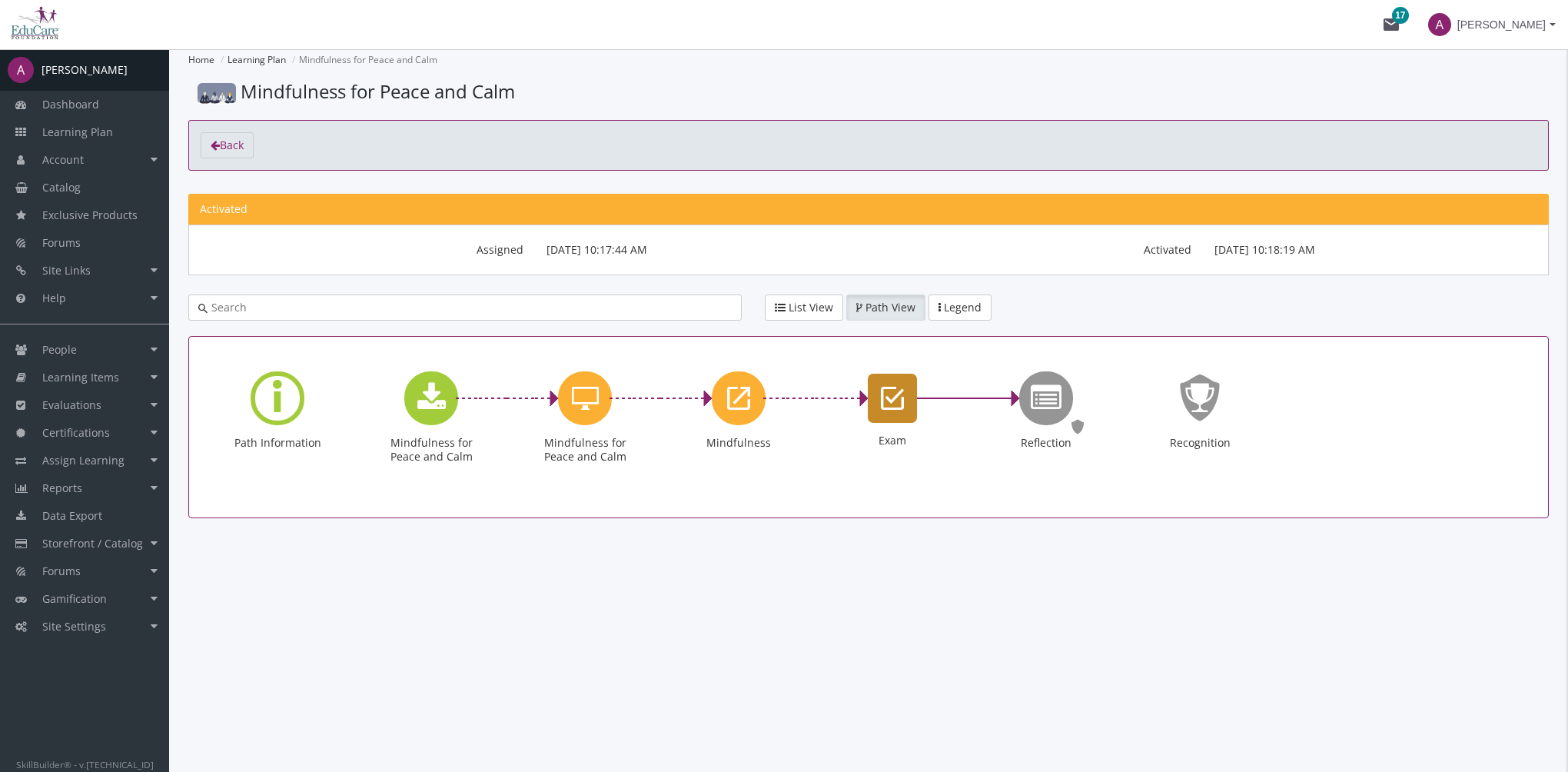
click at [901, 413] on div "Exam" at bounding box center [893, 398] width 49 height 49
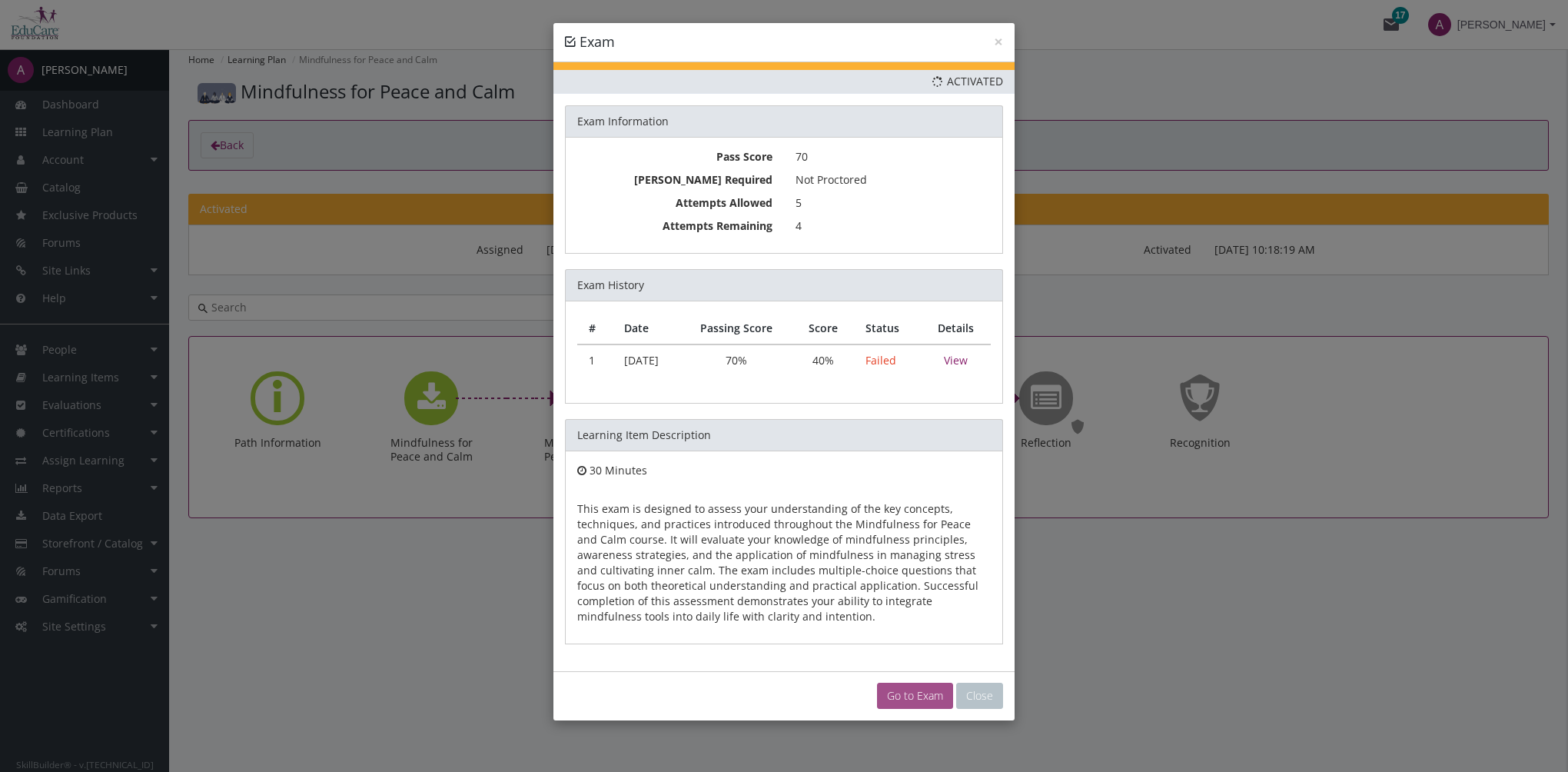
click at [912, 698] on link "Go to Exam" at bounding box center [915, 696] width 76 height 26
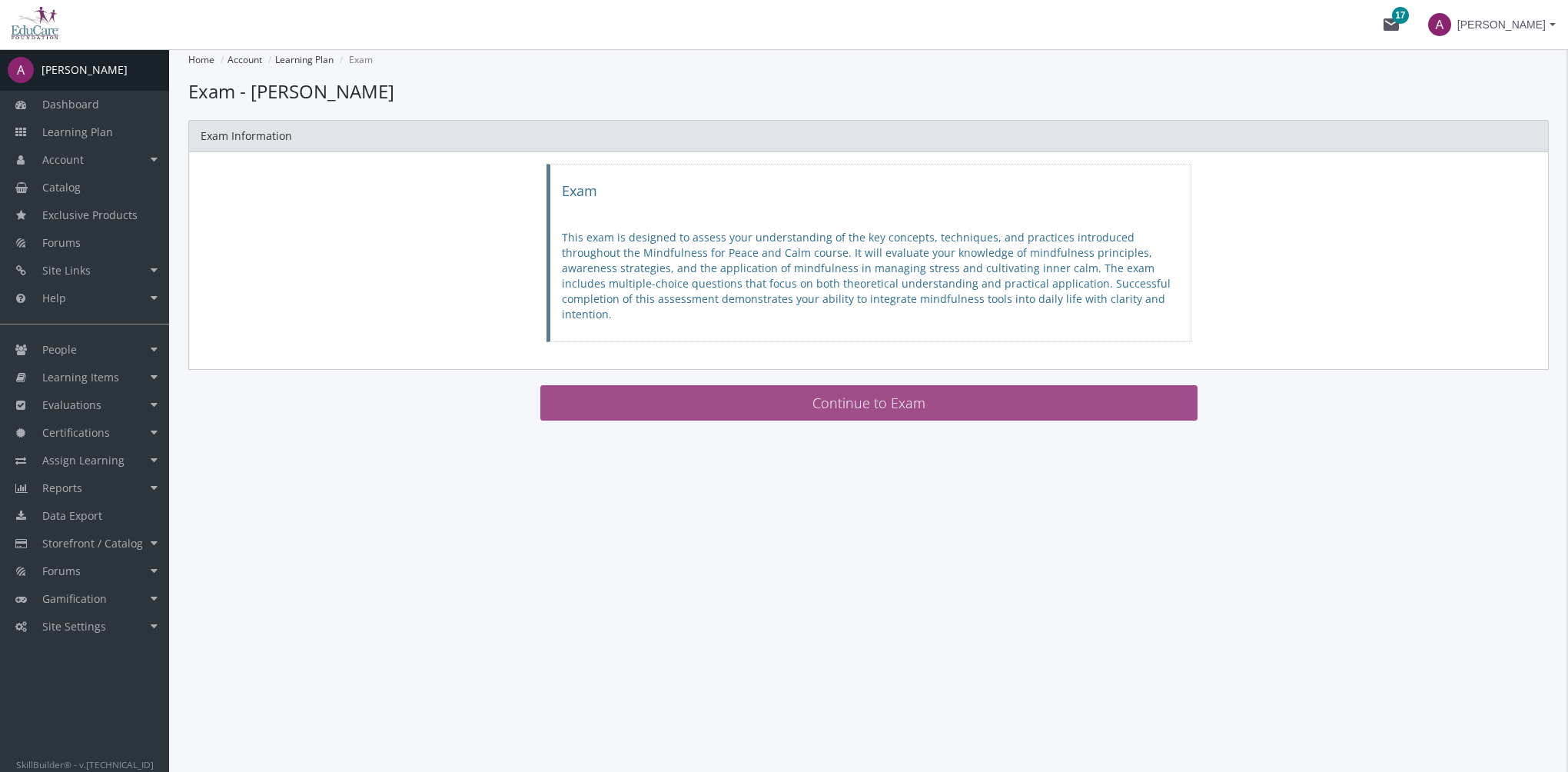
click at [740, 394] on button "Continue to Exam" at bounding box center [868, 402] width 657 height 35
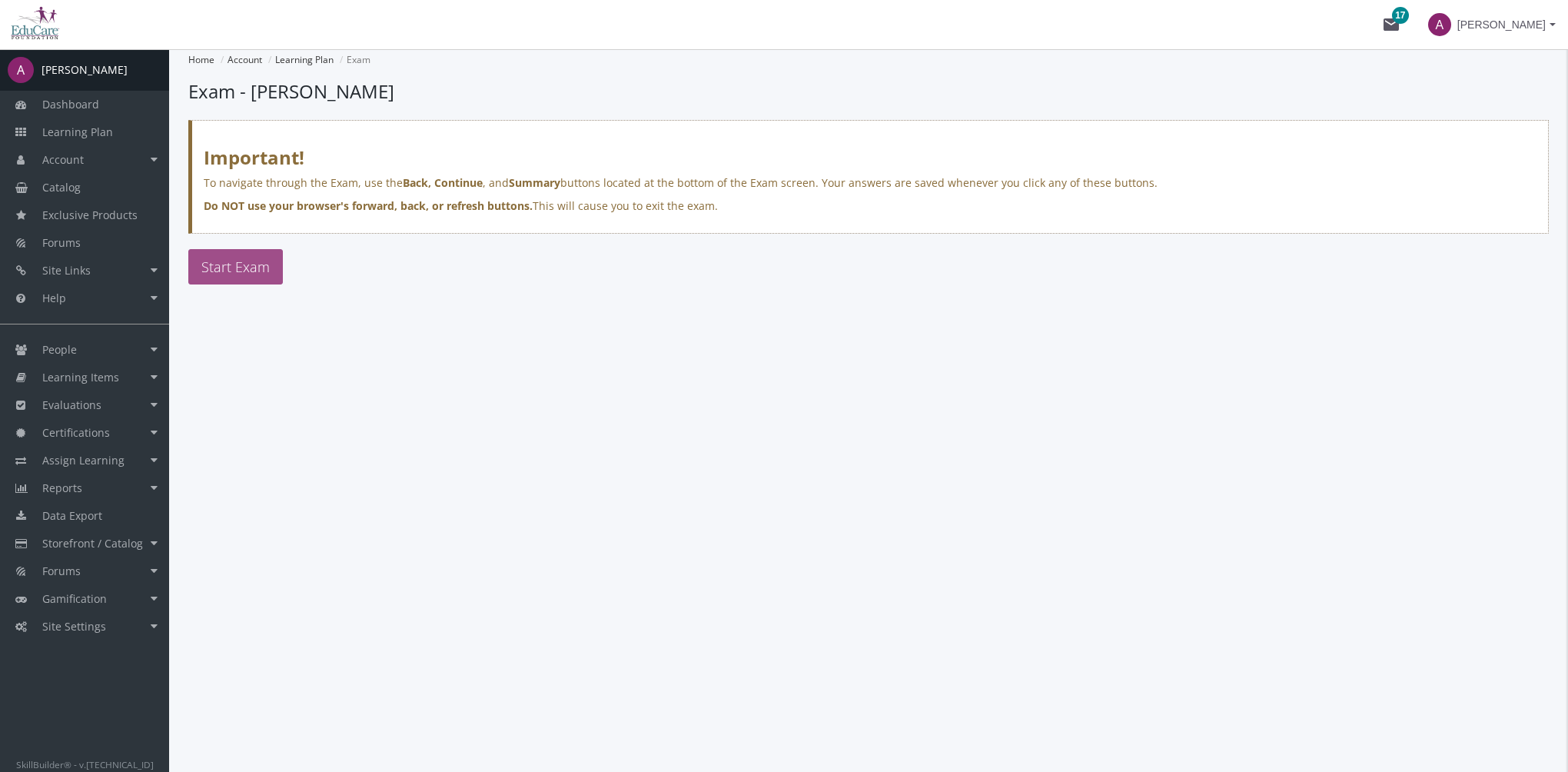
click at [216, 257] on span "Start Exam" at bounding box center [235, 267] width 68 height 19
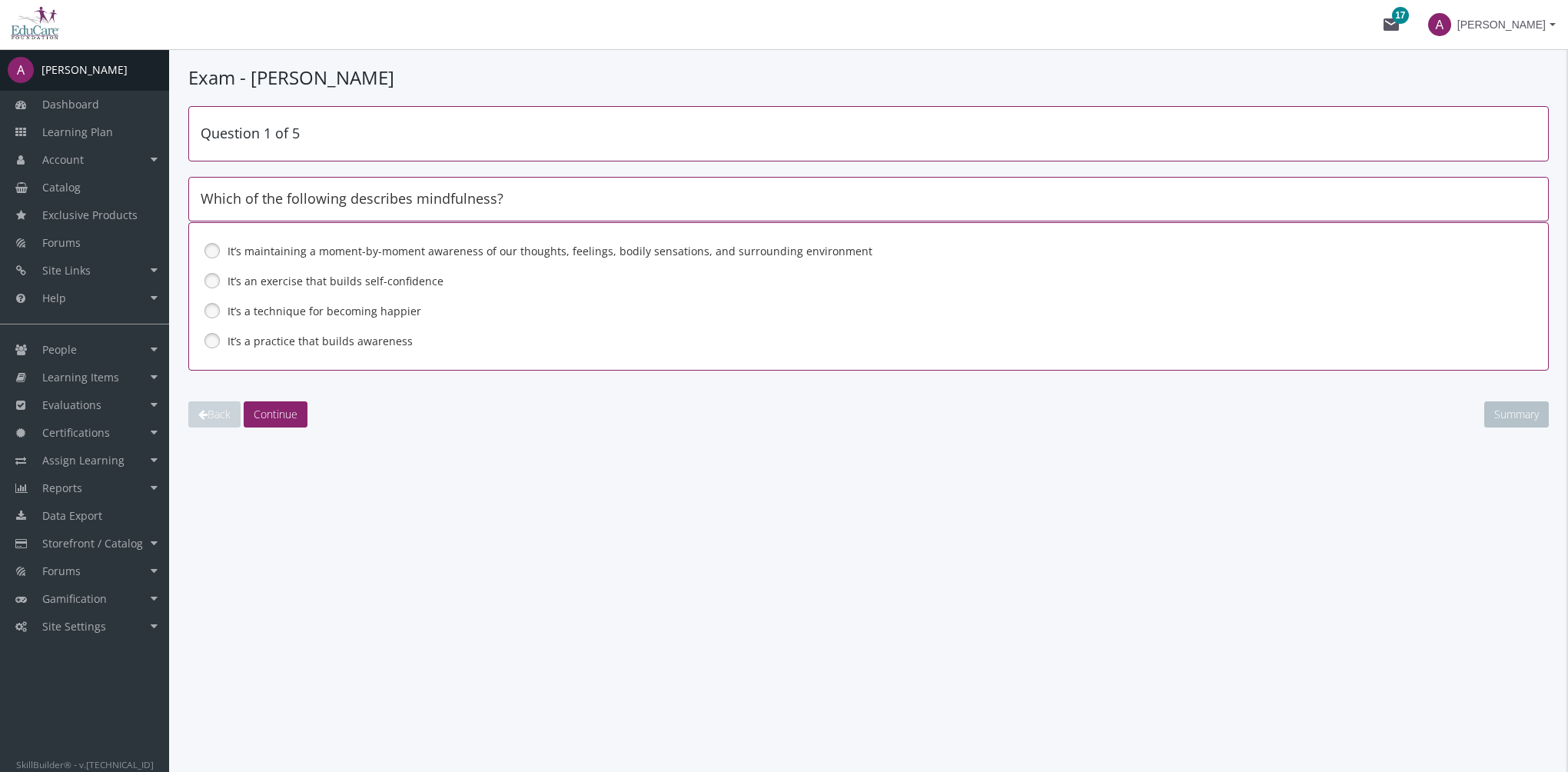
click at [294, 253] on label "It’s maintaining a moment-by-moment awareness of our thoughts, feelings, bodily…" at bounding box center [828, 252] width 1202 height 15
click at [290, 407] on span "Continue" at bounding box center [275, 413] width 44 height 14
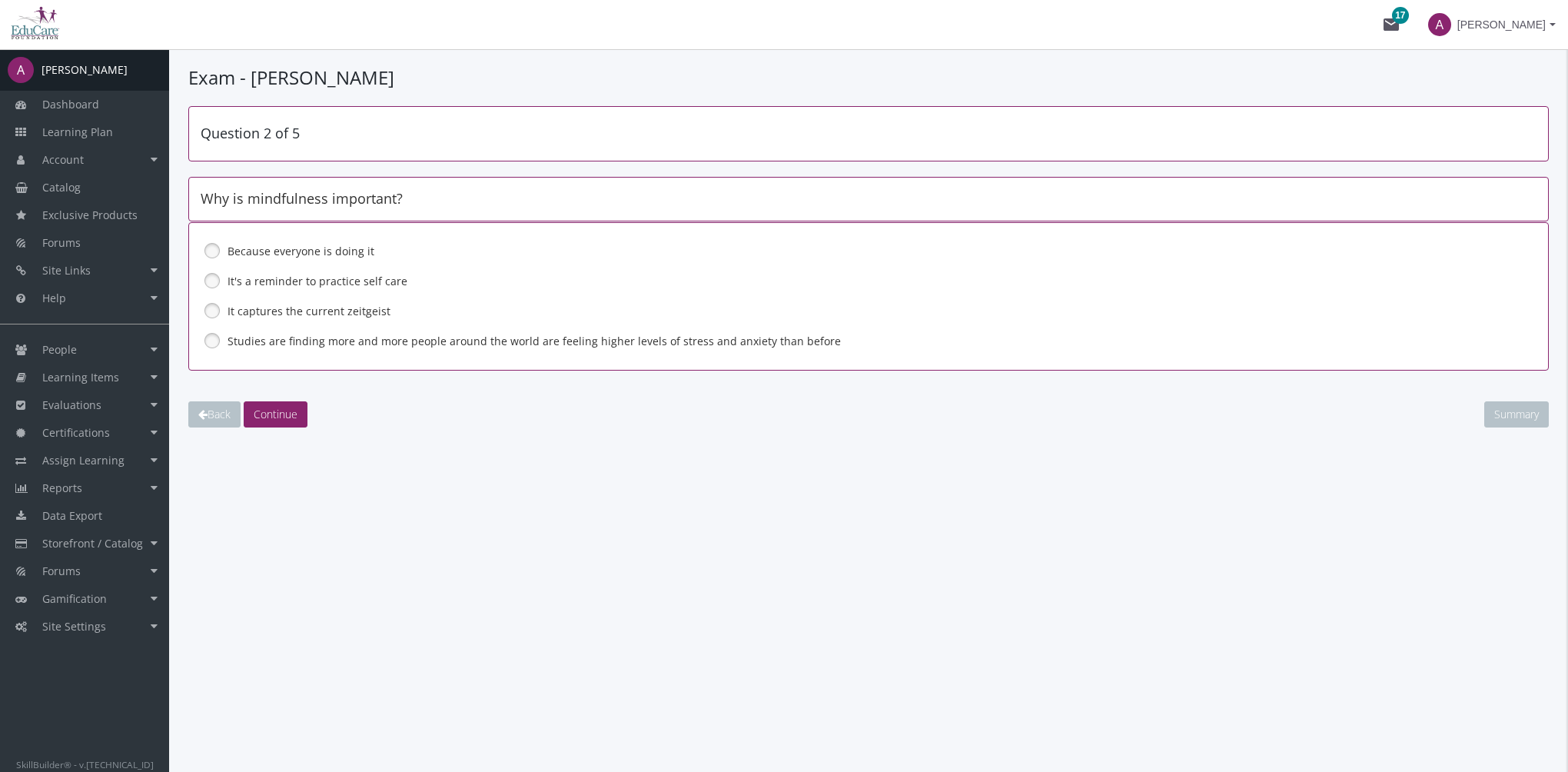
click at [279, 339] on label "Studies are finding more and more people around the world are feeling higher le…" at bounding box center [828, 342] width 1202 height 15
click at [280, 409] on span "Continue" at bounding box center [275, 413] width 44 height 14
click at [273, 347] on label "All of the above" at bounding box center [828, 342] width 1202 height 15
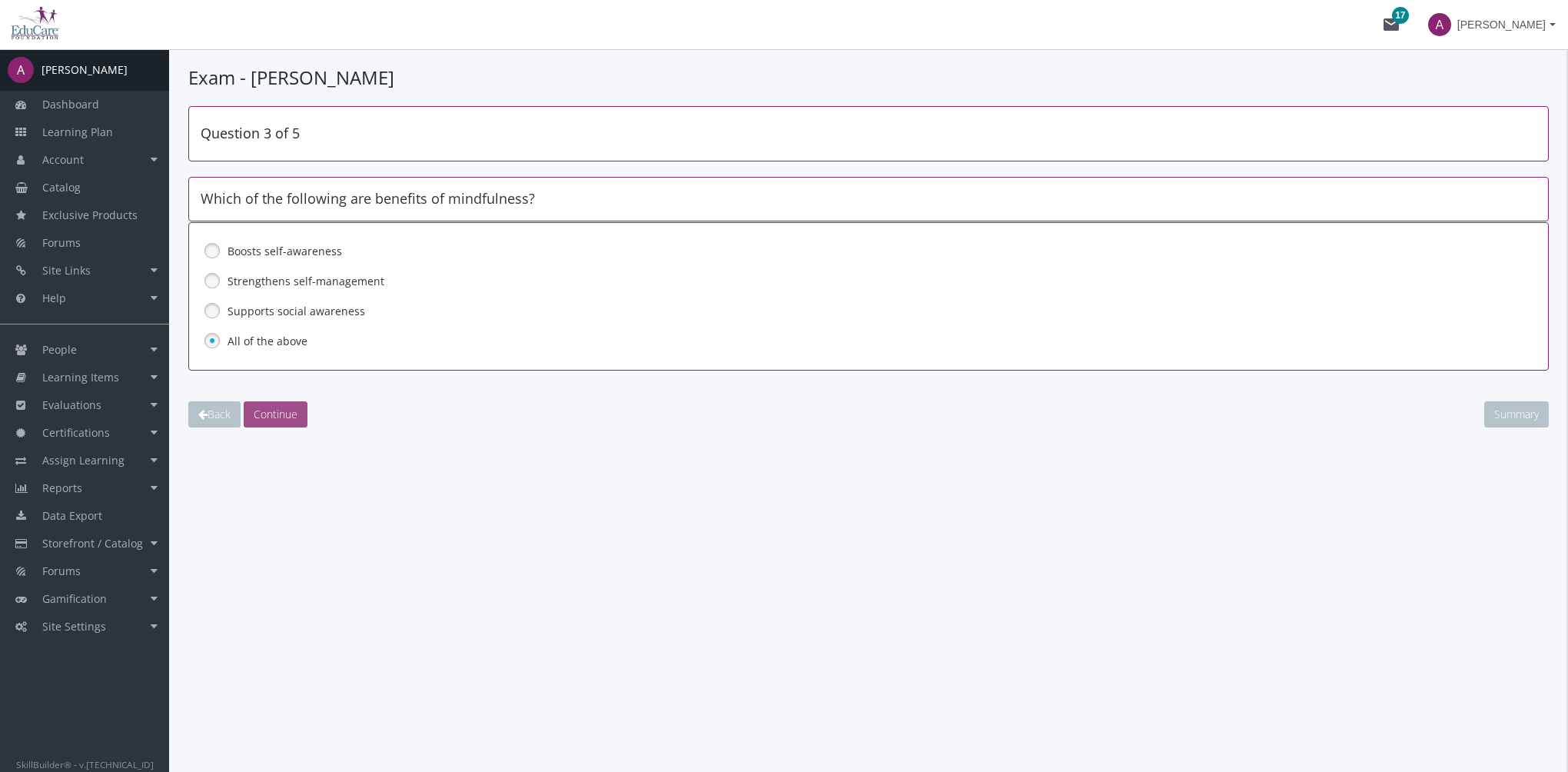
click at [272, 421] on button "Continue" at bounding box center [275, 414] width 63 height 26
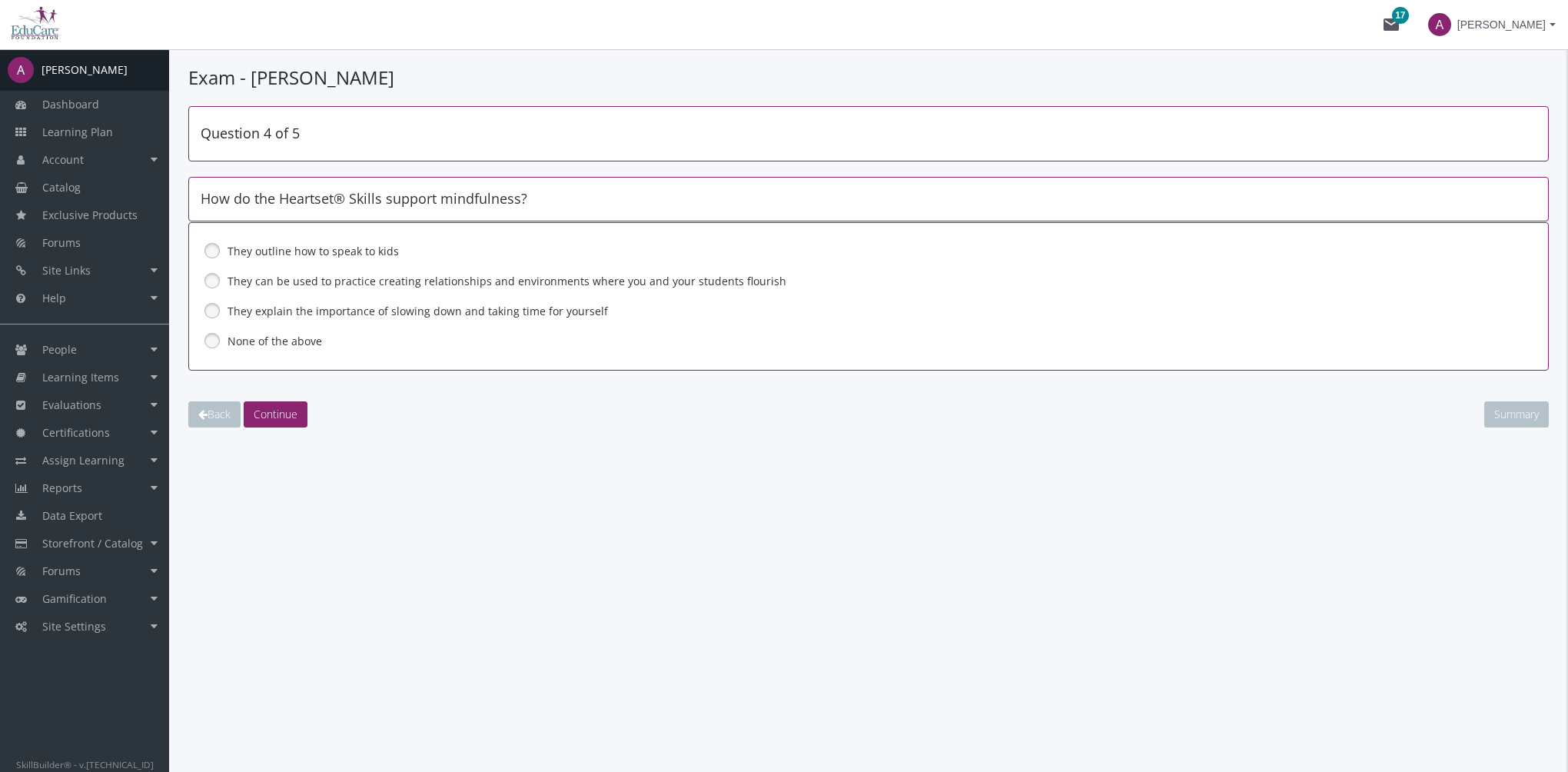
click at [277, 281] on label "They can be used to practice creating relationships and environments where you …" at bounding box center [828, 281] width 1202 height 15
click at [276, 412] on span "Continue" at bounding box center [275, 413] width 44 height 14
click at [316, 282] on label "Mindfulness is a mindset and meditation is the practice that supports it" at bounding box center [828, 281] width 1202 height 15
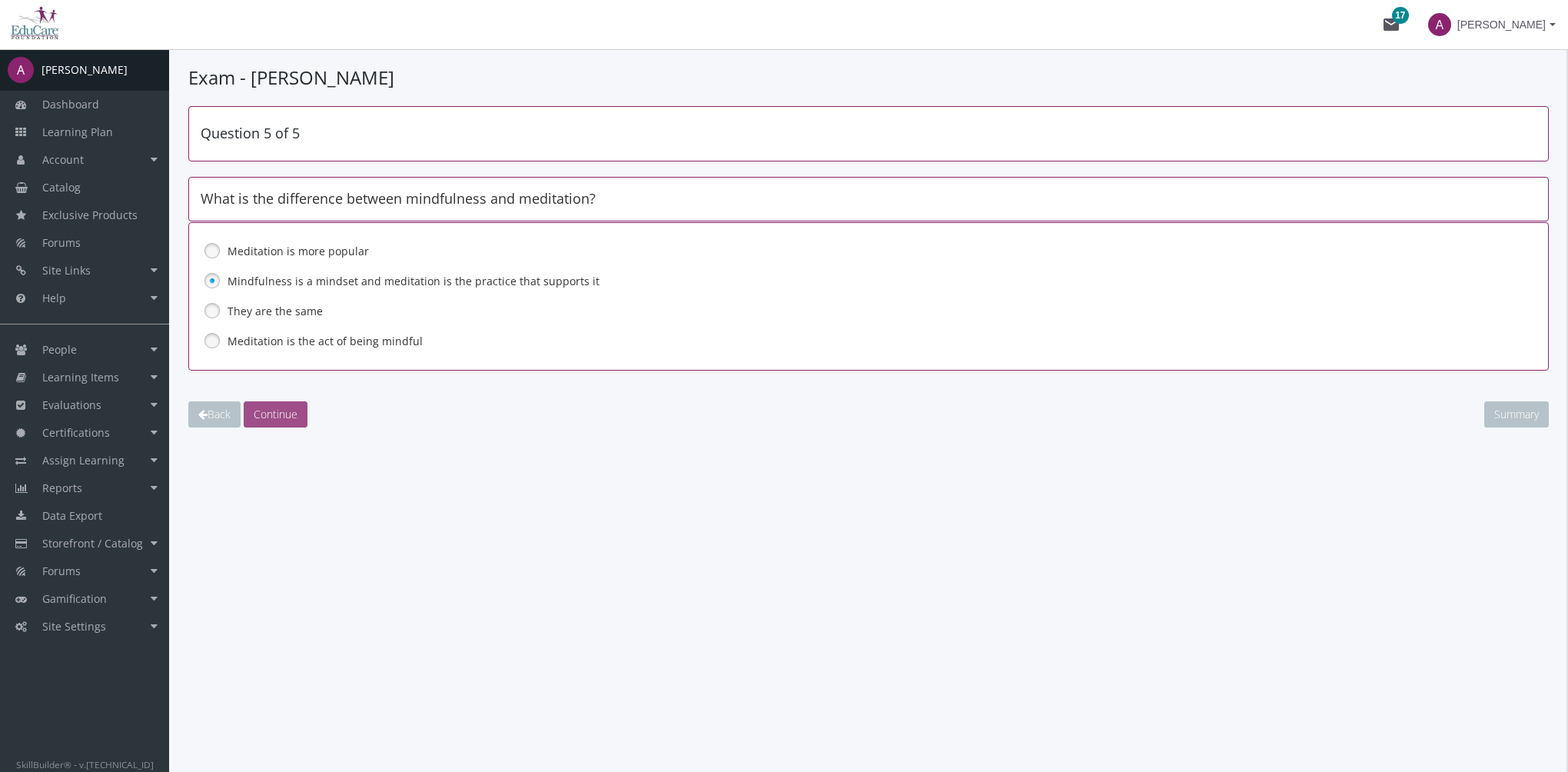
click at [285, 418] on span "Continue" at bounding box center [275, 413] width 44 height 14
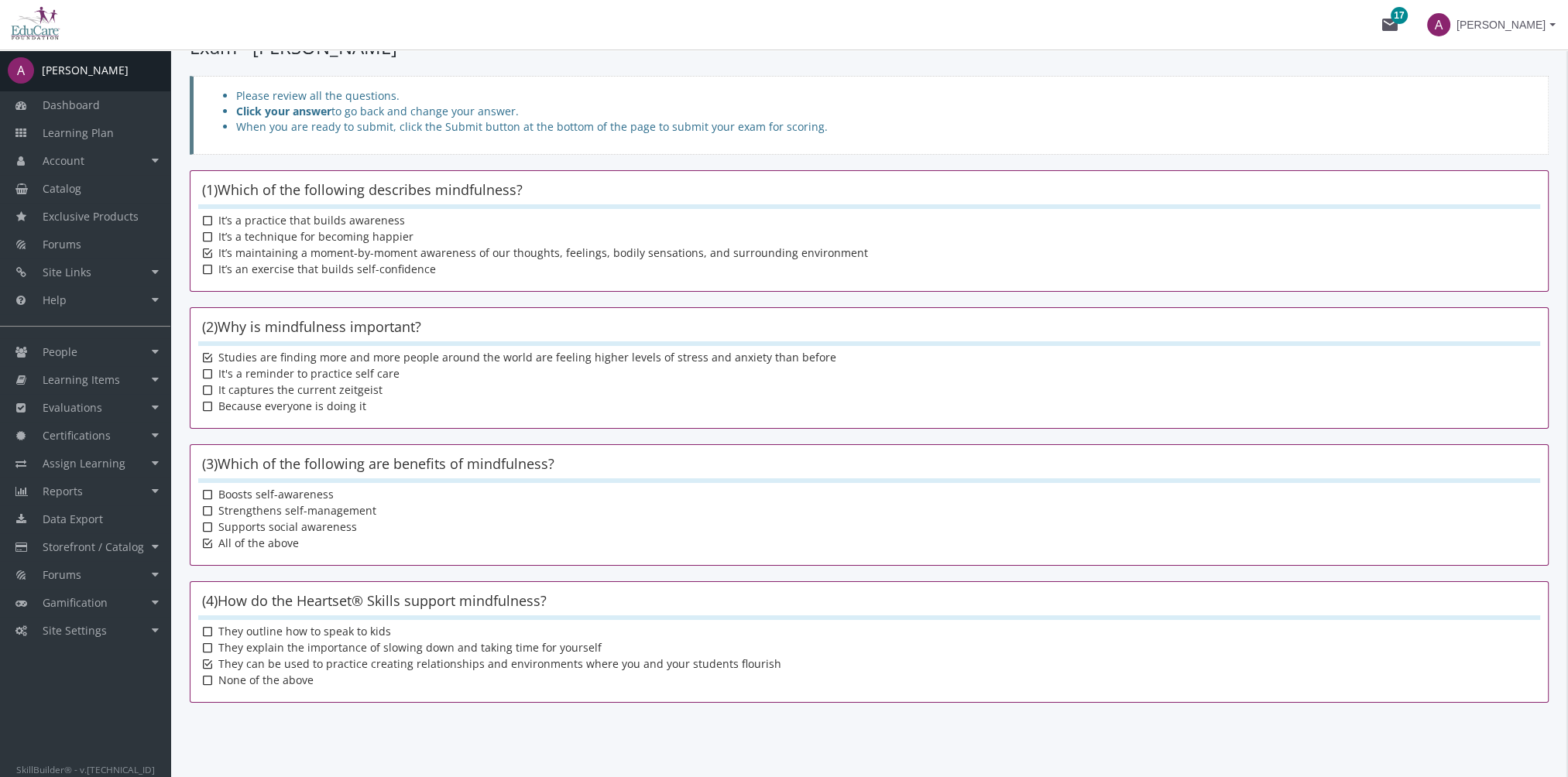
scroll to position [218, 0]
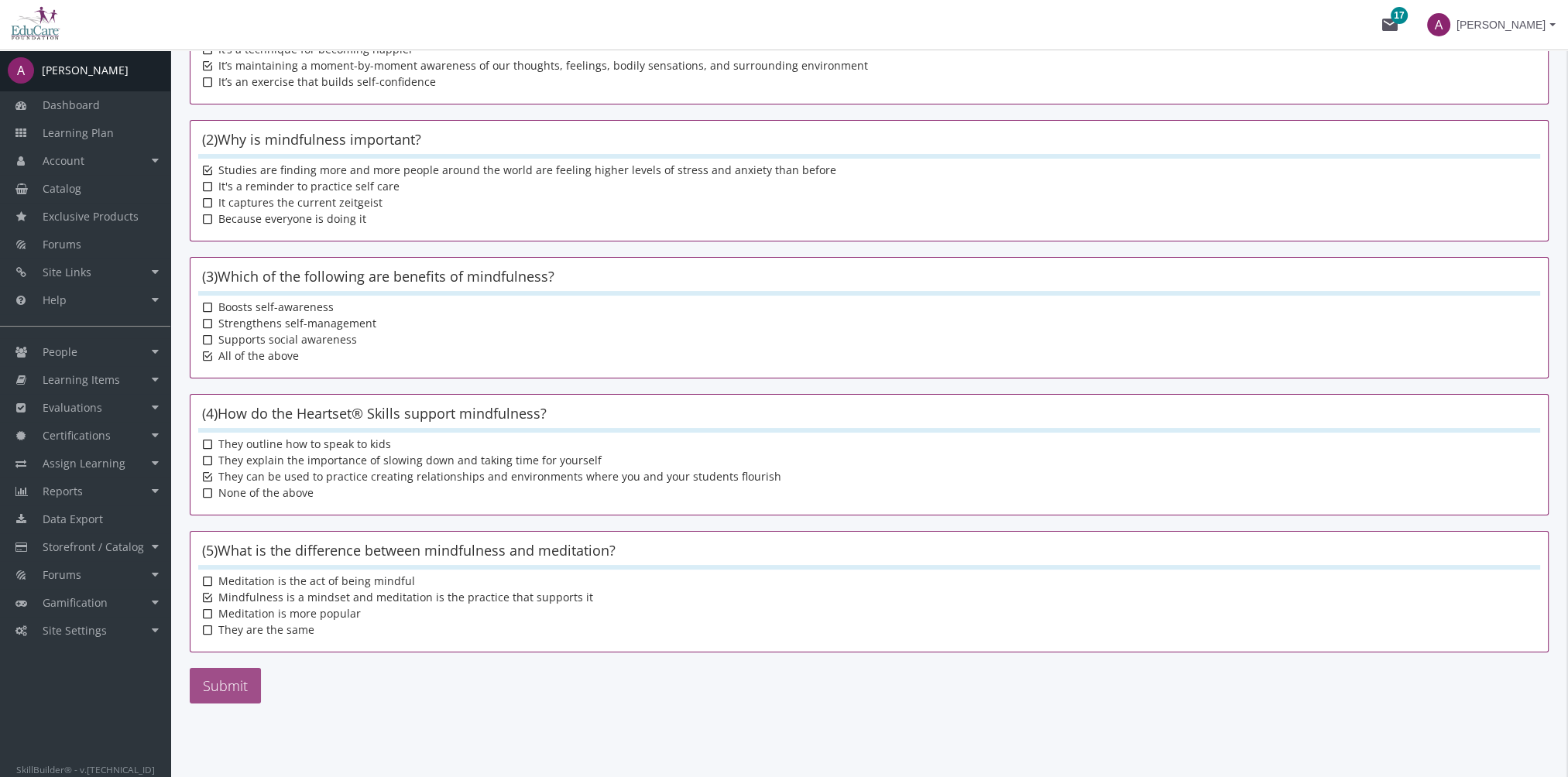
click at [238, 690] on button "Submit" at bounding box center [225, 685] width 71 height 35
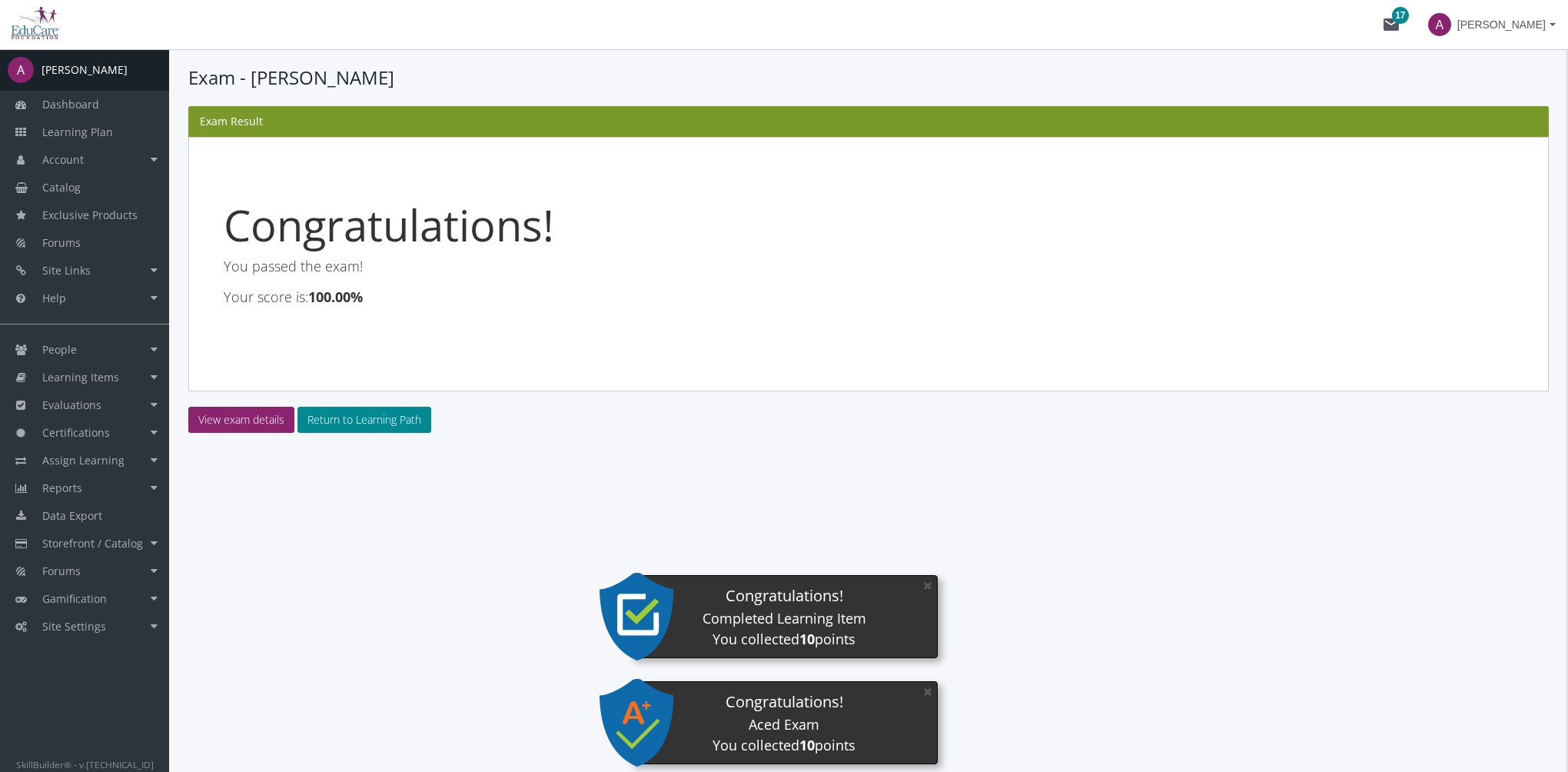
click at [365, 403] on section "Exam Result Congratulations! You passed the exam! Your score is: 100.00% View e…" at bounding box center [868, 269] width 1361 height 326
click at [372, 419] on link "Return to Learning Path" at bounding box center [364, 420] width 133 height 26
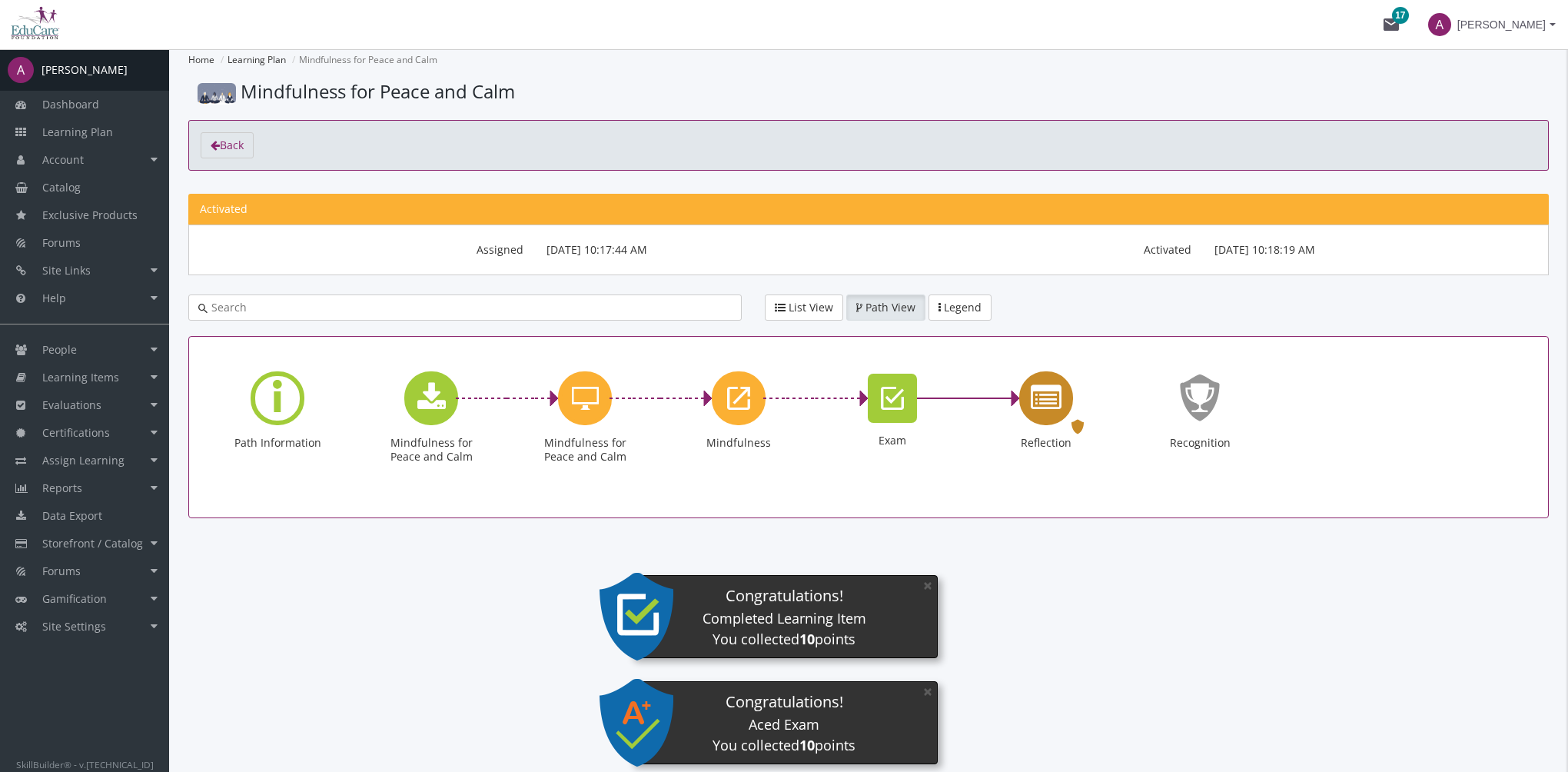
click at [1049, 408] on icon "Reflection" at bounding box center [1046, 398] width 31 height 31
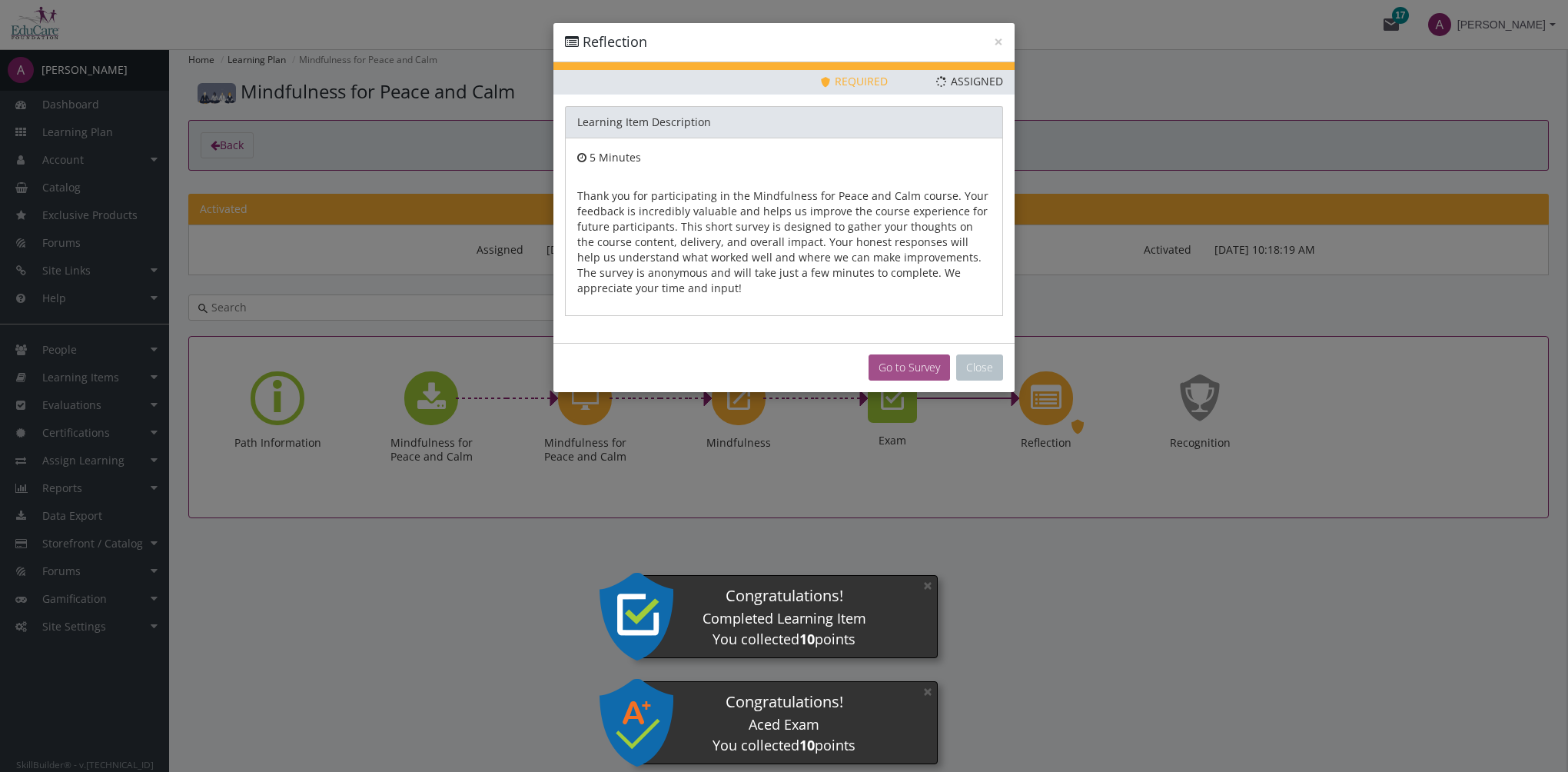
click at [889, 360] on button "Go to Survey" at bounding box center [909, 368] width 81 height 26
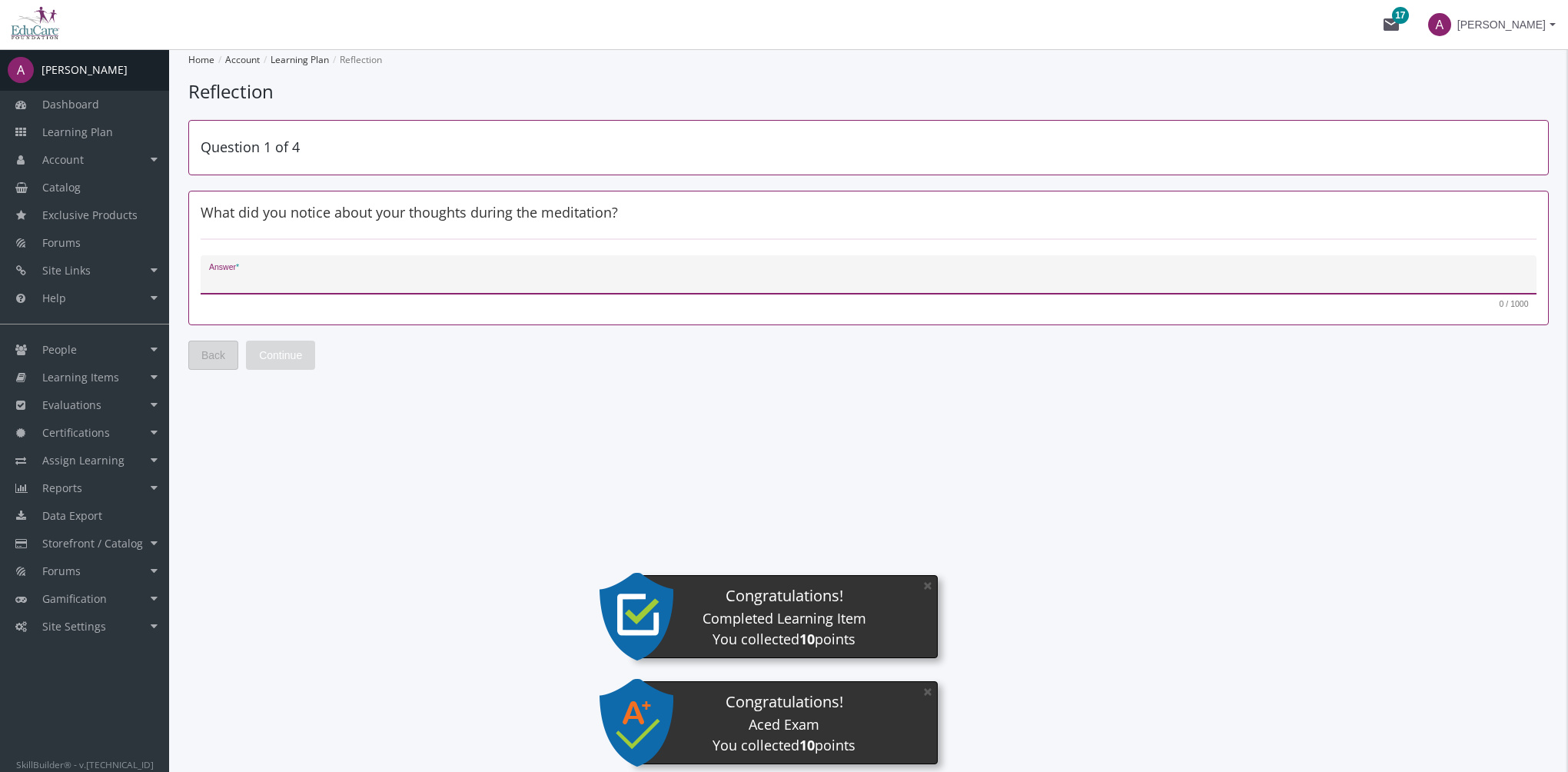
click at [346, 280] on textarea "Answer *" at bounding box center [868, 281] width 1319 height 15
type textarea "fsdf"
click at [287, 351] on span "Continue" at bounding box center [281, 355] width 44 height 27
click at [310, 273] on textarea "Answer *" at bounding box center [868, 281] width 1319 height 15
type textarea "sdfsd"
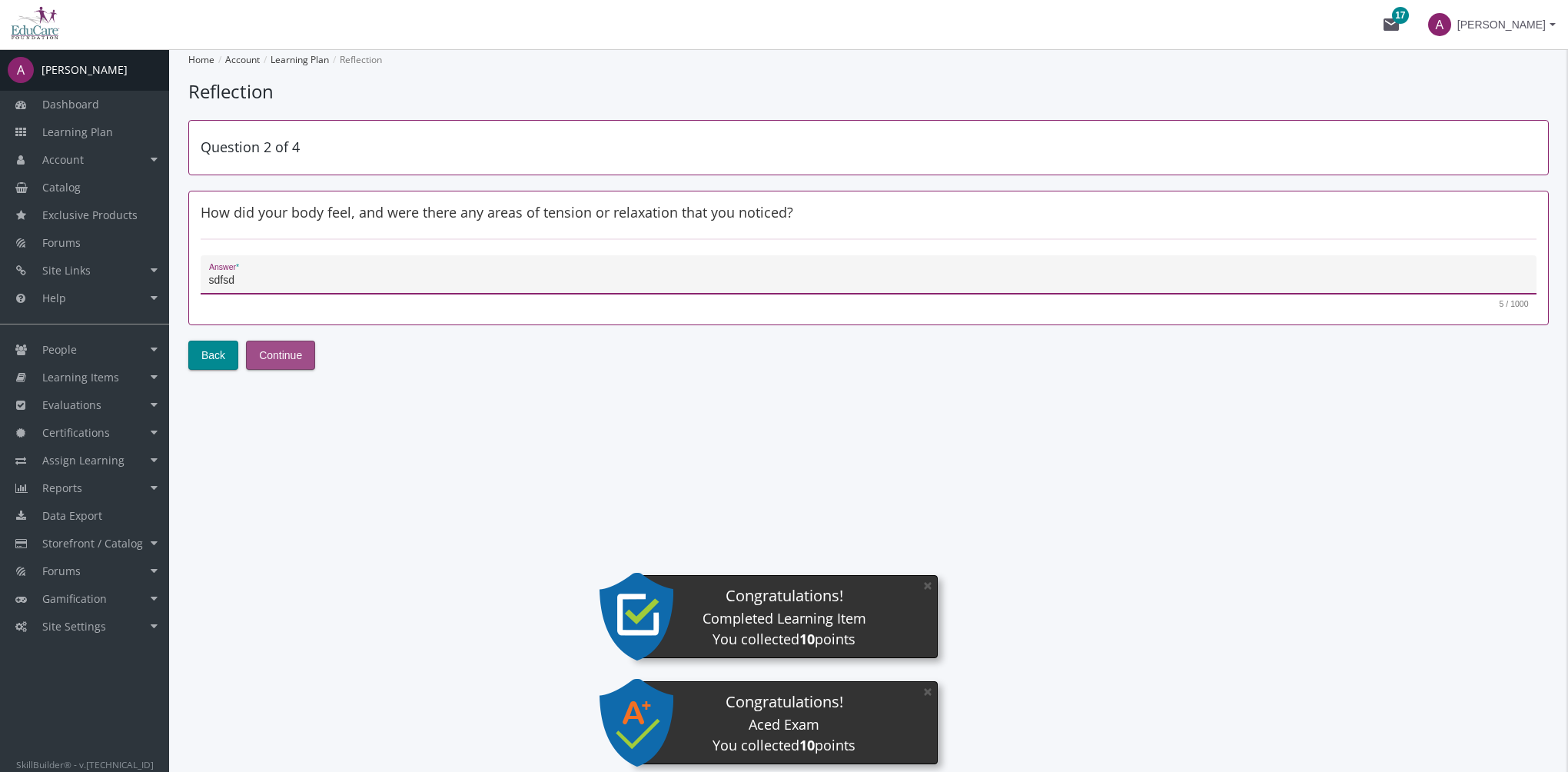
click at [282, 350] on span "Continue" at bounding box center [281, 355] width 44 height 27
click at [320, 269] on div "Answer *" at bounding box center [868, 278] width 1319 height 31
type textarea "sdfsdf"
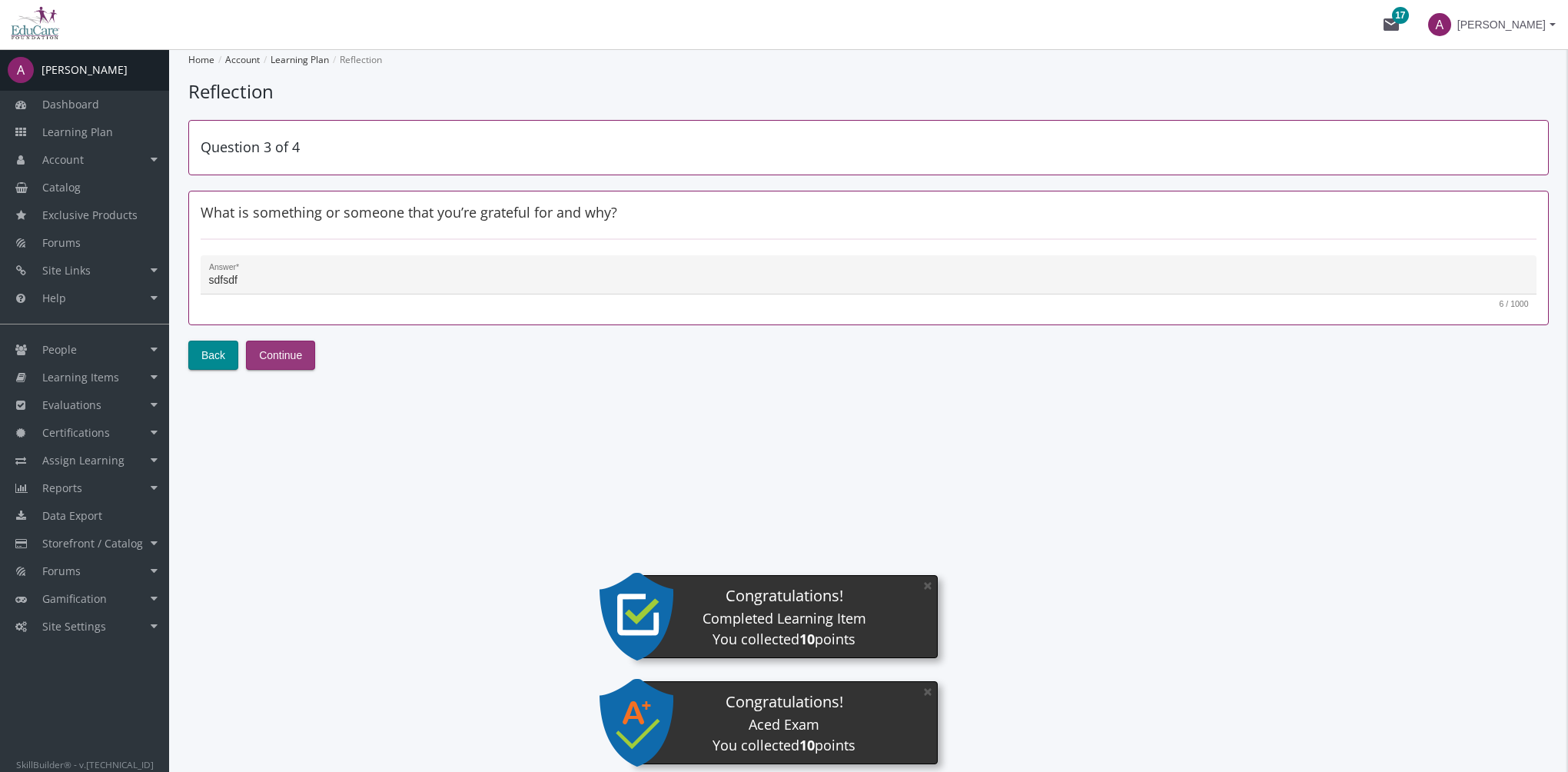
drag, startPoint x: 290, startPoint y: 351, endPoint x: 309, endPoint y: 334, distance: 25.5
click at [289, 351] on span "Continue" at bounding box center [281, 355] width 44 height 27
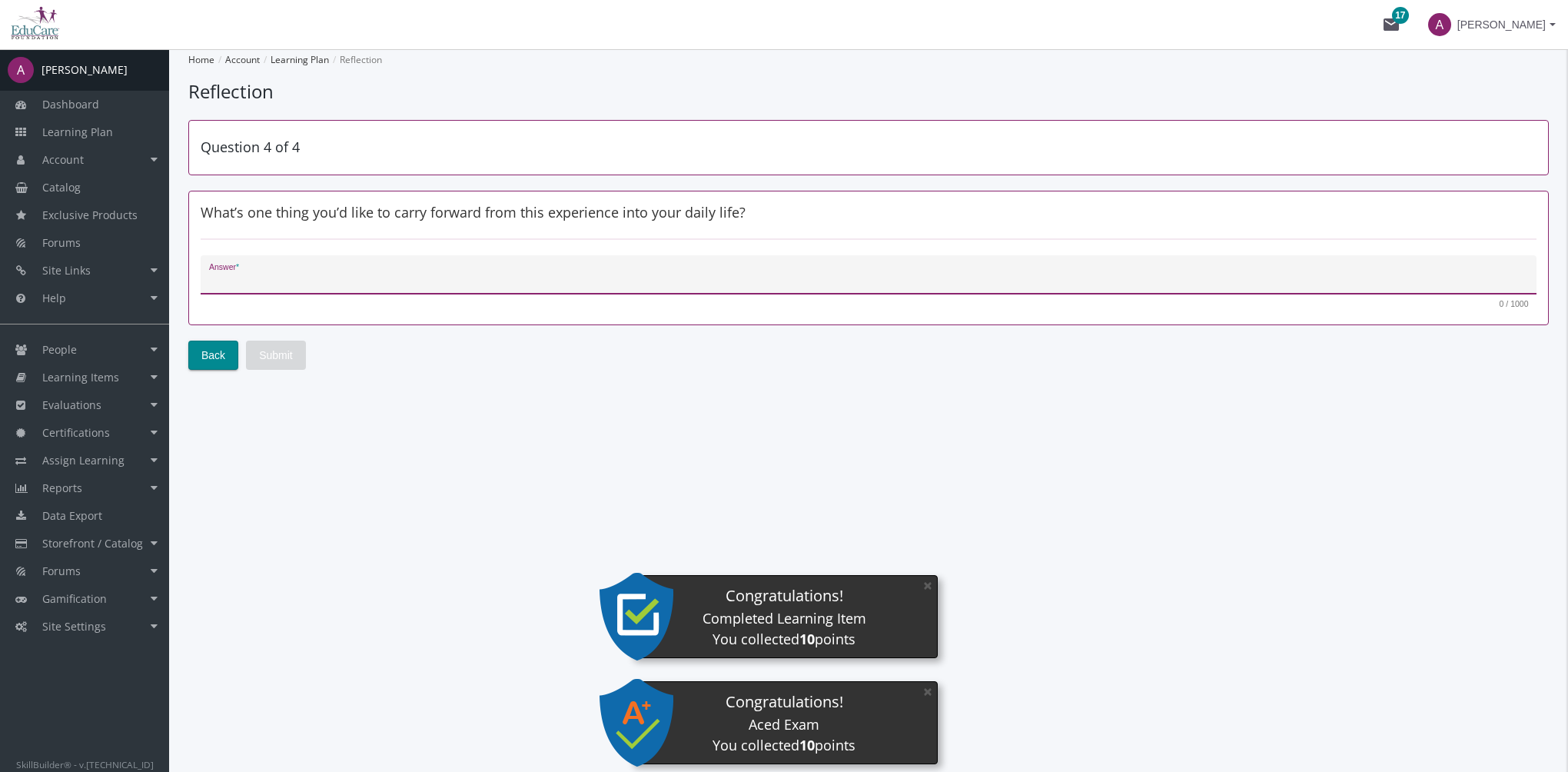
click at [339, 273] on textarea "Answer *" at bounding box center [868, 281] width 1319 height 15
type textarea "sfsdf"
click at [281, 360] on span "Submit" at bounding box center [276, 355] width 34 height 27
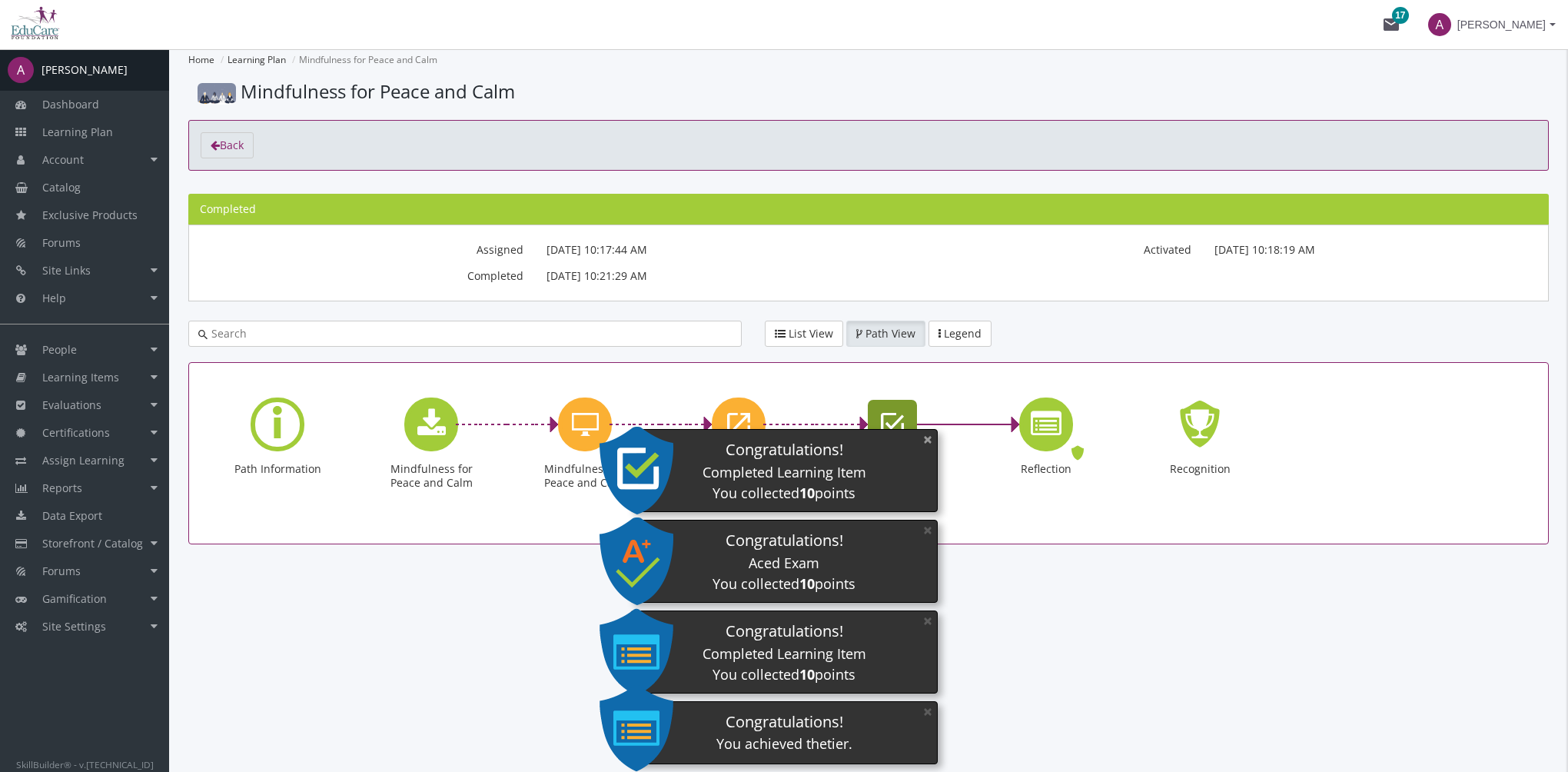
drag, startPoint x: 929, startPoint y: 439, endPoint x: 923, endPoint y: 447, distance: 10.0
click at [928, 438] on button "×" at bounding box center [928, 439] width 25 height 31
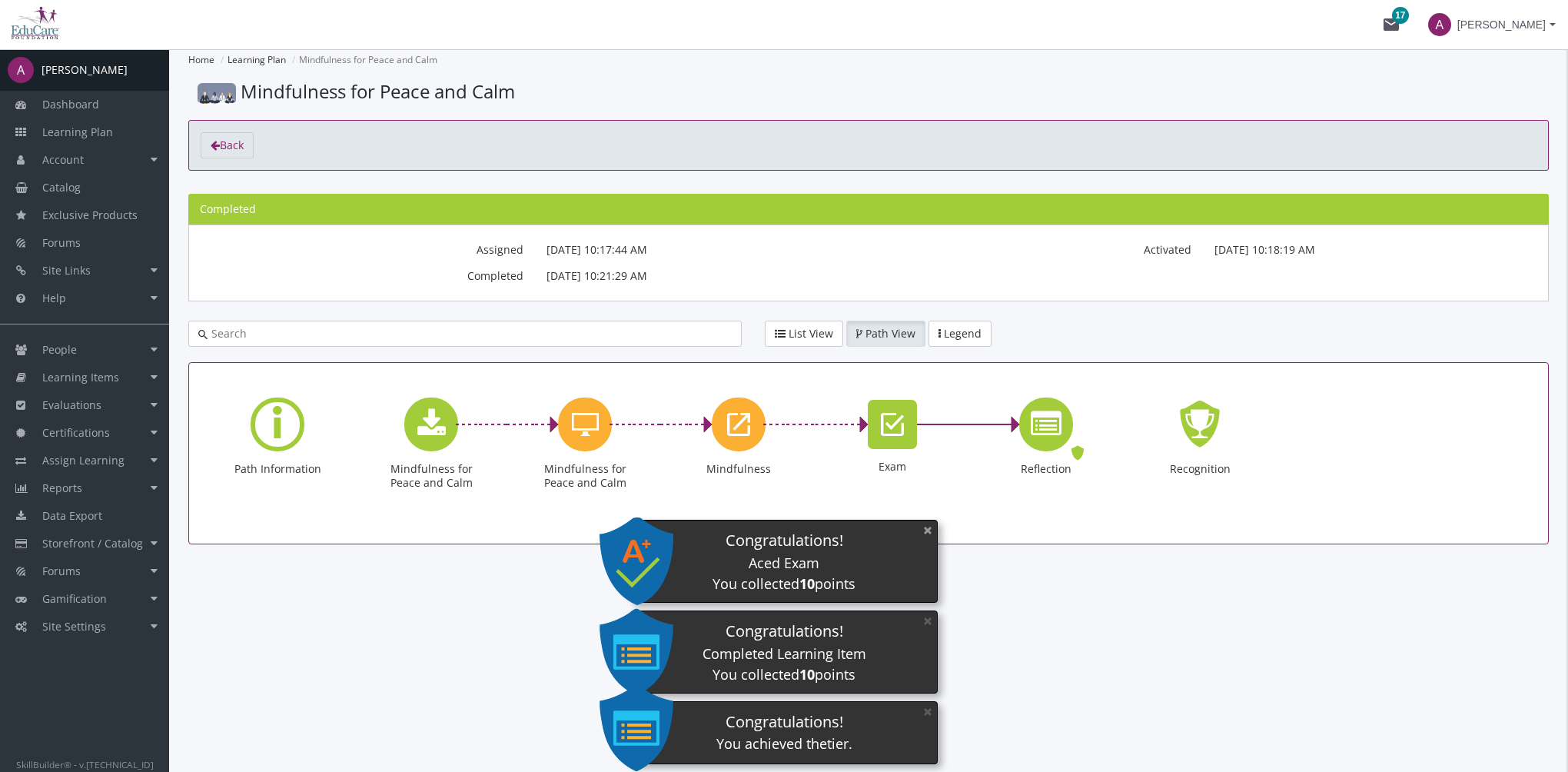
click at [922, 526] on button "×" at bounding box center [928, 530] width 25 height 31
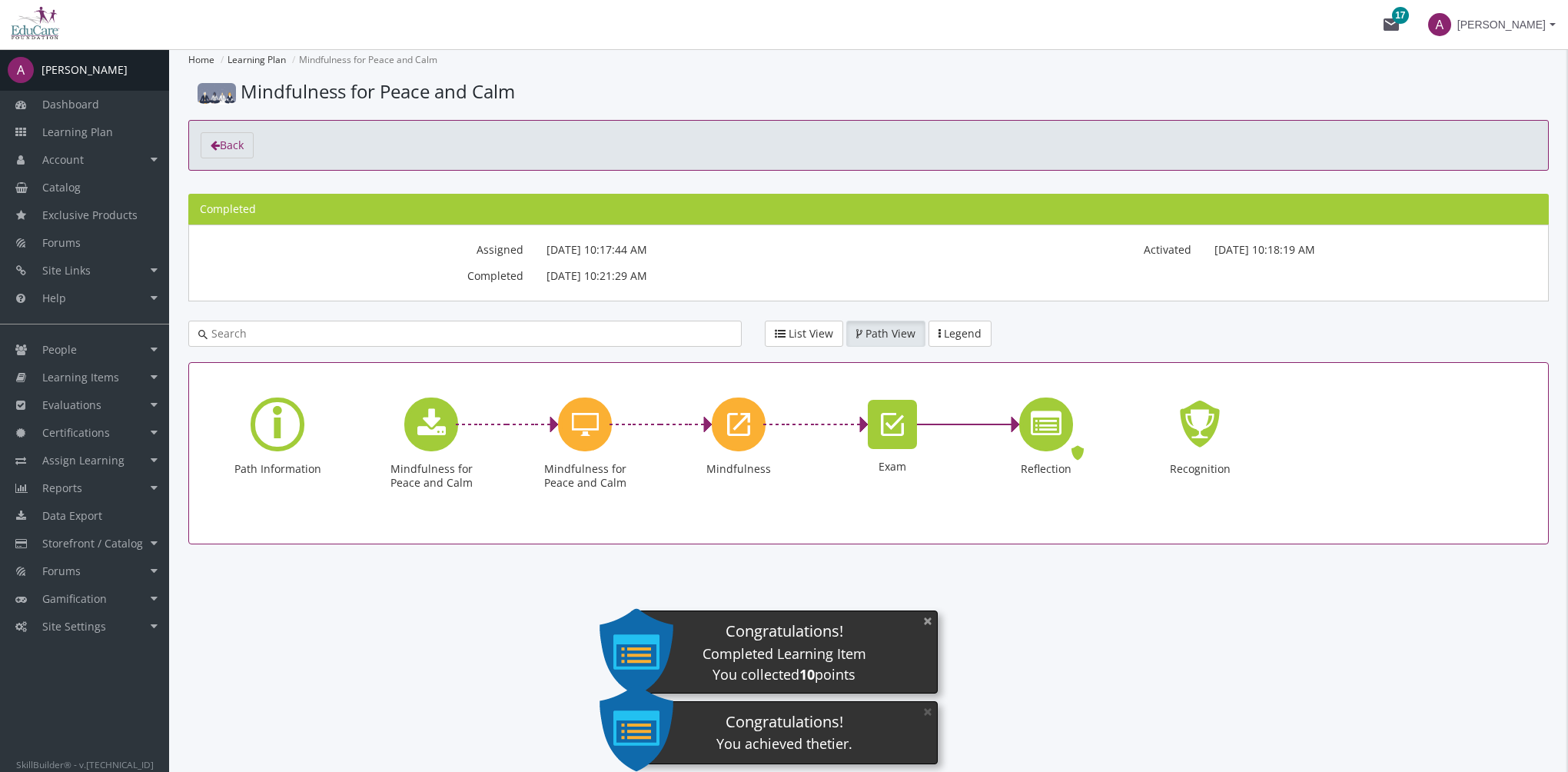
click at [930, 625] on button "×" at bounding box center [928, 621] width 25 height 31
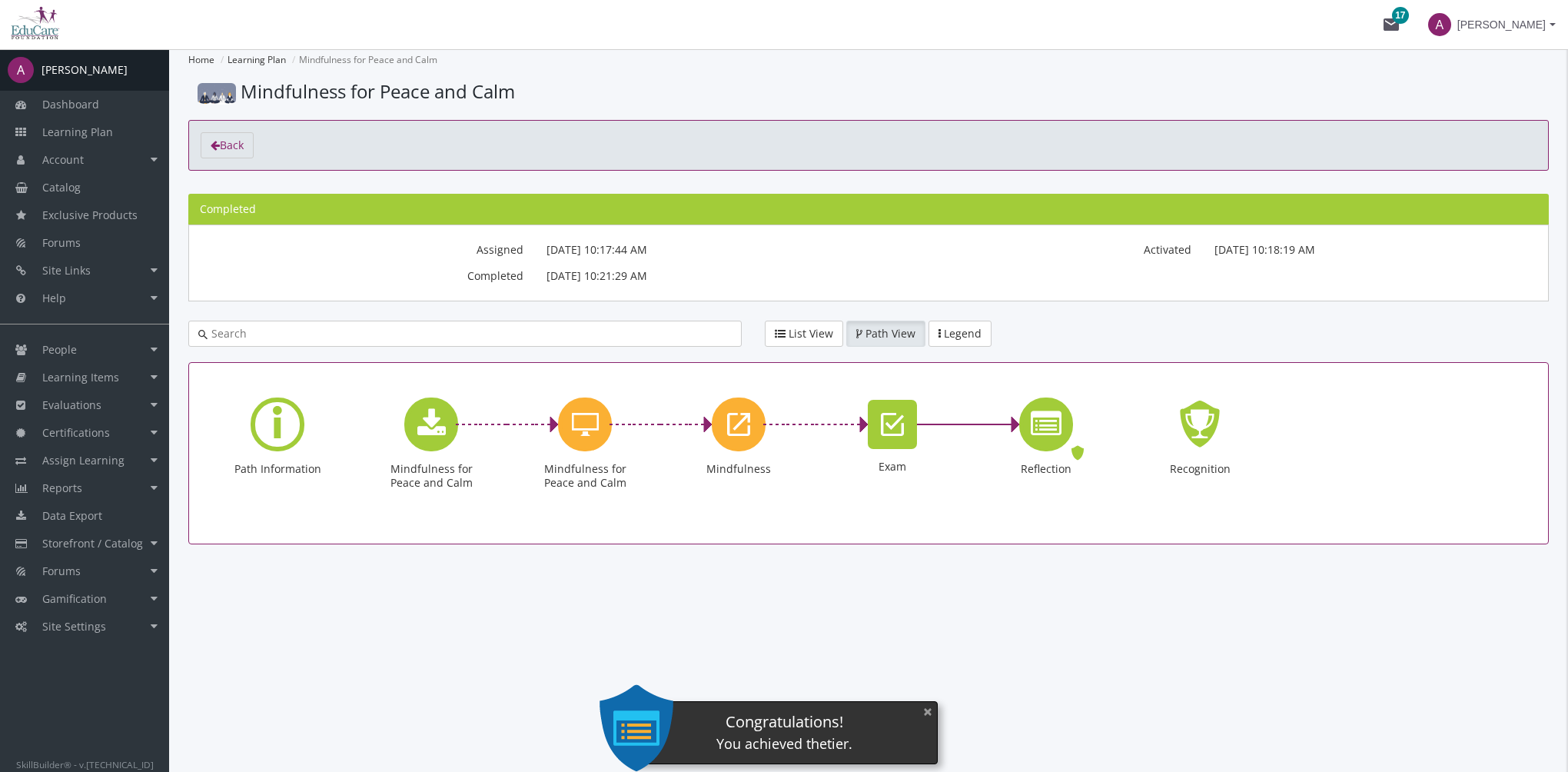
drag, startPoint x: 930, startPoint y: 711, endPoint x: 995, endPoint y: 644, distance: 93.3
click at [930, 712] on button "×" at bounding box center [928, 711] width 25 height 31
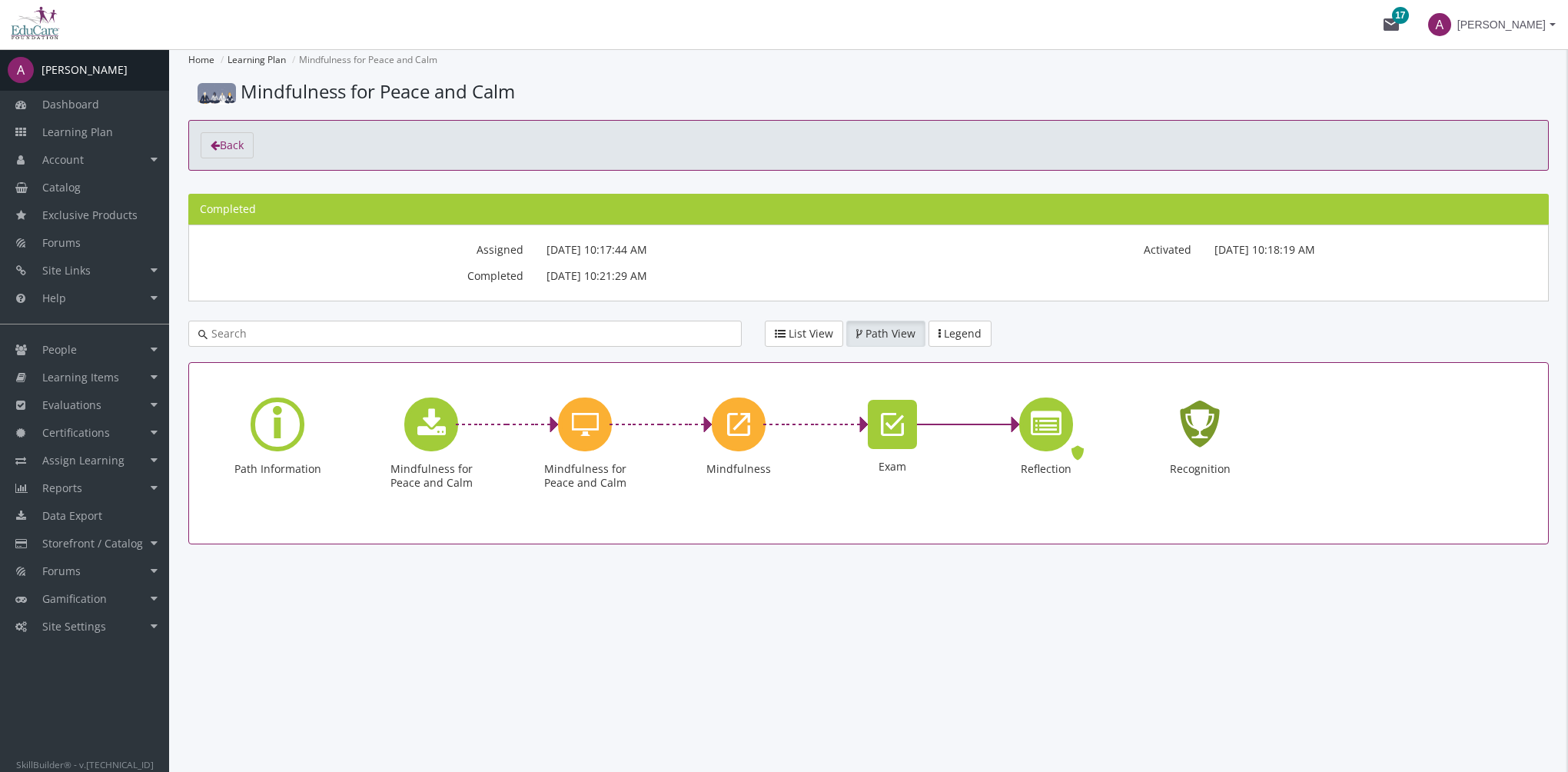
click at [1209, 414] on icon "Recognition - Completed" at bounding box center [1200, 424] width 49 height 70
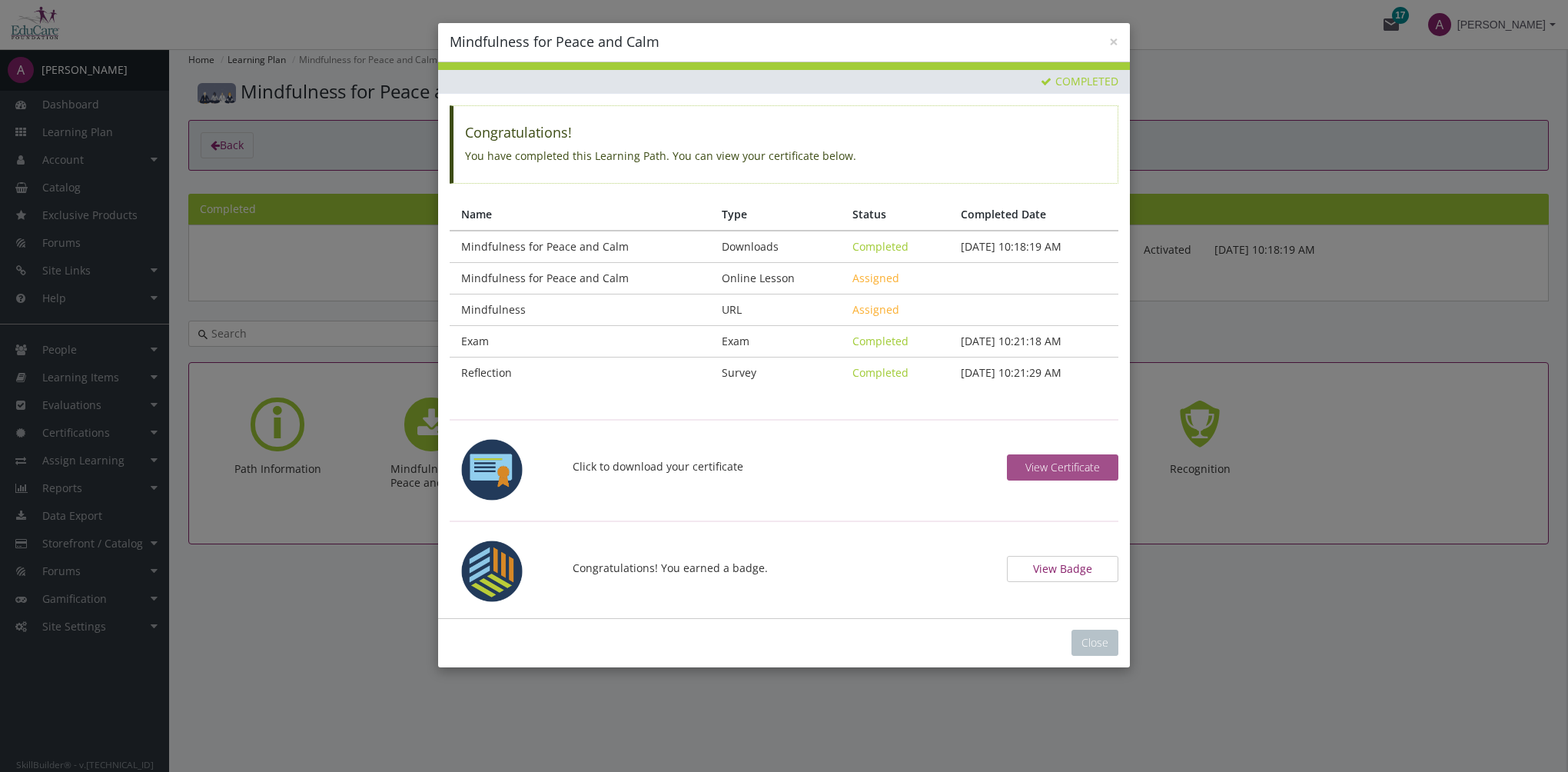
click at [1054, 460] on span "View Certificate" at bounding box center [1062, 466] width 75 height 14
click at [1070, 579] on div at bounding box center [783, 571] width 669 height 69
click at [1071, 569] on button "View Badge" at bounding box center [1063, 570] width 112 height 26
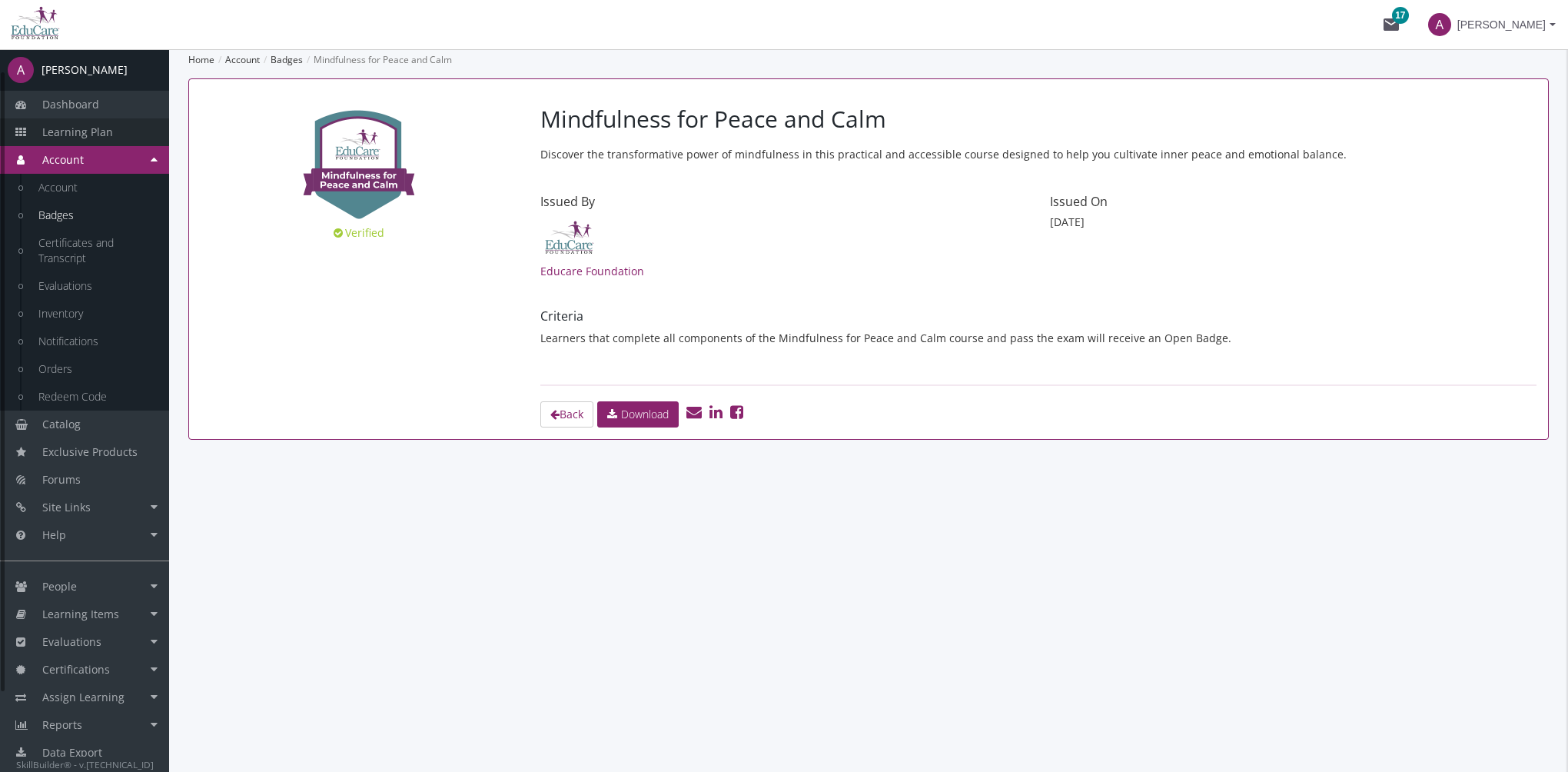
click at [115, 126] on link "Learning Plan" at bounding box center [84, 132] width 169 height 27
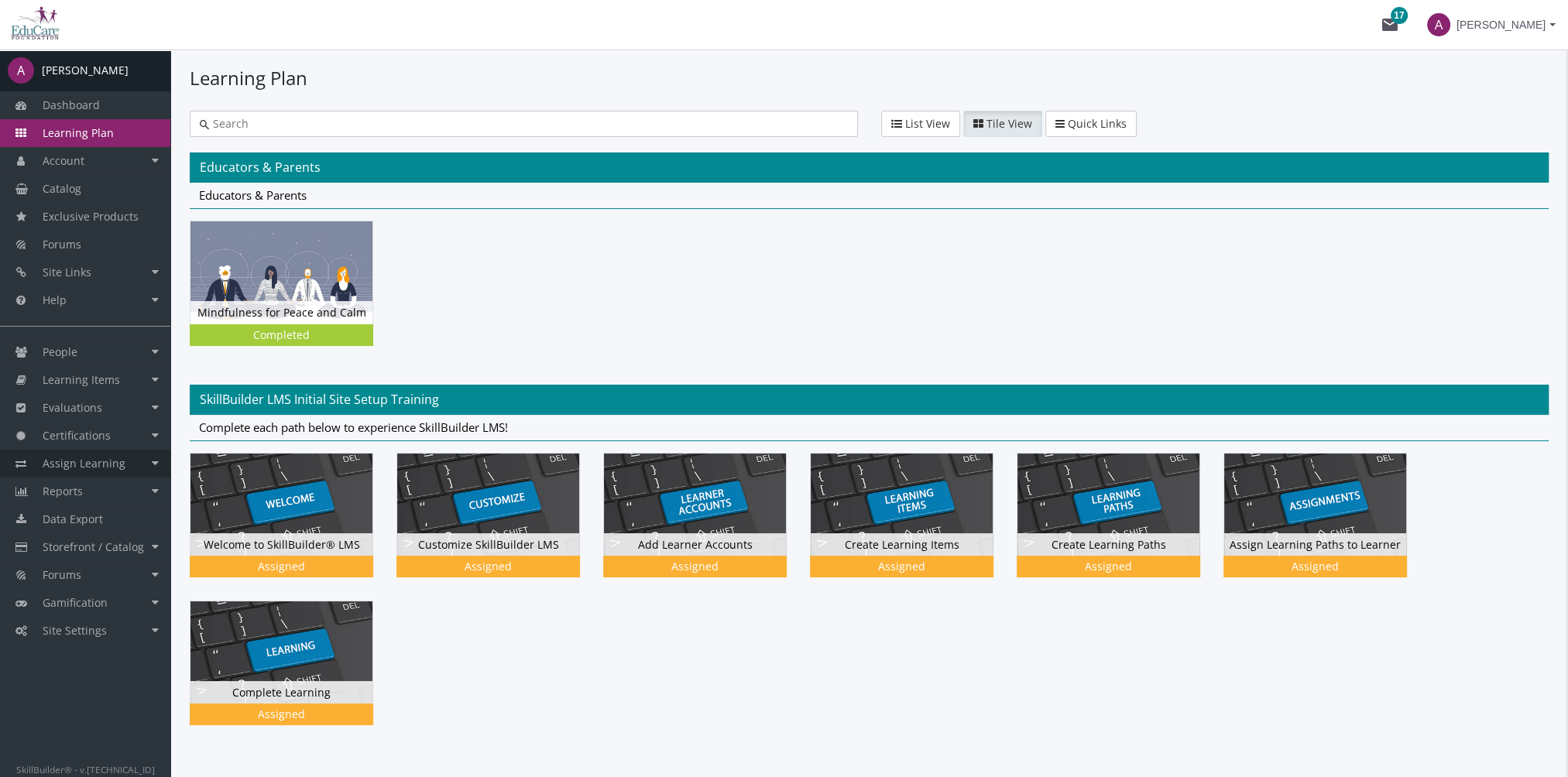
click at [102, 462] on span "Assign Learning" at bounding box center [84, 463] width 83 height 14
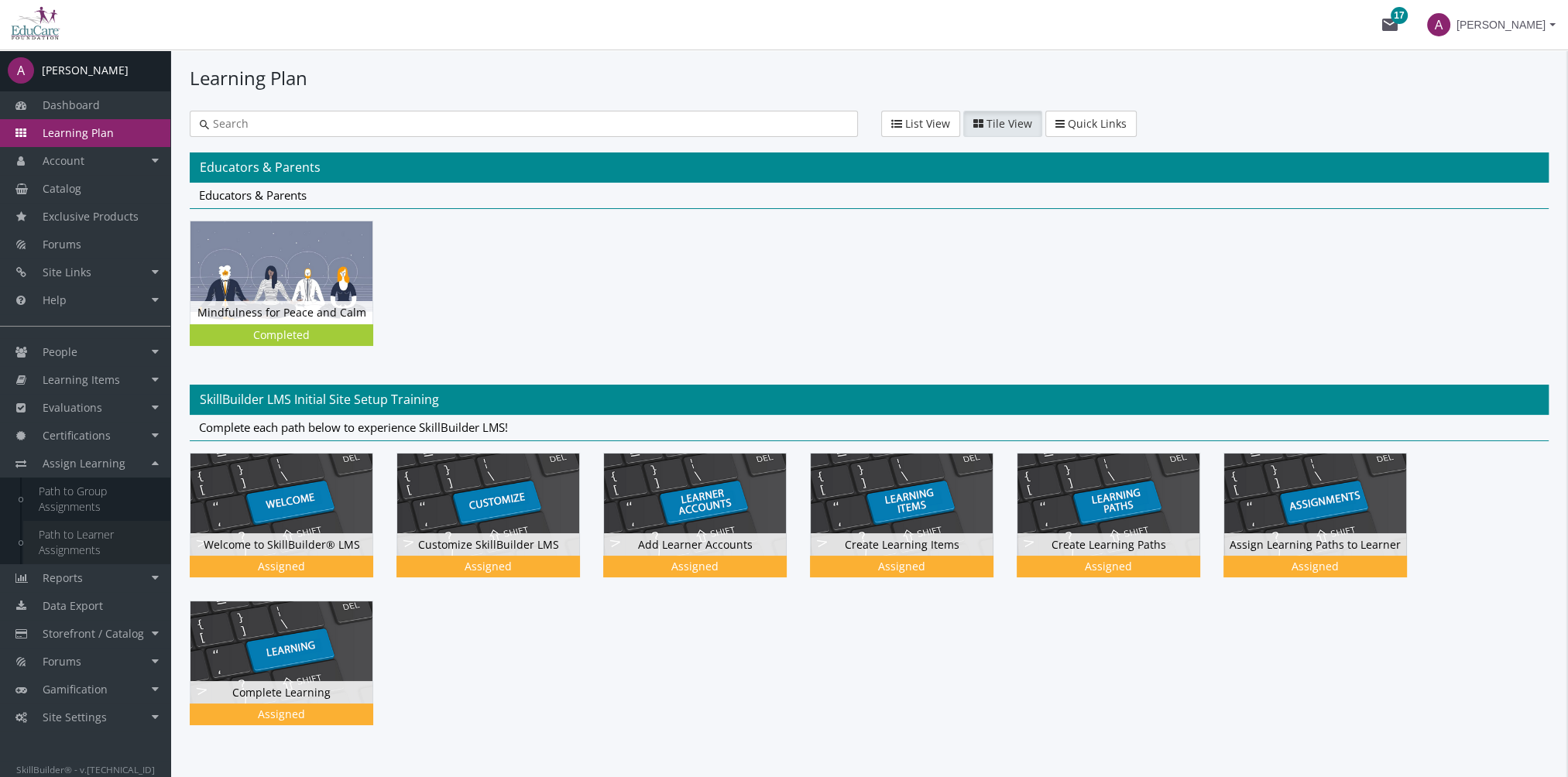
click at [88, 545] on link "Path to Learner Assignments" at bounding box center [96, 543] width 147 height 44
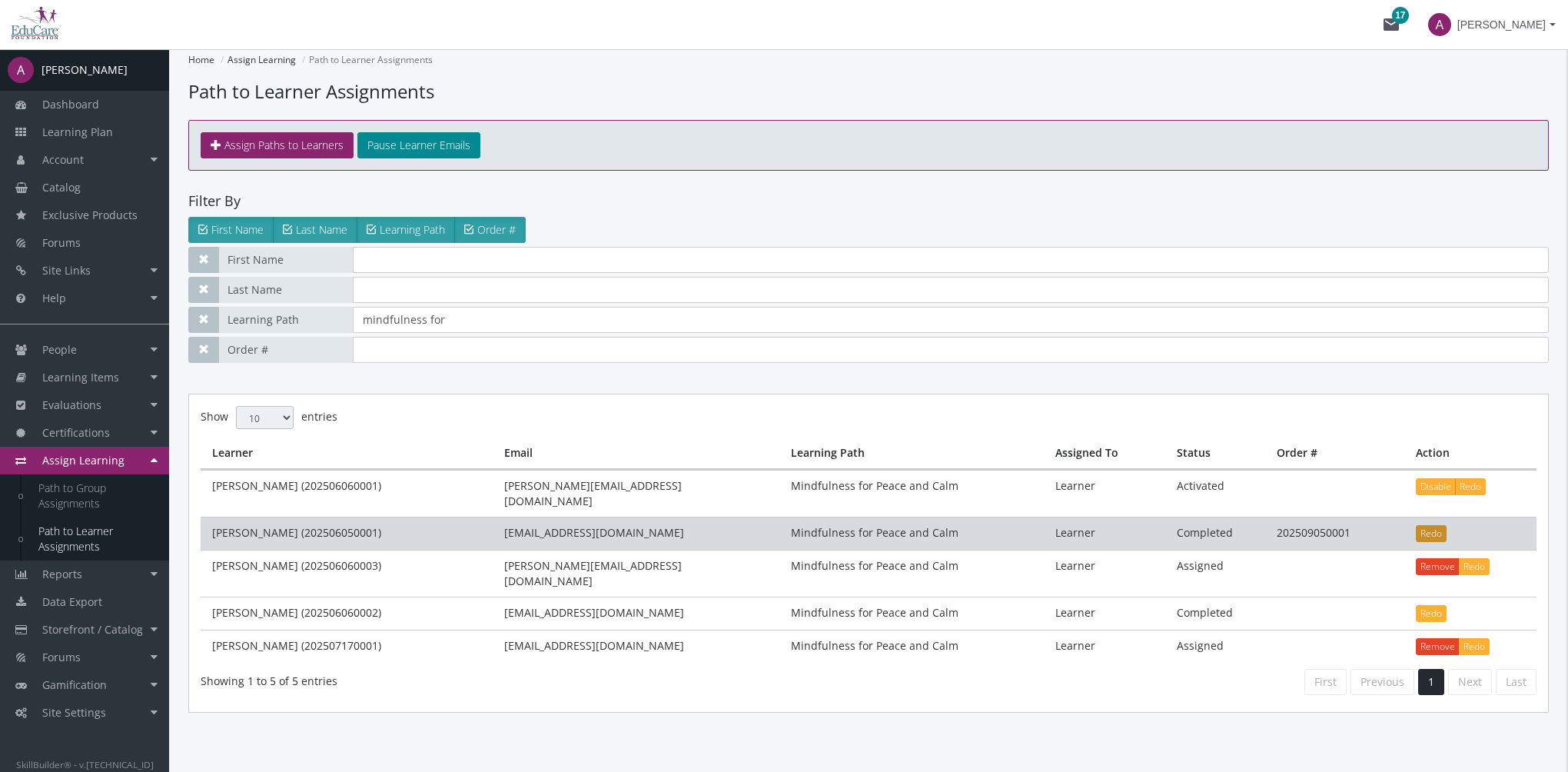
click at [1435, 525] on button "Redo" at bounding box center [1431, 534] width 31 height 17
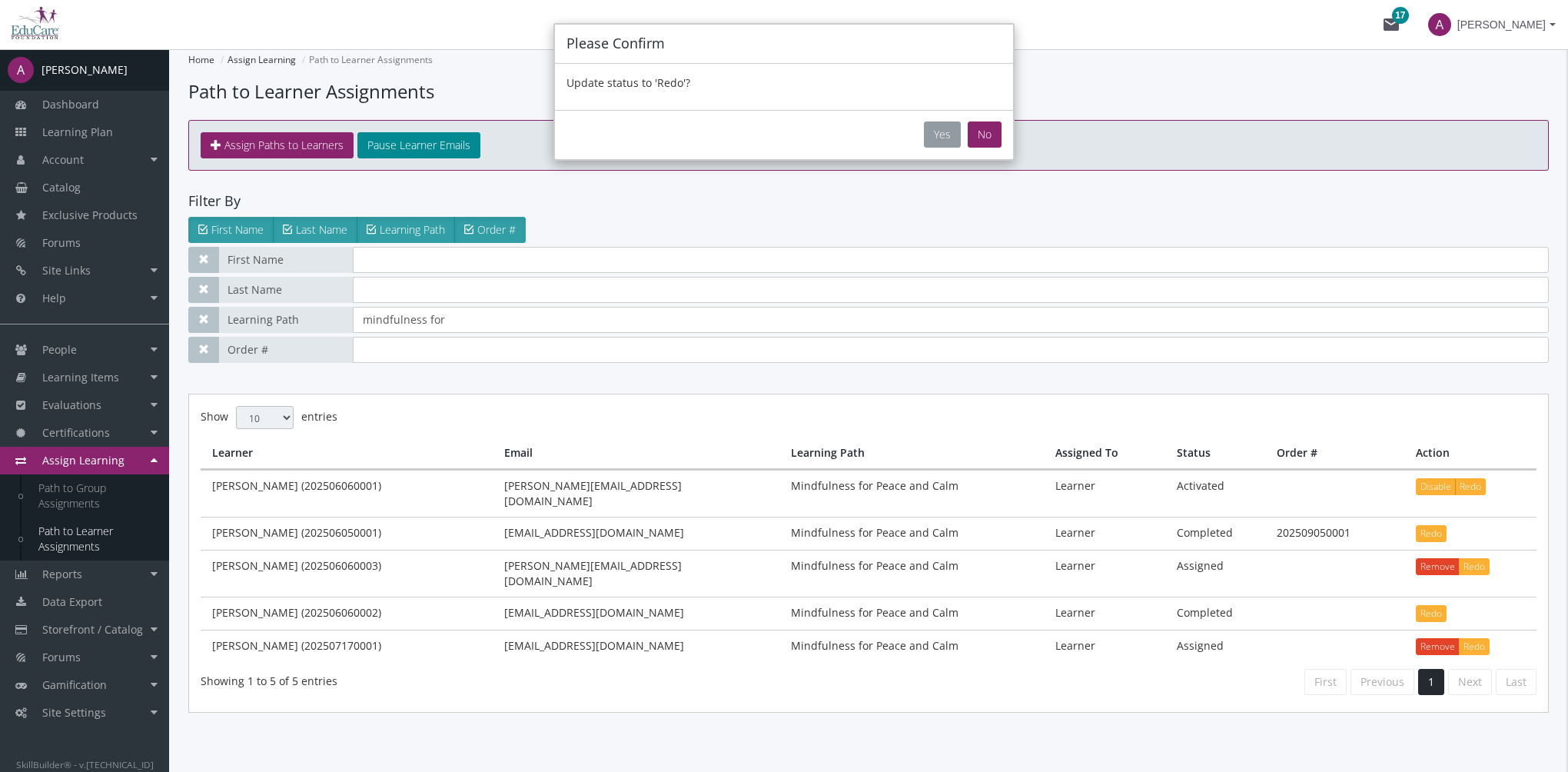
click at [946, 132] on button "Yes" at bounding box center [942, 134] width 37 height 26
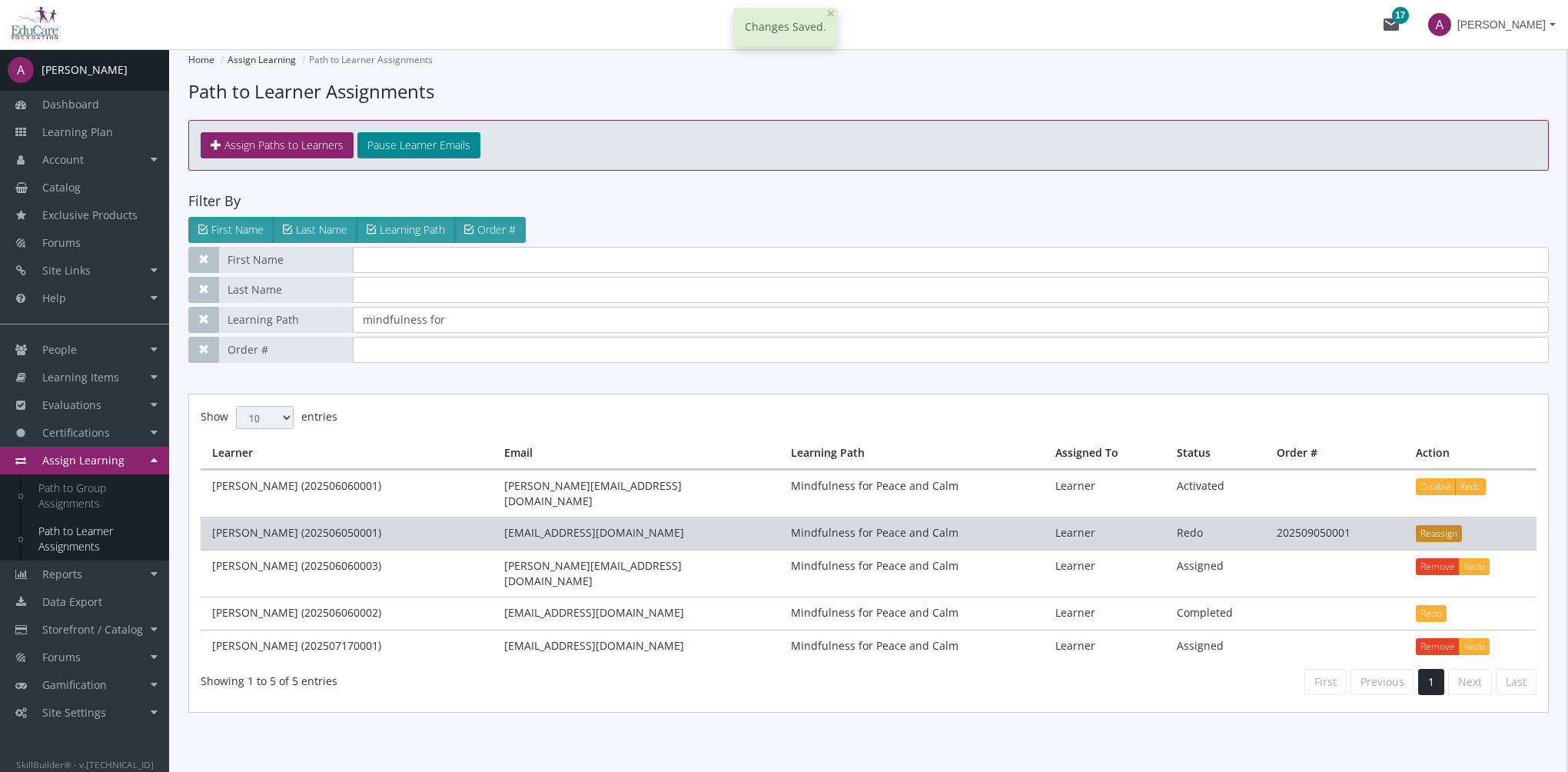
click at [1435, 525] on button "Reassign" at bounding box center [1438, 534] width 46 height 17
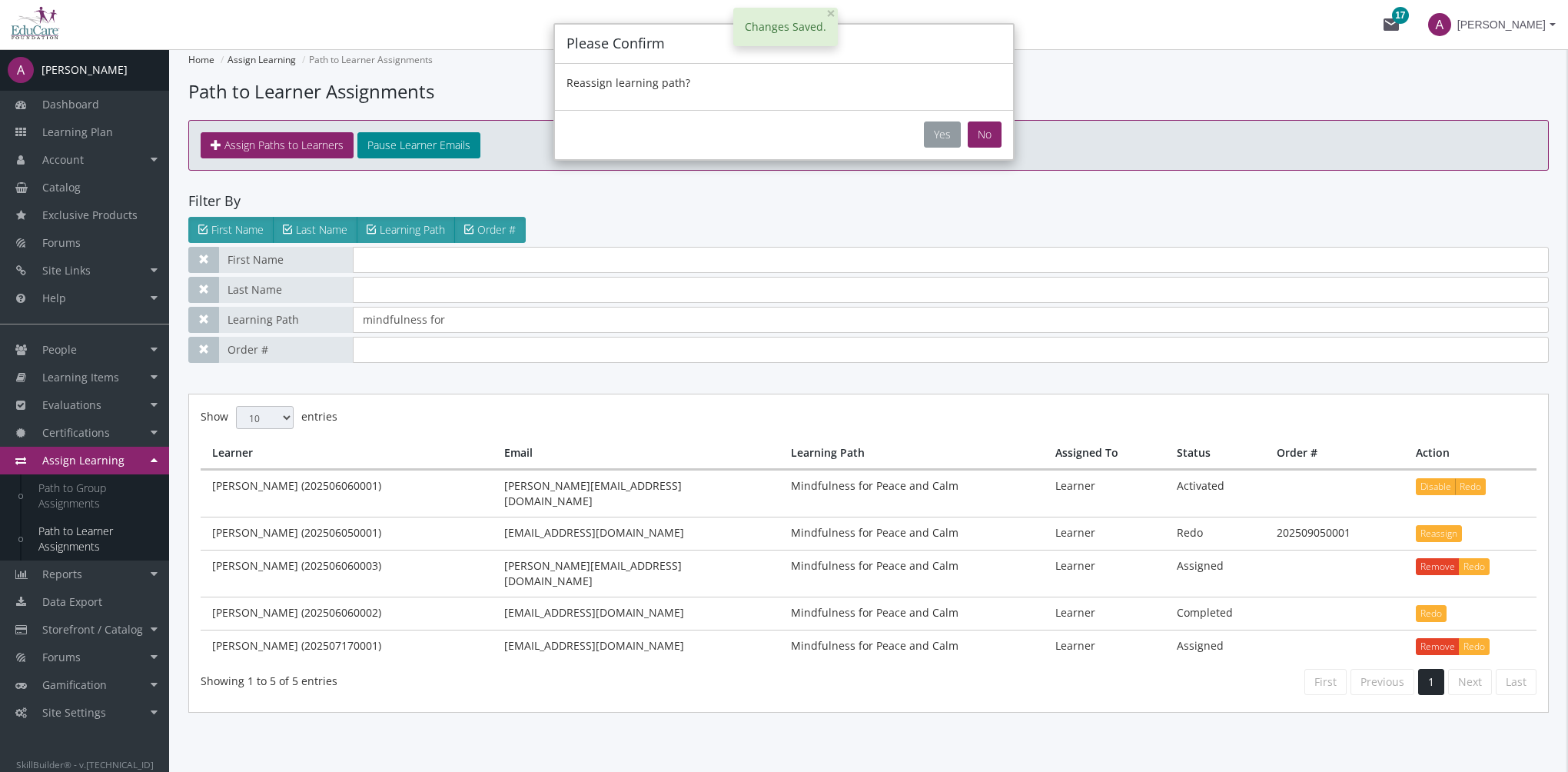
click at [941, 128] on button "Yes" at bounding box center [942, 134] width 37 height 26
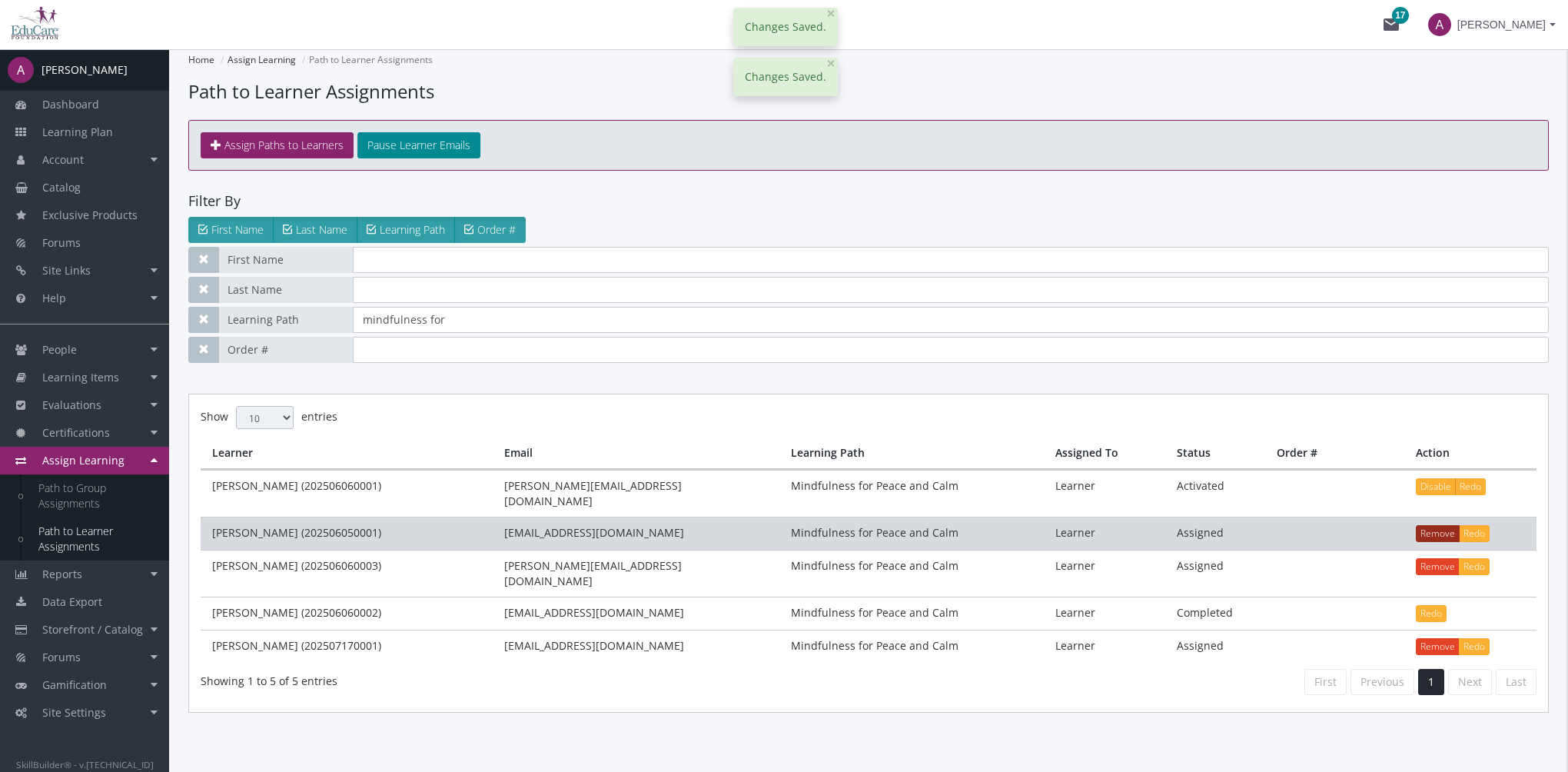
click at [1429, 525] on button "Remove" at bounding box center [1437, 534] width 44 height 17
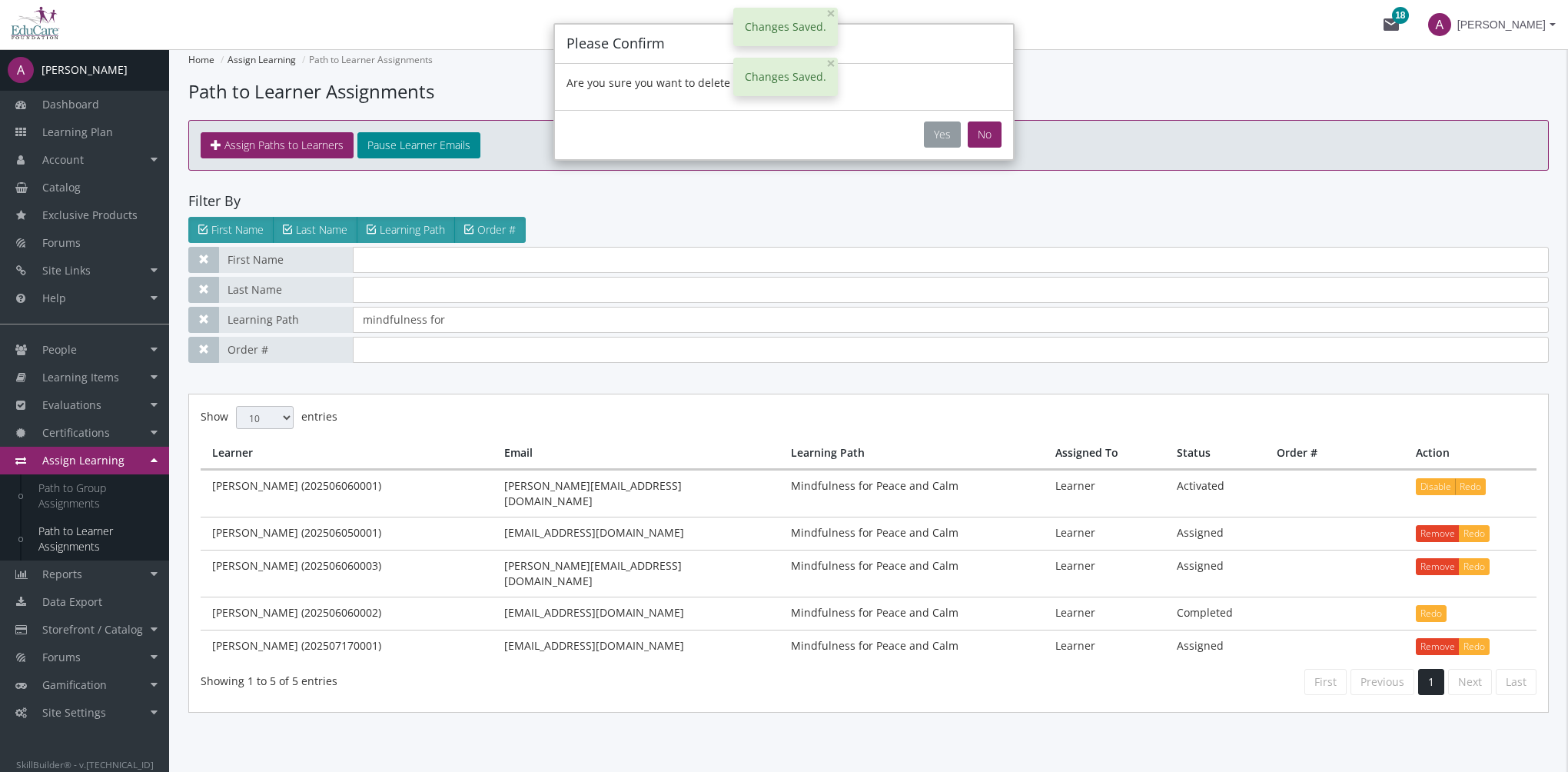
click at [944, 127] on button "Yes" at bounding box center [942, 134] width 37 height 26
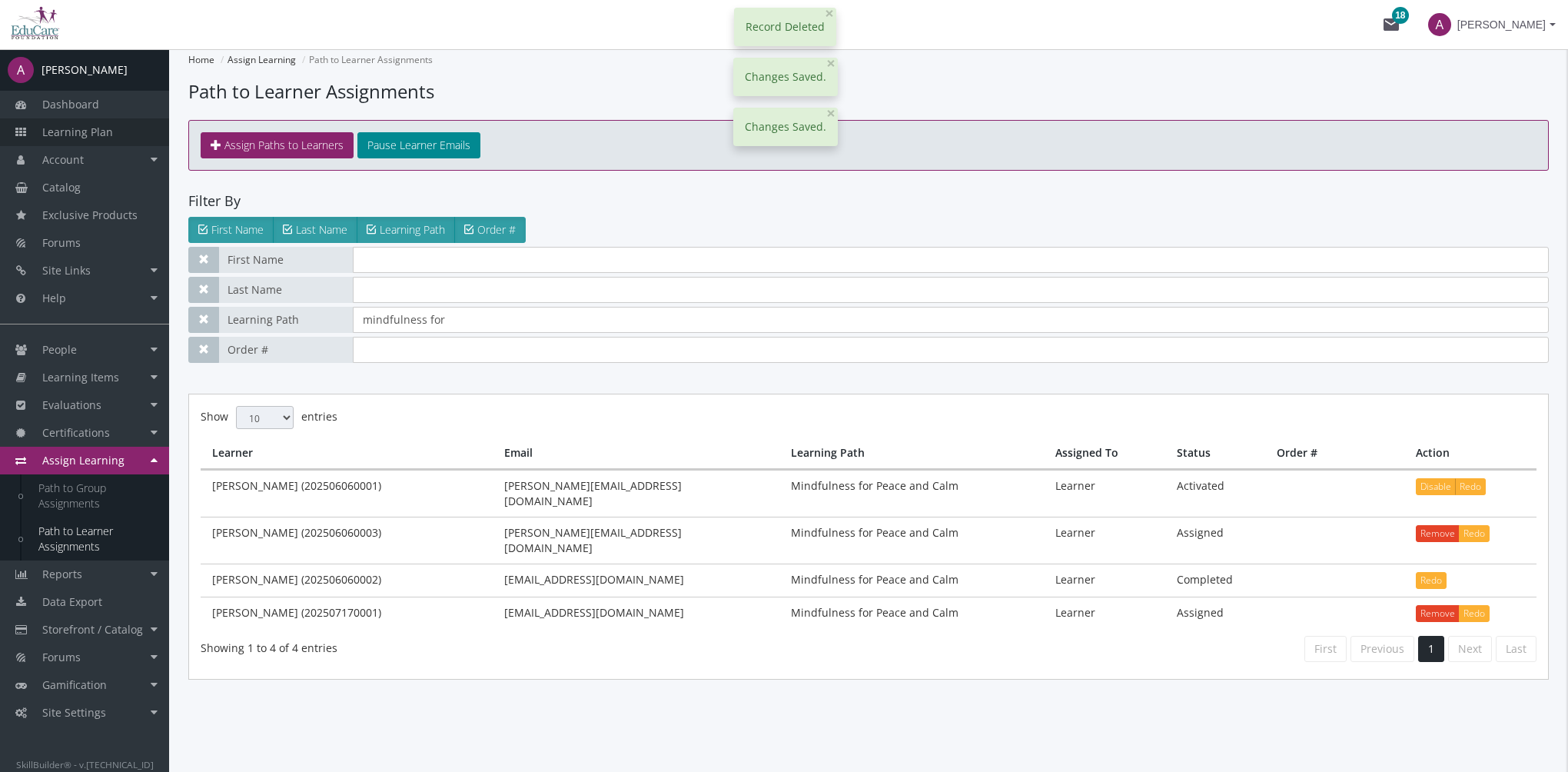
click at [125, 135] on link "Learning Plan" at bounding box center [84, 132] width 169 height 27
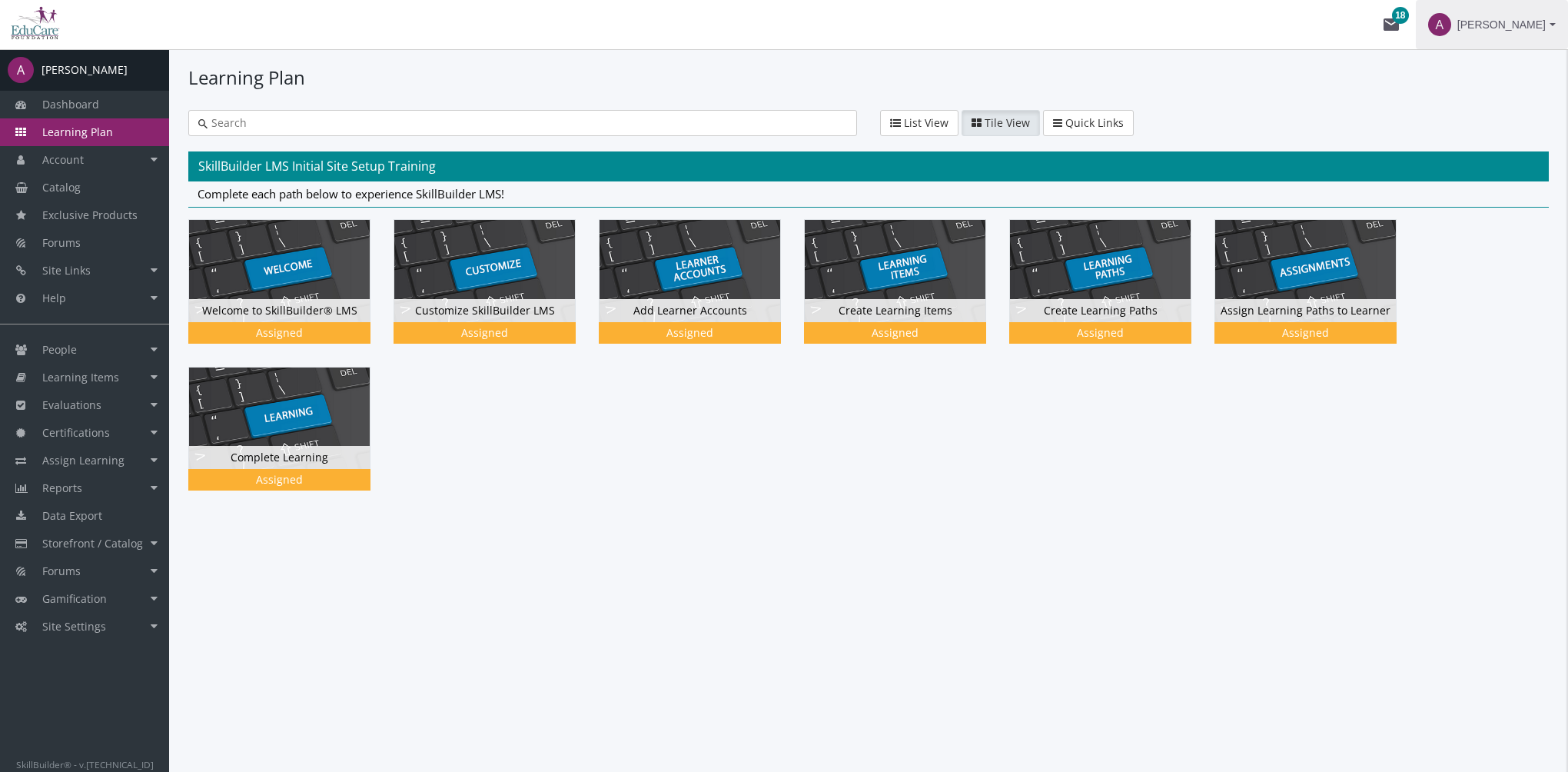
click at [1521, 31] on span "Amit Ramchandani" at bounding box center [1501, 24] width 88 height 27
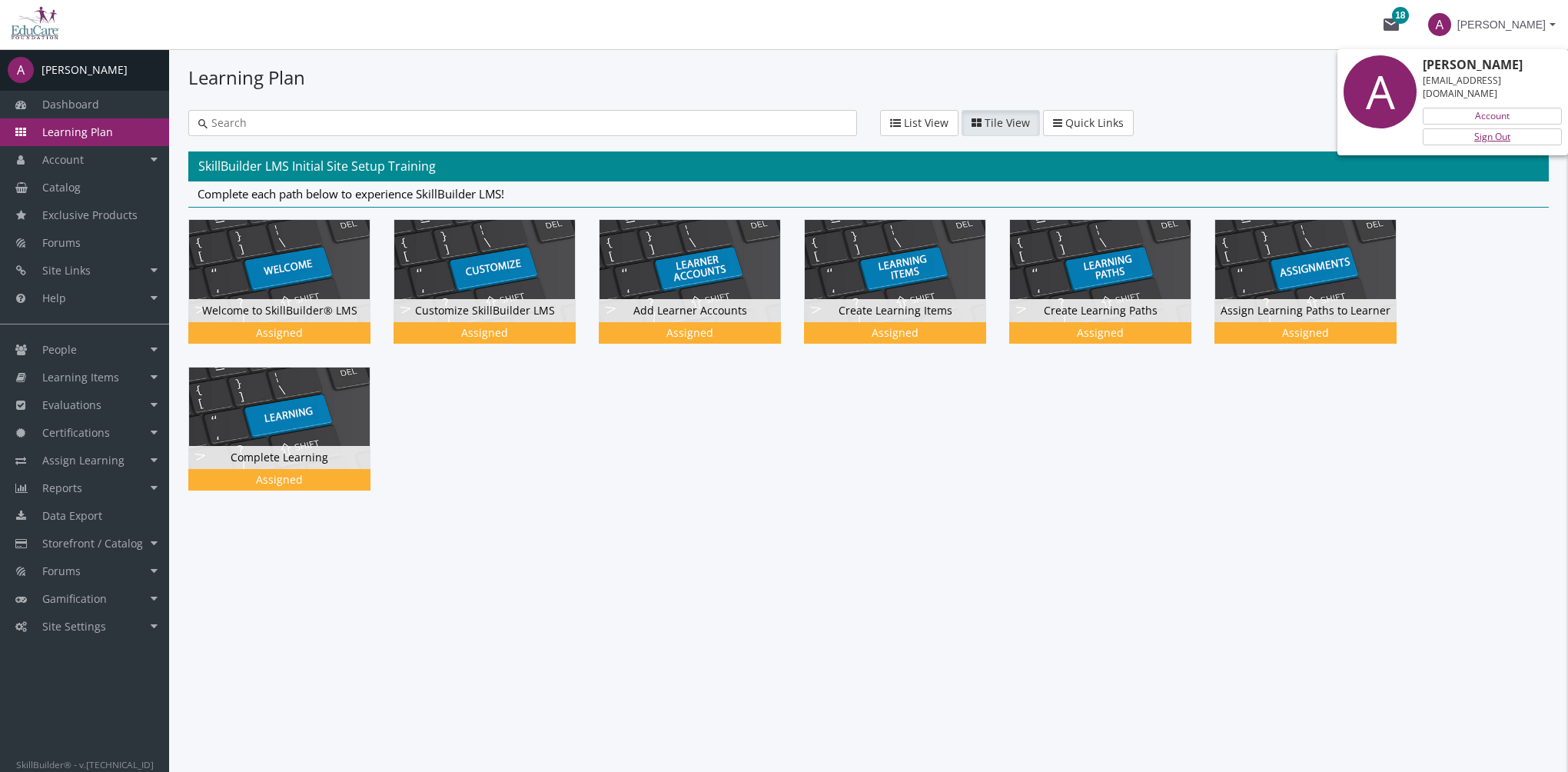
click at [1512, 129] on link "Sign Out" at bounding box center [1491, 137] width 139 height 17
